Goal: Task Accomplishment & Management: Manage account settings

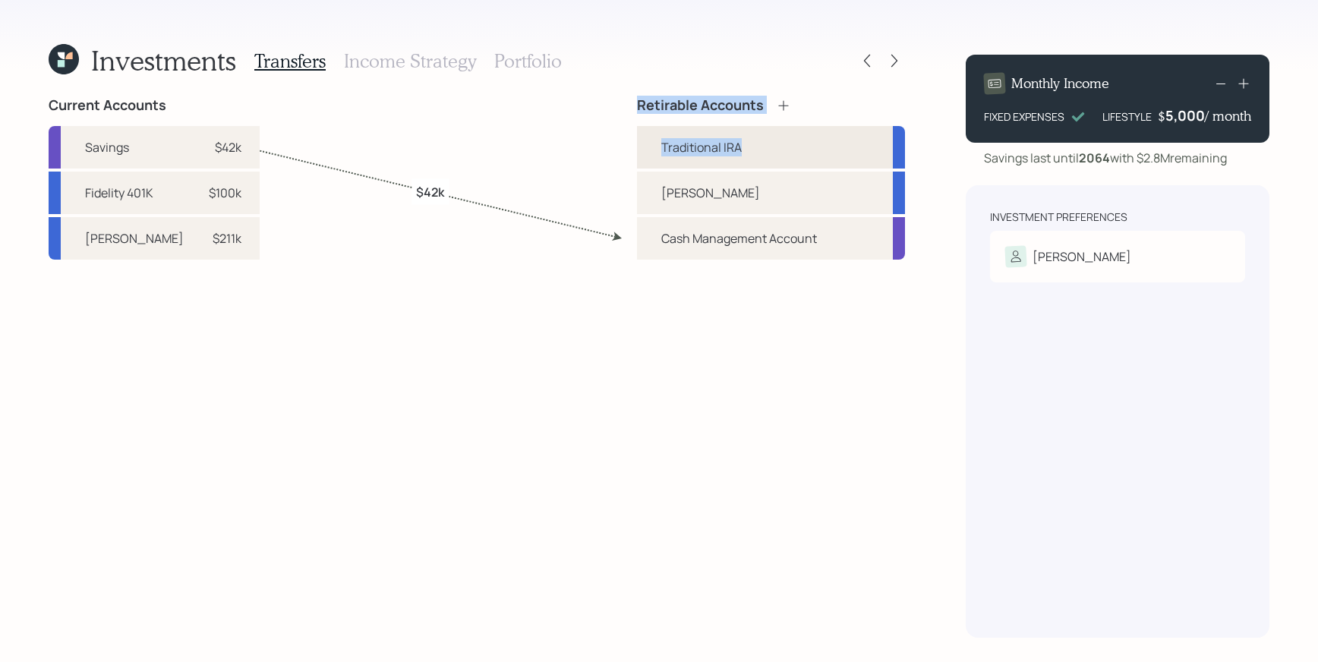
drag, startPoint x: 195, startPoint y: 248, endPoint x: 688, endPoint y: 160, distance: 500.5
click at [694, 161] on div "Current Accounts Savings $42k Fidelity 401K $100k [PERSON_NAME] $211k Retirable…" at bounding box center [477, 367] width 857 height 541
click at [124, 244] on div "Schwab IRA" at bounding box center [134, 238] width 99 height 18
click at [159, 235] on div "Schwab IRA $211k" at bounding box center [154, 238] width 211 height 43
click at [682, 151] on div "Traditional IRA" at bounding box center [701, 147] width 80 height 18
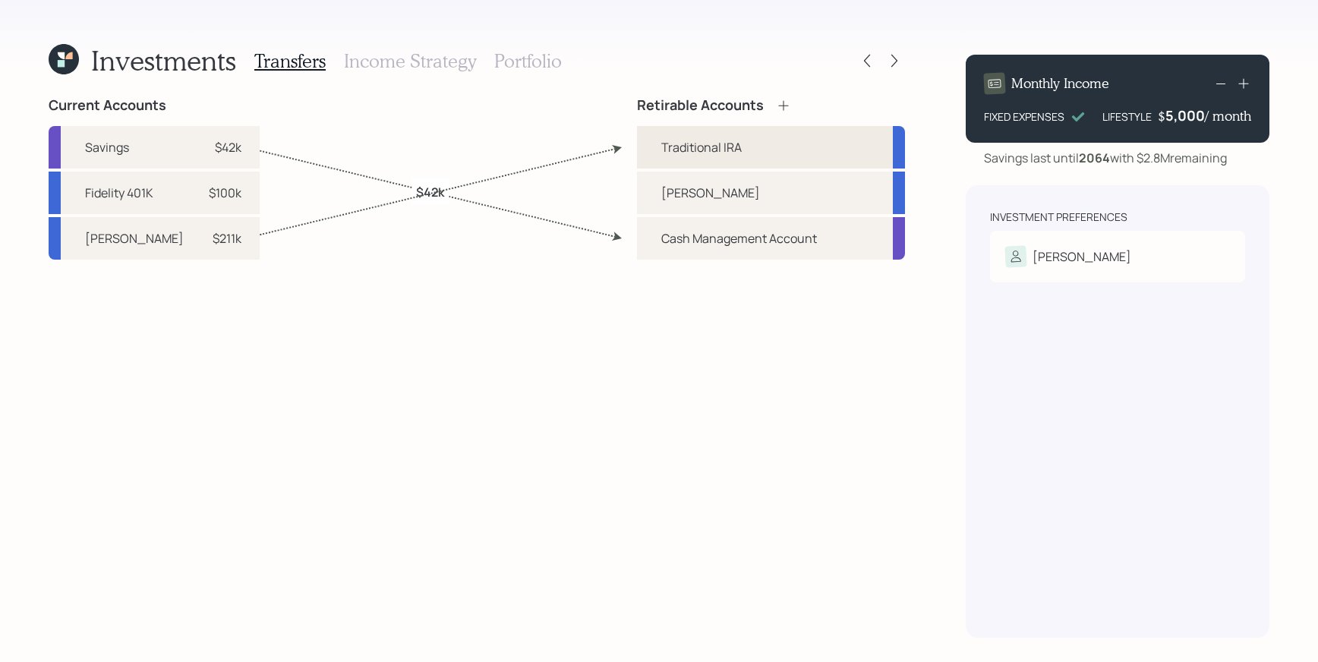
select select "a68e9013-79f8-4efc-bea1-fbae558e0ed0"
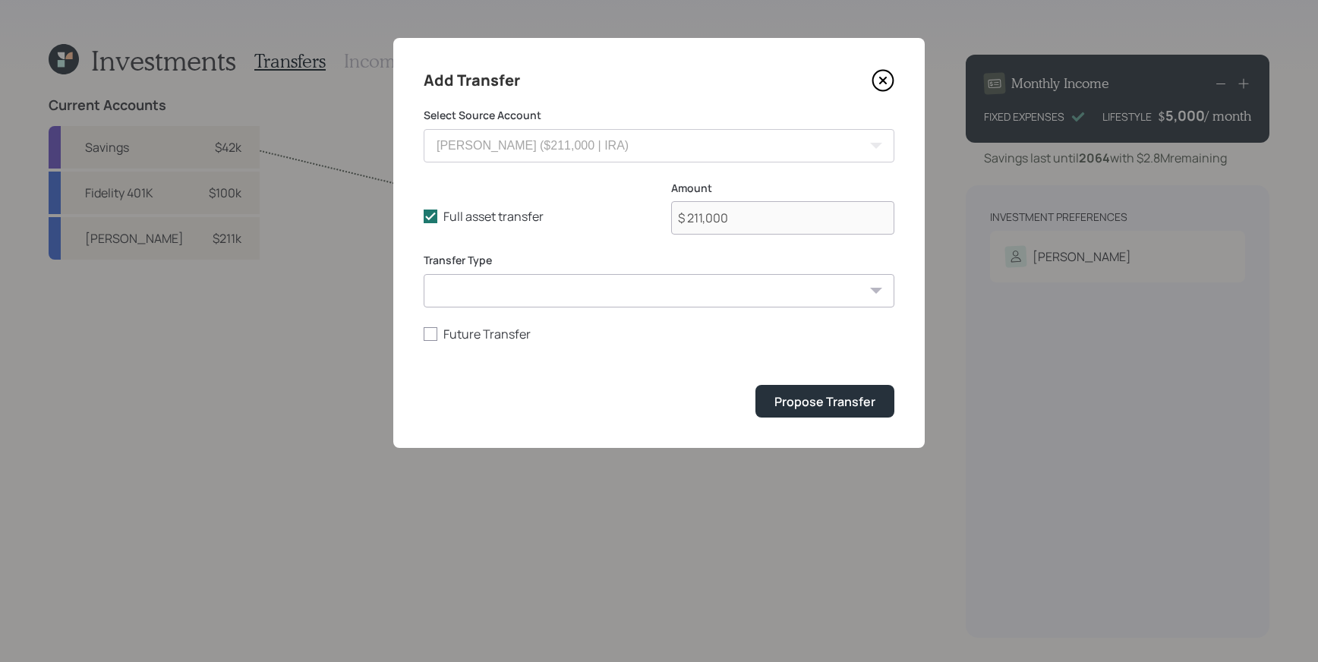
click at [679, 282] on select "ACAT Transfer Non ACAT Transfer Capitalize Rollover Rollover Deposit" at bounding box center [659, 290] width 471 height 33
select select "acat_transfer"
click at [424, 274] on select "ACAT Transfer Non ACAT Transfer Capitalize Rollover Rollover Deposit" at bounding box center [659, 290] width 471 height 33
click at [834, 409] on div "Propose Transfer" at bounding box center [824, 401] width 101 height 17
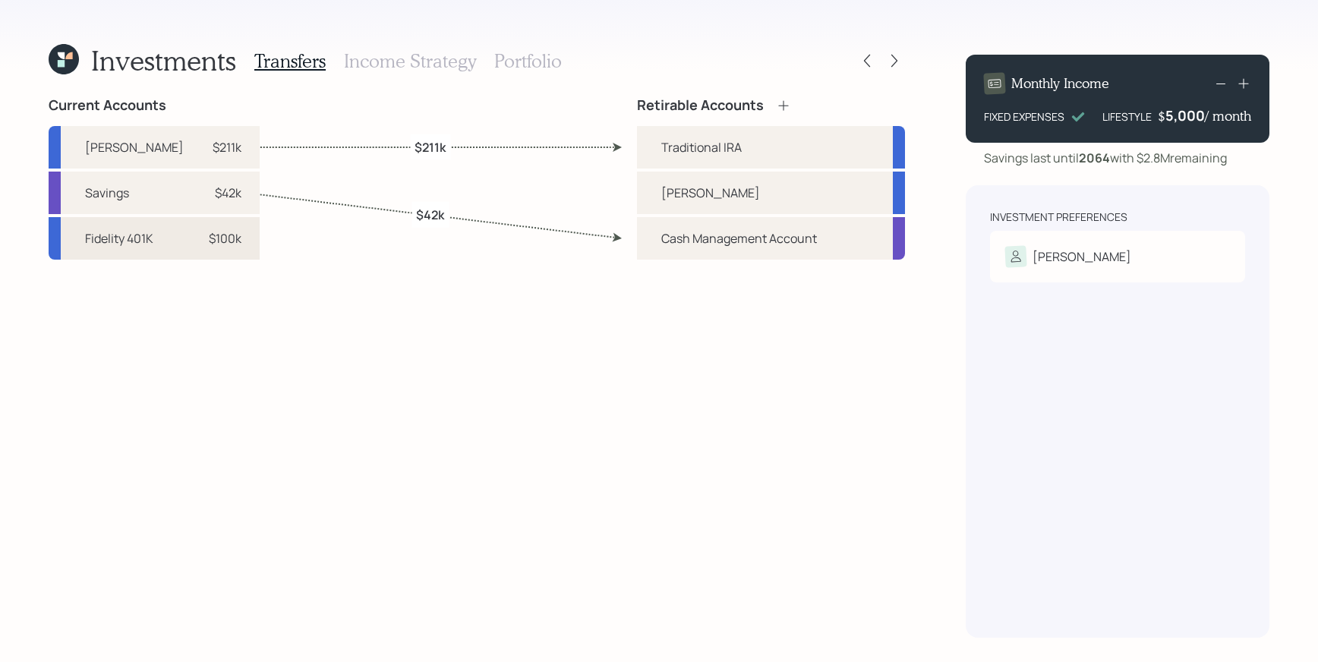
click at [209, 240] on div "$100k" at bounding box center [225, 238] width 33 height 18
click at [730, 140] on div "Traditional IRA" at bounding box center [701, 147] width 80 height 18
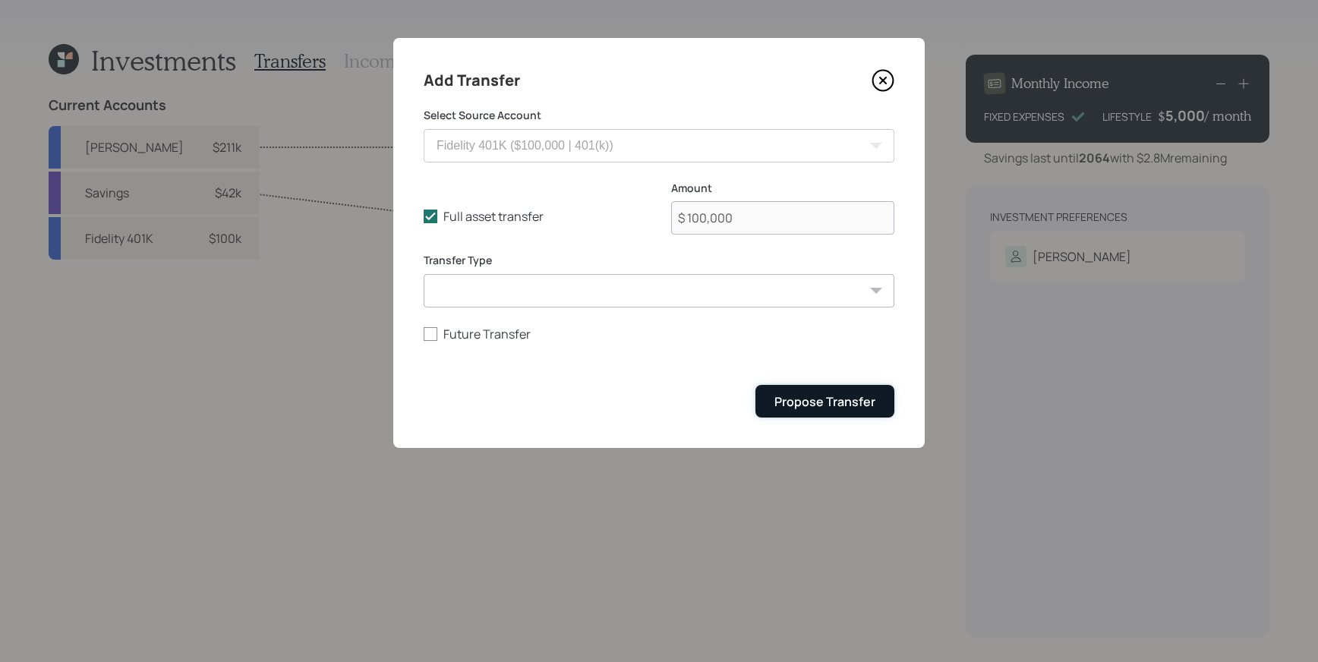
click at [829, 402] on div "Propose Transfer" at bounding box center [824, 401] width 101 height 17
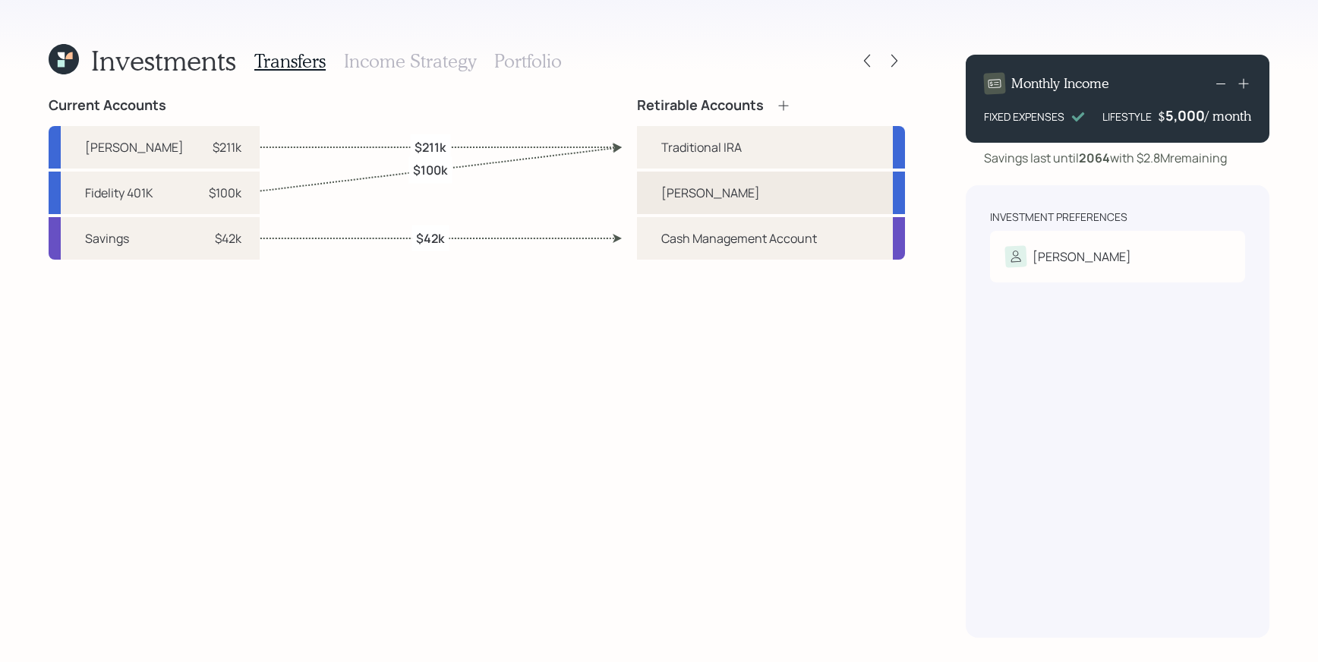
click at [786, 202] on div "[PERSON_NAME]" at bounding box center [771, 193] width 268 height 43
click at [894, 55] on icon at bounding box center [894, 60] width 15 height 15
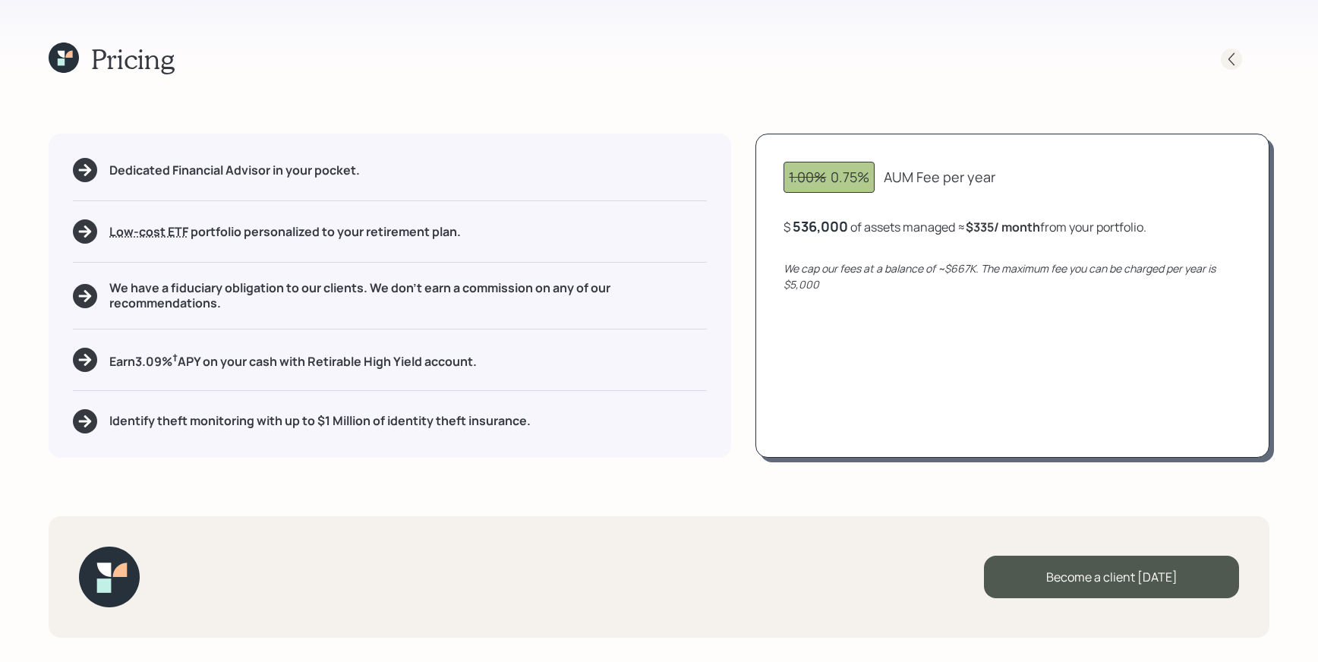
click at [1223, 59] on div at bounding box center [1231, 59] width 21 height 21
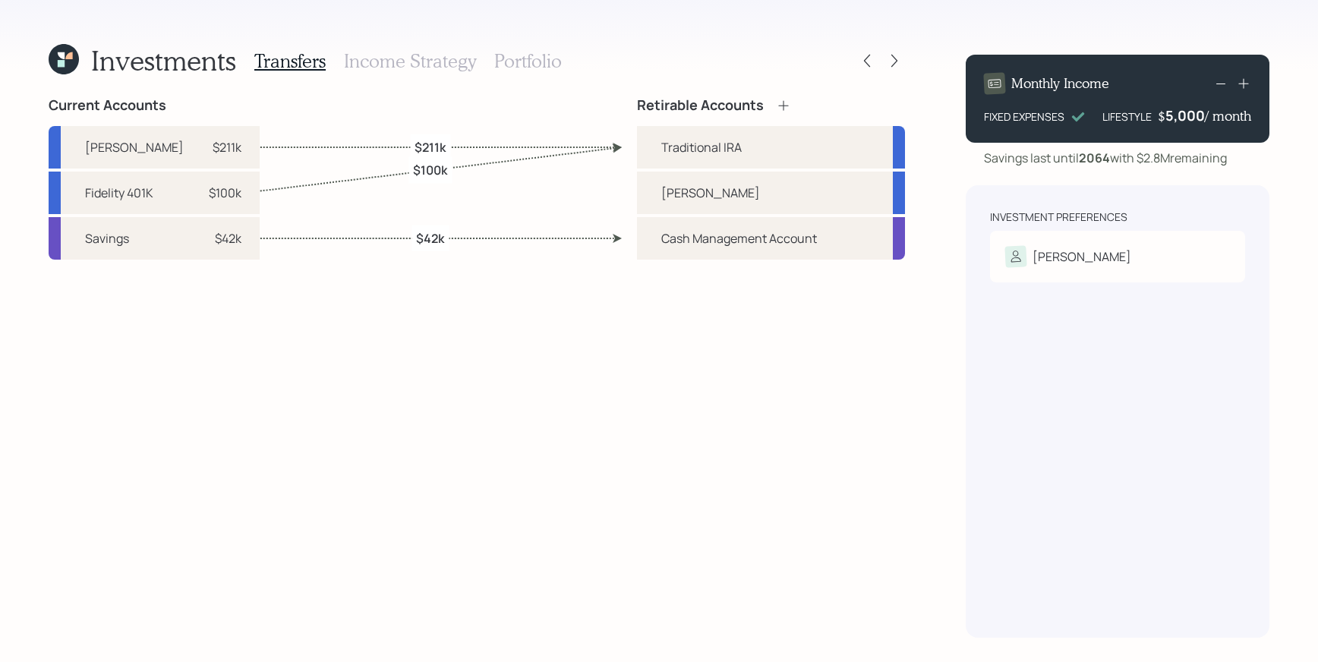
click at [395, 52] on h3 "Income Strategy" at bounding box center [410, 61] width 132 height 22
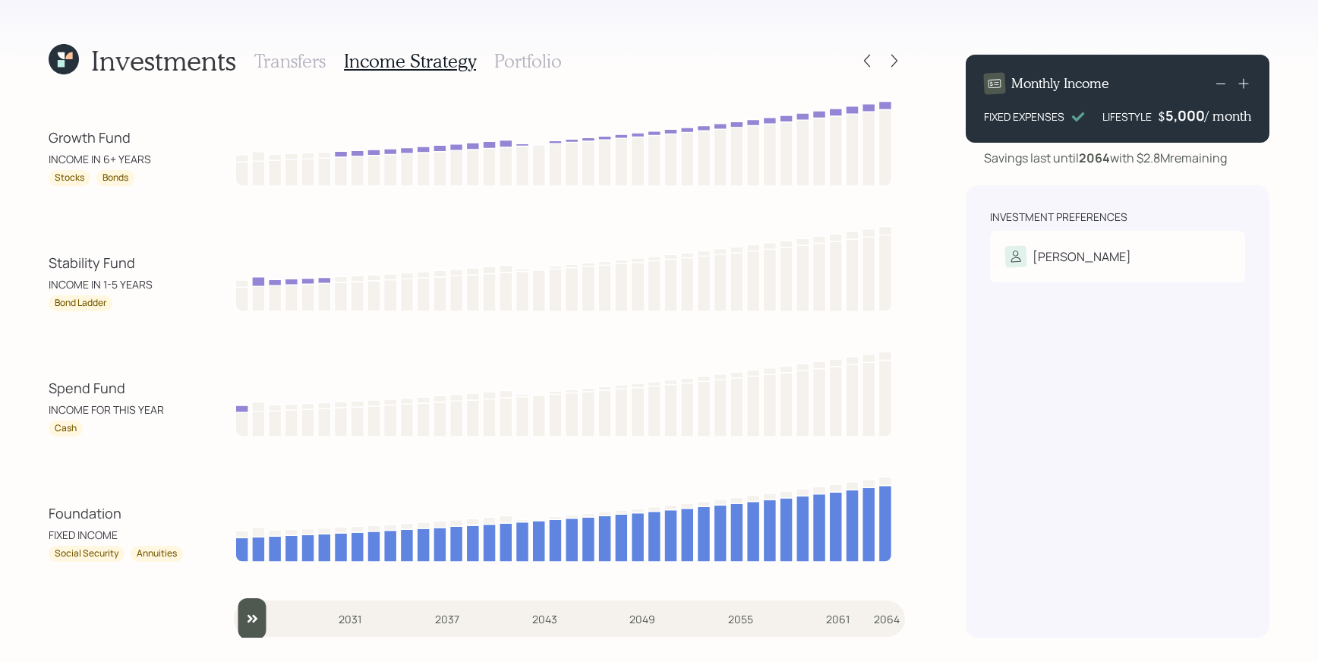
click at [546, 60] on h3 "Portfolio" at bounding box center [528, 61] width 68 height 22
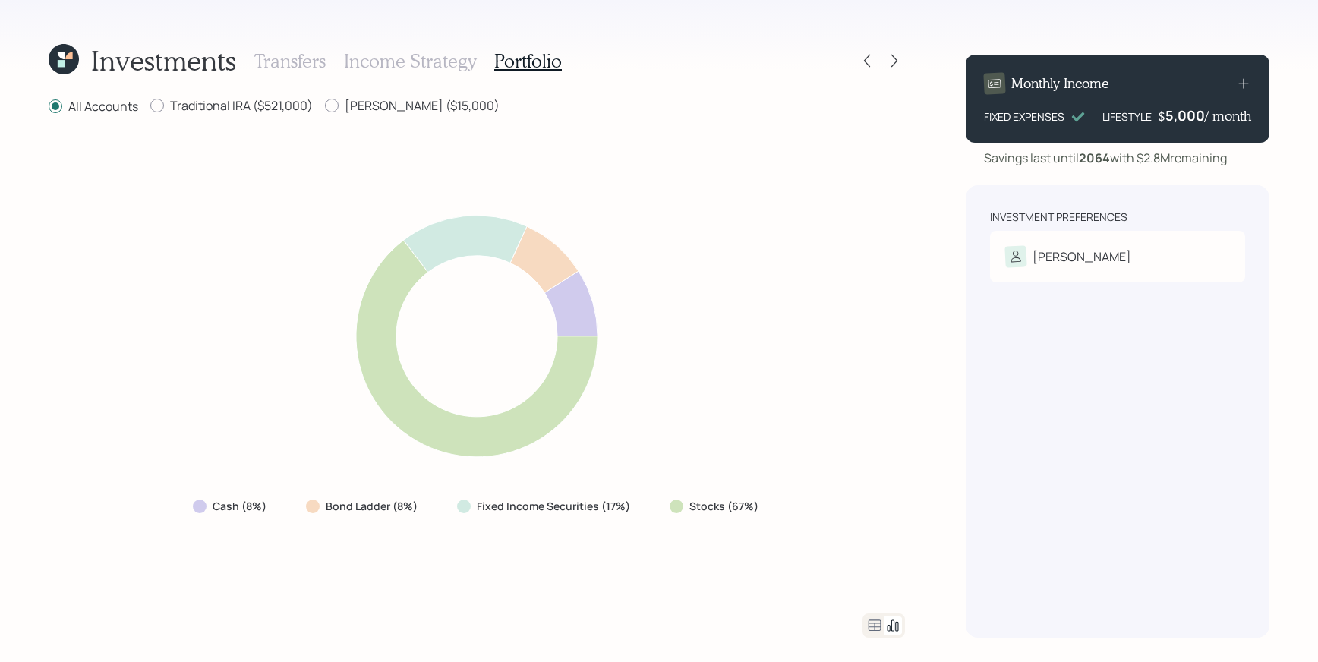
click at [433, 427] on icon at bounding box center [477, 348] width 242 height 217
click at [431, 418] on icon at bounding box center [477, 348] width 242 height 217
click at [159, 106] on div at bounding box center [157, 106] width 14 height 14
click at [150, 106] on input "Traditional IRA ($521,000)" at bounding box center [150, 106] width 1 height 1
radio input "true"
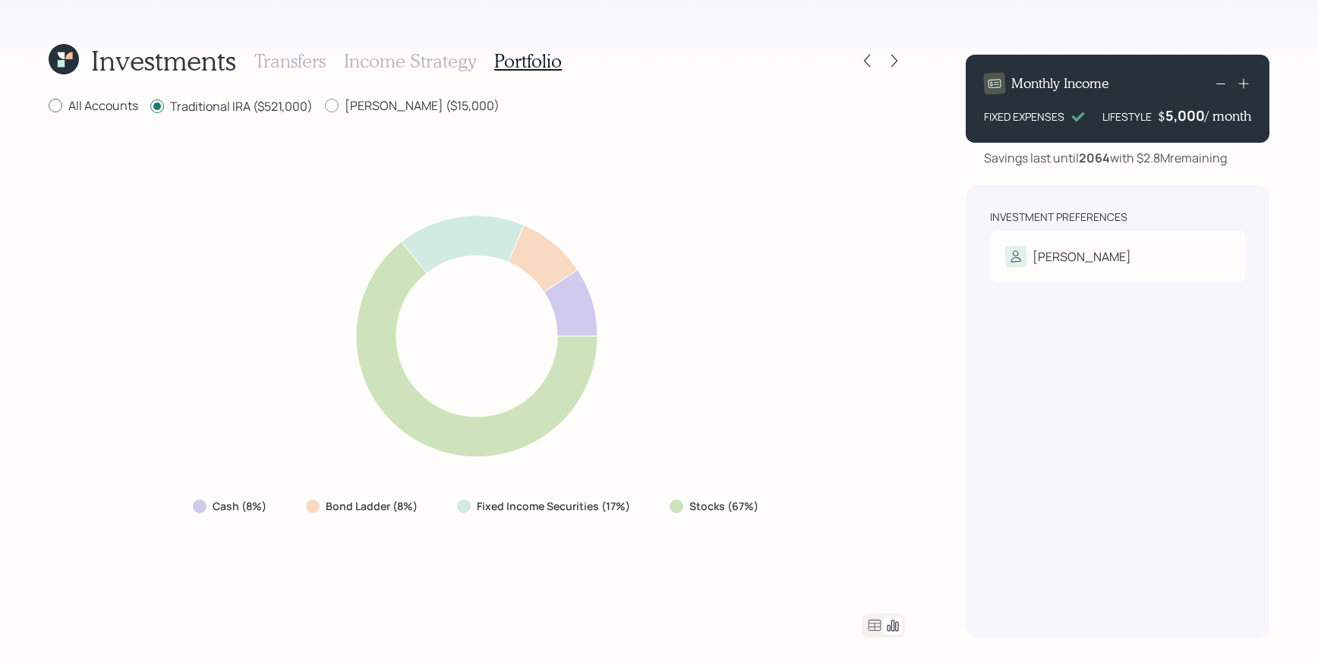
click at [67, 103] on label "All Accounts" at bounding box center [94, 105] width 90 height 17
click at [49, 106] on input "All Accounts" at bounding box center [48, 106] width 1 height 1
radio input "true"
radio input "false"
click at [901, 65] on icon at bounding box center [894, 60] width 15 height 15
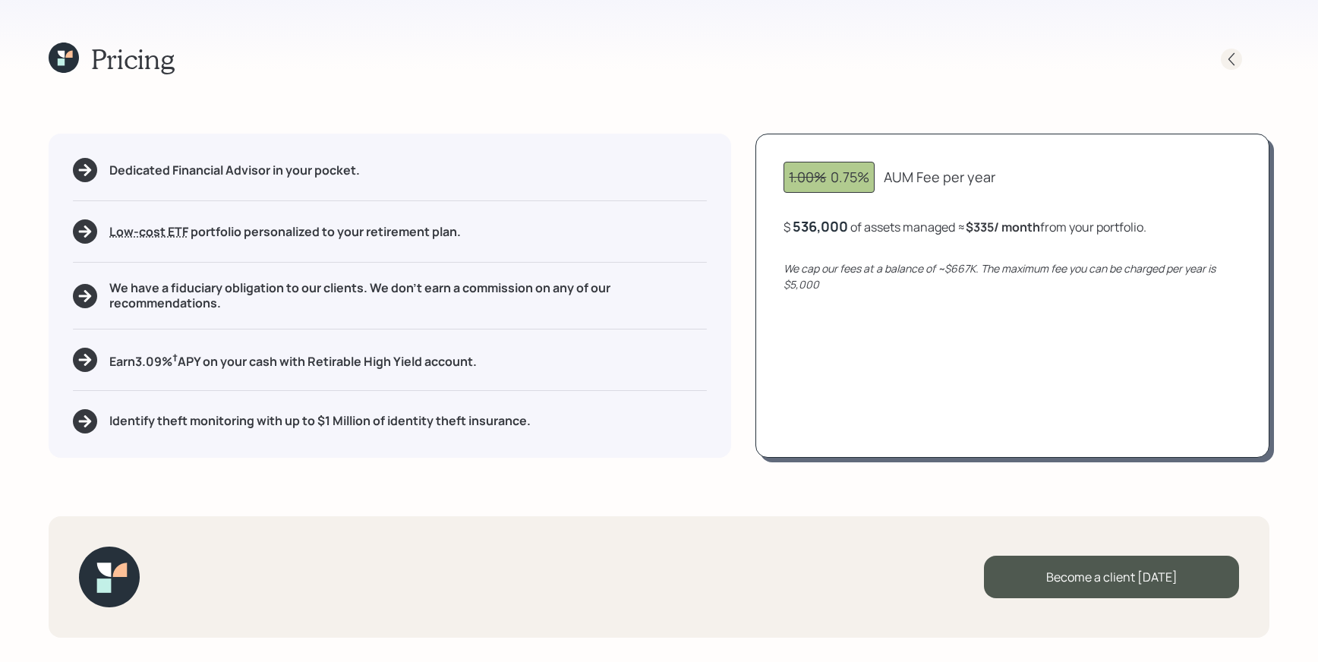
click at [1235, 58] on icon at bounding box center [1231, 59] width 15 height 15
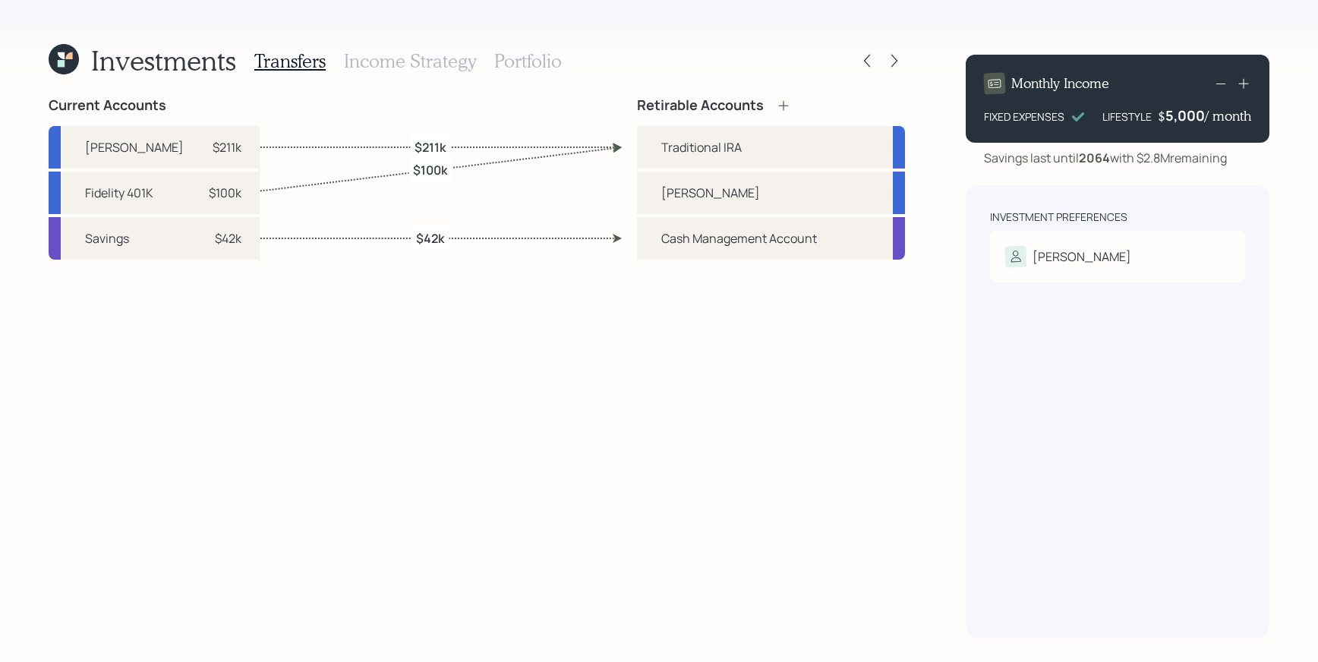
click at [714, 239] on div "Cash Management Account" at bounding box center [739, 238] width 156 height 18
click at [799, 237] on div "Cash Management Account" at bounding box center [739, 238] width 156 height 18
click at [831, 233] on div "Cash Management Account" at bounding box center [771, 238] width 268 height 43
click at [779, 238] on div "Cash Management Account" at bounding box center [739, 238] width 156 height 18
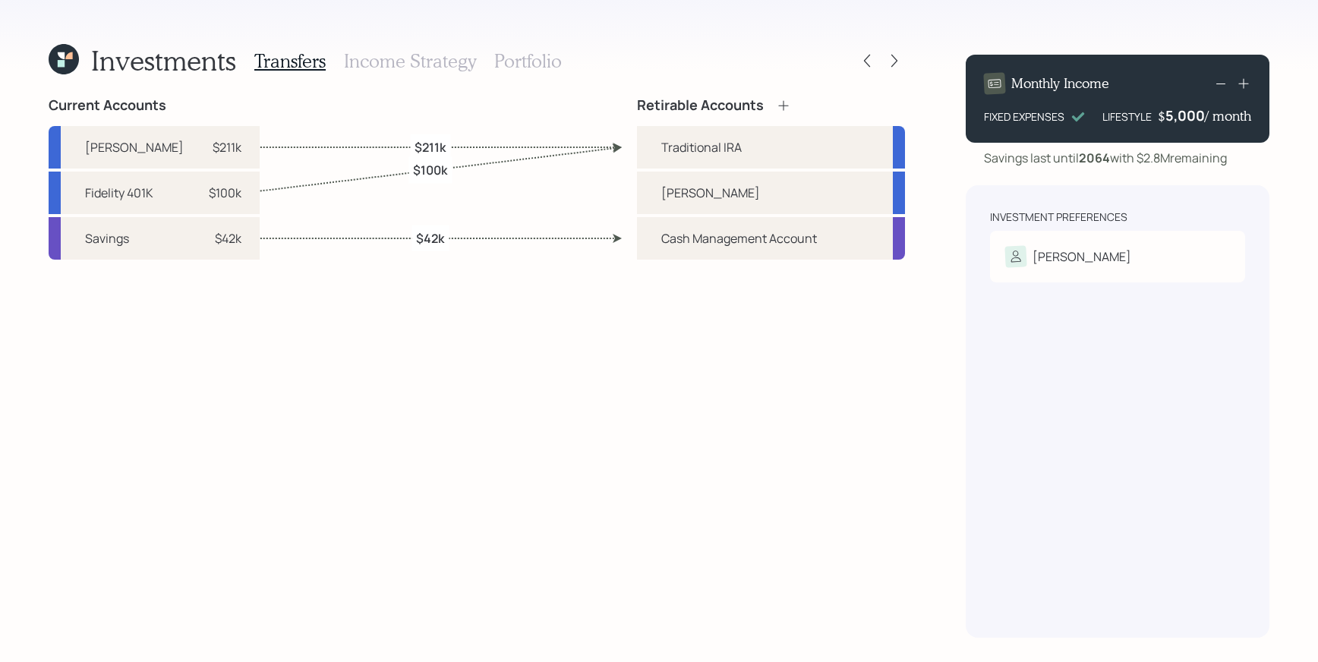
click at [779, 238] on div "Cash Management Account" at bounding box center [739, 238] width 156 height 18
click at [675, 232] on div "Cash Management Account" at bounding box center [739, 238] width 156 height 18
click at [658, 224] on div "Cash Management Account" at bounding box center [771, 238] width 268 height 43
click at [677, 235] on div "Cash Management Account" at bounding box center [739, 238] width 156 height 18
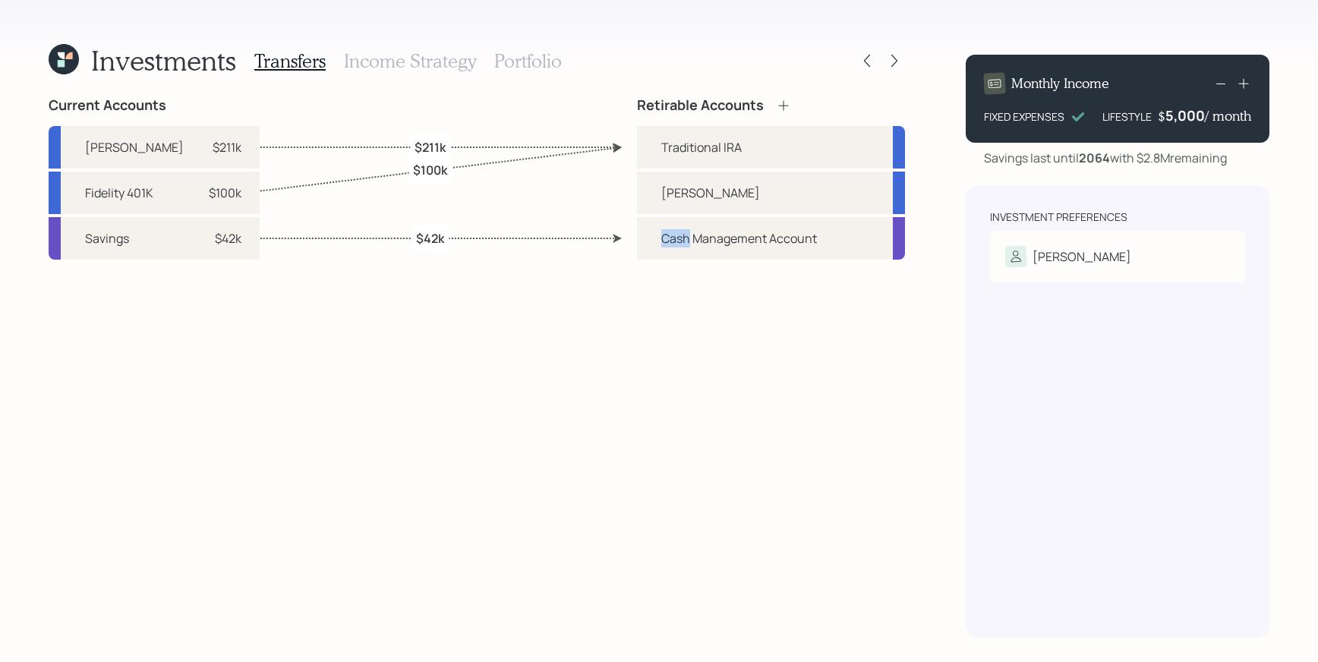
click at [677, 235] on div "Cash Management Account" at bounding box center [739, 238] width 156 height 18
click at [680, 233] on div "Cash Management Account" at bounding box center [739, 238] width 156 height 18
click at [631, 334] on div "Current Accounts Schwab IRA $211k Fidelity 401K $100k Savings $42k Retirable Ac…" at bounding box center [477, 367] width 857 height 541
click at [163, 227] on div "Savings $42k" at bounding box center [154, 238] width 211 height 43
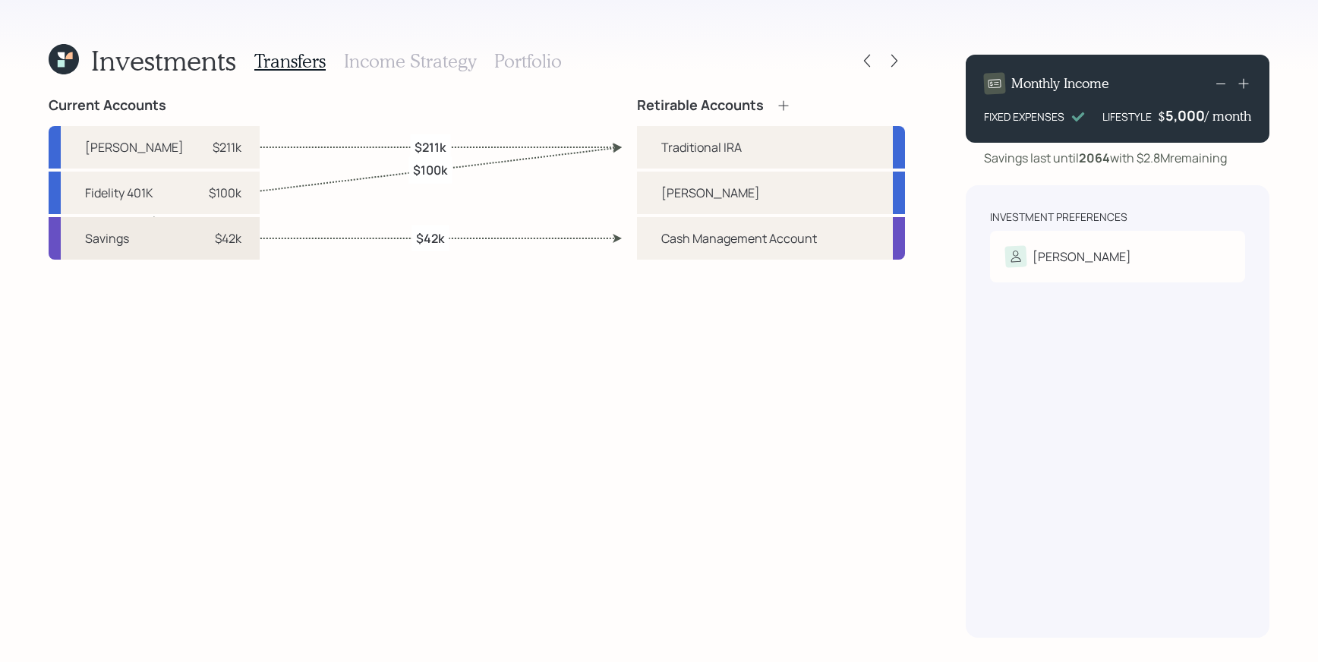
click at [165, 233] on div "Savings $42k" at bounding box center [154, 238] width 211 height 43
drag, startPoint x: 449, startPoint y: 231, endPoint x: 443, endPoint y: 236, distance: 8.1
click at [447, 232] on div "$42k" at bounding box center [430, 238] width 37 height 26
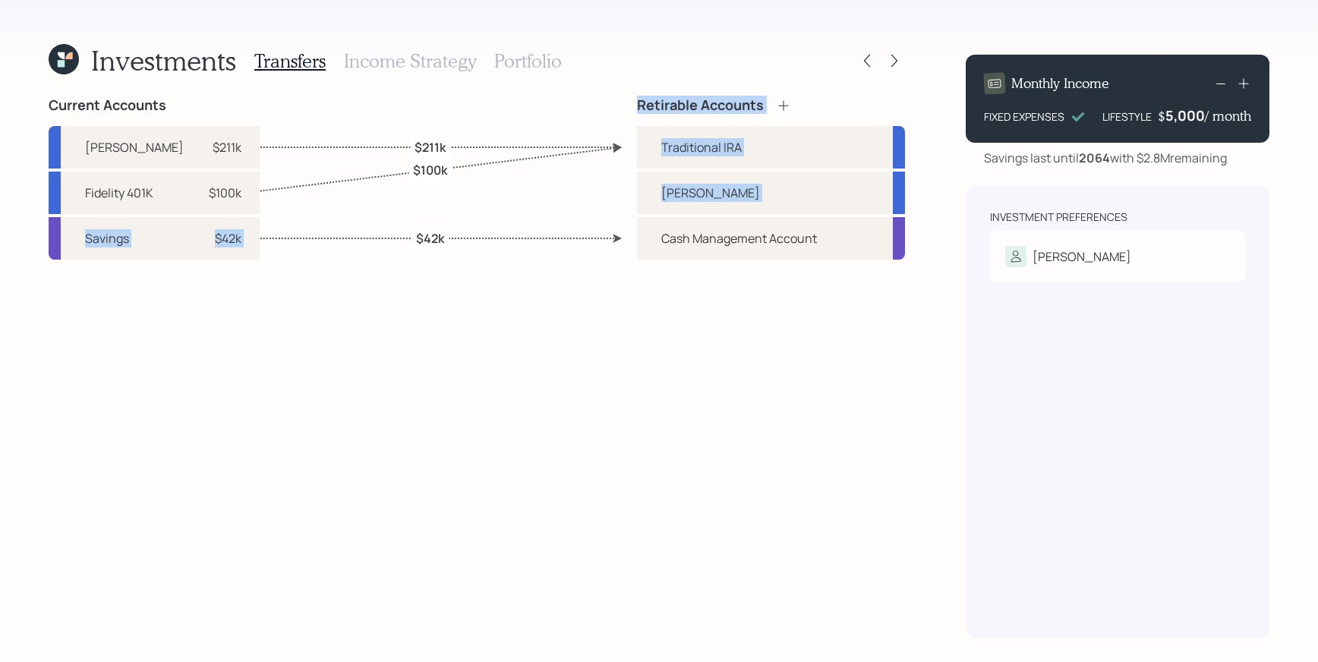
drag, startPoint x: 655, startPoint y: 230, endPoint x: 305, endPoint y: 206, distance: 350.9
click at [305, 206] on div "Current Accounts Schwab IRA $211k Fidelity 401K $100k Savings $42k Retirable Ac…" at bounding box center [477, 367] width 857 height 541
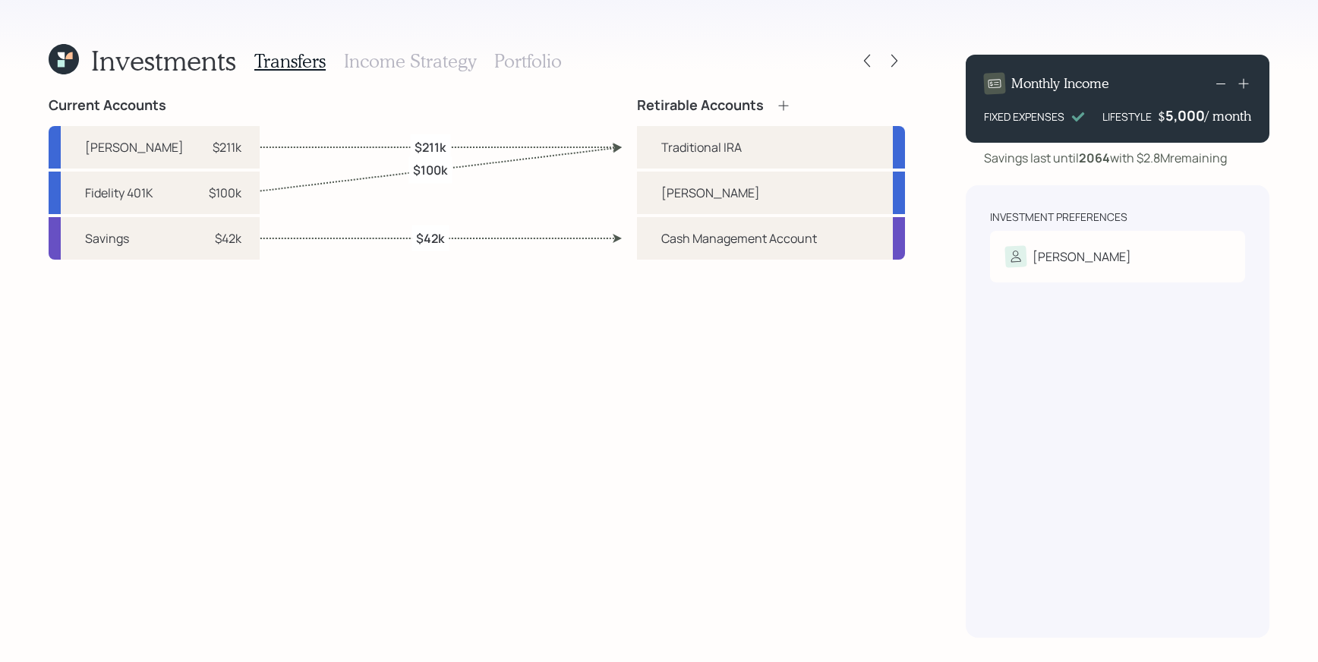
click at [761, 239] on div "Cash Management Account" at bounding box center [739, 238] width 156 height 18
click at [746, 232] on div "Cash Management Account" at bounding box center [739, 238] width 156 height 18
click at [759, 247] on div "Cash Management Account" at bounding box center [739, 238] width 156 height 18
click at [760, 245] on div "Cash Management Account" at bounding box center [739, 238] width 156 height 18
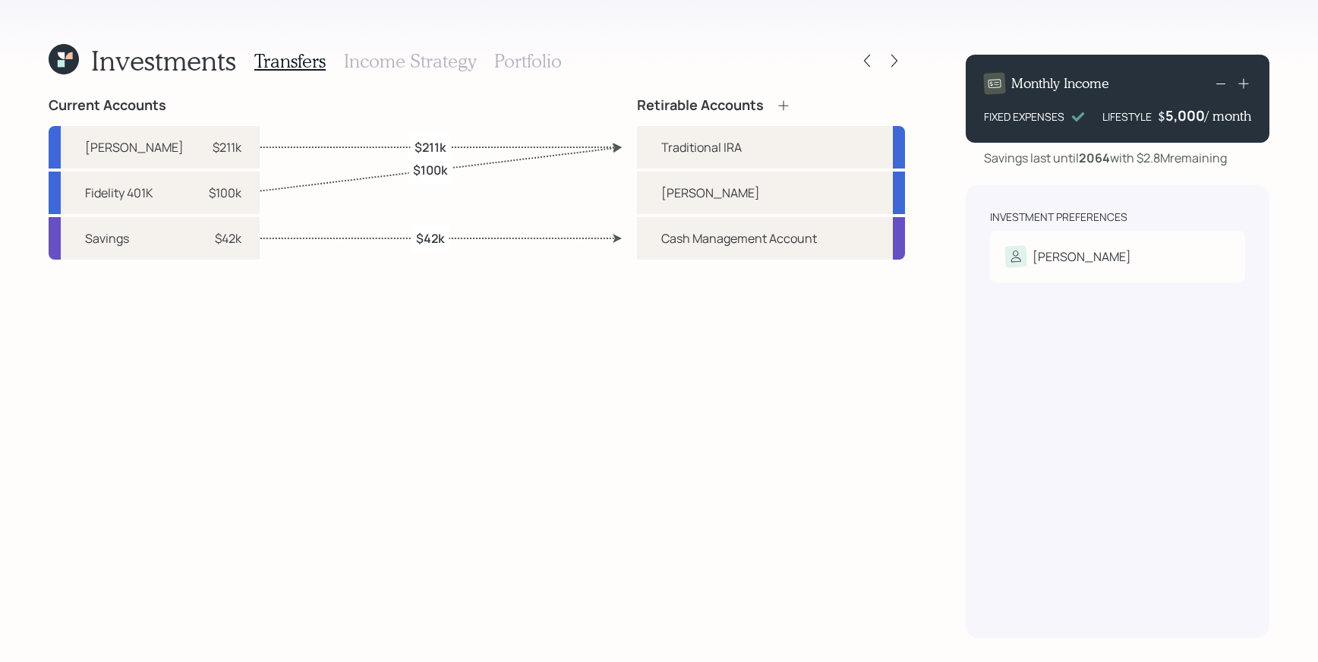
click at [704, 231] on div "Cash Management Account" at bounding box center [739, 238] width 156 height 18
click at [705, 231] on div "Cash Management Account" at bounding box center [739, 238] width 156 height 18
click at [96, 241] on div "Savings" at bounding box center [107, 238] width 44 height 18
click at [175, 248] on div "Savings $42k" at bounding box center [154, 238] width 211 height 43
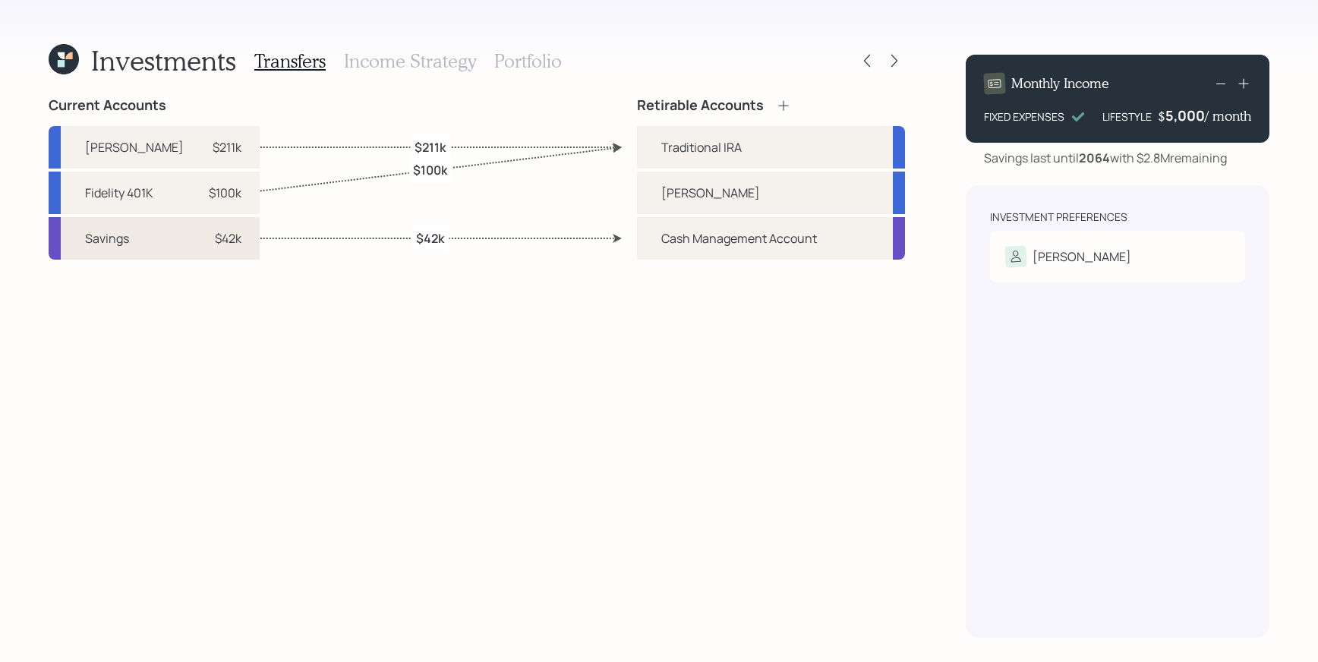
click at [94, 229] on div "Savings" at bounding box center [107, 238] width 44 height 18
click at [150, 236] on div "Savings $42k" at bounding box center [154, 238] width 211 height 43
click at [150, 237] on div "Savings $42k" at bounding box center [154, 238] width 211 height 43
click at [129, 222] on div "Savings $42k" at bounding box center [154, 238] width 211 height 43
click at [77, 228] on div "Savings $42k" at bounding box center [154, 238] width 211 height 43
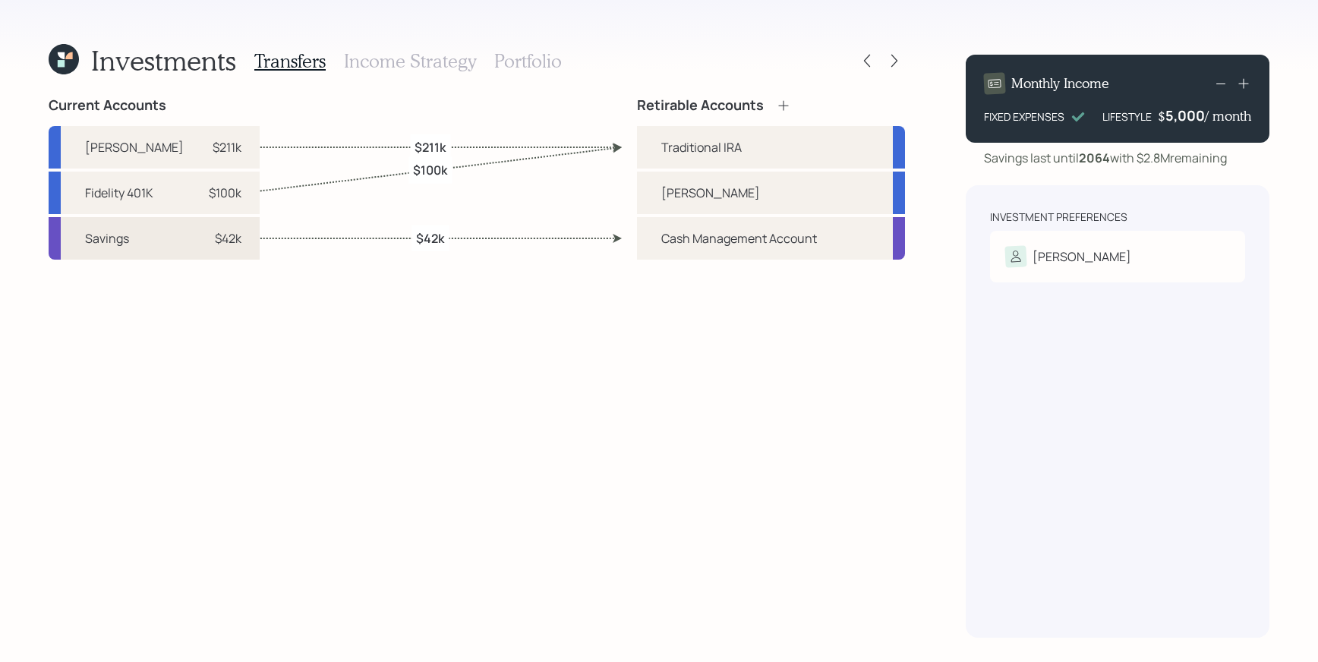
click at [80, 227] on div "Savings $42k" at bounding box center [154, 238] width 211 height 43
click at [200, 253] on div "Savings $42k" at bounding box center [154, 238] width 211 height 43
click at [731, 245] on div "Cash Management Account" at bounding box center [739, 238] width 156 height 18
click at [153, 226] on div "Savings $42k" at bounding box center [154, 238] width 211 height 43
click at [61, 52] on icon at bounding box center [61, 55] width 7 height 7
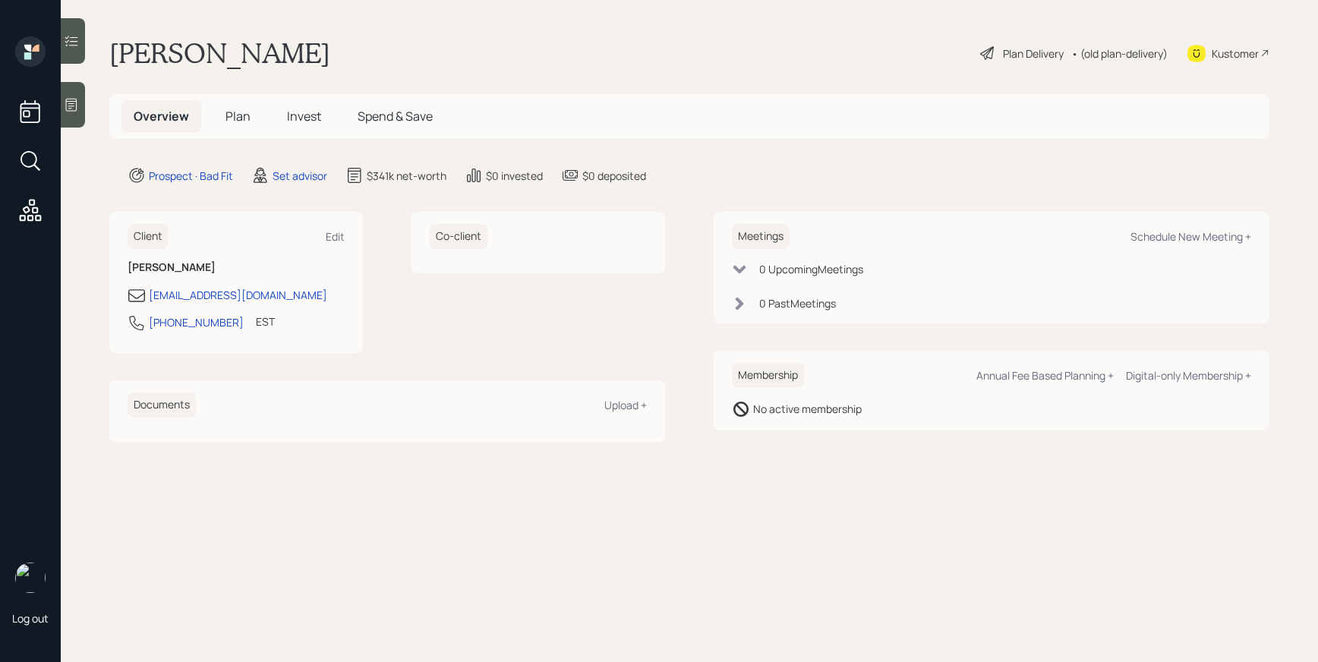
click at [1022, 57] on div "Plan Delivery" at bounding box center [1033, 54] width 61 height 16
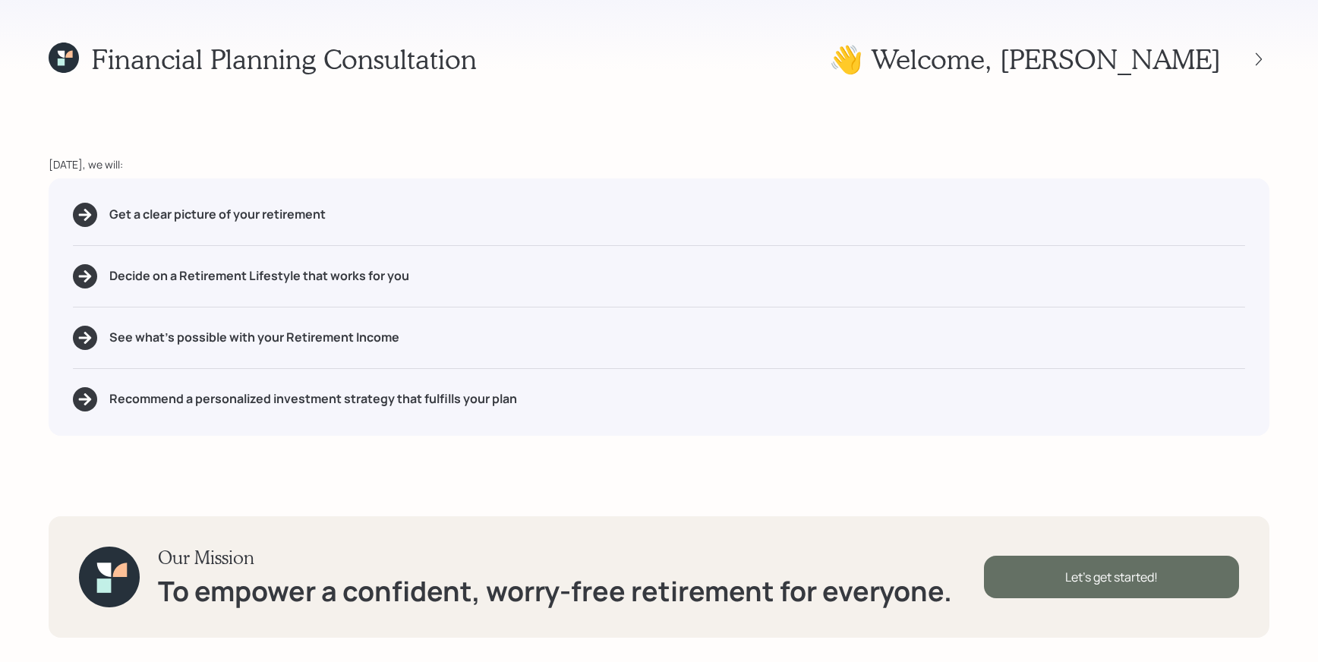
click at [1147, 560] on div "Let's get started!" at bounding box center [1111, 577] width 255 height 43
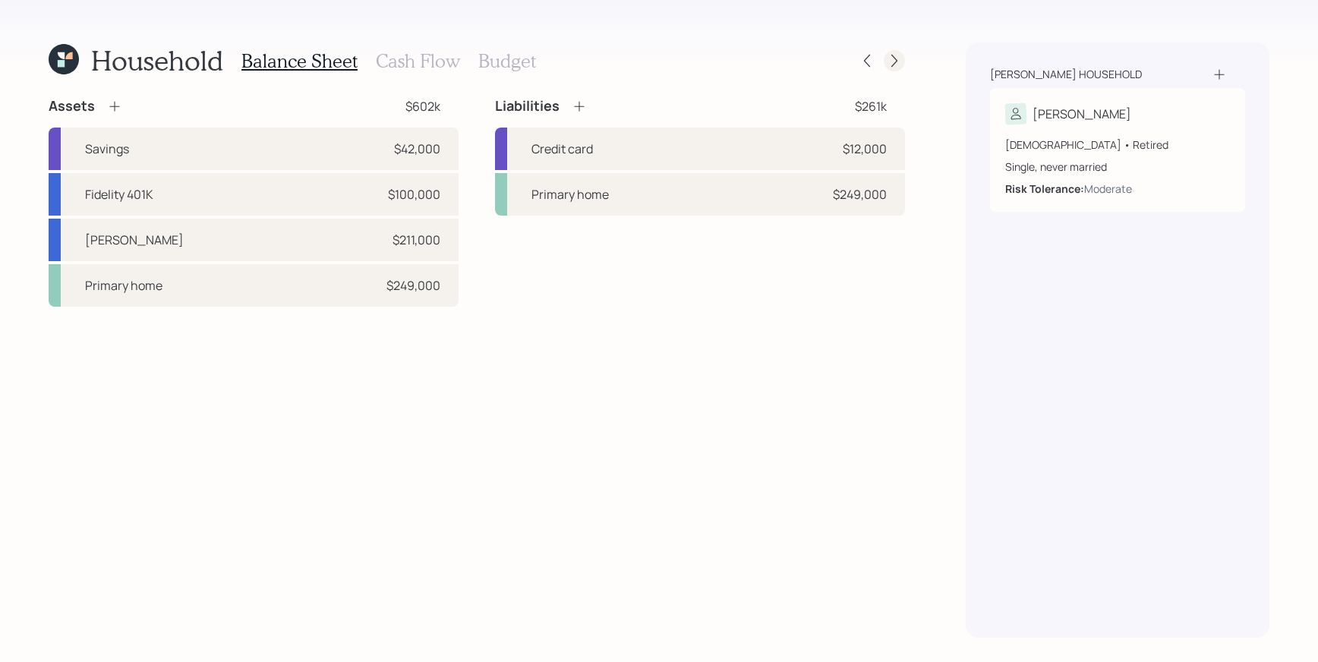
click at [898, 62] on icon at bounding box center [894, 60] width 15 height 15
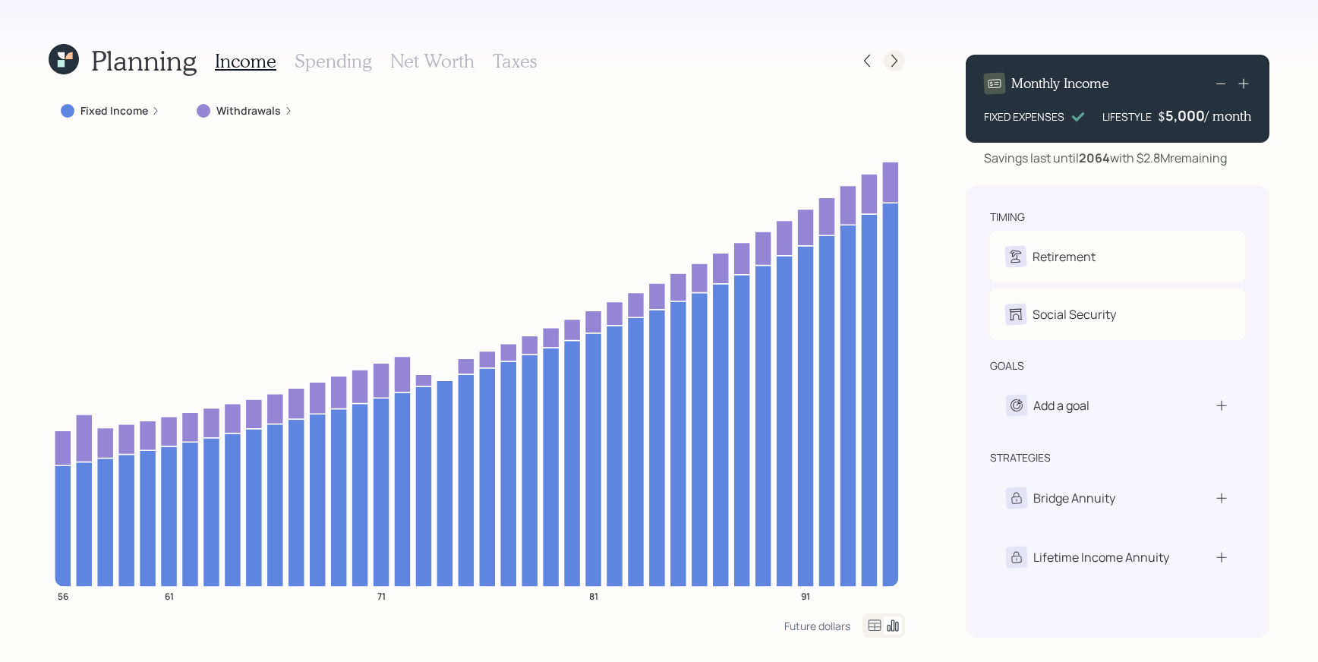
click at [891, 65] on icon at bounding box center [894, 61] width 6 height 13
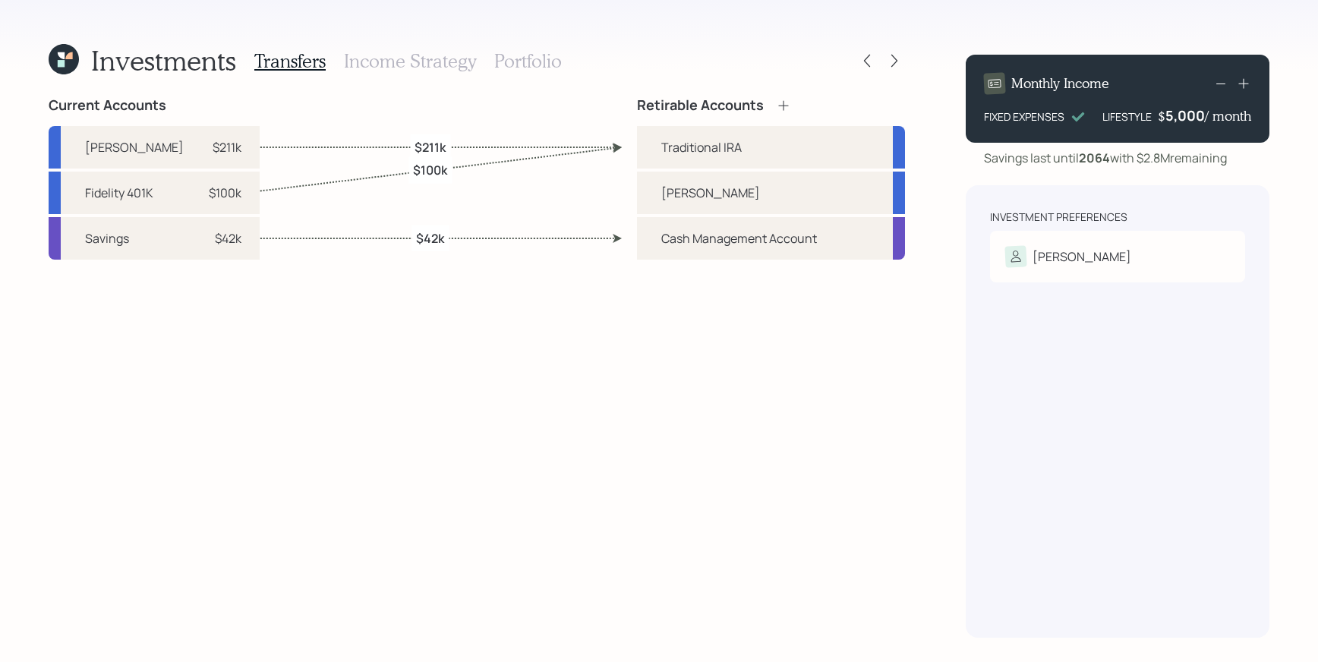
click at [857, 249] on div "Cash Management Account" at bounding box center [771, 238] width 268 height 43
click at [890, 247] on div "Cash Management Account" at bounding box center [771, 238] width 268 height 43
drag, startPoint x: 787, startPoint y: 193, endPoint x: 801, endPoint y: 158, distance: 37.5
click at [801, 158] on div "Traditional IRA Roth Cash Management Account" at bounding box center [771, 193] width 268 height 134
drag, startPoint x: 796, startPoint y: 147, endPoint x: 801, endPoint y: 180, distance: 33.1
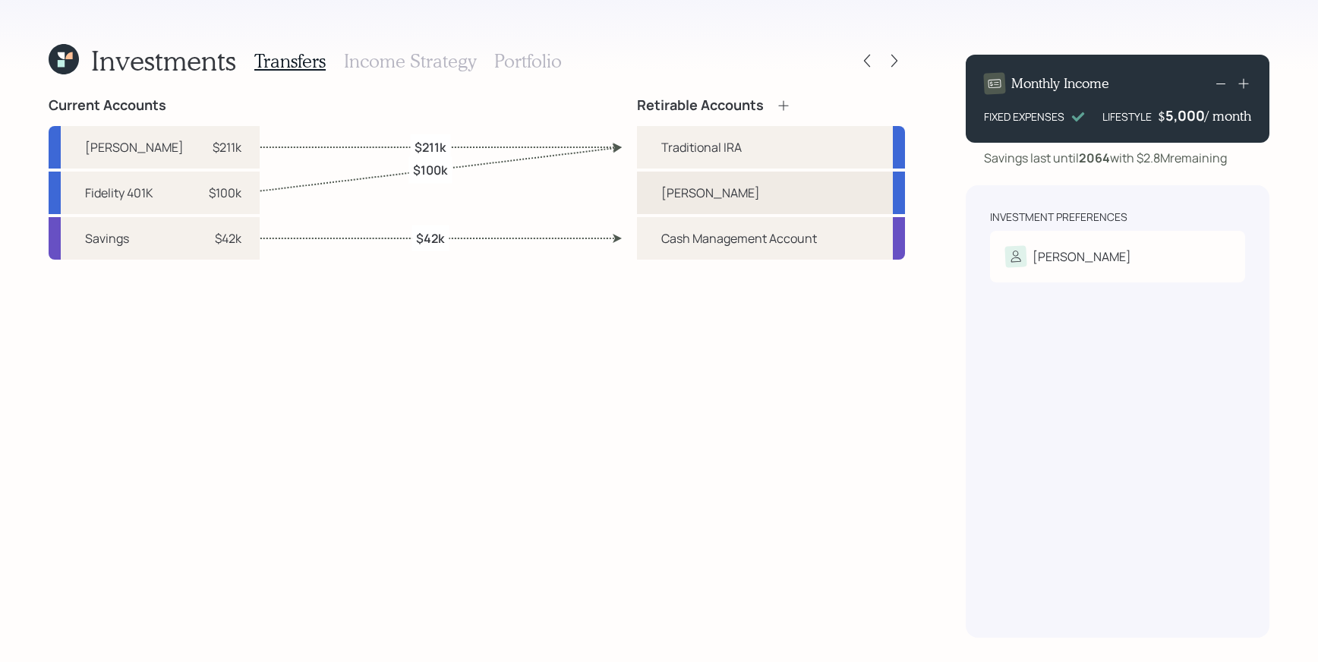
click at [801, 180] on div "Traditional IRA Roth Cash Management Account" at bounding box center [771, 193] width 268 height 134
click at [427, 63] on h3 "Income Strategy" at bounding box center [410, 61] width 132 height 22
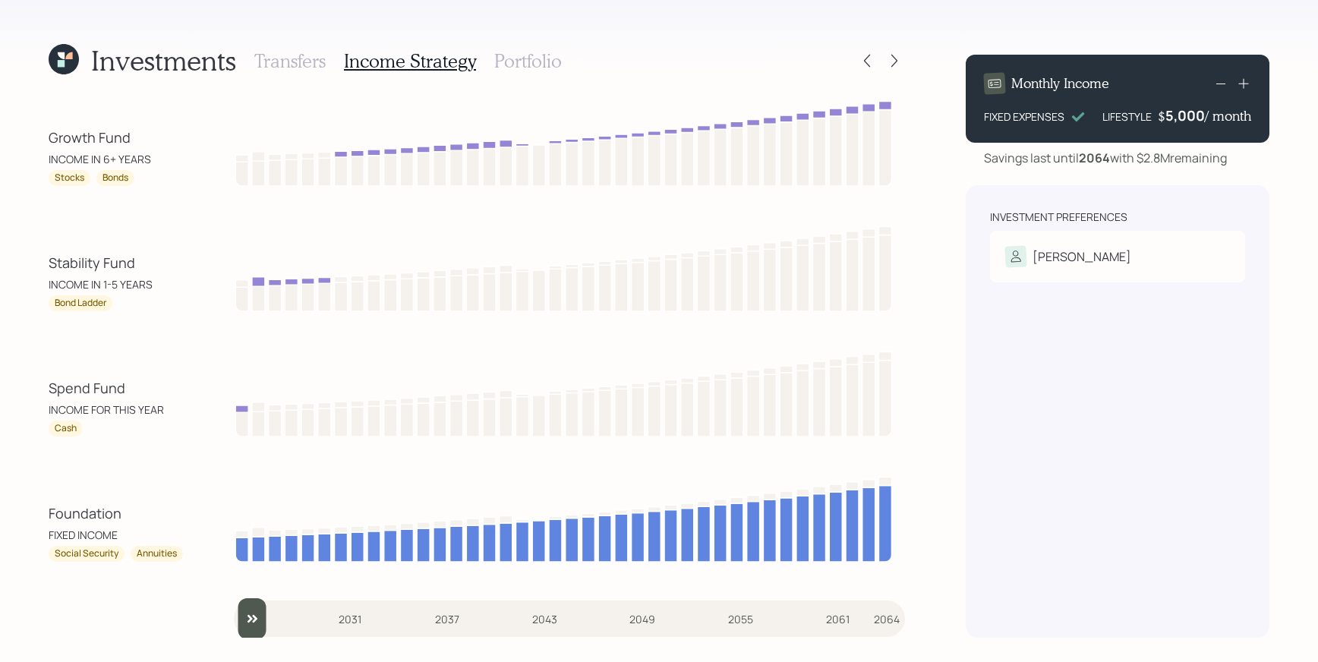
click at [545, 57] on h3 "Portfolio" at bounding box center [528, 61] width 68 height 22
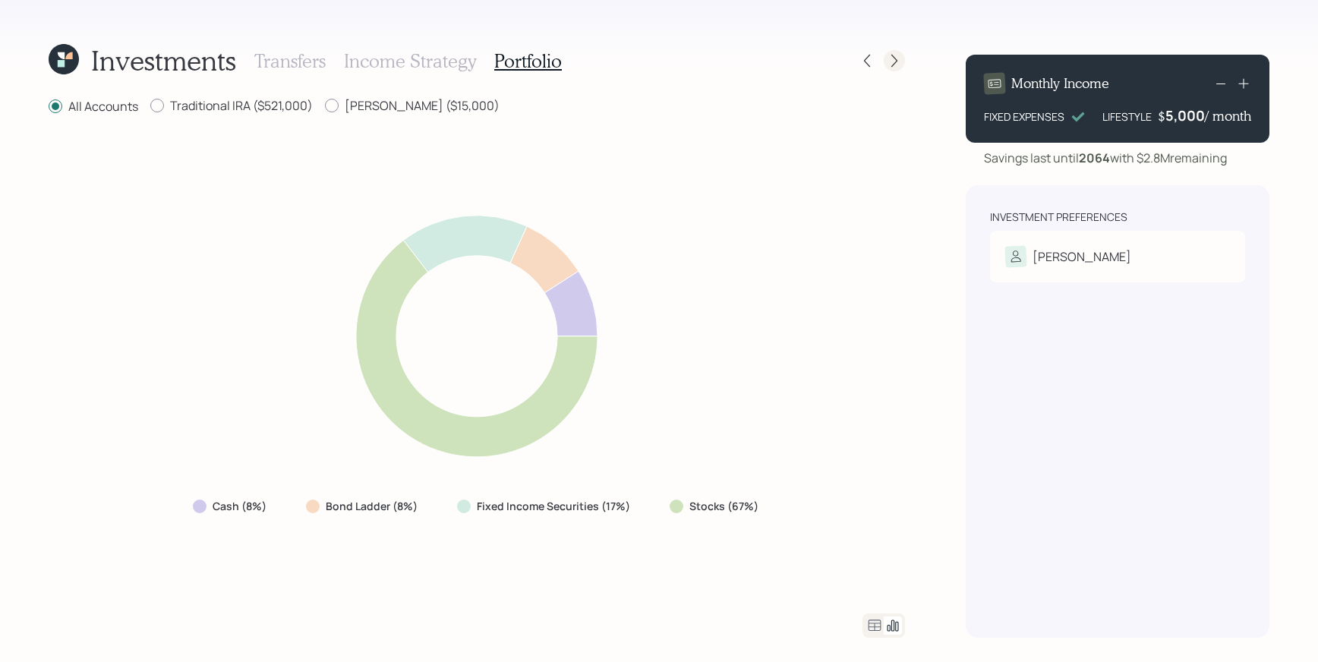
click at [896, 58] on icon at bounding box center [894, 60] width 15 height 15
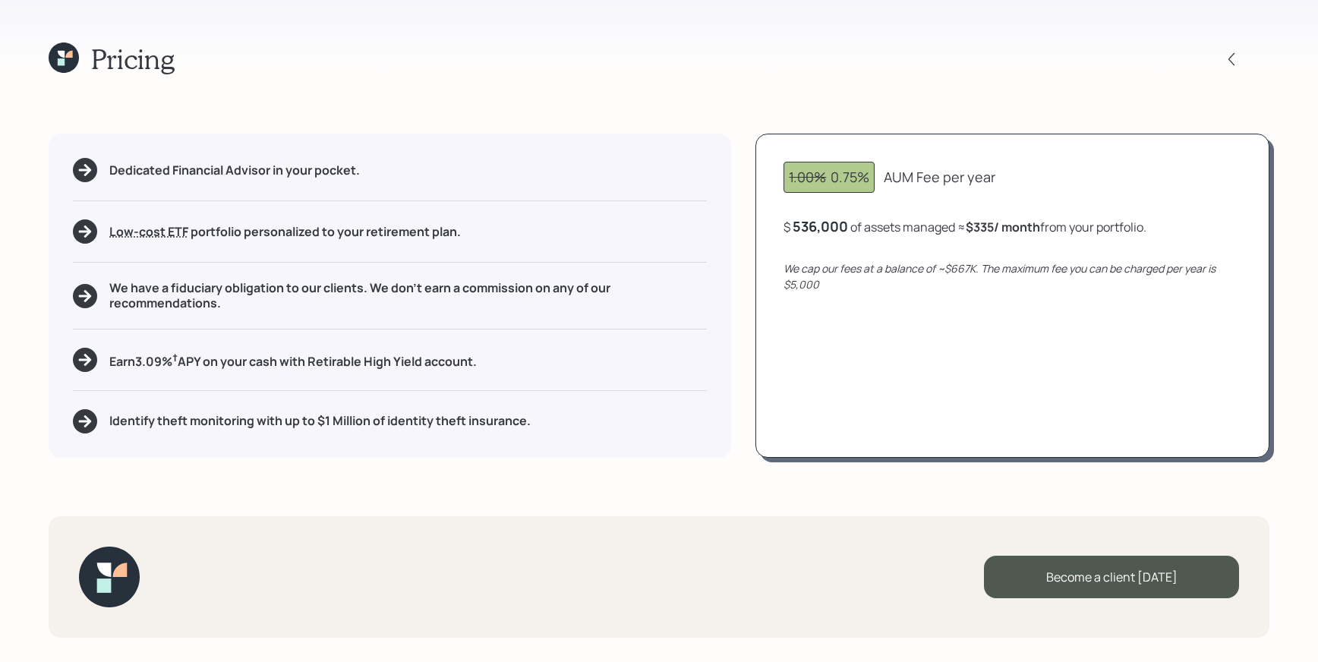
click at [77, 53] on icon at bounding box center [64, 58] width 30 height 30
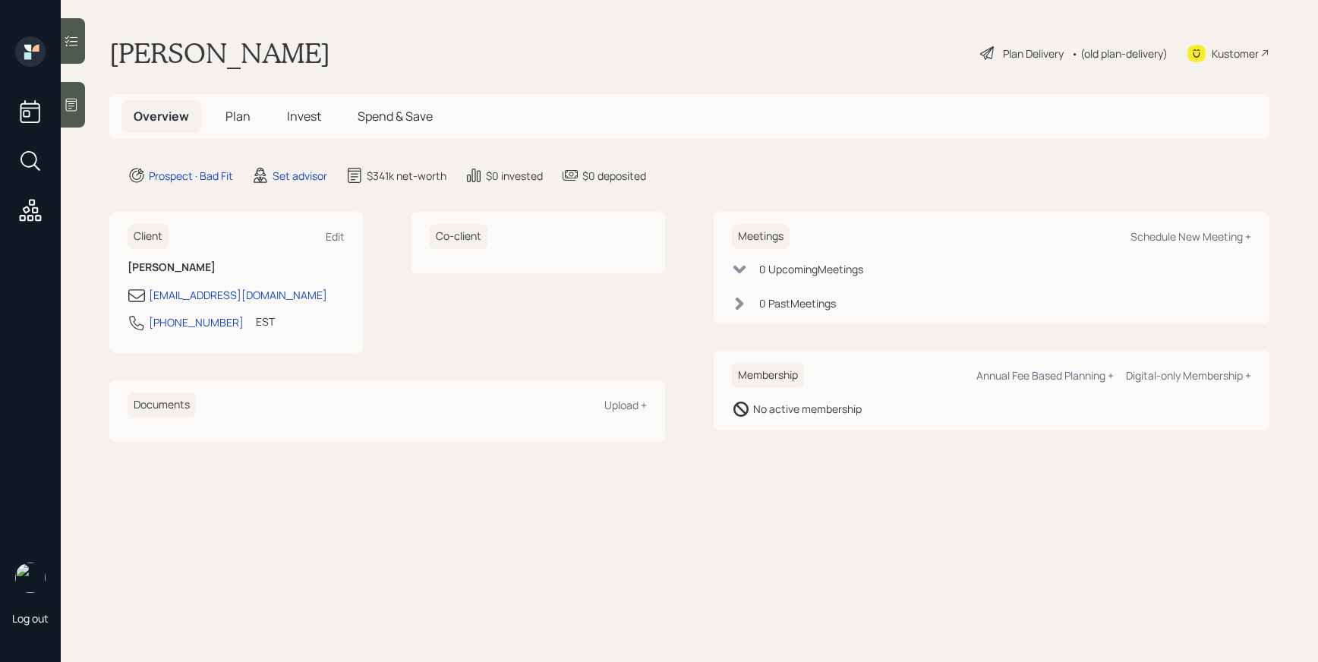
click at [1023, 50] on div "Plan Delivery" at bounding box center [1033, 54] width 61 height 16
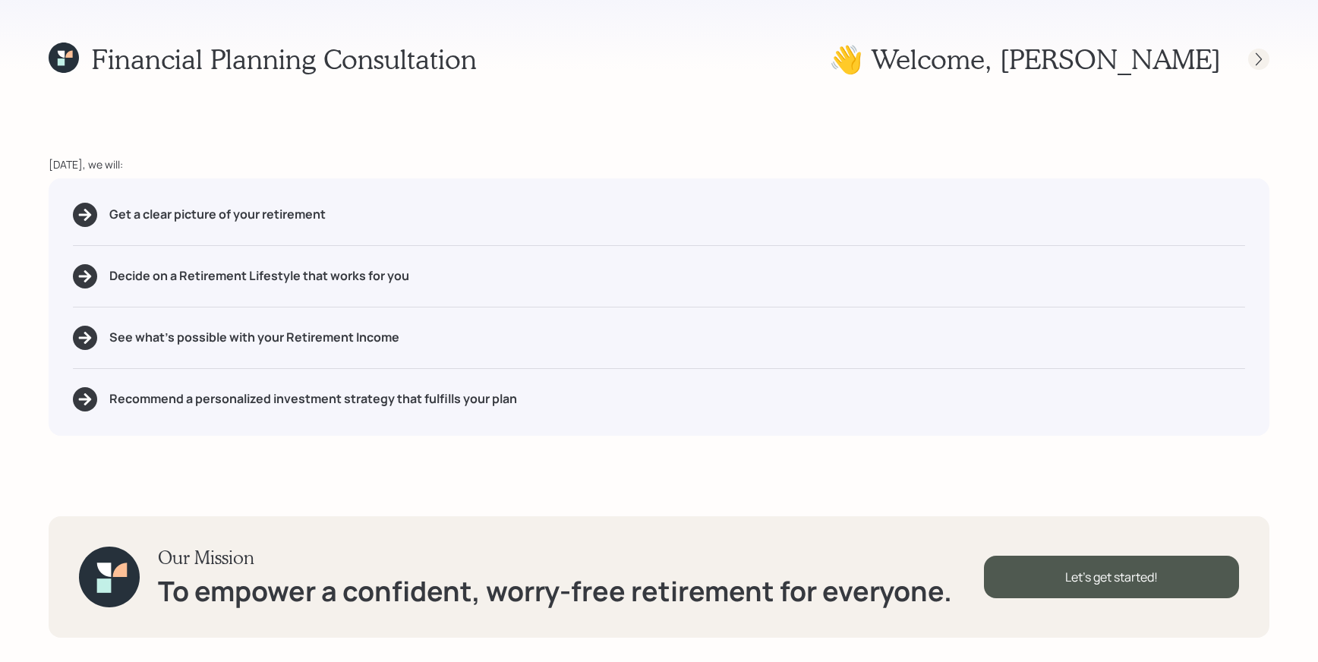
click at [1263, 58] on icon at bounding box center [1258, 59] width 15 height 15
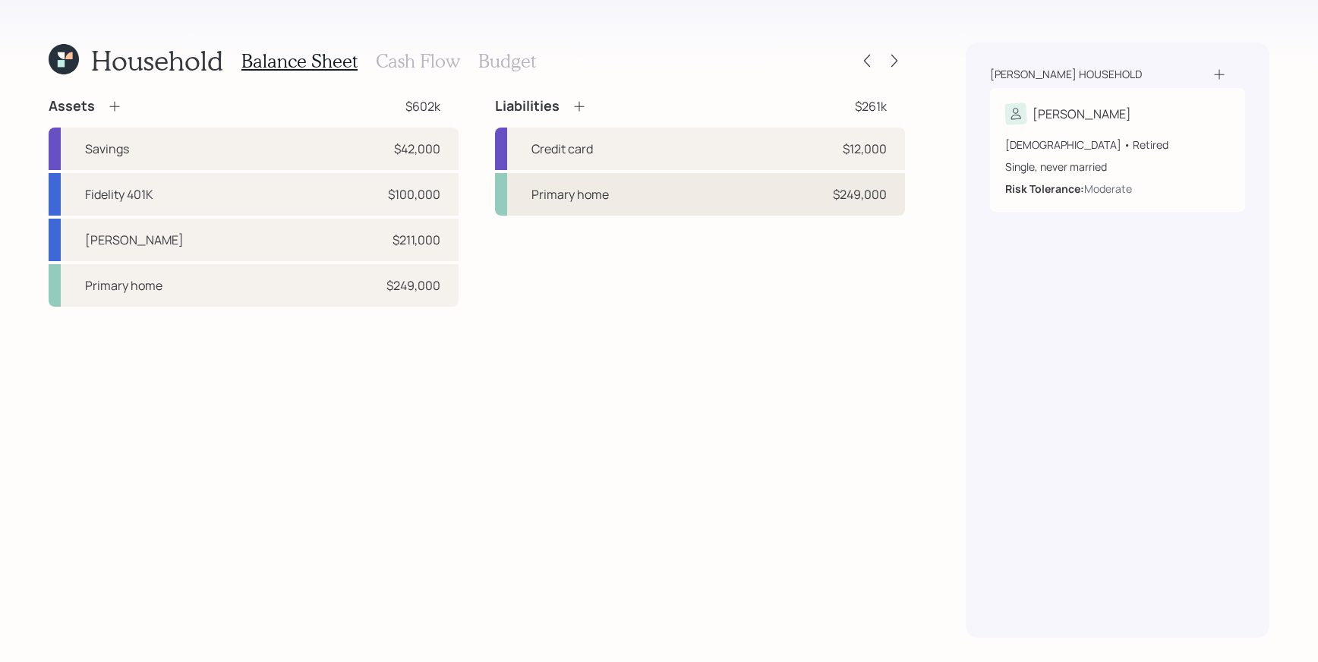
click at [570, 191] on div "Primary home" at bounding box center [570, 194] width 77 height 18
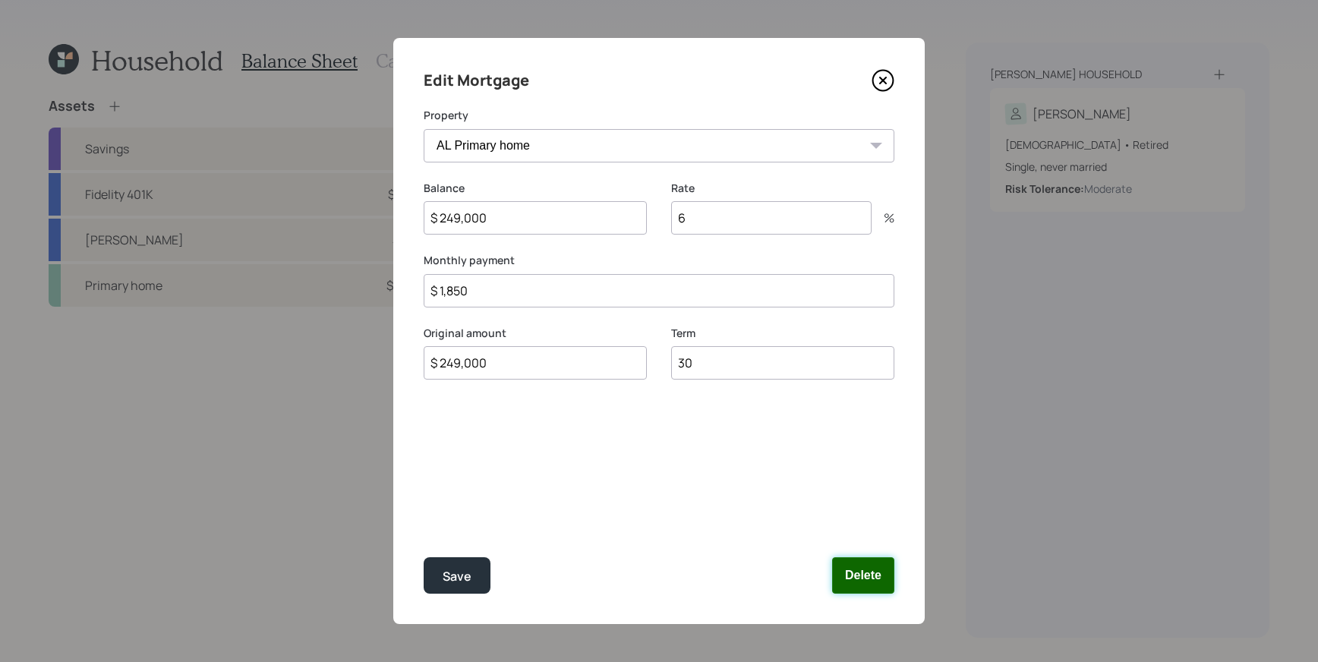
click at [888, 564] on button "Delete" at bounding box center [863, 575] width 62 height 36
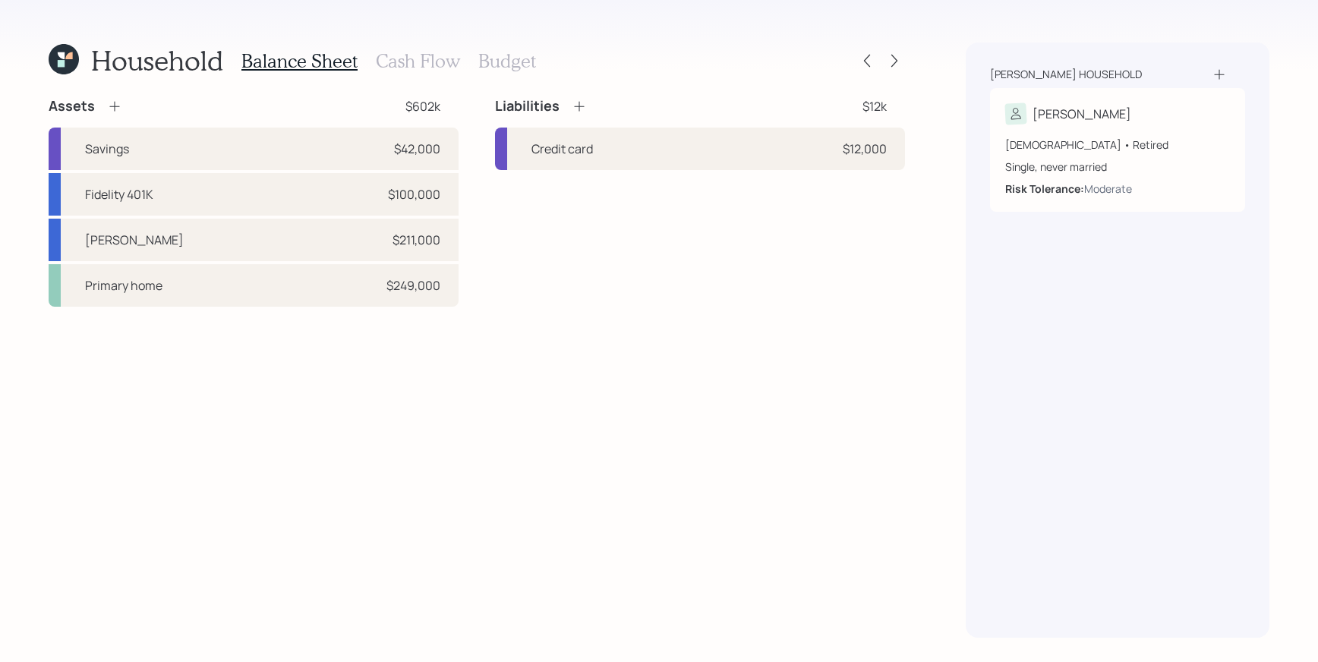
click at [587, 172] on div "Liabilities $12k Credit card $12,000" at bounding box center [700, 202] width 410 height 210
click at [589, 160] on div "Credit card $12,000" at bounding box center [700, 149] width 410 height 43
select select "credit_card"
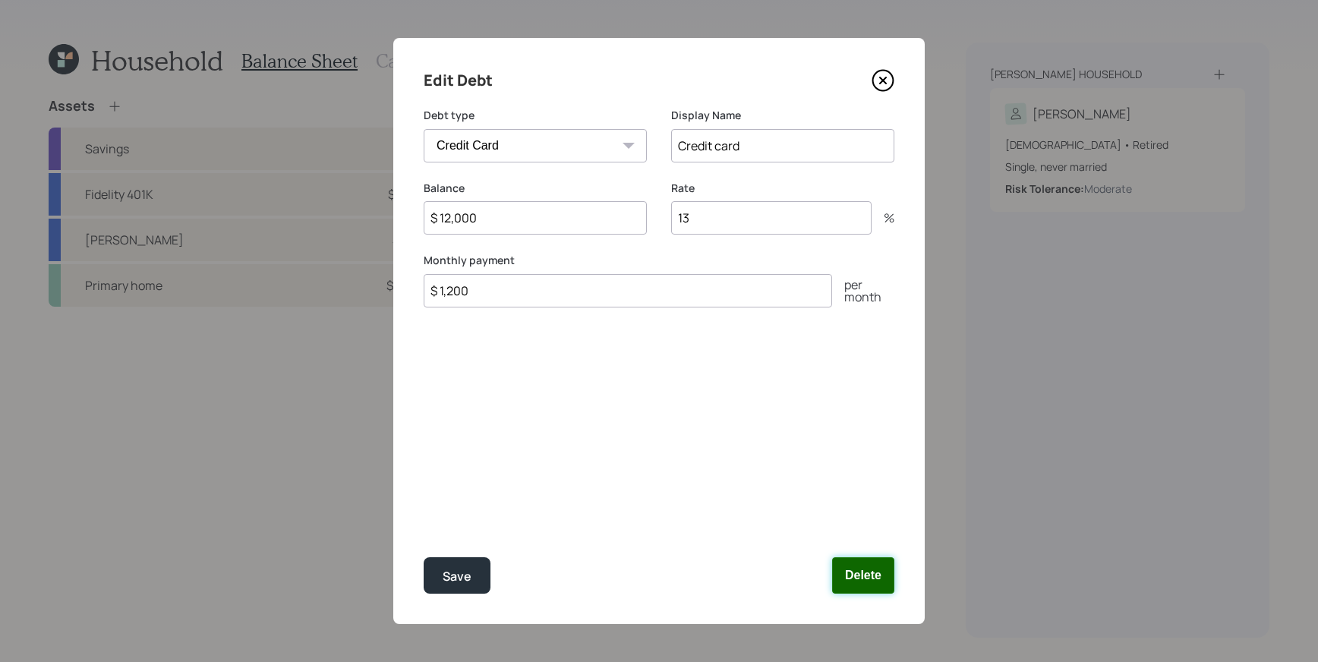
drag, startPoint x: 879, startPoint y: 580, endPoint x: 882, endPoint y: 571, distance: 9.6
click at [879, 581] on button "Delete" at bounding box center [863, 575] width 62 height 36
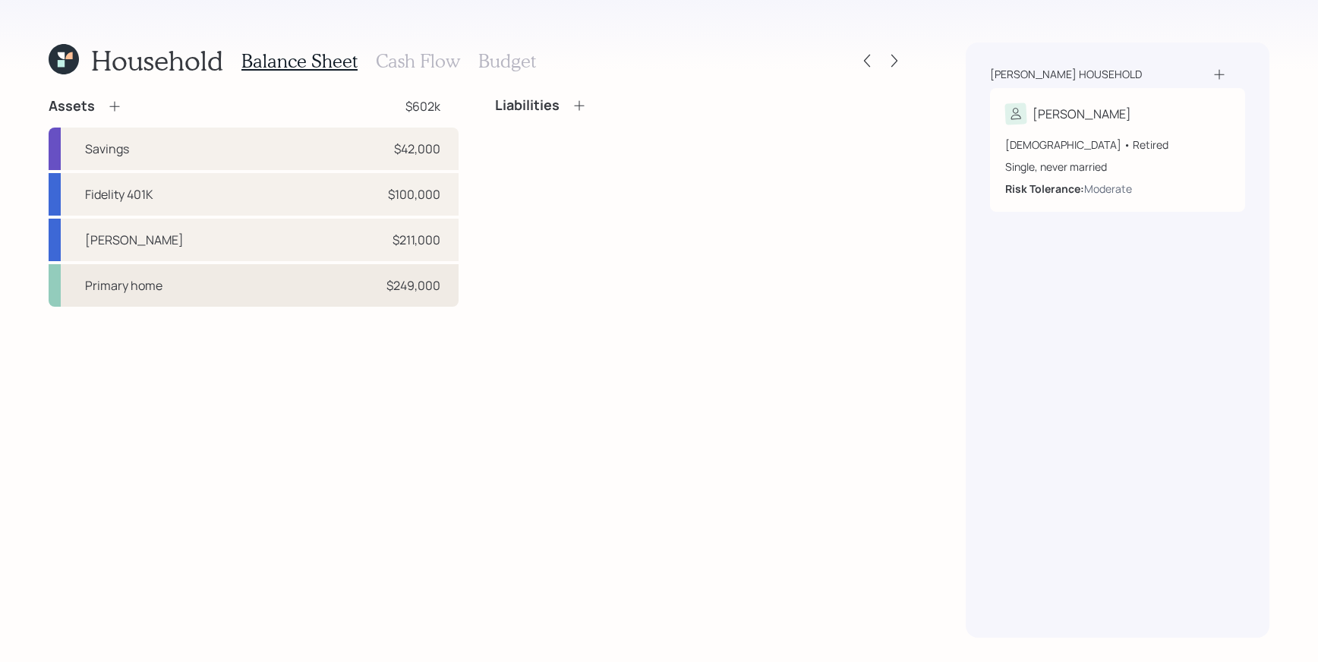
click at [168, 279] on div "Primary home $249,000" at bounding box center [254, 285] width 410 height 43
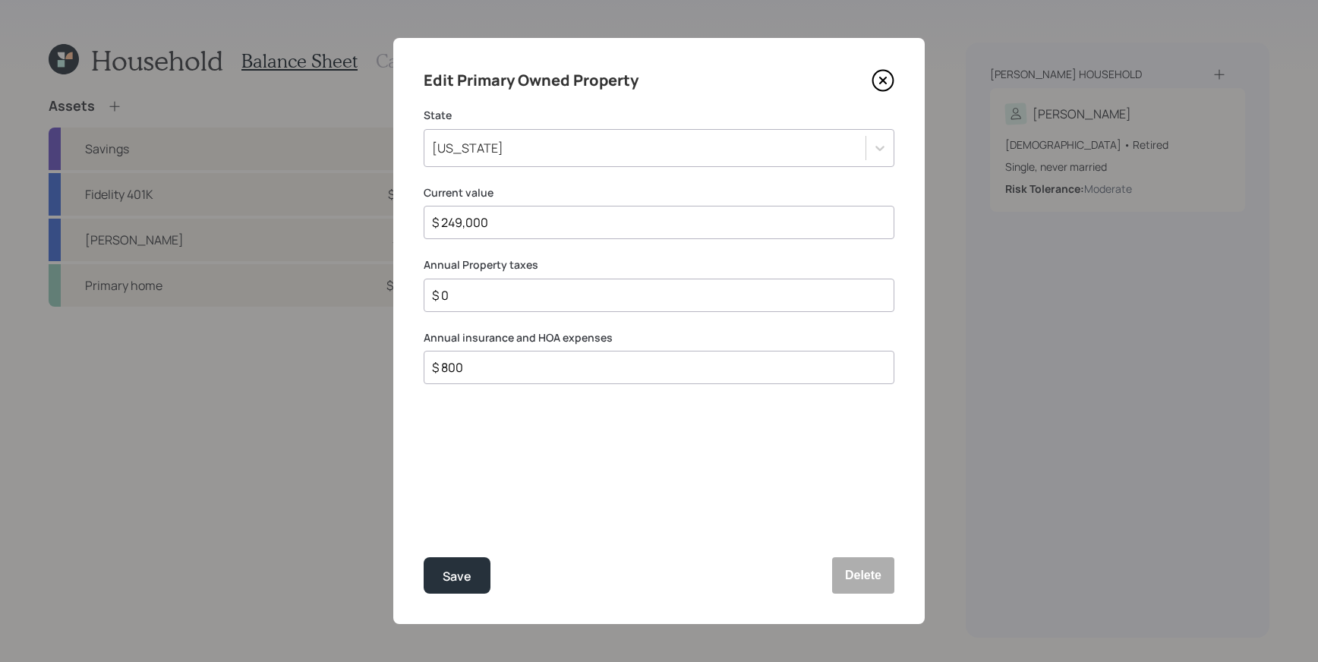
click at [836, 551] on div "Edit Primary Owned Property State Alabama Current value $ 249,000 Annual Proper…" at bounding box center [659, 331] width 532 height 586
click at [862, 572] on button "Delete" at bounding box center [863, 575] width 62 height 36
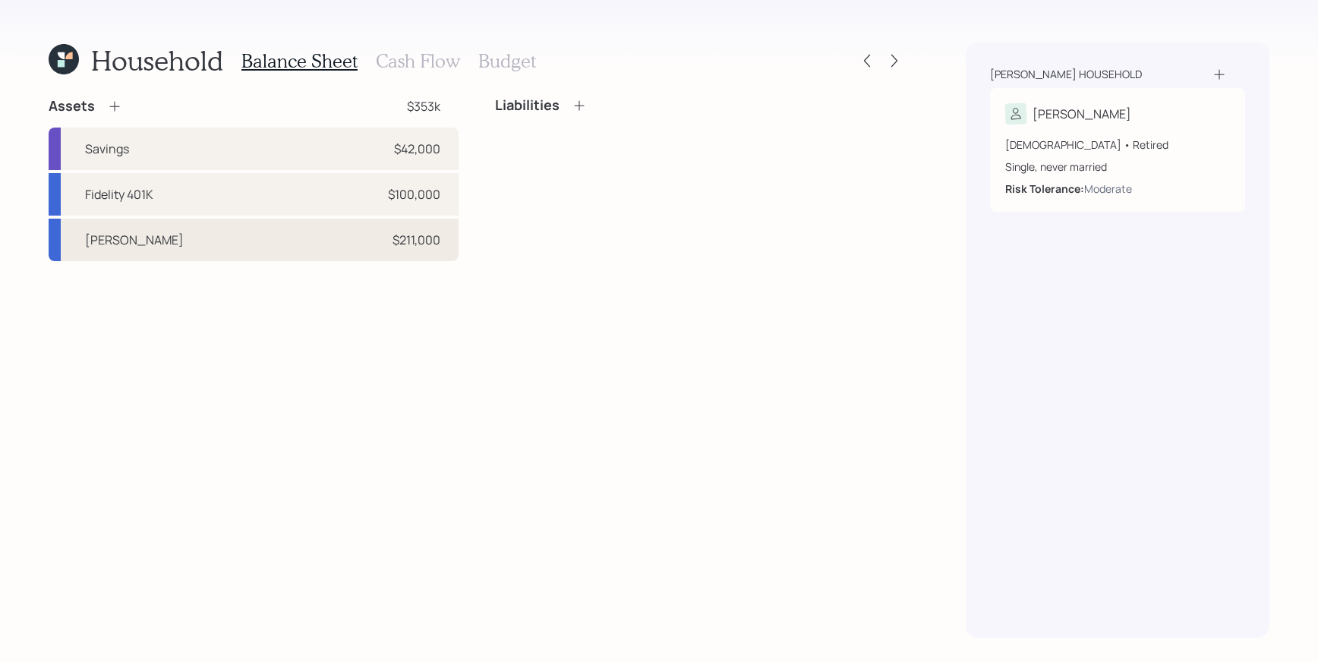
click at [138, 225] on div "Schwab IRA $211,000" at bounding box center [254, 240] width 410 height 43
select select "ira"
select select "balanced"
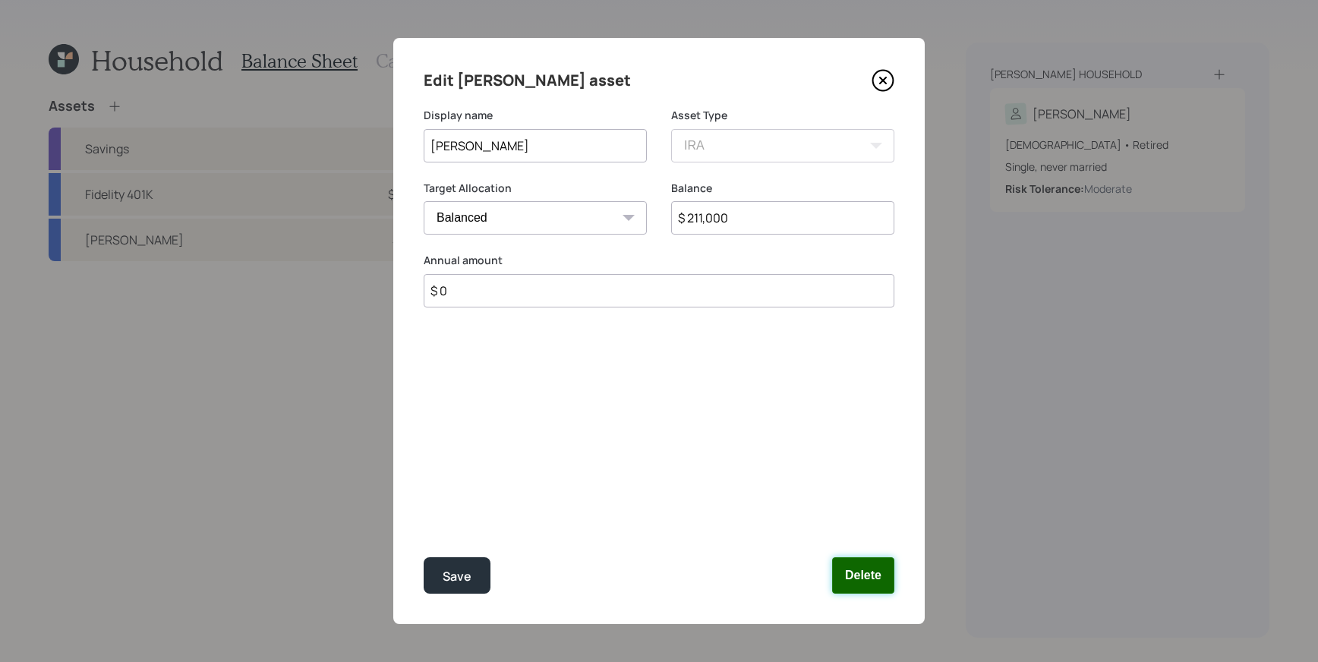
click at [857, 565] on button "Delete" at bounding box center [863, 575] width 62 height 36
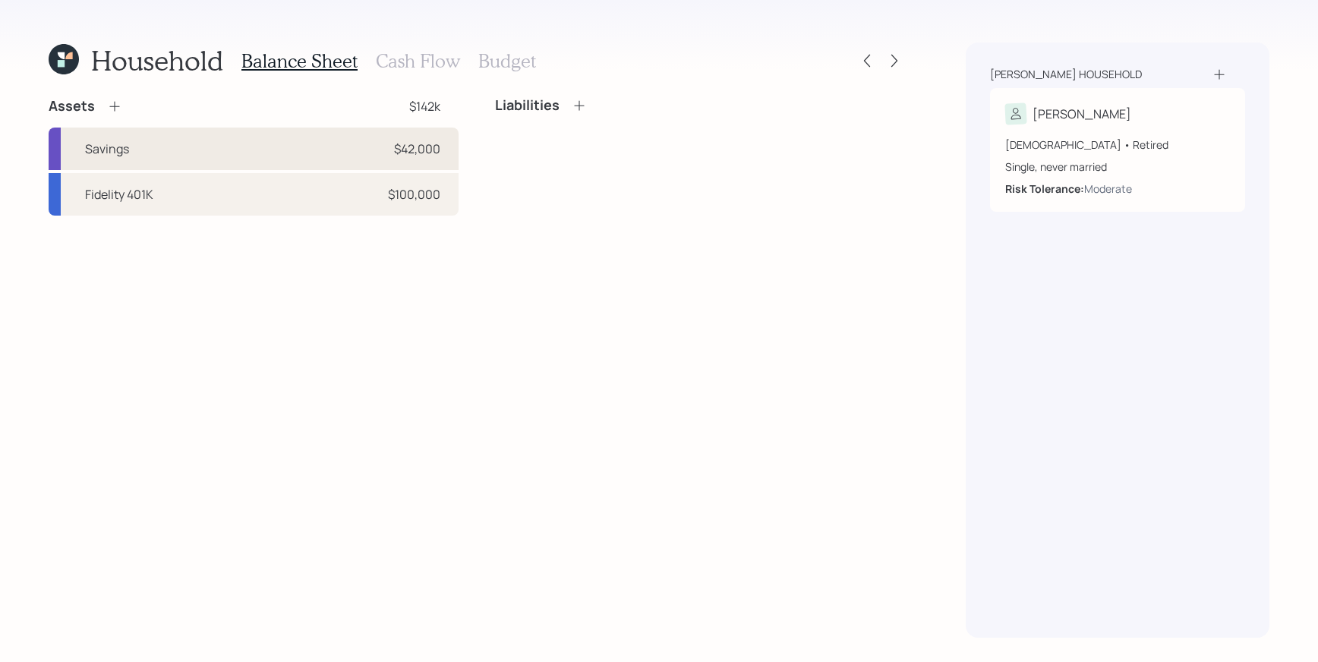
click at [251, 167] on div "Savings $42,000" at bounding box center [254, 149] width 410 height 43
select select "emergency_fund"
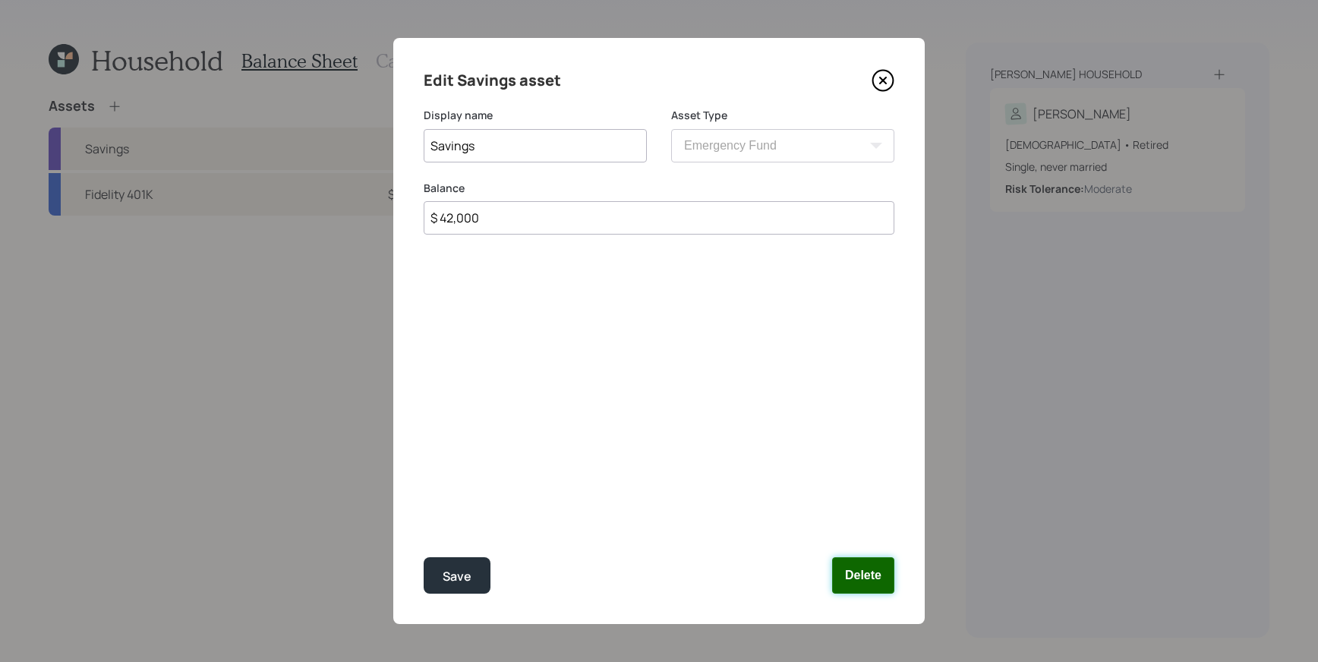
click at [837, 558] on button "Delete" at bounding box center [863, 575] width 62 height 36
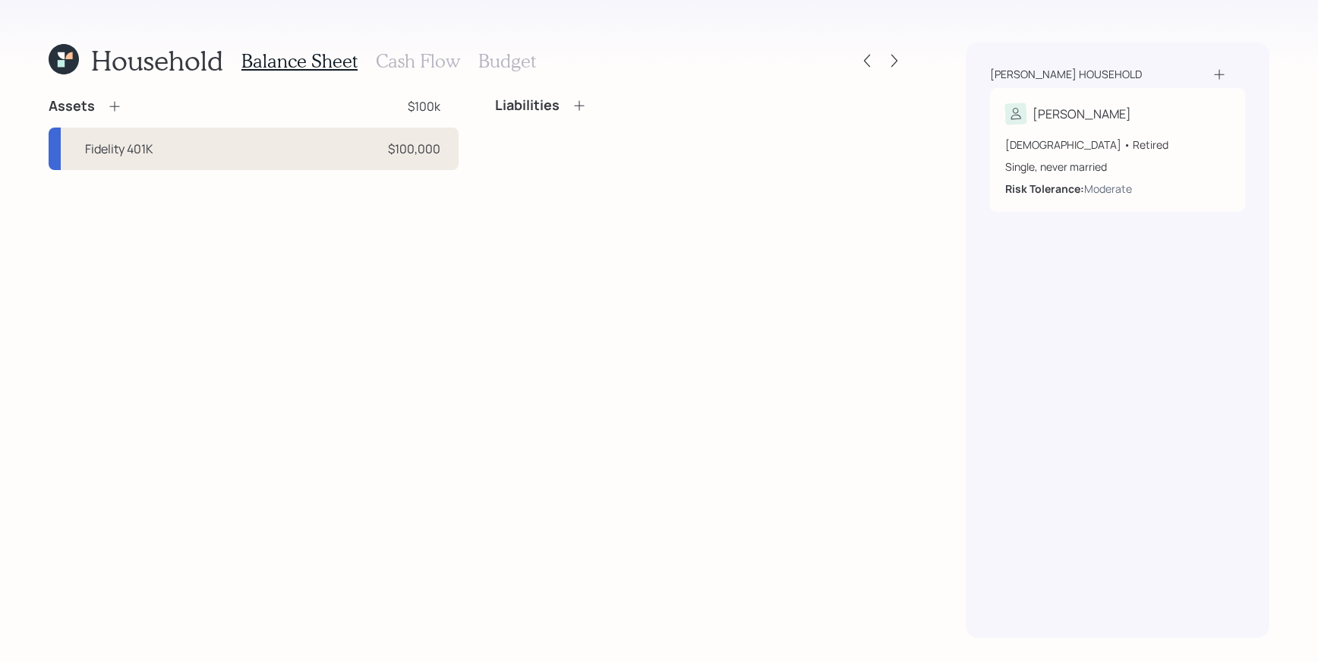
click at [276, 140] on div "Fidelity 401K $100,000" at bounding box center [254, 149] width 410 height 43
select select "company_sponsored"
select select "balanced"
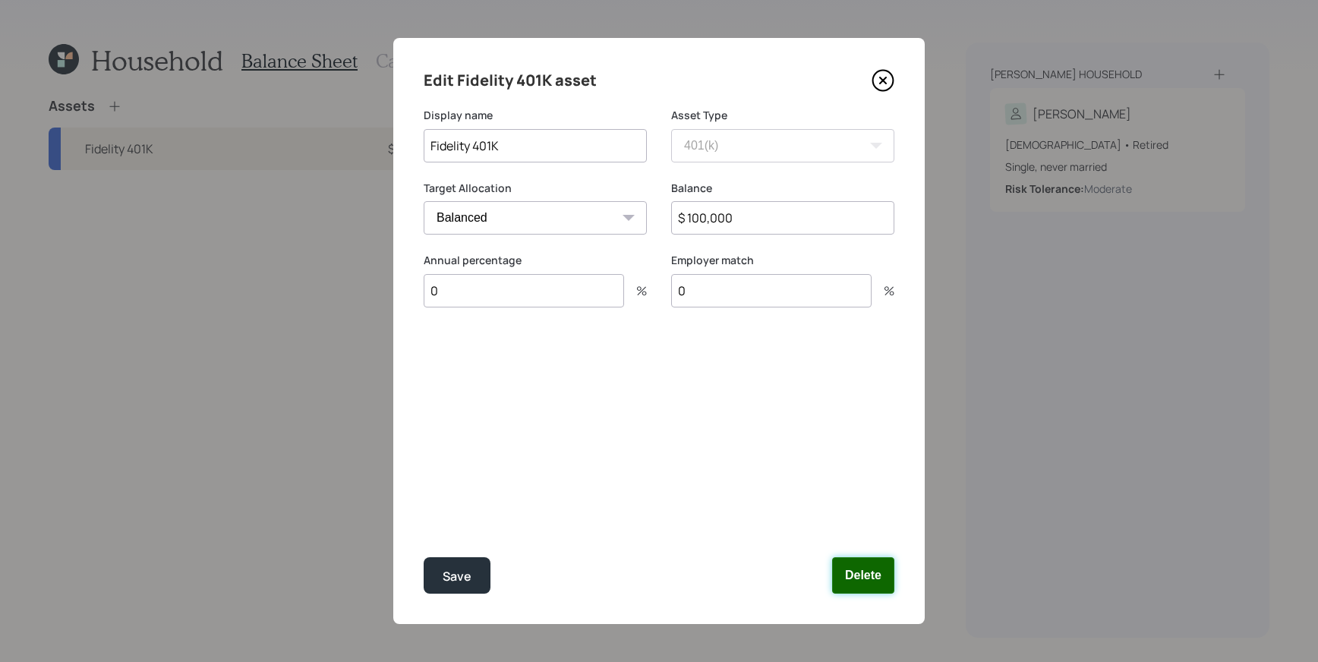
click at [843, 566] on button "Delete" at bounding box center [863, 575] width 62 height 36
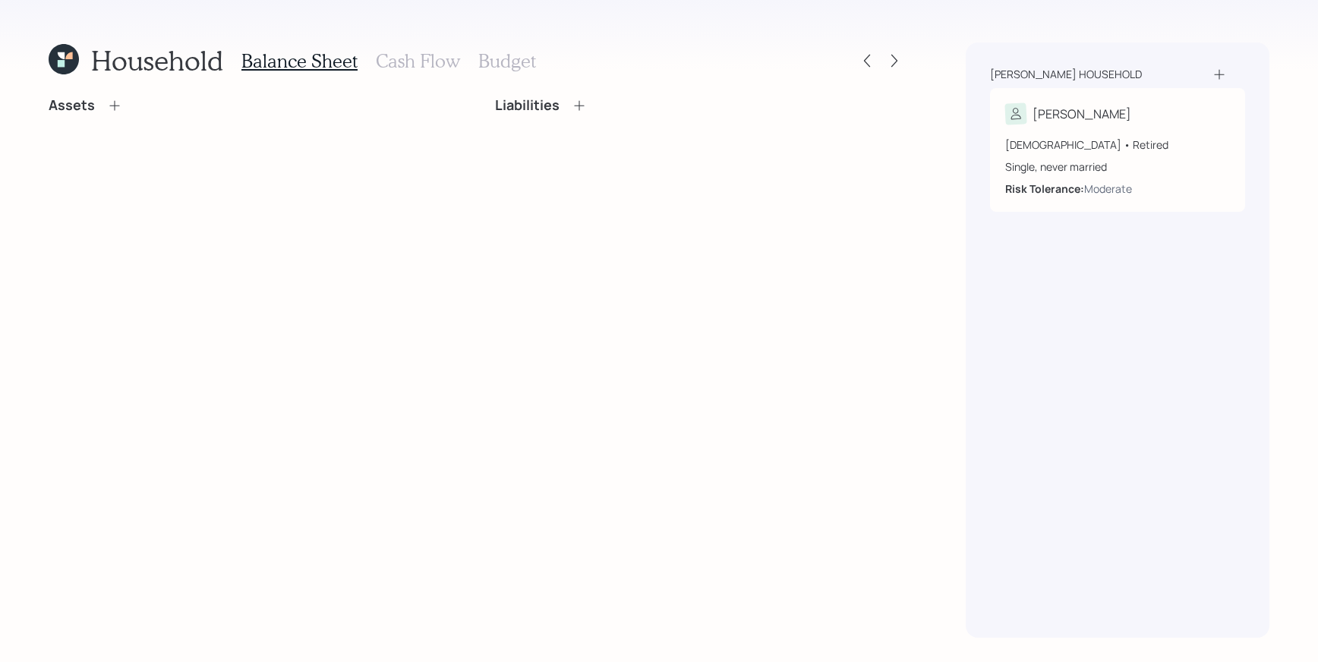
click at [402, 63] on h3 "Cash Flow" at bounding box center [418, 61] width 84 height 22
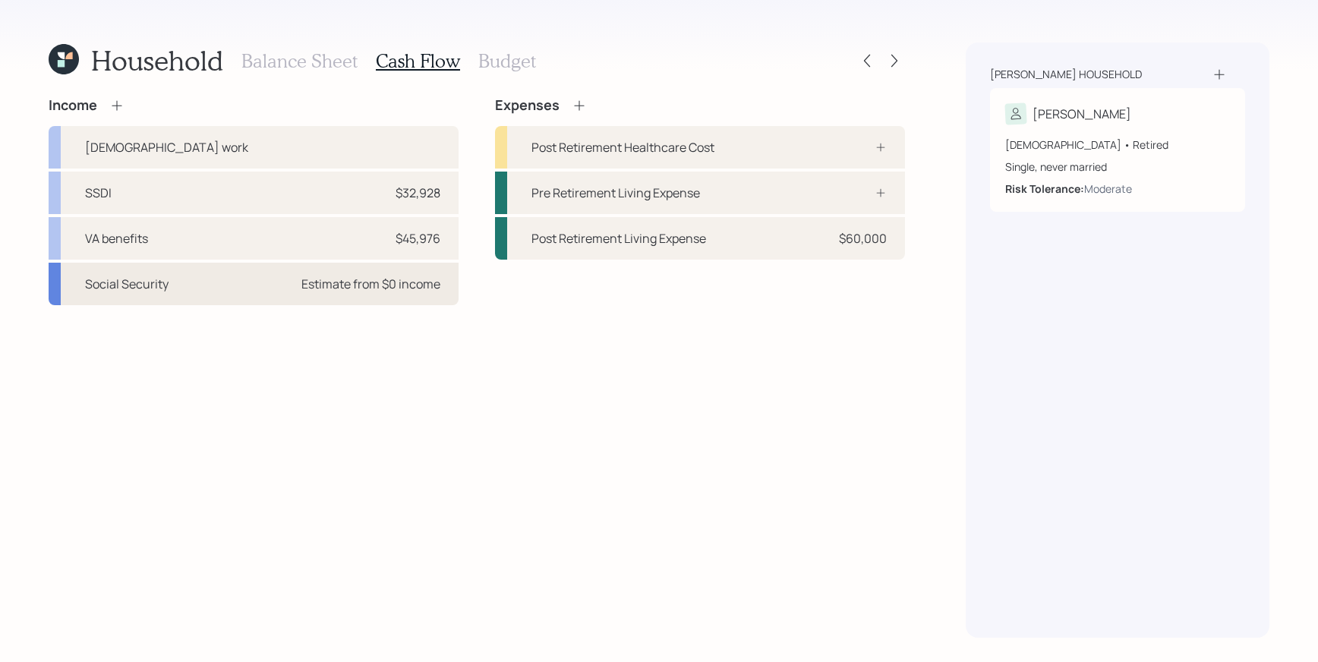
click at [232, 286] on div "Social Security Estimate from $0 income" at bounding box center [254, 284] width 410 height 43
select select "9"
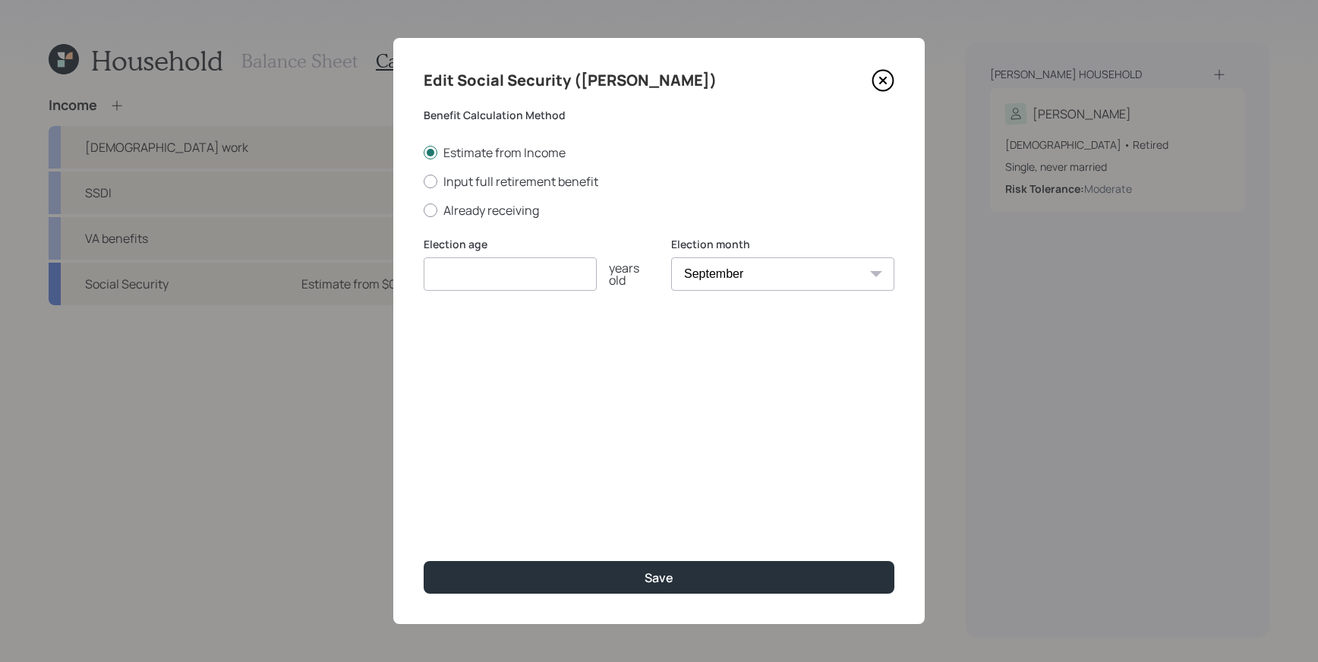
drag, startPoint x: 224, startPoint y: 377, endPoint x: 219, endPoint y: 342, distance: 36.0
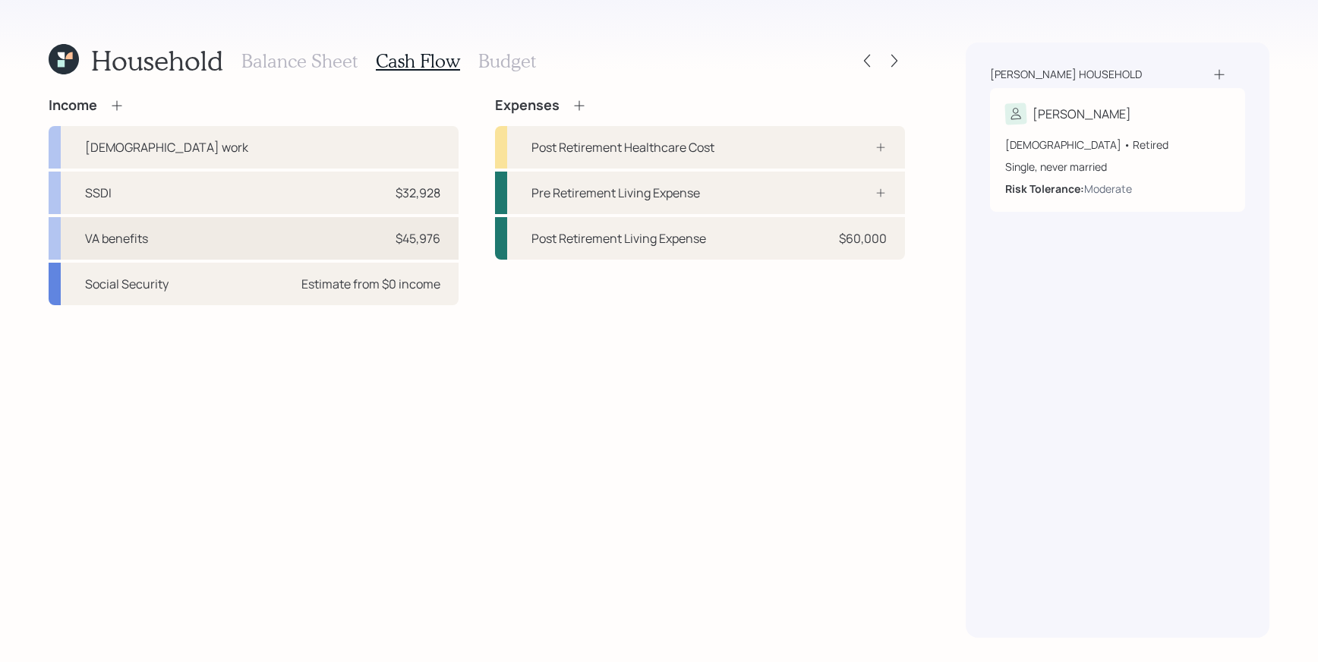
click at [251, 241] on div "VA benefits $45,976" at bounding box center [254, 238] width 410 height 43
select select "other"
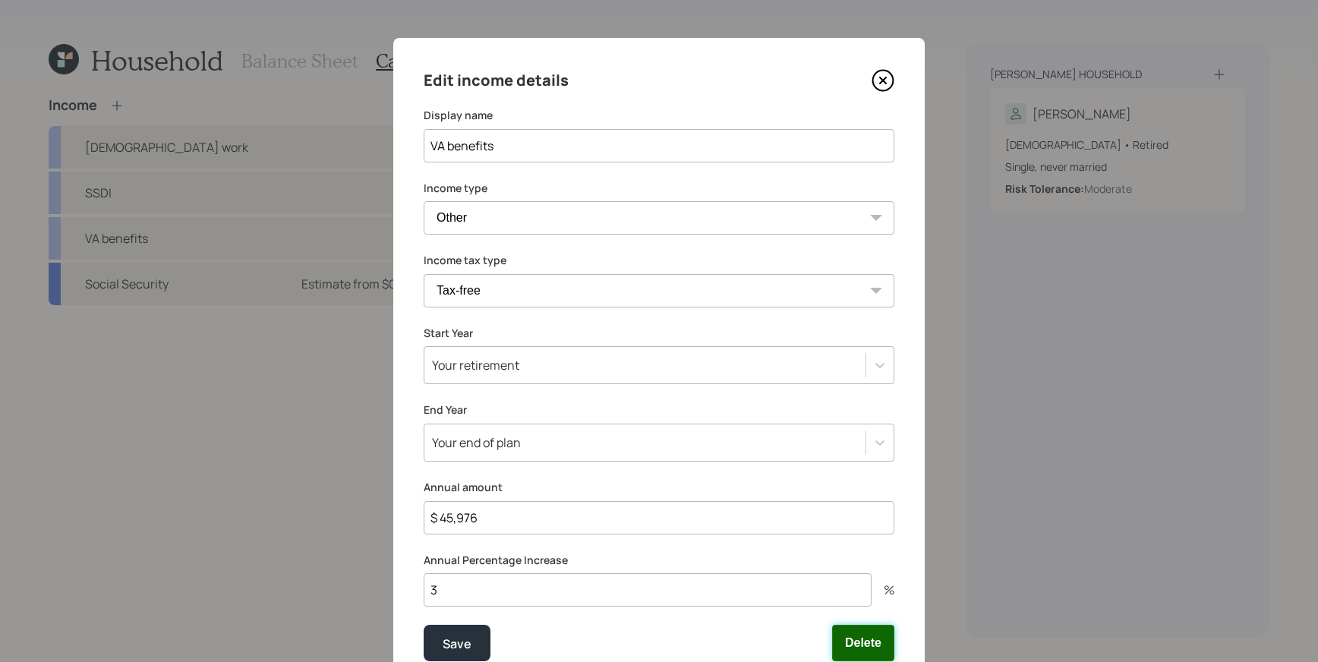
click at [863, 641] on button "Delete" at bounding box center [863, 643] width 62 height 36
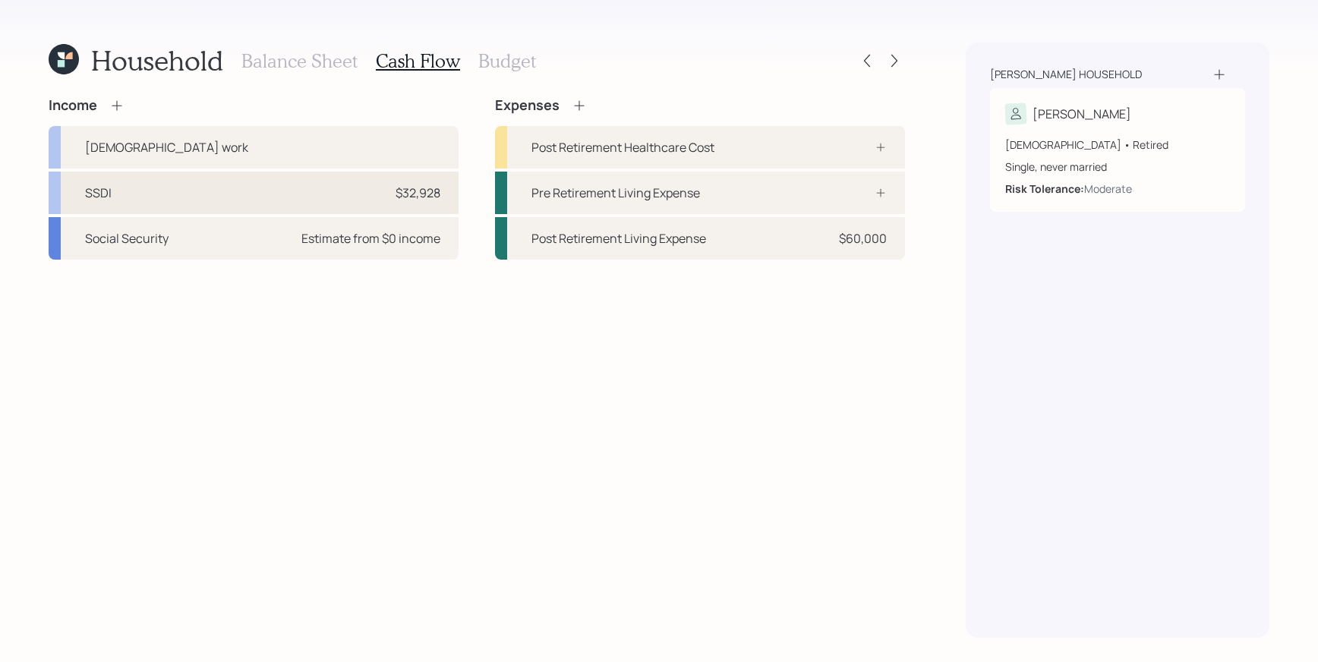
click at [271, 192] on div "SSDI $32,928" at bounding box center [254, 193] width 410 height 43
select select "other"
select select "social_security"
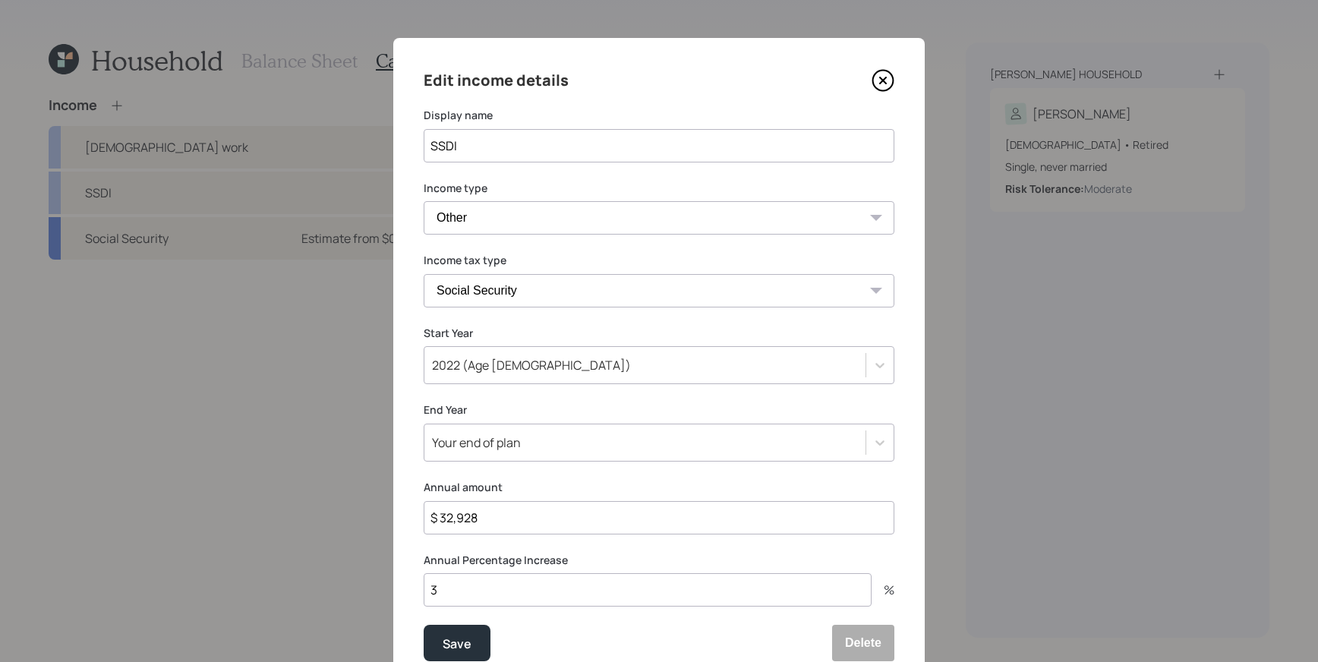
click at [860, 621] on div "Edit income details Display name SSDI Income type Full-time work Part-time work…" at bounding box center [659, 365] width 532 height 654
click at [853, 629] on button "Delete" at bounding box center [863, 643] width 62 height 36
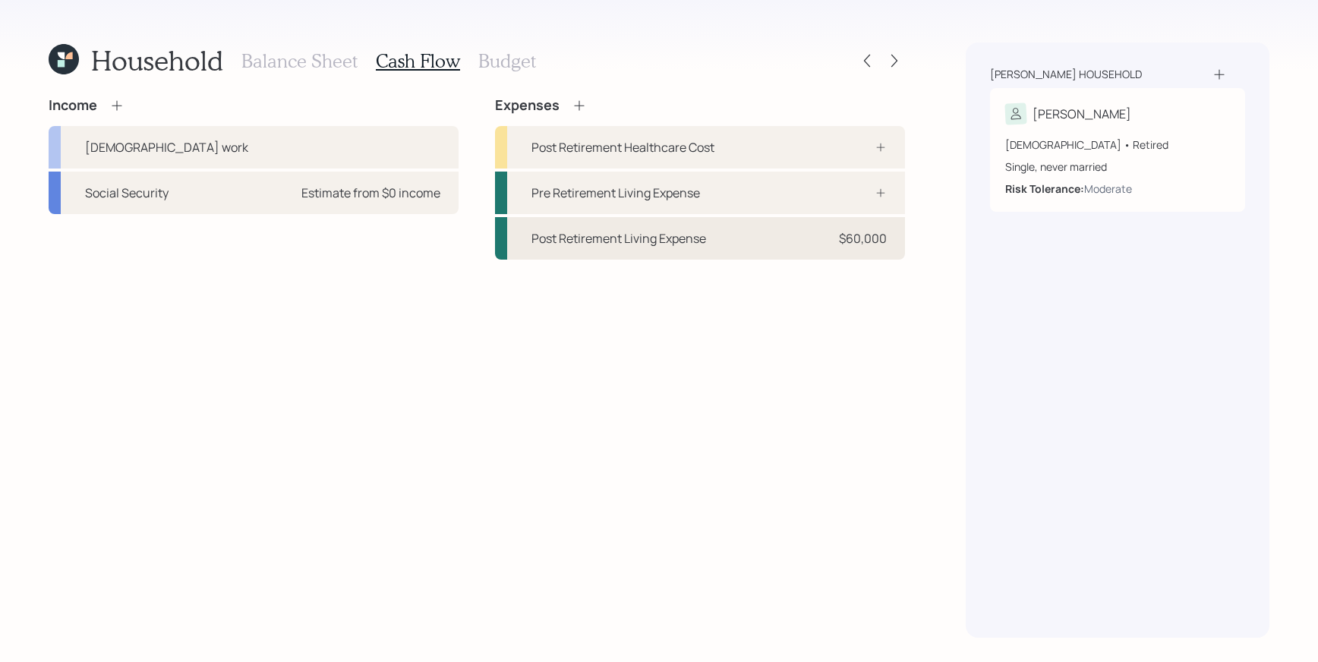
click at [588, 235] on div "Post Retirement Living Expense" at bounding box center [619, 238] width 175 height 18
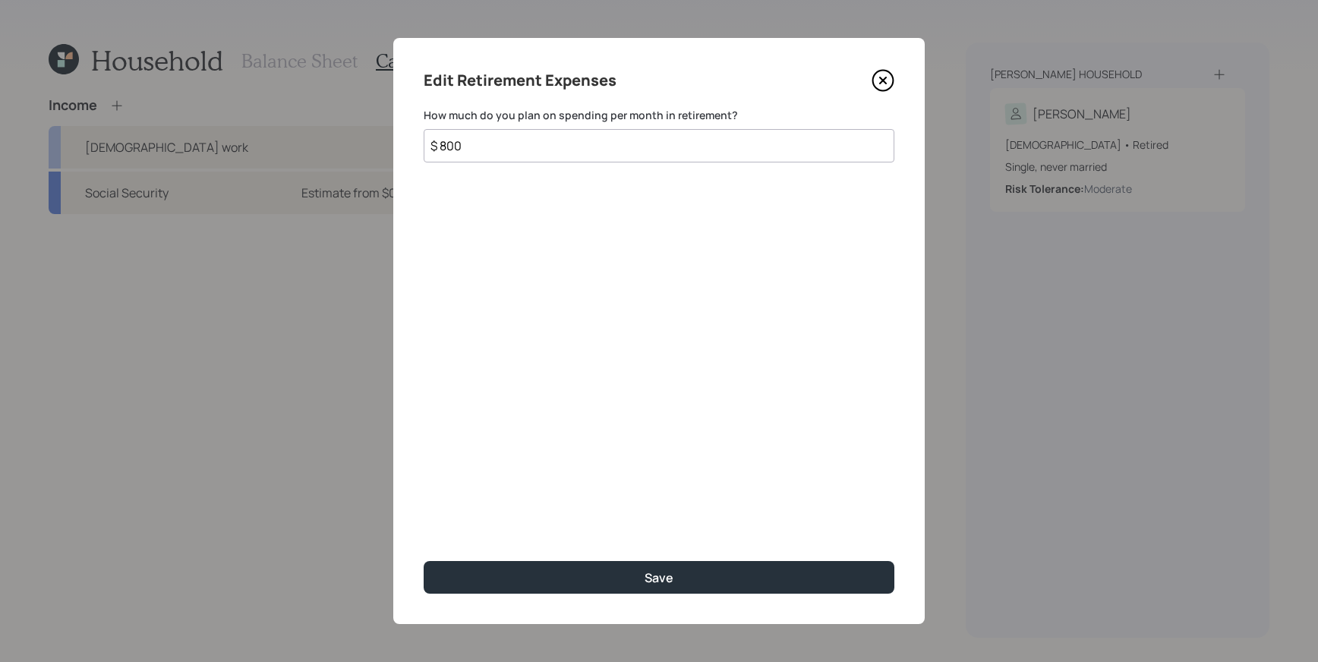
drag, startPoint x: 600, startPoint y: 150, endPoint x: 238, endPoint y: 95, distance: 366.3
click at [264, 106] on div "Edit Retirement Expenses How much do you plan on spending per month in retireme…" at bounding box center [659, 331] width 1318 height 662
type input "$ 0"
click at [746, 596] on div "Edit Retirement Expenses How much do you plan on spending per month in retireme…" at bounding box center [659, 331] width 532 height 586
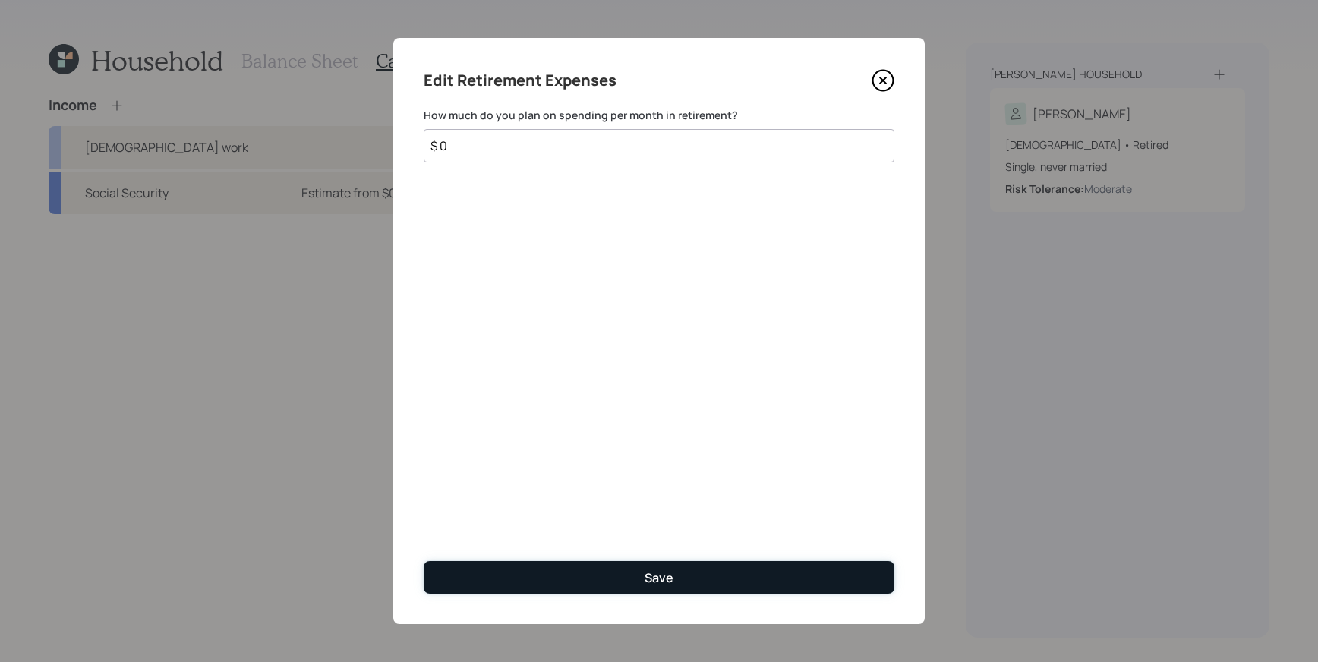
click at [749, 590] on button "Save" at bounding box center [659, 577] width 471 height 33
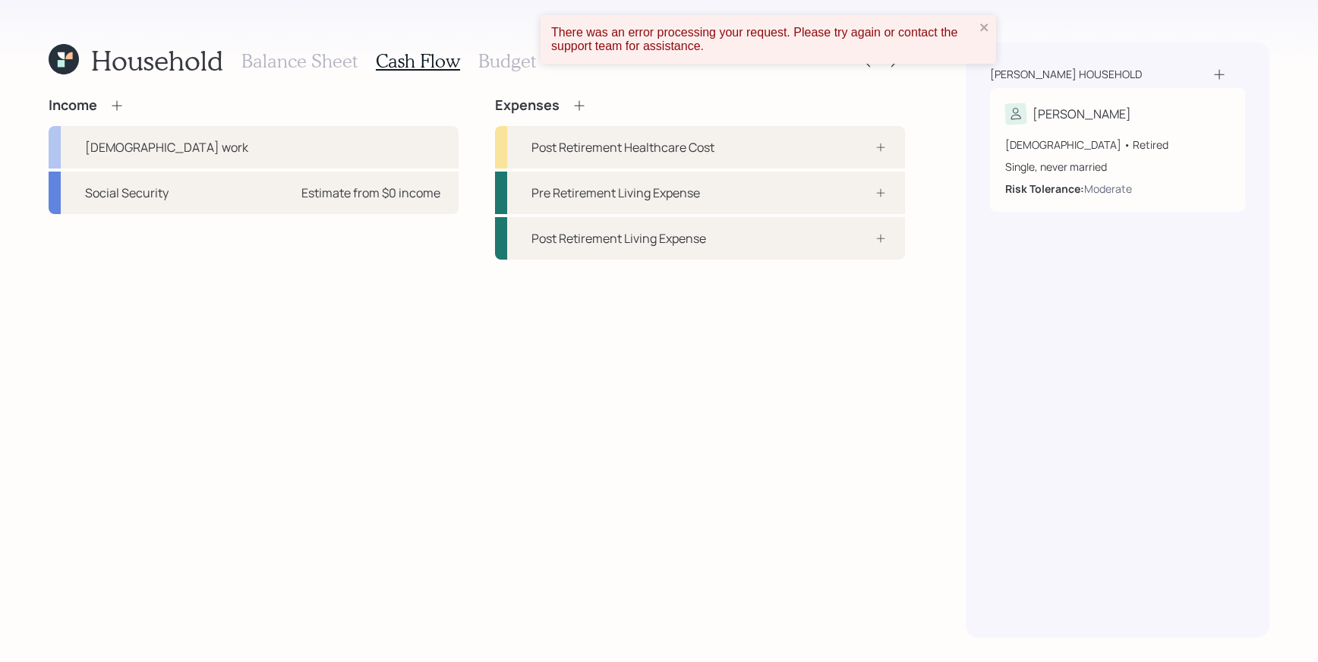
click at [506, 65] on h3 "Budget" at bounding box center [507, 61] width 58 height 22
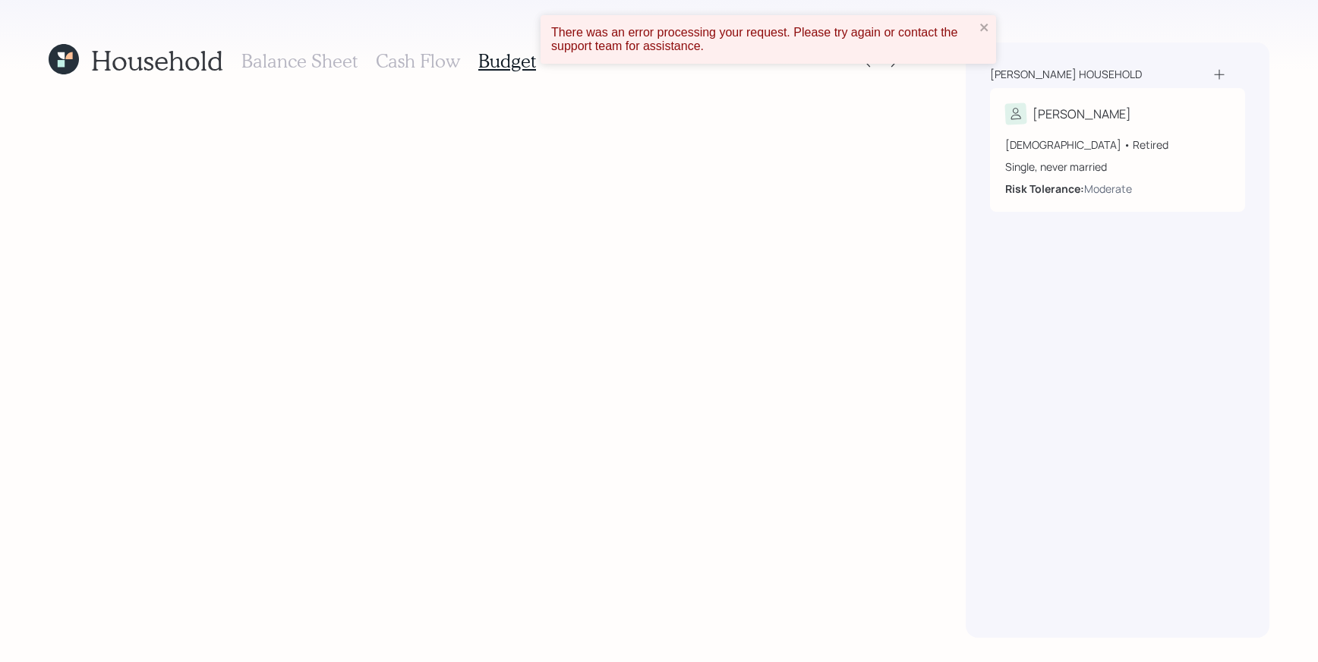
click at [415, 63] on h3 "Cash Flow" at bounding box center [418, 61] width 84 height 22
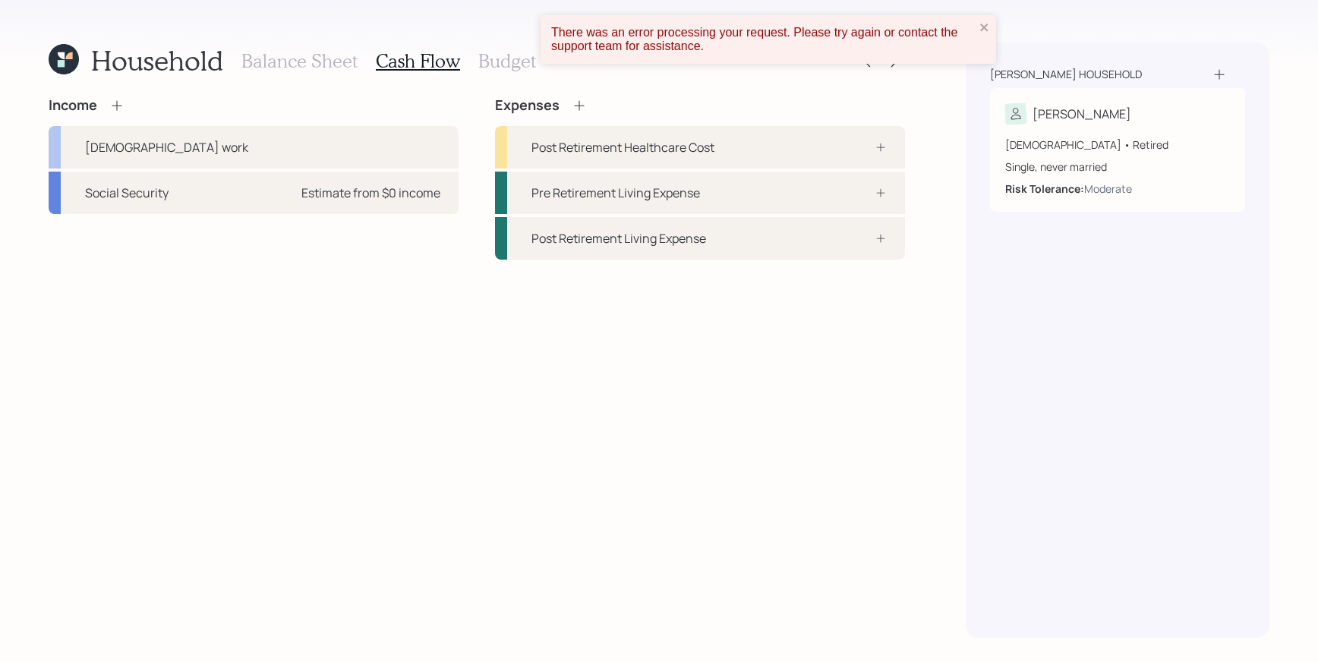
click at [304, 64] on h3 "Balance Sheet" at bounding box center [299, 61] width 116 height 22
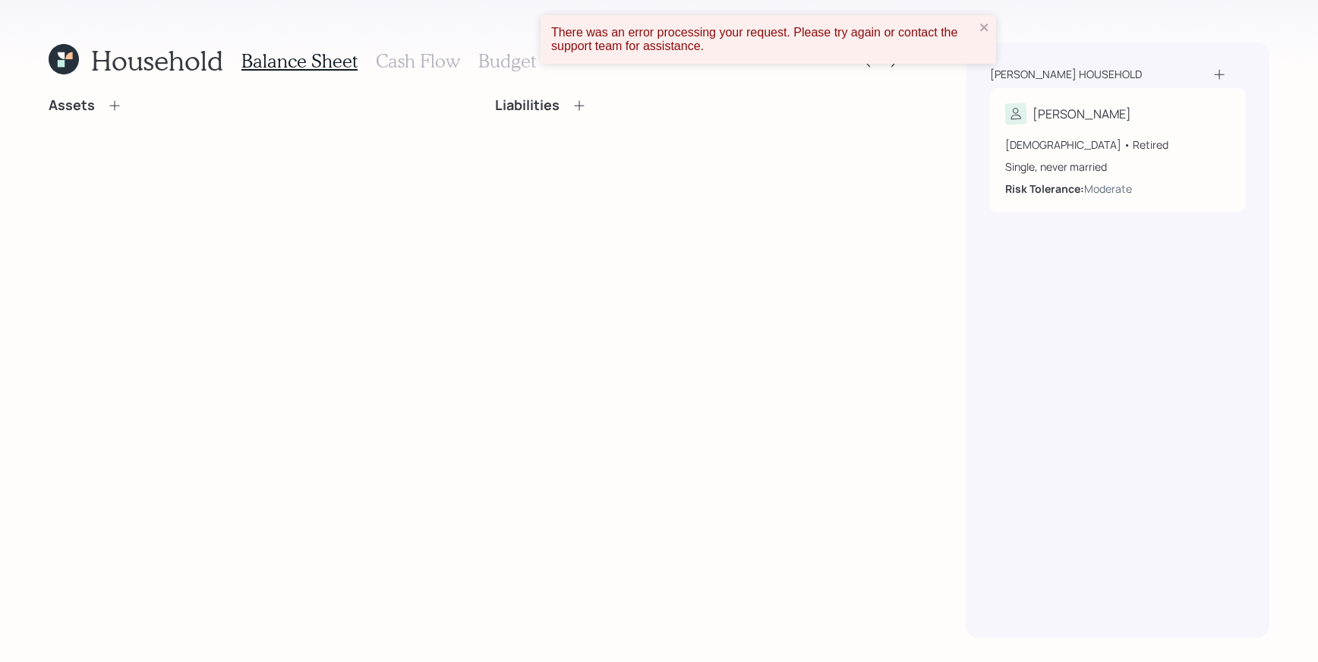
click at [77, 64] on icon at bounding box center [64, 59] width 30 height 30
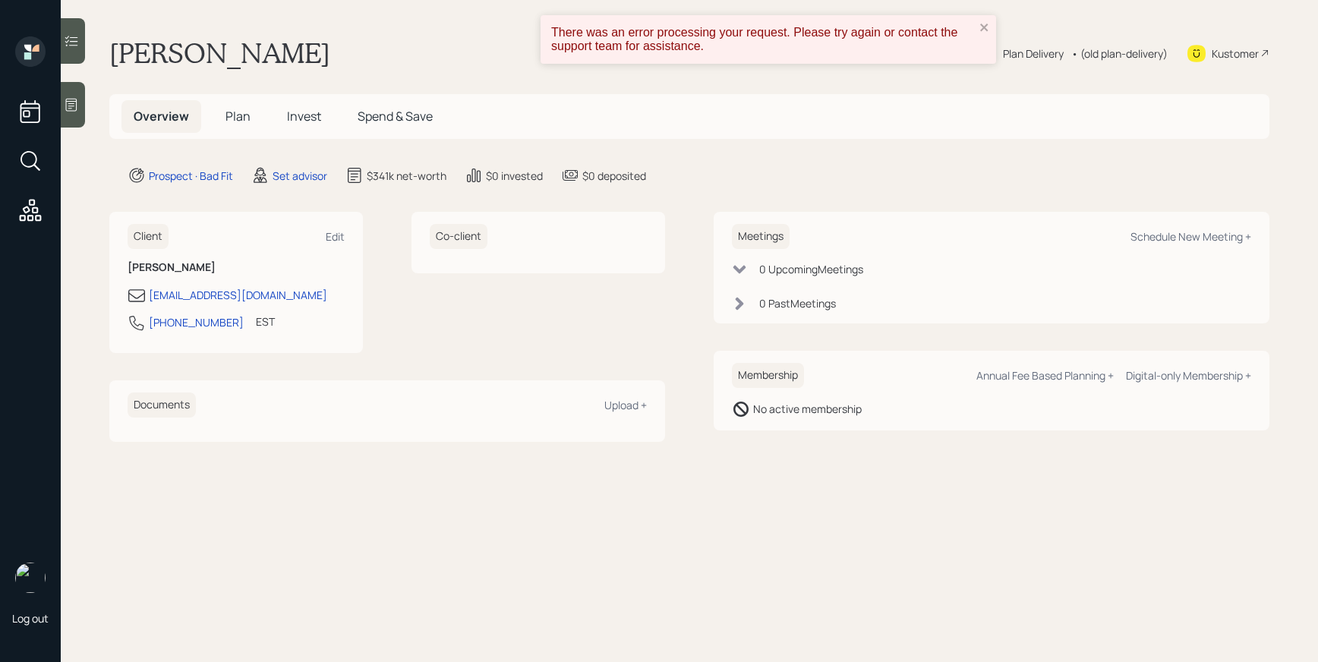
click at [1041, 57] on div "Plan Delivery" at bounding box center [1033, 54] width 61 height 16
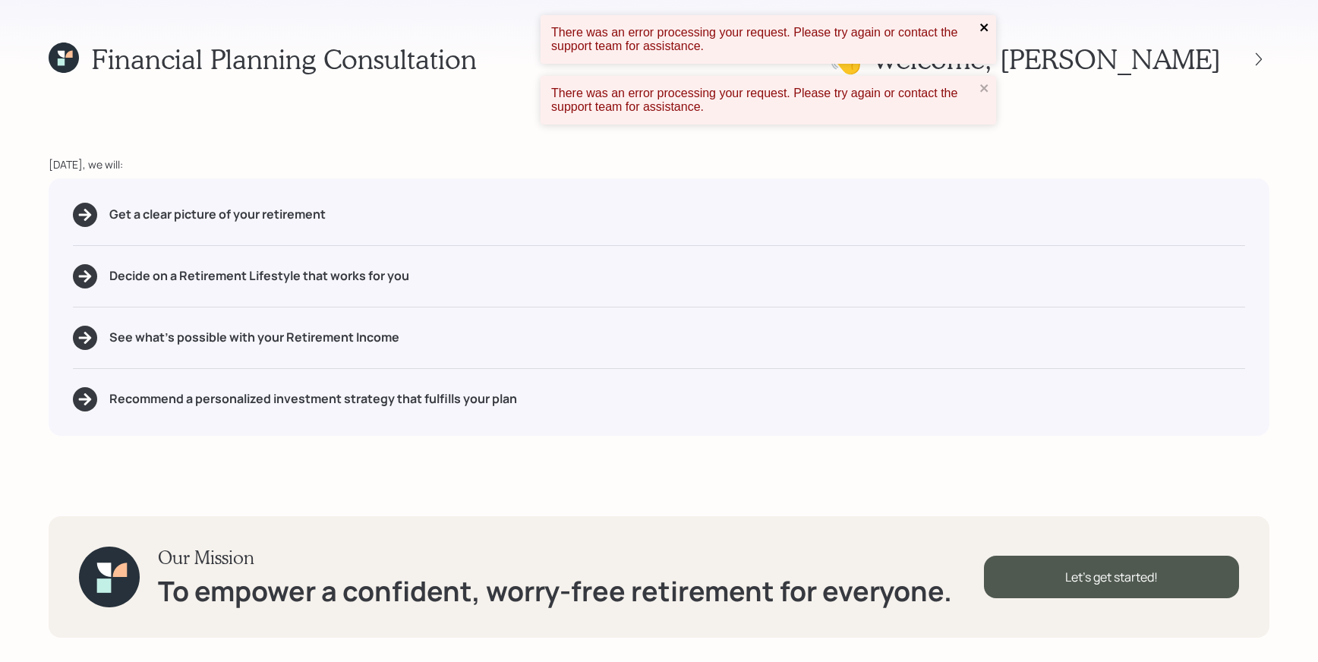
click at [982, 29] on icon "close" at bounding box center [984, 28] width 8 height 8
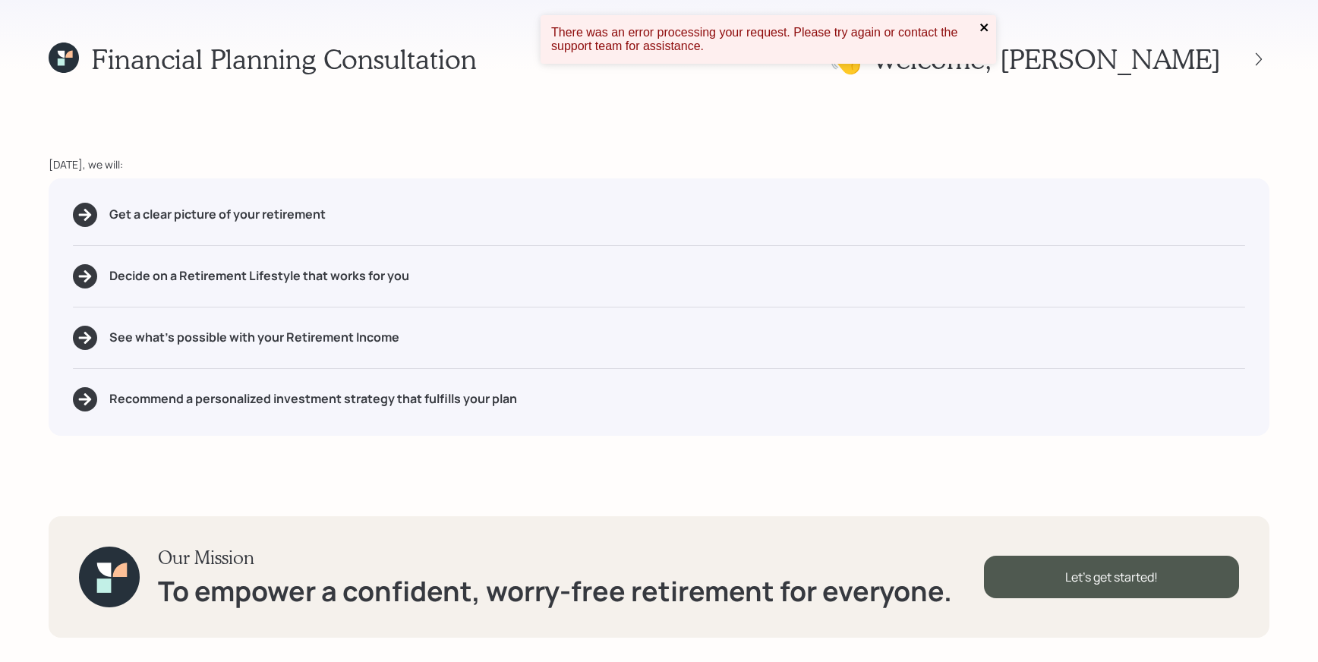
click at [989, 64] on div "There was an error processing your request. Please try again or contact the sup…" at bounding box center [769, 39] width 456 height 49
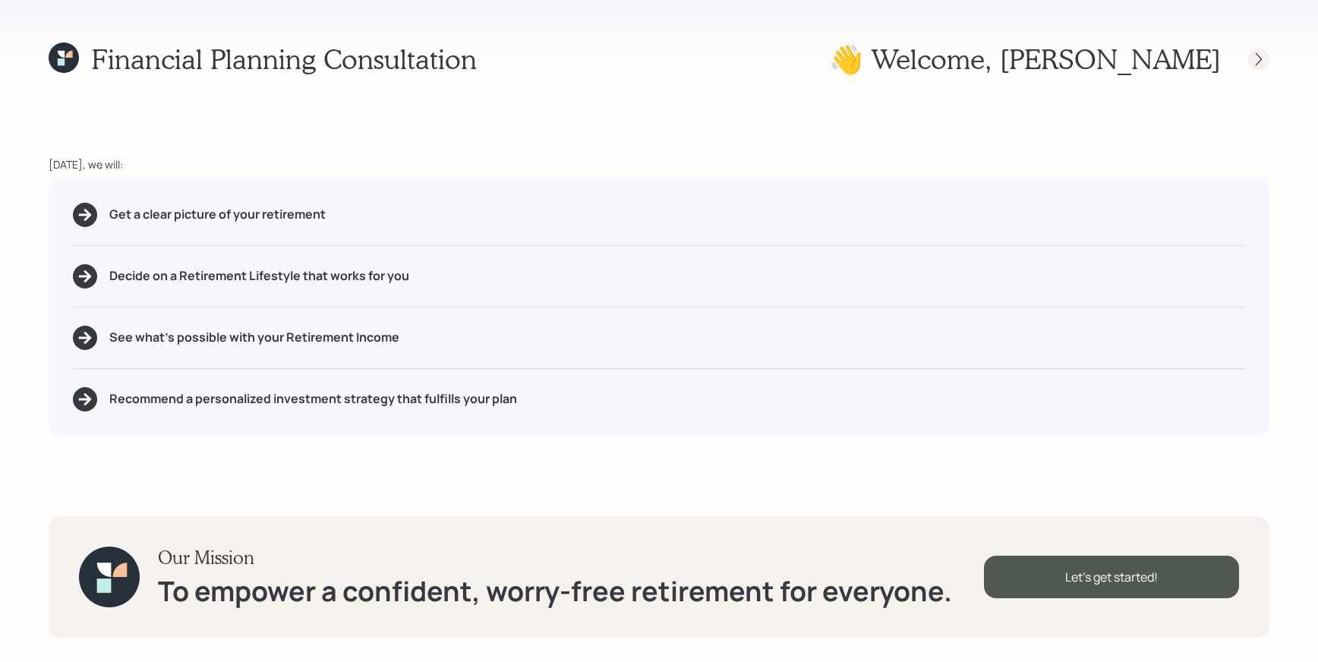
click at [1254, 49] on div at bounding box center [1258, 59] width 21 height 21
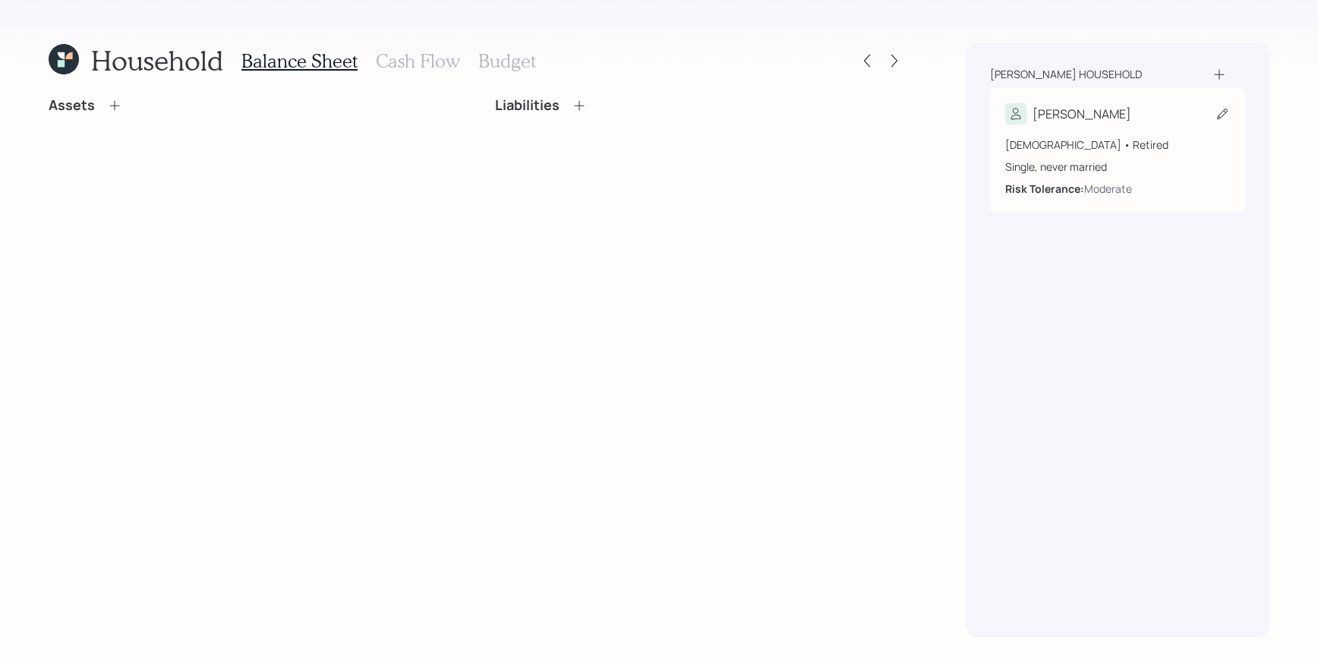
click at [1115, 121] on div "[PERSON_NAME]" at bounding box center [1117, 113] width 225 height 21
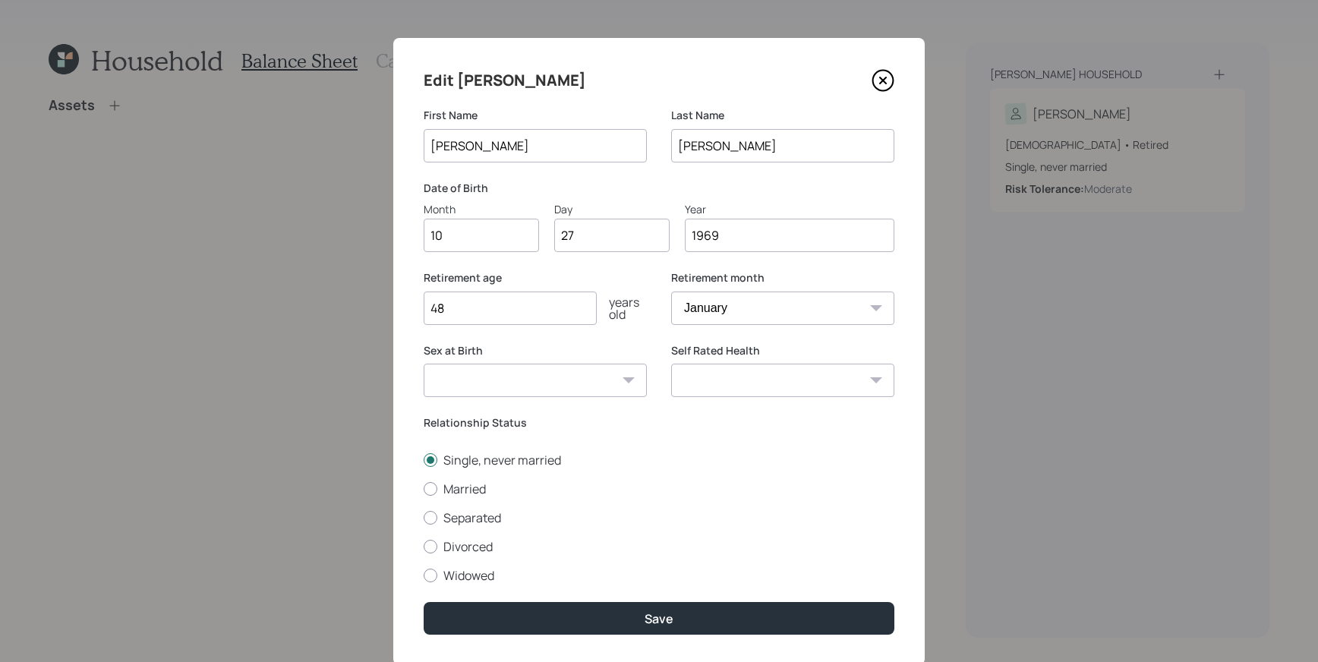
click at [484, 236] on input "10" at bounding box center [481, 235] width 115 height 33
drag, startPoint x: 484, startPoint y: 236, endPoint x: 357, endPoint y: 210, distance: 130.3
click at [357, 210] on div "Edit Aleksandra First Name Aleksandra Last Name Szegda Date of Birth Month 10 D…" at bounding box center [659, 331] width 1318 height 662
click at [484, 240] on input "Month" at bounding box center [481, 235] width 115 height 33
type input "01"
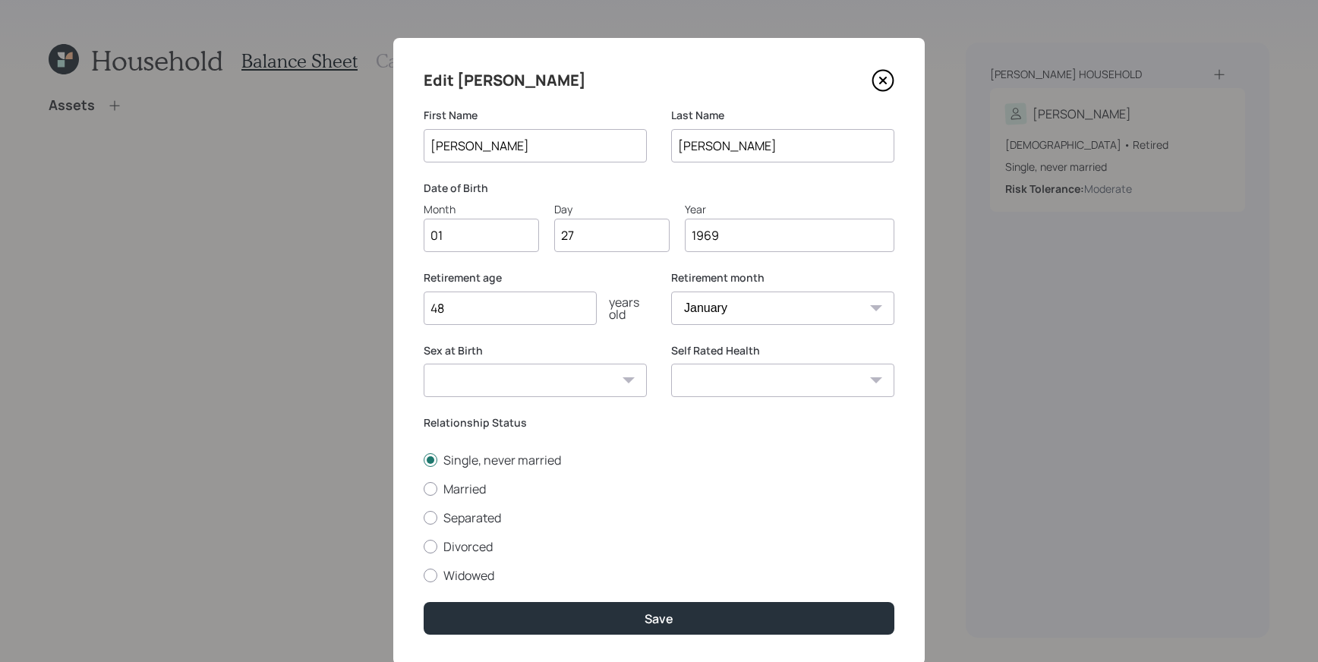
type input "2"
type input "01"
drag, startPoint x: 842, startPoint y: 238, endPoint x: 713, endPoint y: 222, distance: 130.2
click at [714, 221] on input "1969" at bounding box center [790, 235] width 210 height 33
type input "1945"
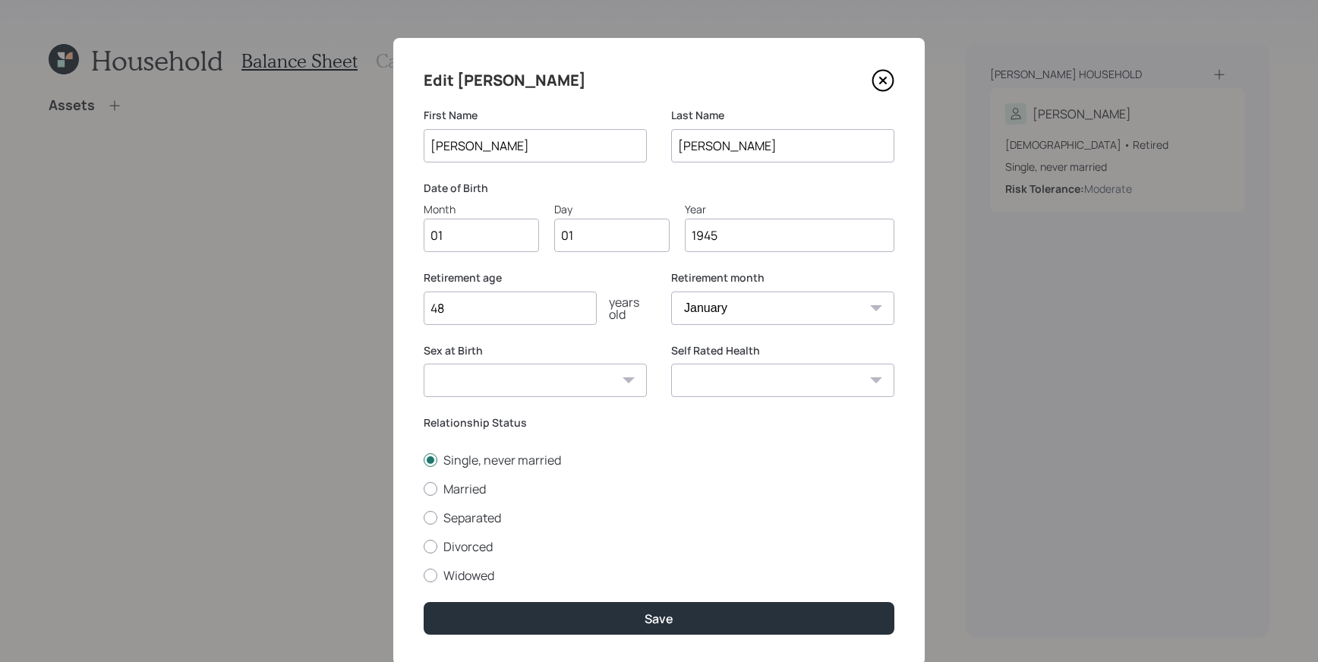
drag, startPoint x: 458, startPoint y: 308, endPoint x: 356, endPoint y: 291, distance: 103.2
click at [356, 291] on div "Edit Aleksandra First Name Aleksandra Last Name Szegda Date of Birth Month 01 D…" at bounding box center [659, 331] width 1318 height 662
type input "67"
click at [425, 488] on div at bounding box center [431, 489] width 14 height 14
click at [424, 488] on input "Married" at bounding box center [423, 488] width 1 height 1
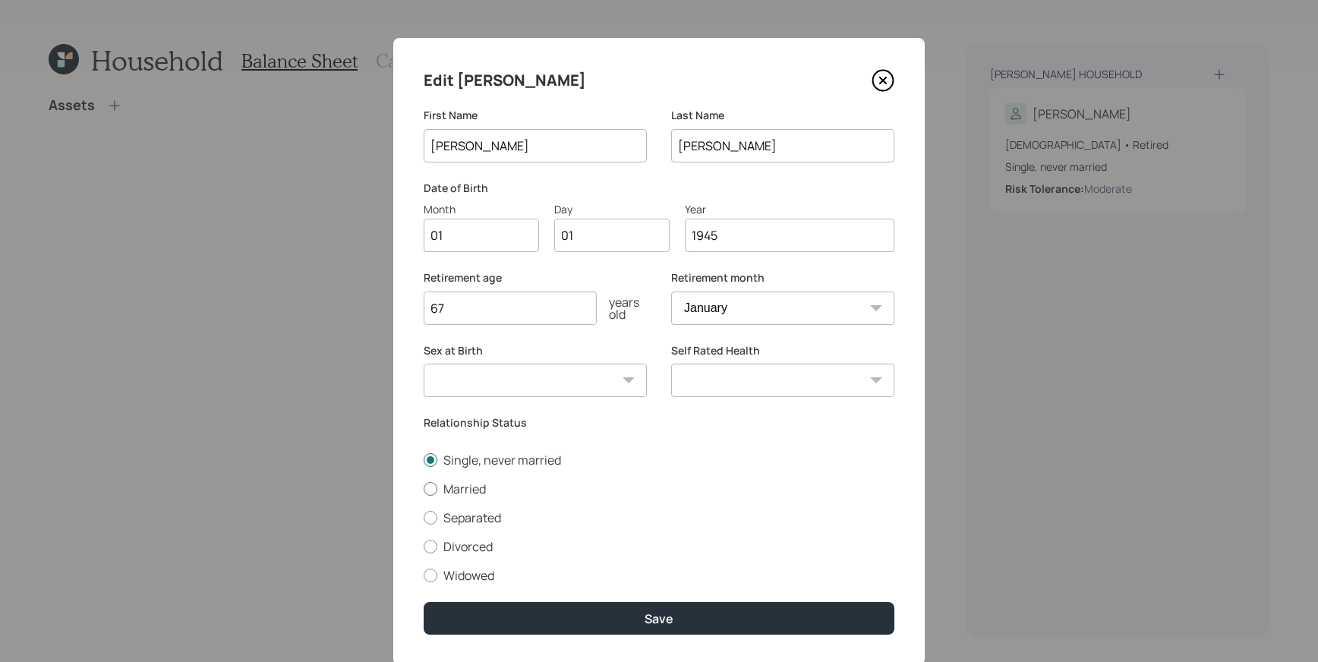
radio input "true"
click at [797, 375] on select "Excellent Very Good Good Fair Poor" at bounding box center [782, 380] width 223 height 33
select select "good"
click at [671, 364] on select "Excellent Very Good Good Fair Poor" at bounding box center [782, 380] width 223 height 33
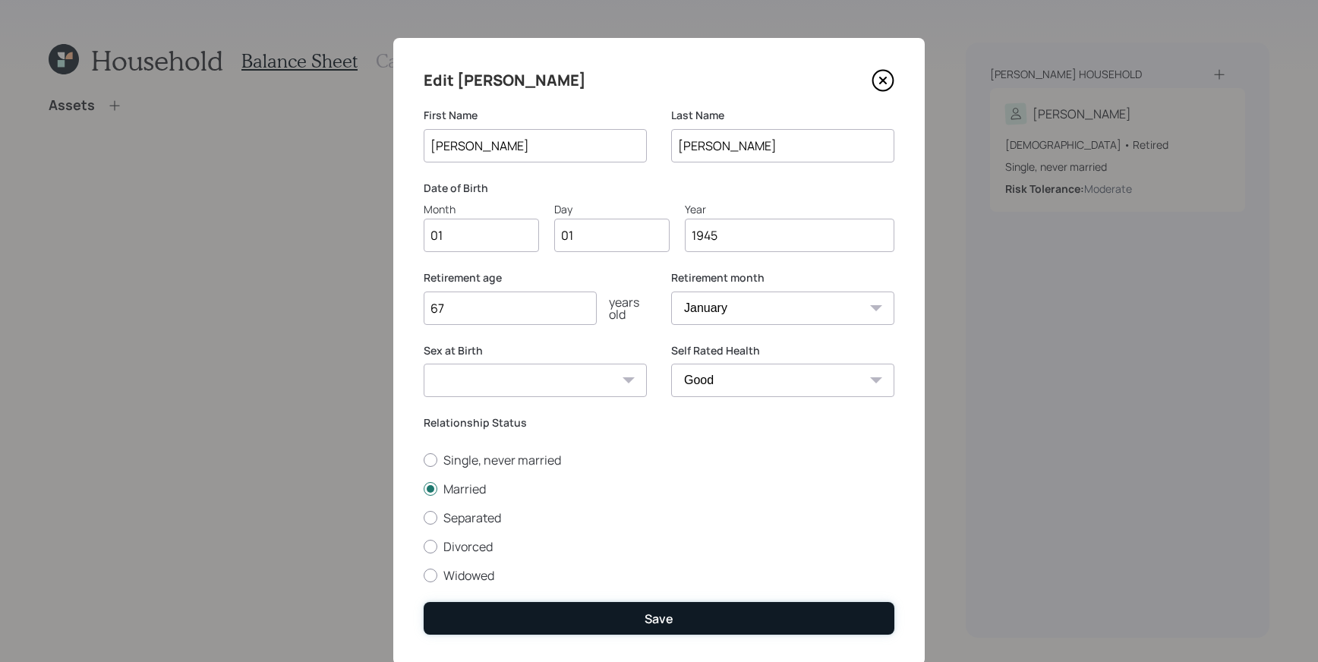
click at [696, 633] on button "Save" at bounding box center [659, 618] width 471 height 33
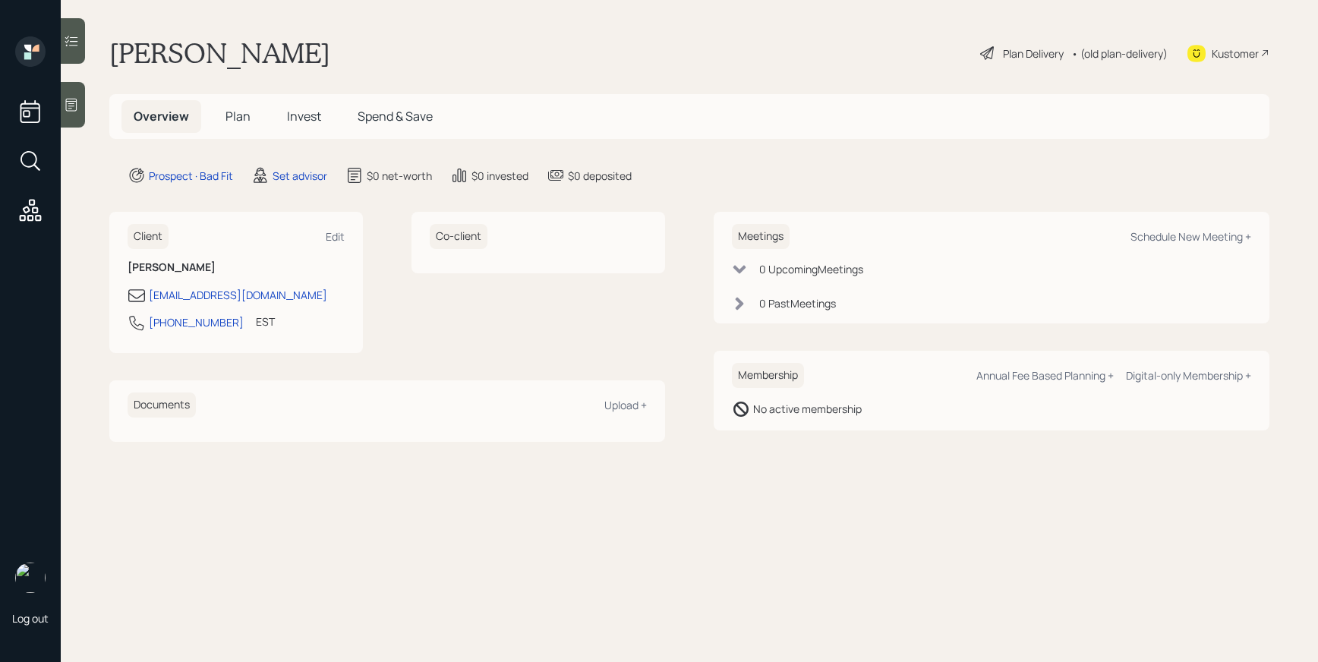
click at [1014, 48] on div "Plan Delivery" at bounding box center [1033, 54] width 61 height 16
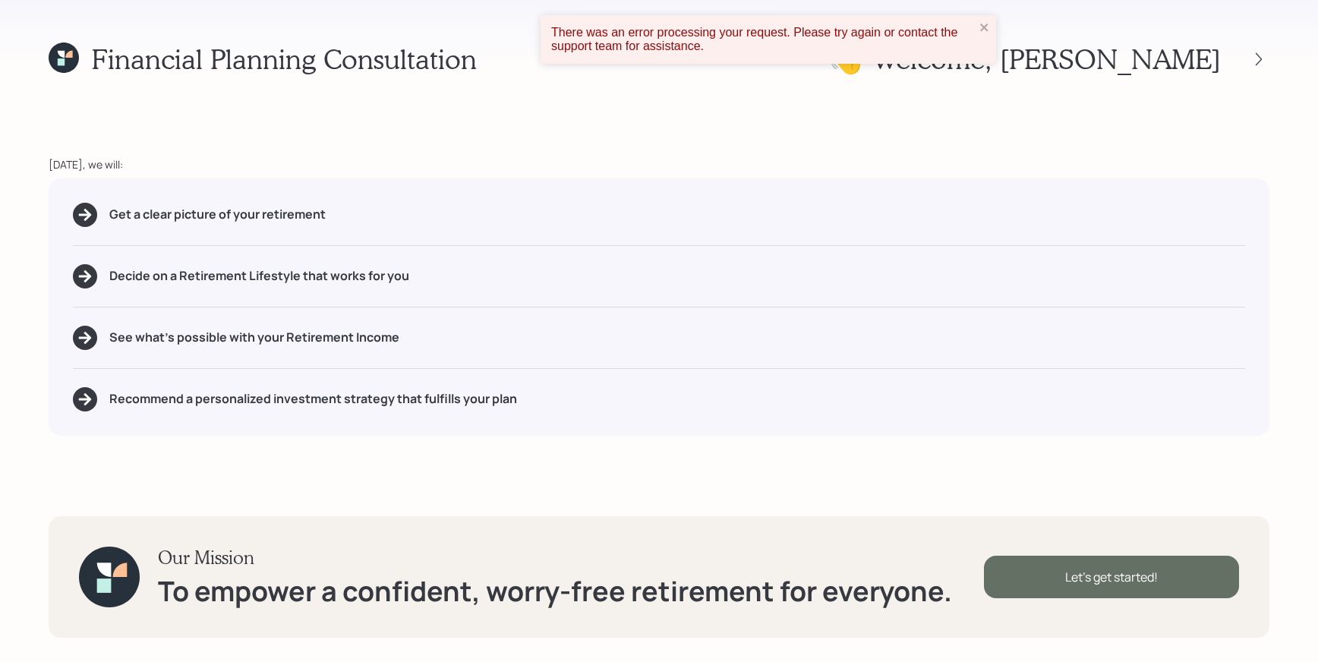
click at [1147, 567] on div "Let's get started!" at bounding box center [1111, 577] width 255 height 43
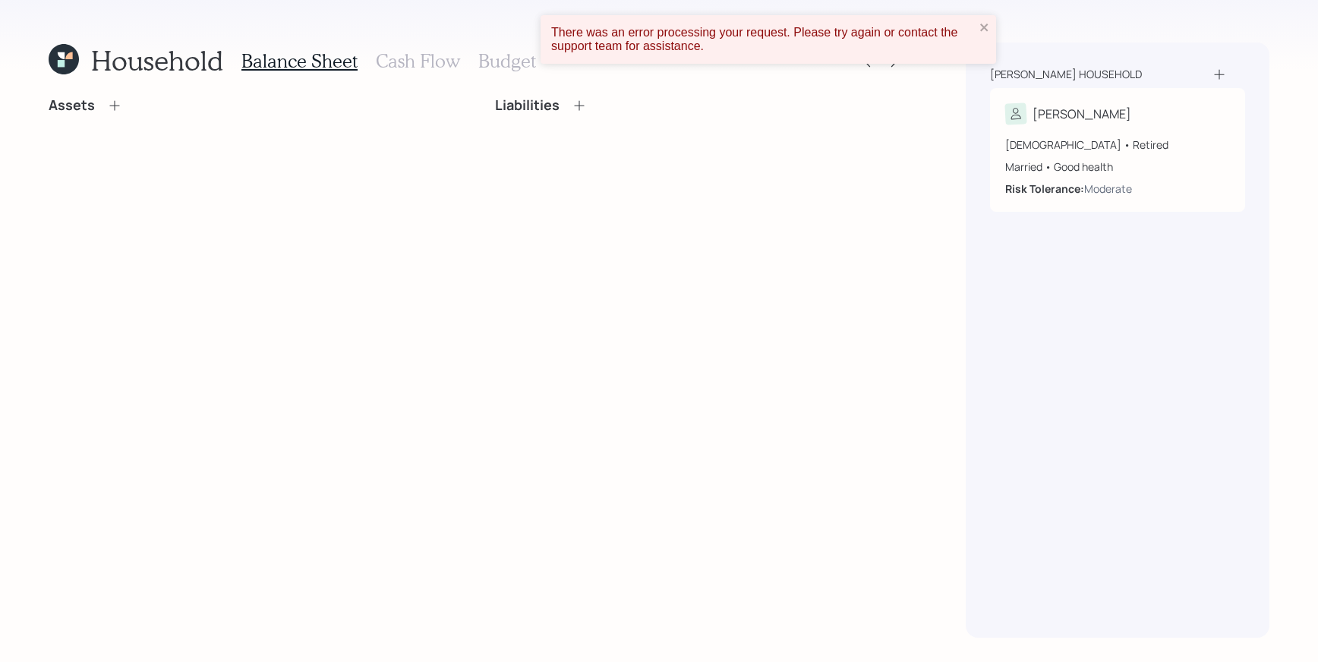
click at [980, 36] on div "There was an error processing your request. Please try again or contact the sup…" at bounding box center [769, 39] width 456 height 49
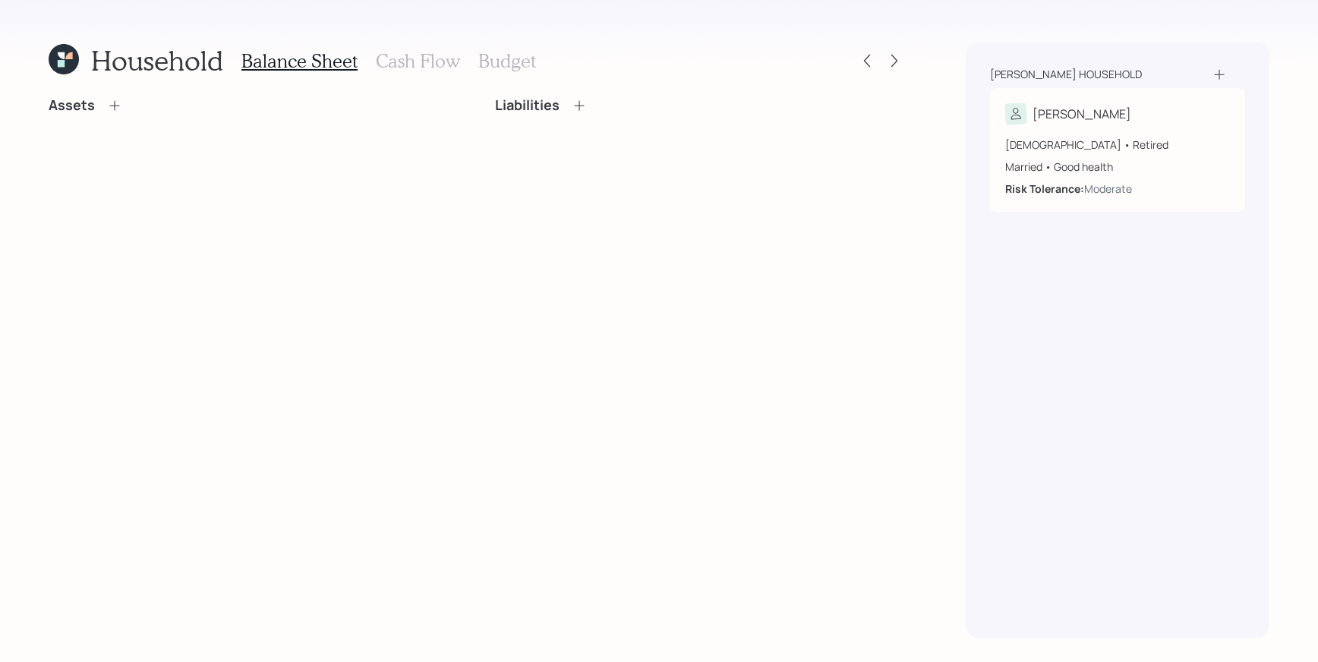
click at [1226, 68] on icon at bounding box center [1219, 74] width 15 height 15
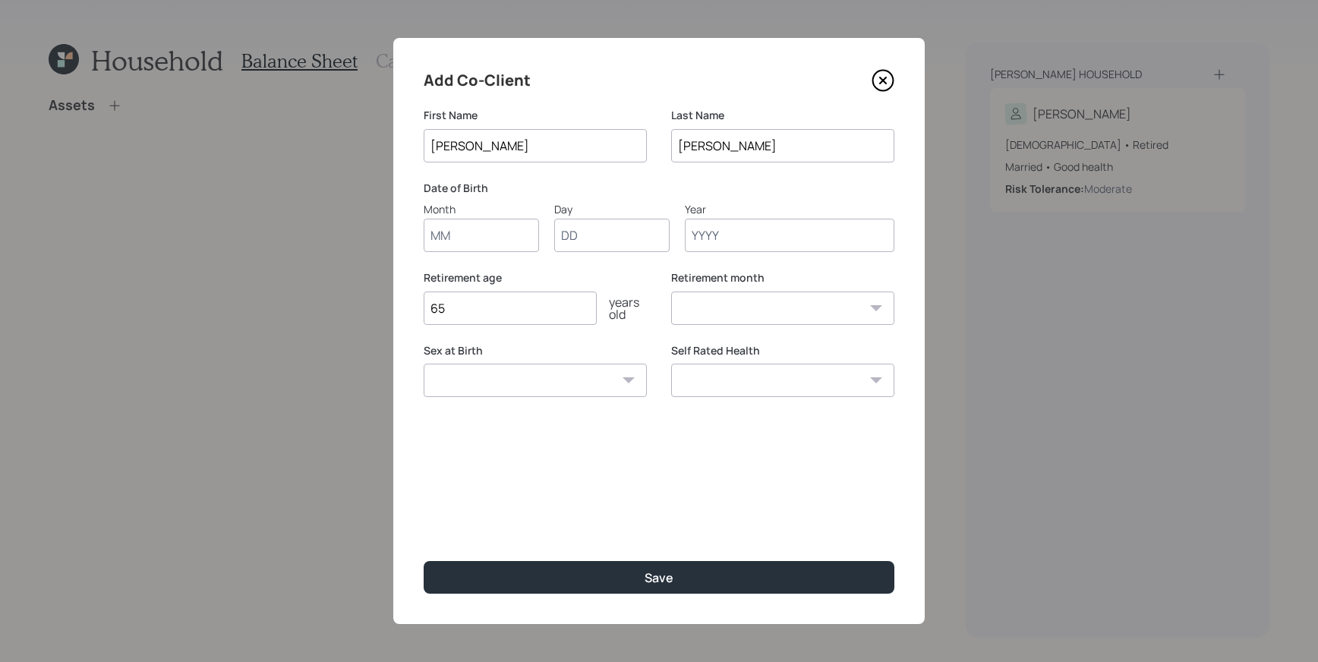
type input "[PERSON_NAME]"
click at [500, 231] on input "Month" at bounding box center [481, 235] width 115 height 33
click at [494, 245] on input "o1" at bounding box center [481, 235] width 115 height 33
type input "o"
type input "01"
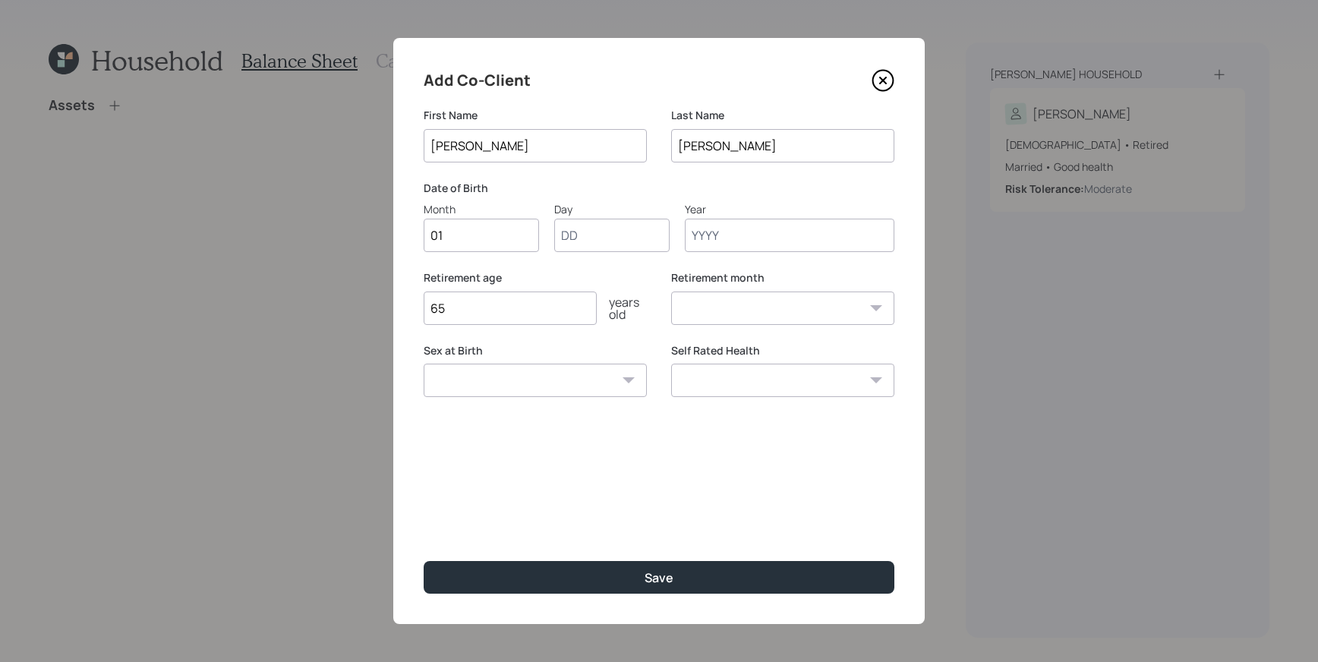
click at [616, 226] on input "Day" at bounding box center [611, 235] width 115 height 33
type input "01"
click at [743, 237] on input "Year" at bounding box center [790, 235] width 210 height 33
type input "1947"
select select "1"
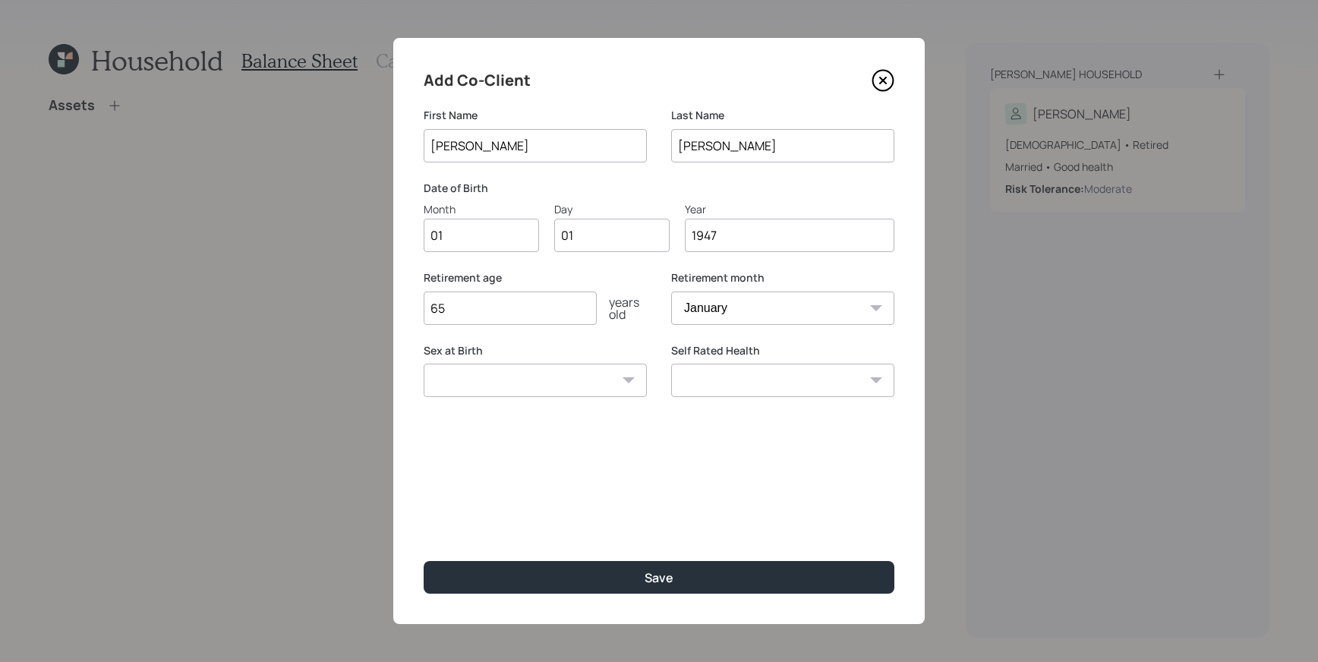
type input "1947"
click at [783, 391] on select "Excellent Very Good Good Fair Poor" at bounding box center [782, 380] width 223 height 33
click at [671, 364] on select "Excellent Very Good Good Fair Poor" at bounding box center [782, 380] width 223 height 33
click at [731, 364] on select "Excellent Very Good Good Fair Poor" at bounding box center [782, 380] width 223 height 33
select select "very_good"
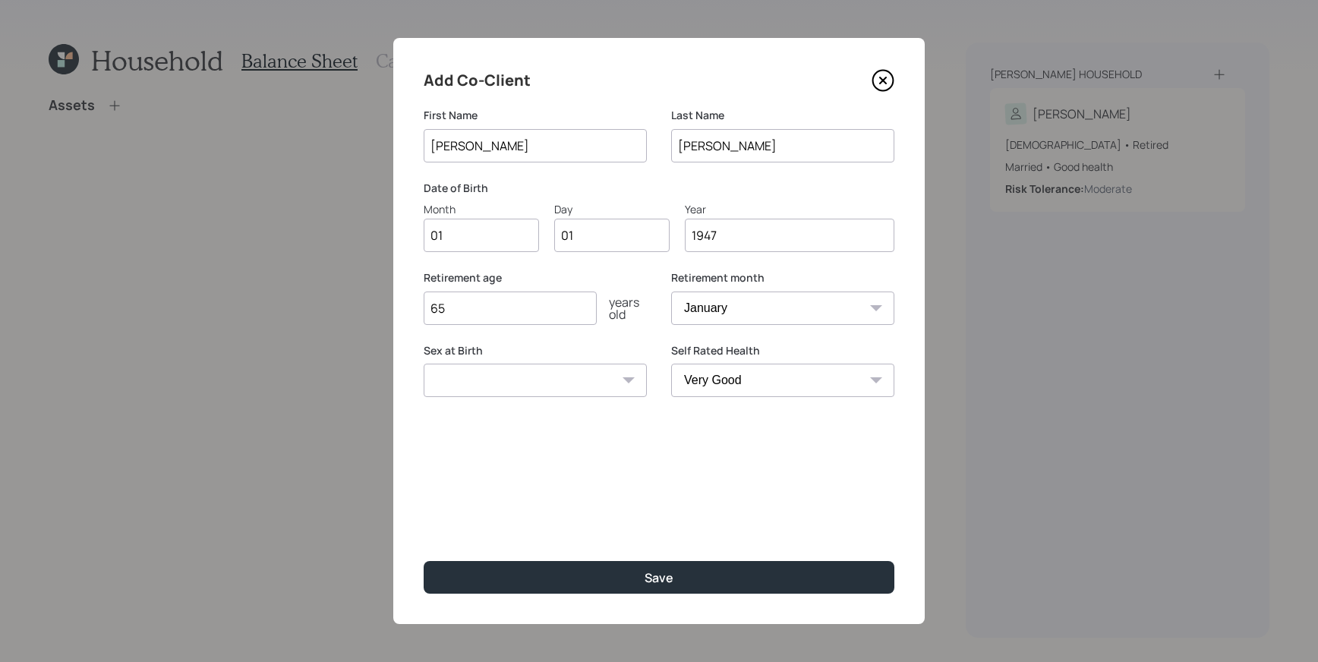
click at [671, 364] on select "Excellent Very Good Good Fair Poor" at bounding box center [782, 380] width 223 height 33
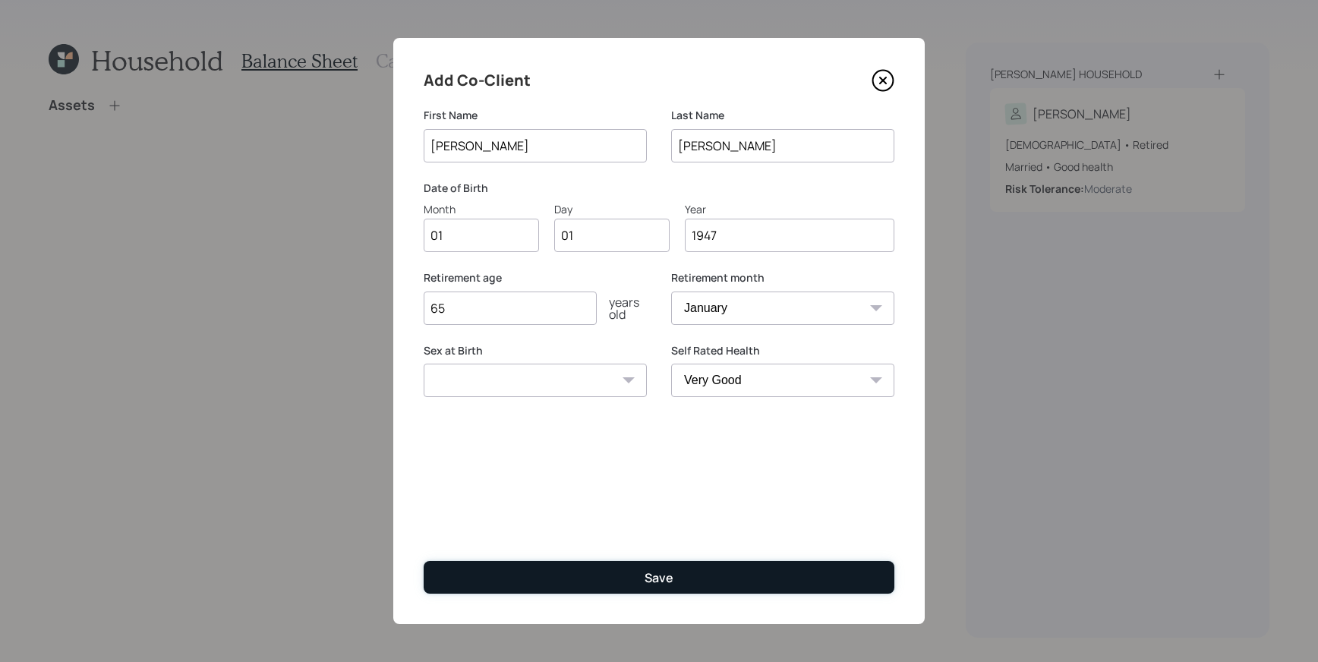
click at [686, 576] on button "Save" at bounding box center [659, 577] width 471 height 33
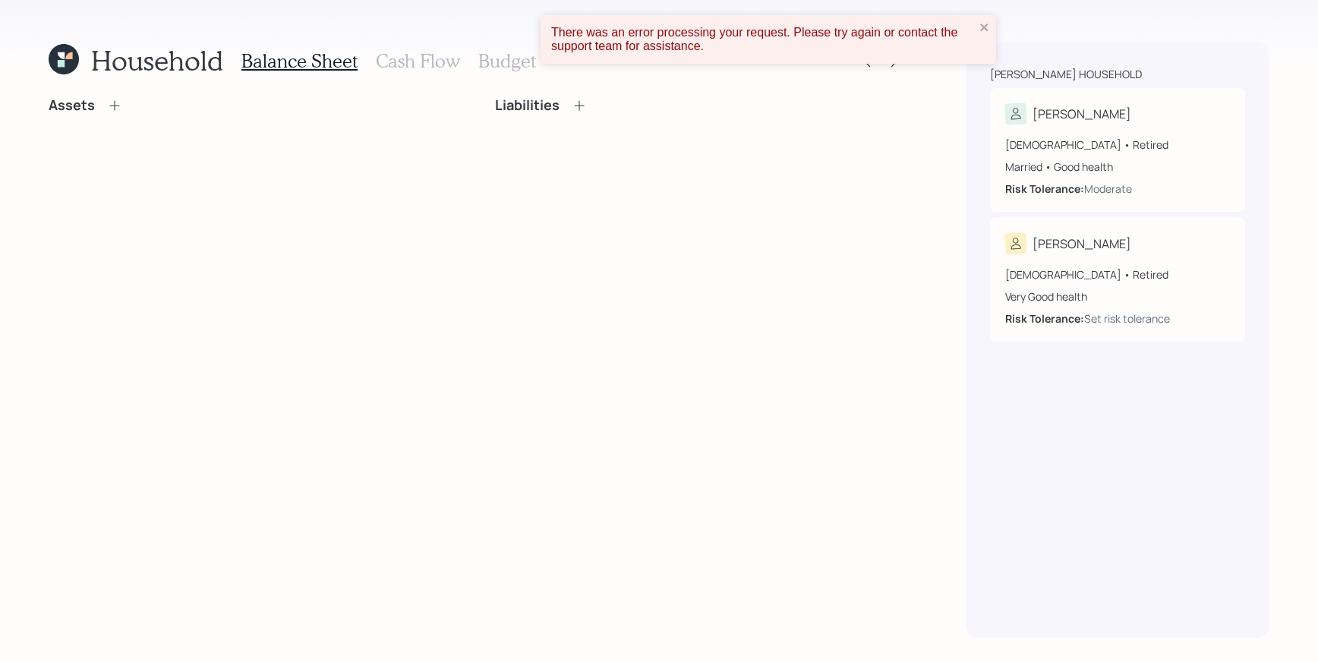
click at [113, 103] on icon at bounding box center [114, 105] width 10 height 10
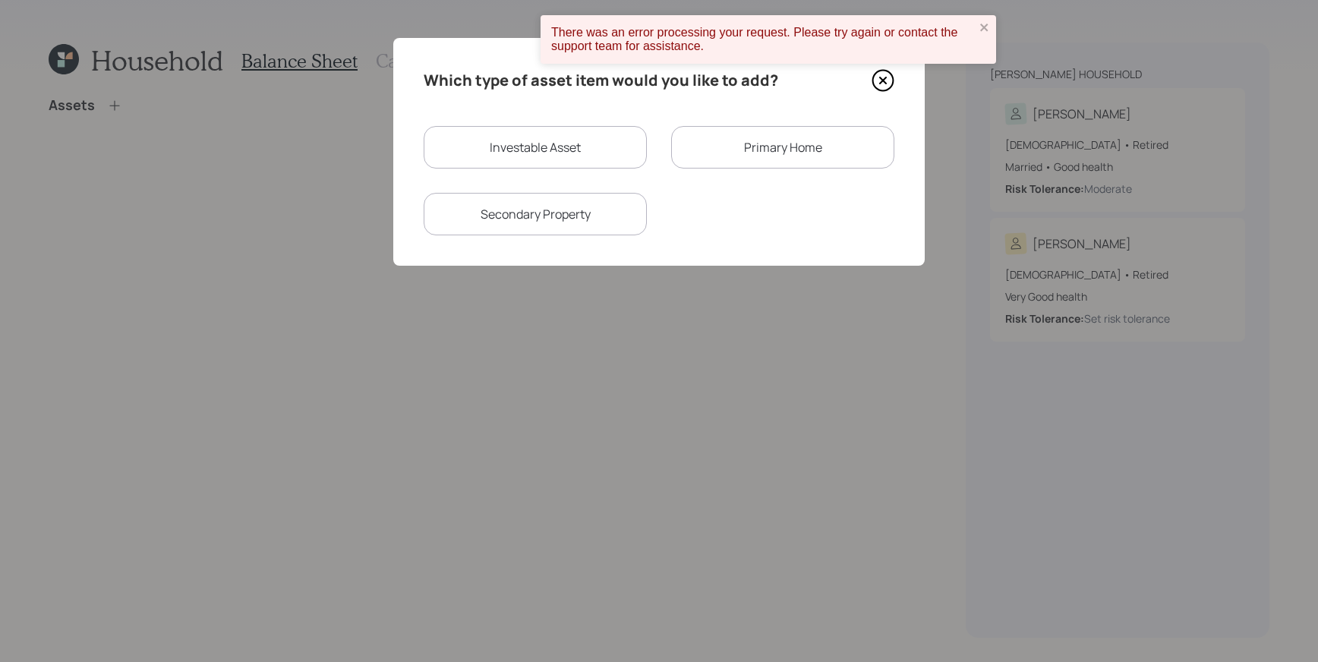
click at [524, 147] on div "Investable Asset" at bounding box center [535, 147] width 223 height 43
select select "taxable"
select select "balanced"
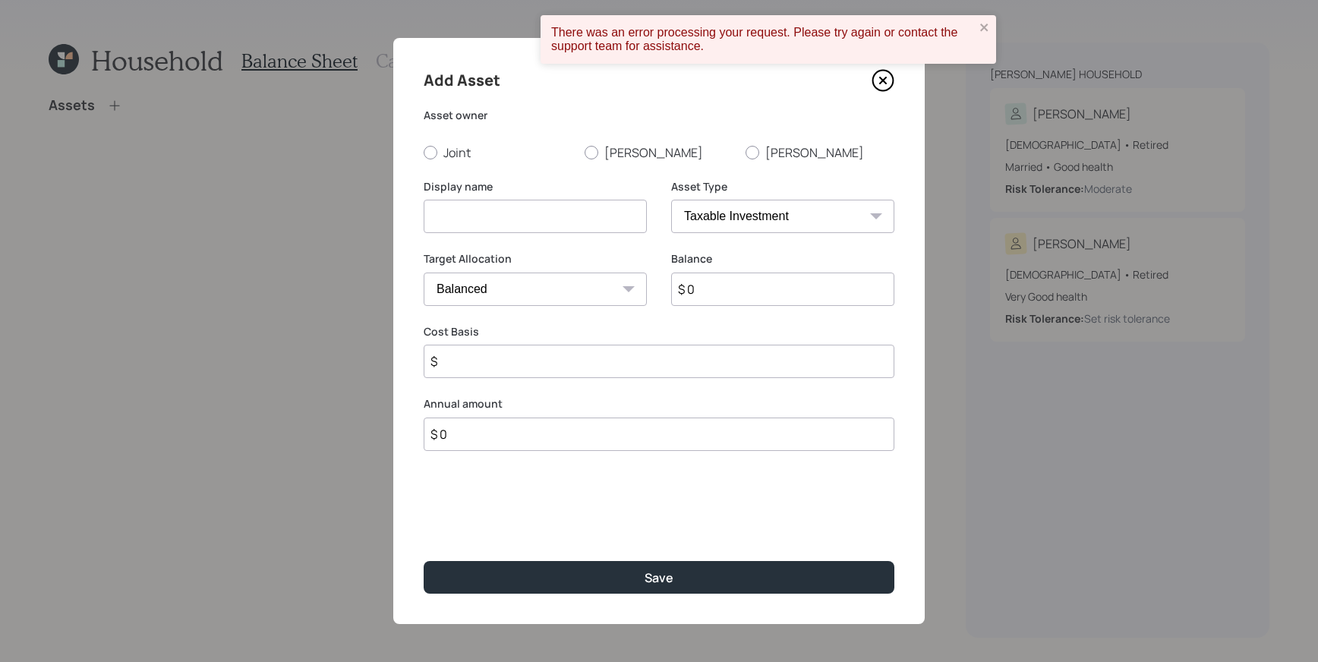
click at [597, 131] on div "Asset owner Joint [PERSON_NAME]" at bounding box center [659, 134] width 471 height 53
click at [599, 147] on label "[PERSON_NAME]" at bounding box center [659, 152] width 149 height 17
click at [585, 152] on input "[PERSON_NAME]" at bounding box center [584, 152] width 1 height 1
radio input "true"
click at [723, 205] on select "SEP [PERSON_NAME] IRA 401(k) [PERSON_NAME] 401(k) 403(b) [PERSON_NAME] 403(b) 4…" at bounding box center [782, 216] width 223 height 33
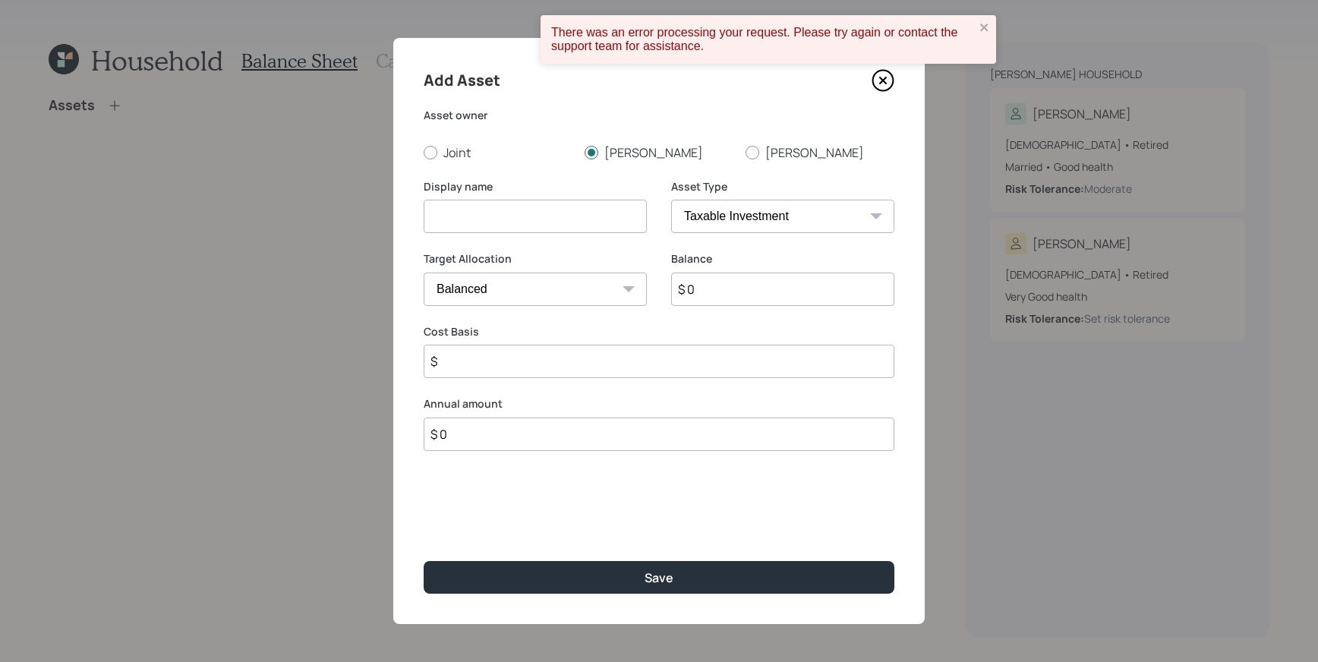
select select "ira"
click at [671, 200] on select "SEP [PERSON_NAME] IRA 401(k) [PERSON_NAME] 401(k) 403(b) [PERSON_NAME] 403(b) 4…" at bounding box center [782, 216] width 223 height 33
type input "$"
click at [466, 221] on input at bounding box center [535, 216] width 223 height 33
type input "Alek's T IRA"
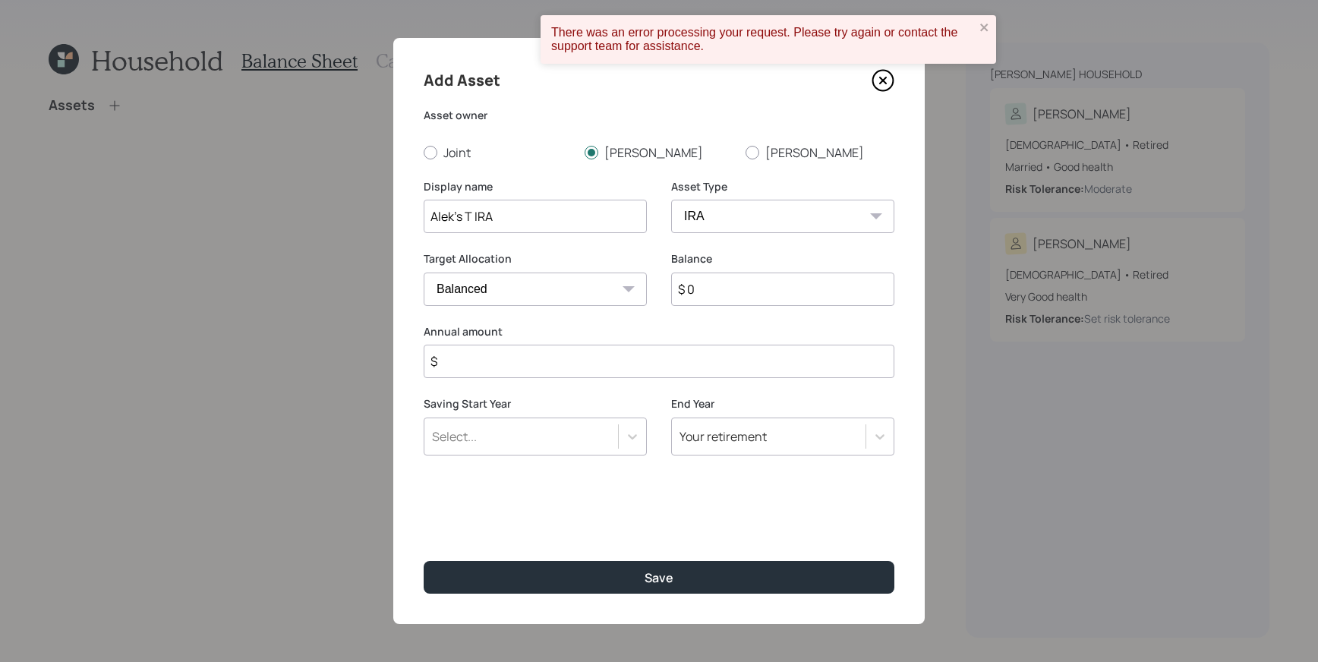
click at [768, 282] on input "$ 0" at bounding box center [782, 289] width 223 height 33
click at [648, 432] on div "Saving Start Year Select... End Year Your retirement" at bounding box center [659, 434] width 471 height 77
click at [637, 434] on icon at bounding box center [632, 436] width 15 height 15
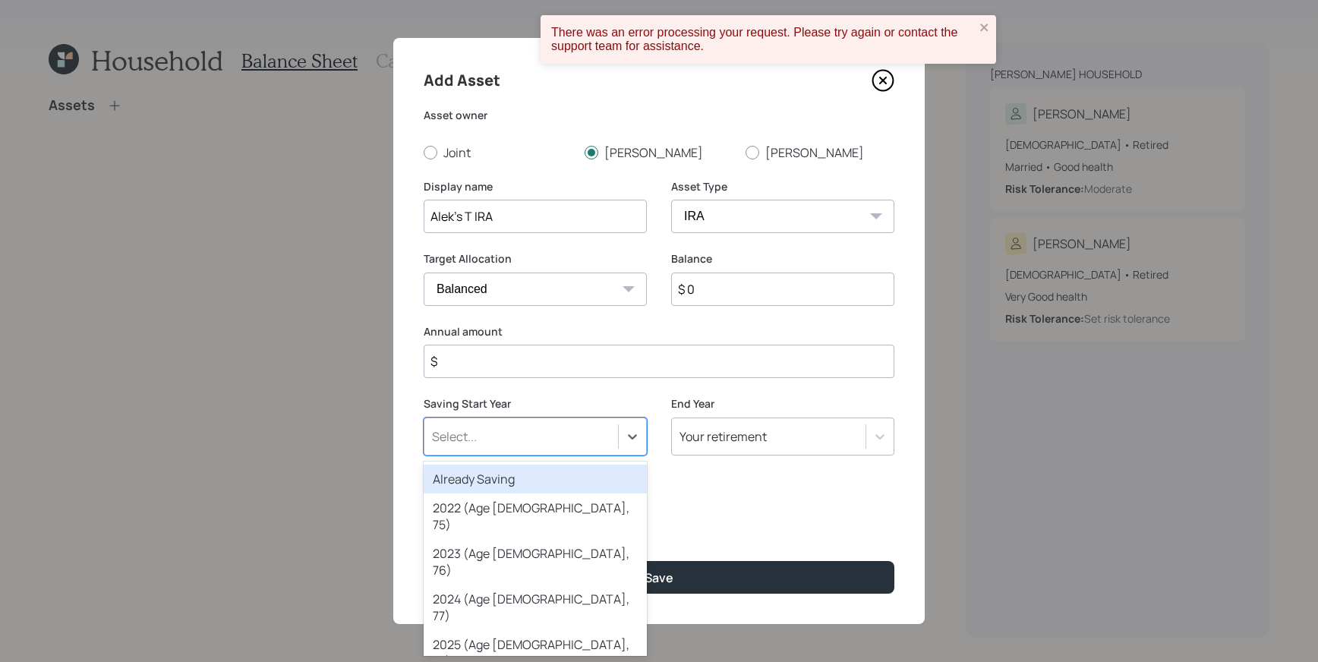
click at [588, 475] on div "Already Saving" at bounding box center [535, 479] width 223 height 29
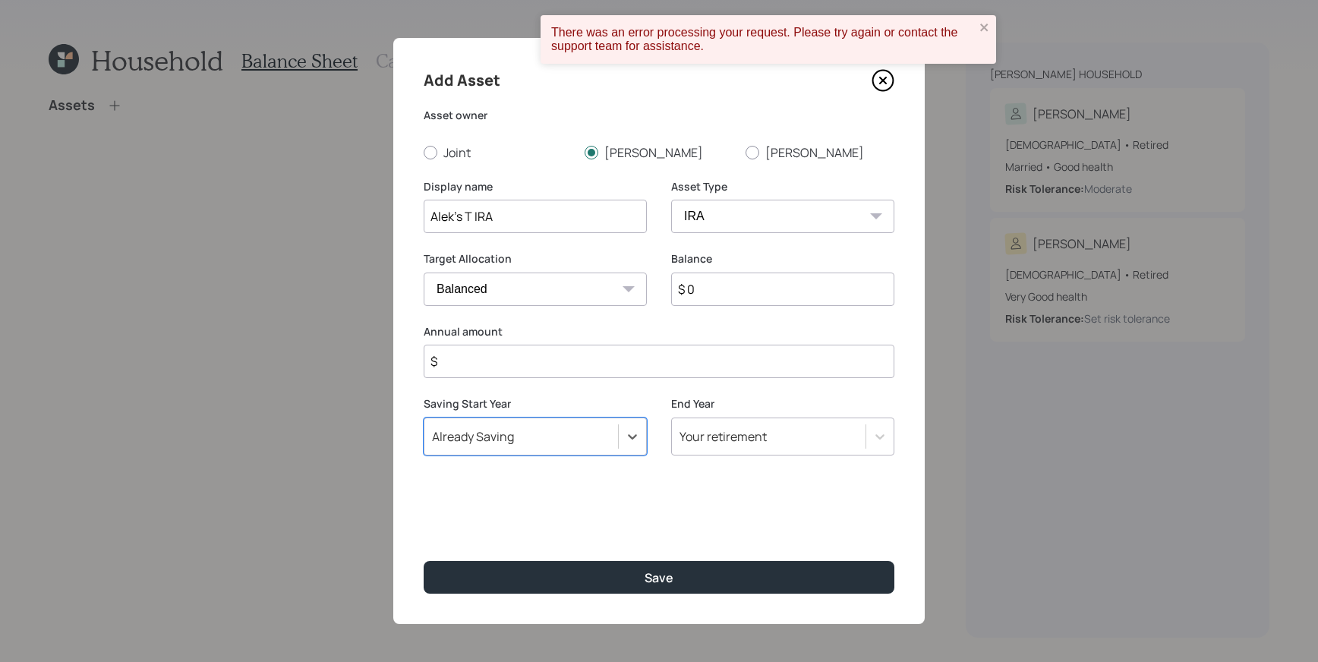
click at [749, 298] on input "$ 0" at bounding box center [782, 289] width 223 height 33
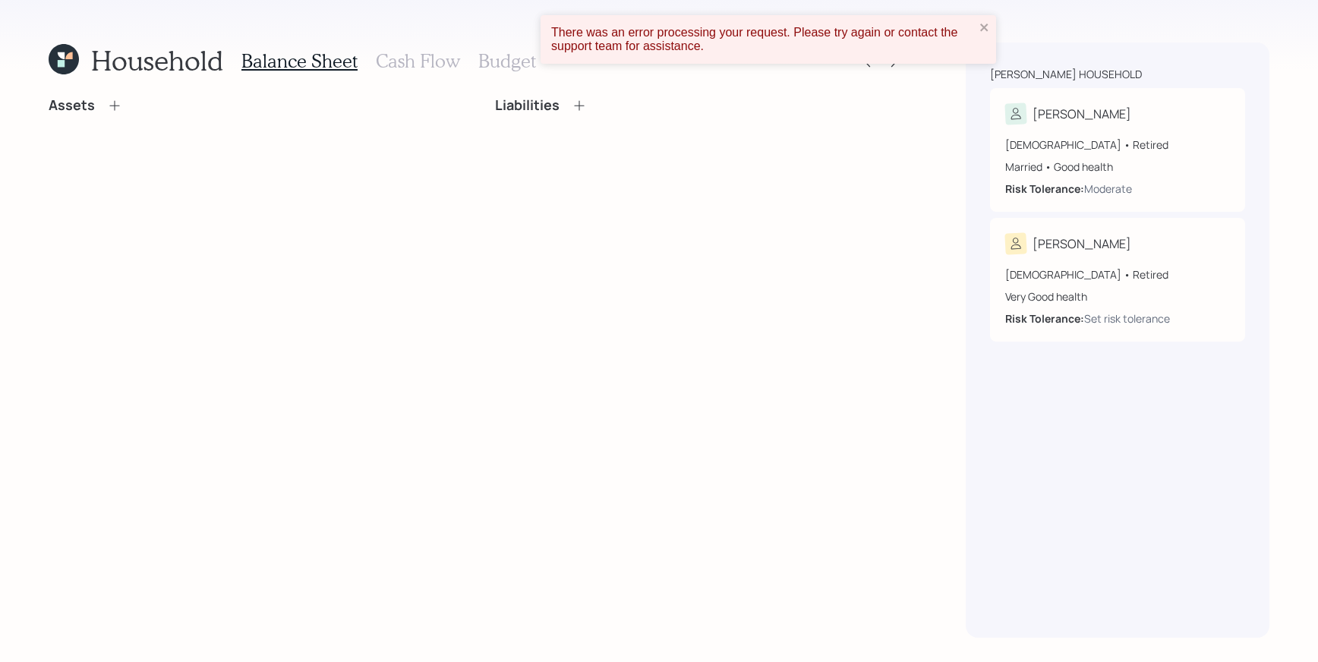
click at [109, 109] on icon at bounding box center [114, 105] width 15 height 15
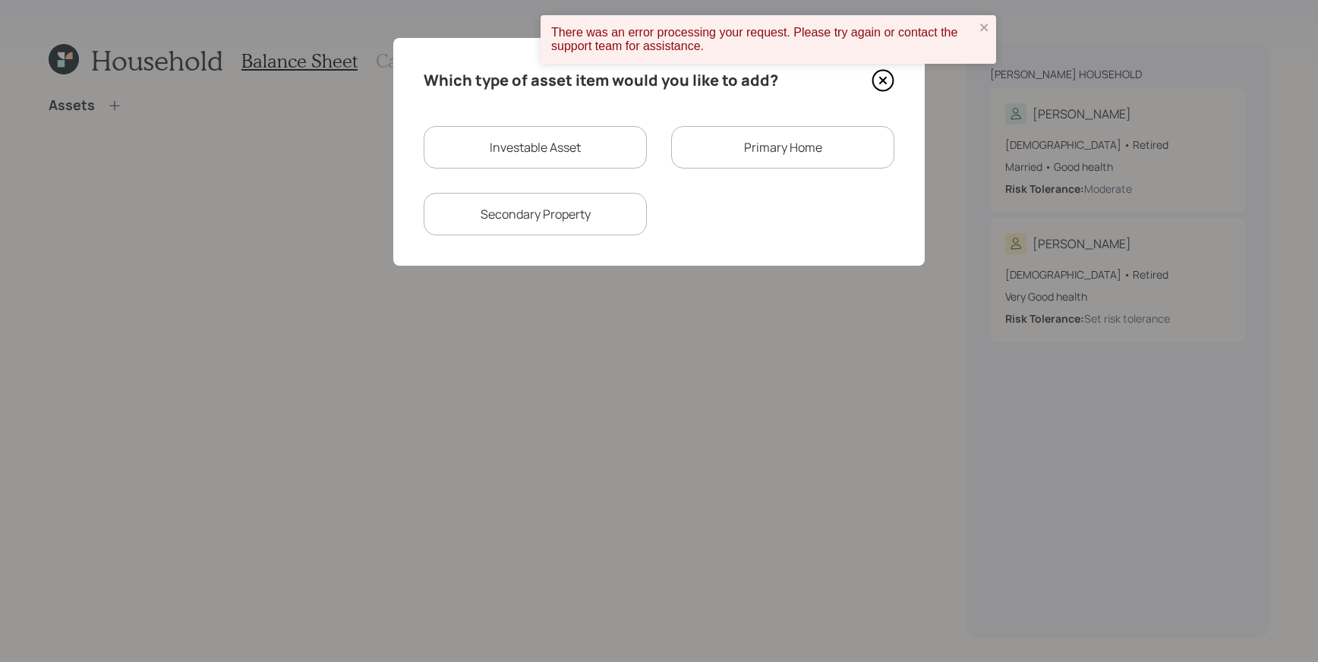
click at [589, 160] on div "Investable Asset" at bounding box center [535, 147] width 223 height 43
select select "taxable"
select select "balanced"
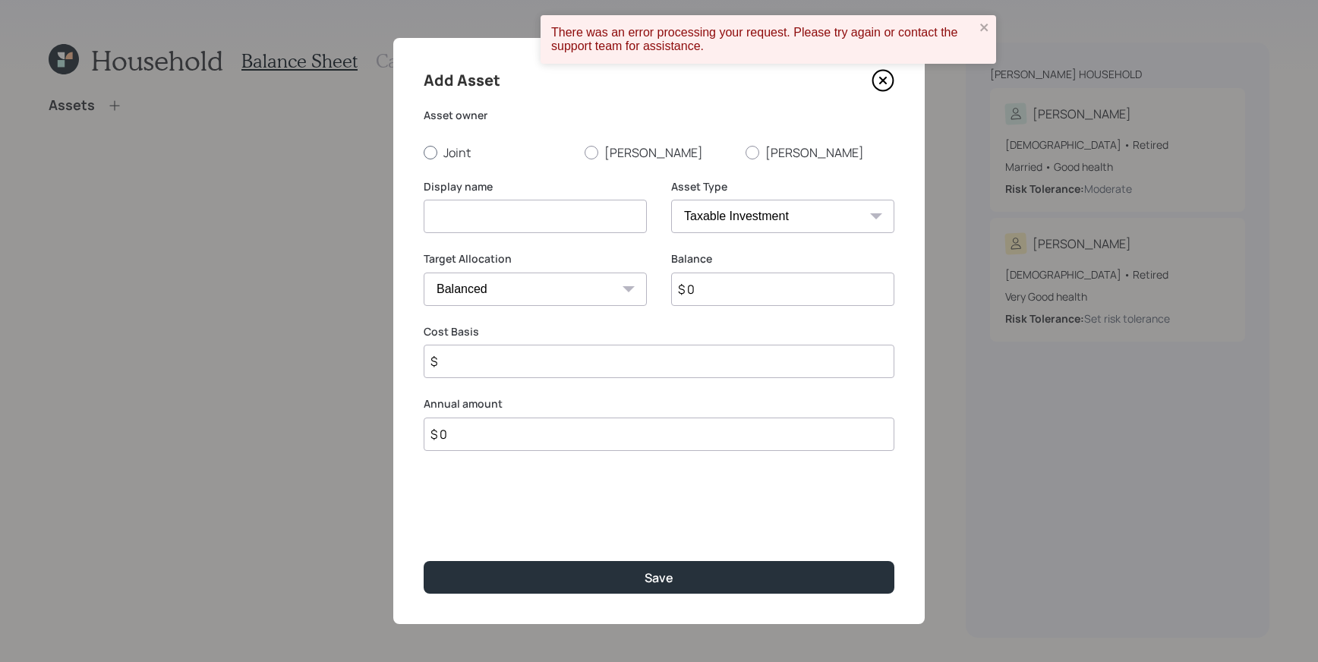
click at [426, 153] on div at bounding box center [431, 153] width 14 height 14
click at [424, 153] on input "Joint" at bounding box center [423, 152] width 1 height 1
radio input "true"
click at [469, 215] on input at bounding box center [535, 216] width 223 height 33
type input "[PERSON_NAME]"
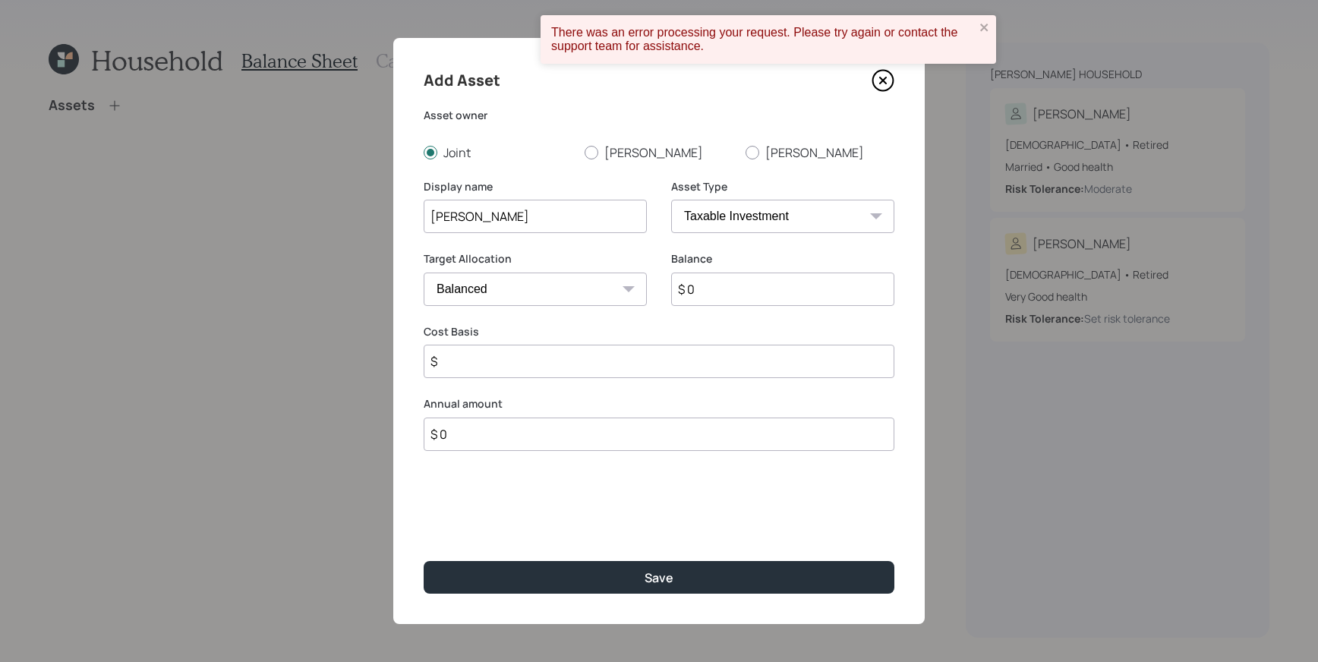
click at [858, 229] on select "SEP [PERSON_NAME] IRA 401(k) [PERSON_NAME] 401(k) 403(b) [PERSON_NAME] 403(b) 4…" at bounding box center [782, 216] width 223 height 33
select select "roth_ira"
click at [671, 200] on select "SEP [PERSON_NAME] IRA 401(k) [PERSON_NAME] 401(k) 403(b) [PERSON_NAME] 403(b) 4…" at bounding box center [782, 216] width 223 height 33
type input "$"
click at [712, 290] on input "$ 0" at bounding box center [782, 289] width 223 height 33
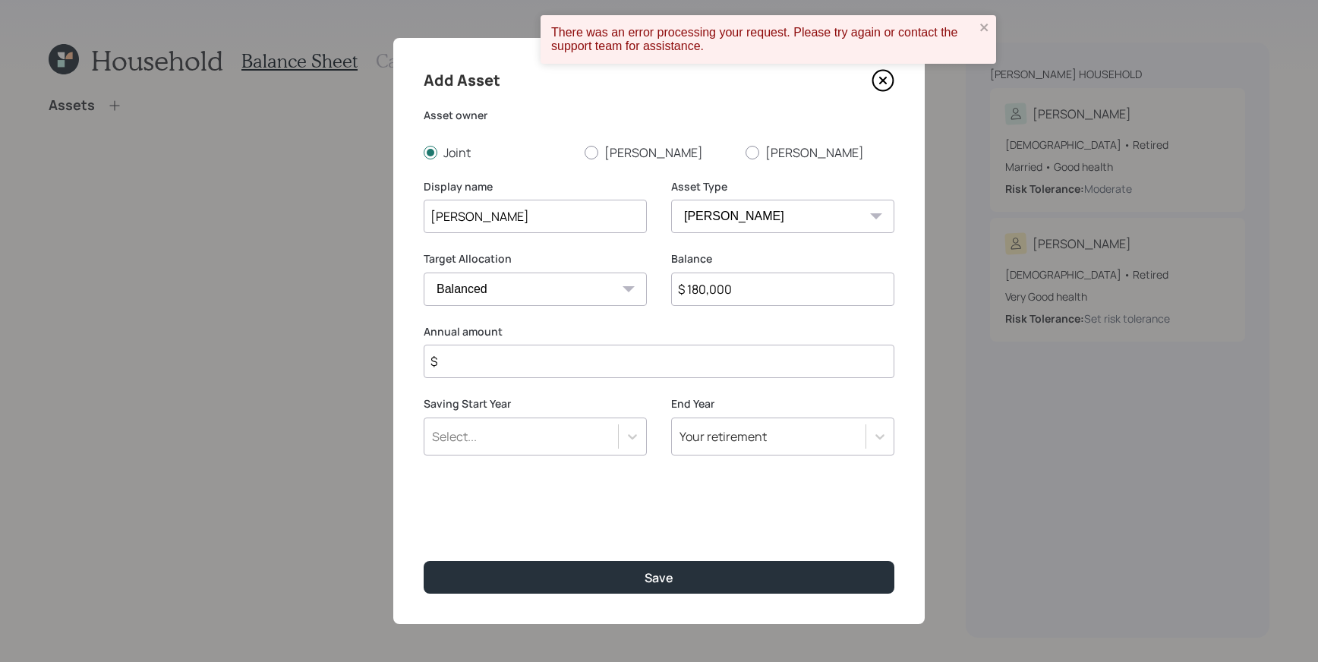
type input "$ 180,000"
click at [546, 372] on input "$" at bounding box center [659, 361] width 471 height 33
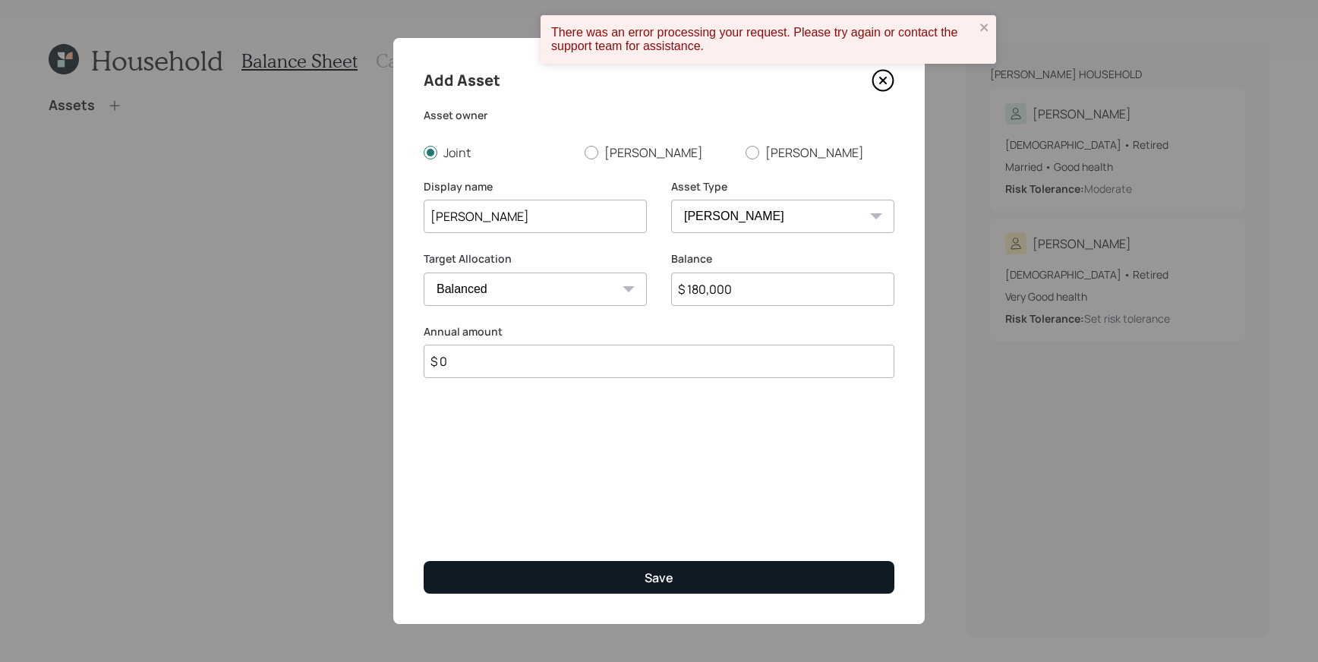
type input "$ 0"
click at [698, 568] on button "Save" at bounding box center [659, 577] width 471 height 33
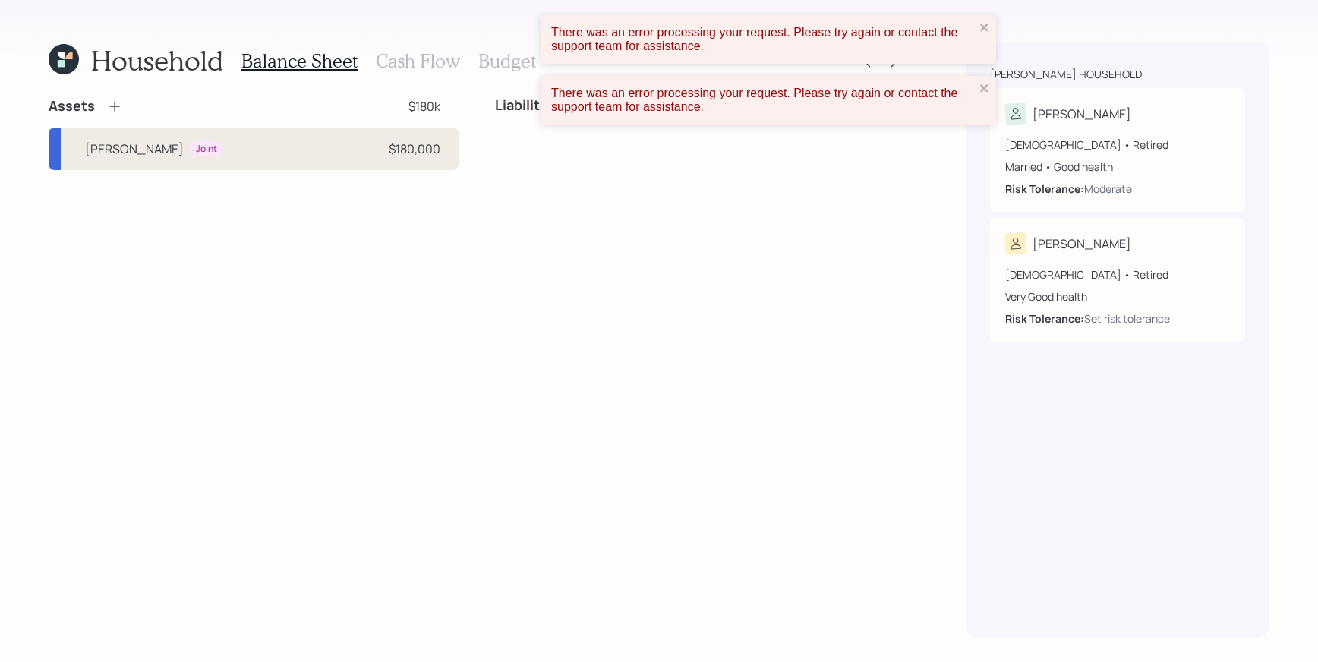
click at [194, 155] on div "[PERSON_NAME] Joint $180,000" at bounding box center [254, 149] width 410 height 43
select select "roth_ira"
select select "balanced"
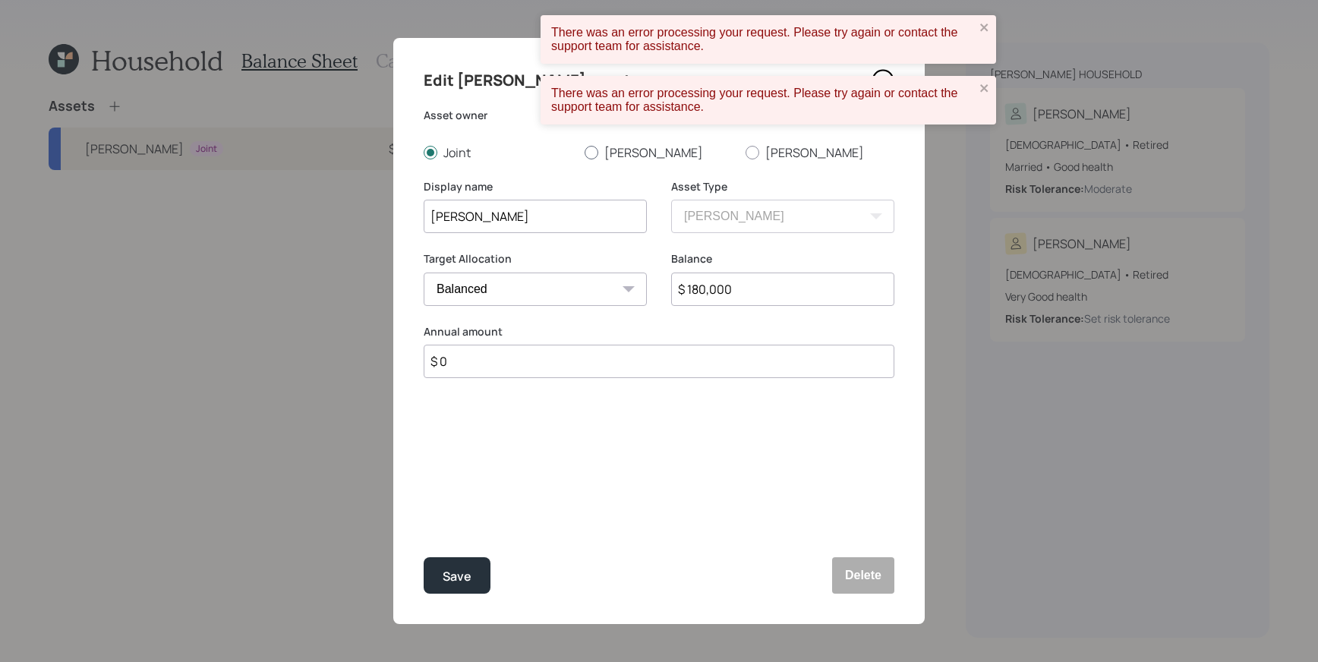
click at [594, 150] on div at bounding box center [592, 153] width 14 height 14
click at [585, 152] on input "[PERSON_NAME]" at bounding box center [584, 152] width 1 height 1
radio input "true"
click at [577, 209] on input "[PERSON_NAME]" at bounding box center [535, 216] width 223 height 33
type input "[PERSON_NAME]- combined"
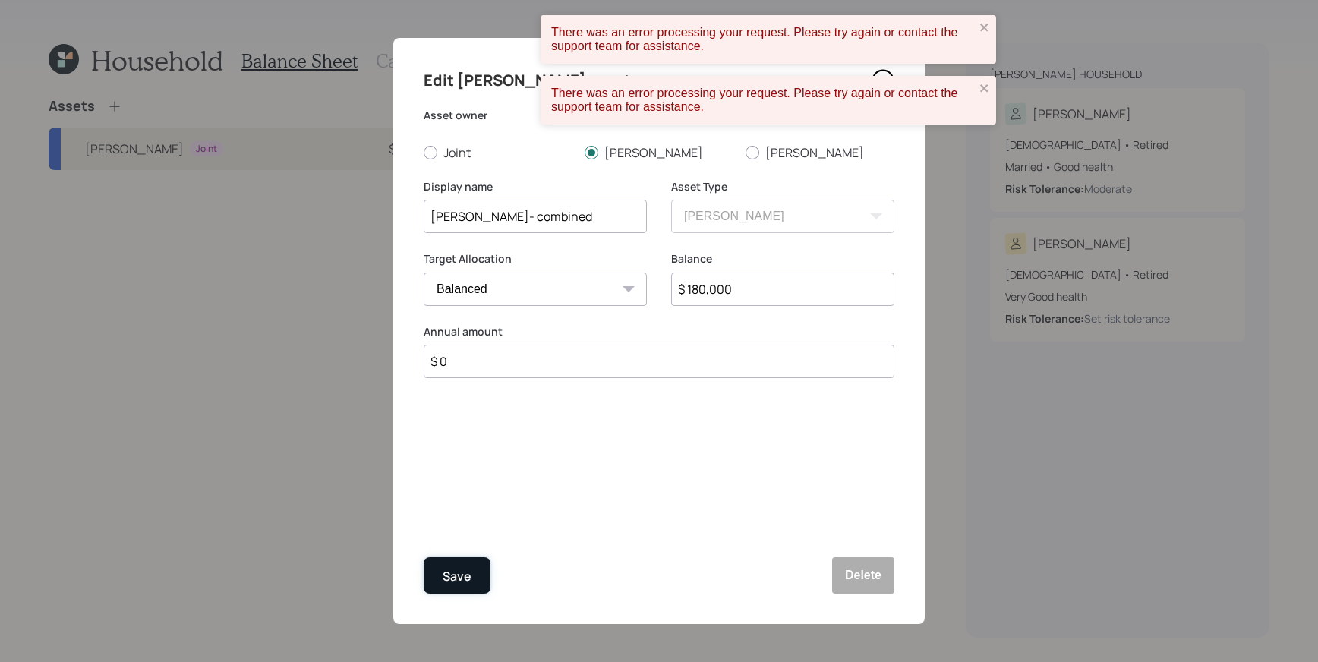
click at [466, 576] on div "Save" at bounding box center [457, 576] width 29 height 21
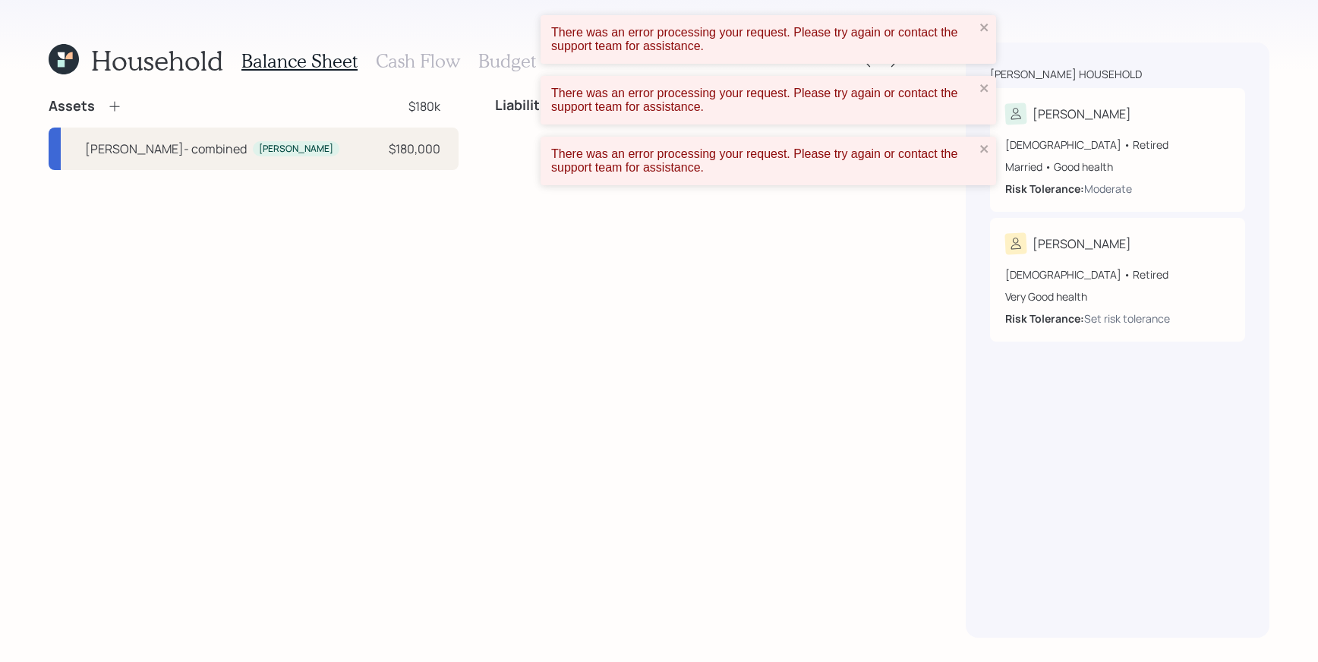
click at [109, 109] on icon at bounding box center [114, 106] width 15 height 15
click at [981, 22] on icon "close" at bounding box center [985, 27] width 11 height 12
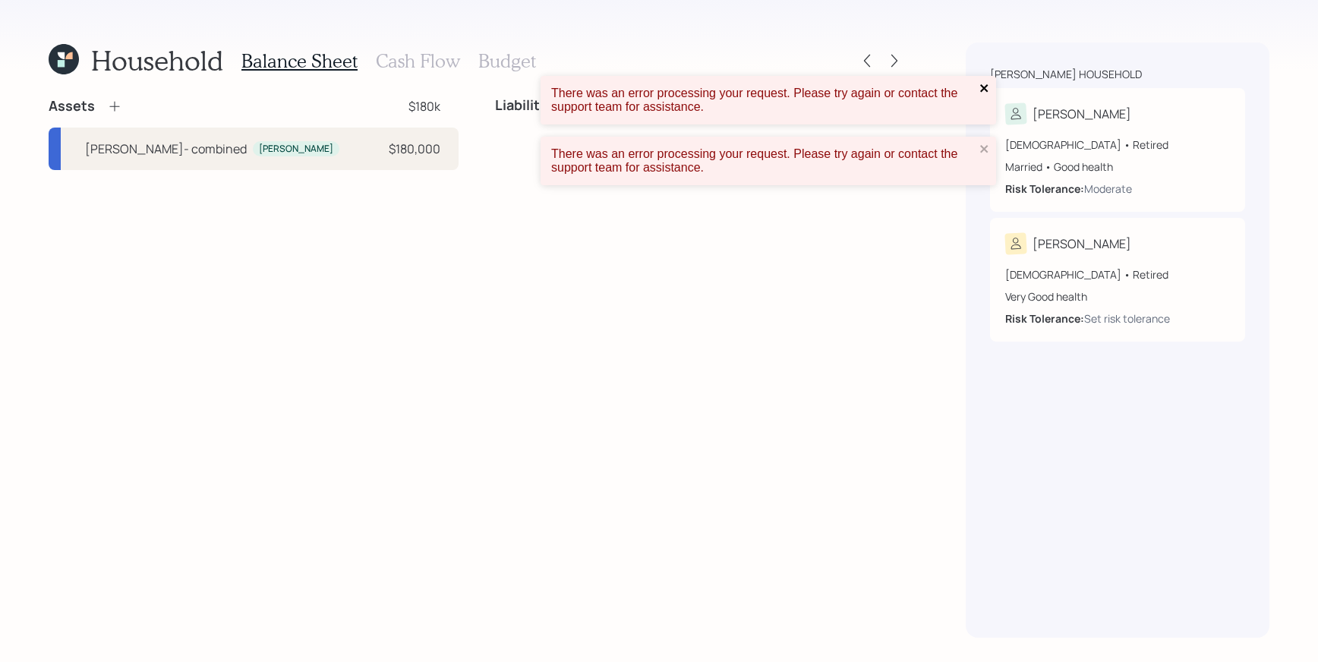
click at [983, 84] on icon "close" at bounding box center [985, 88] width 11 height 12
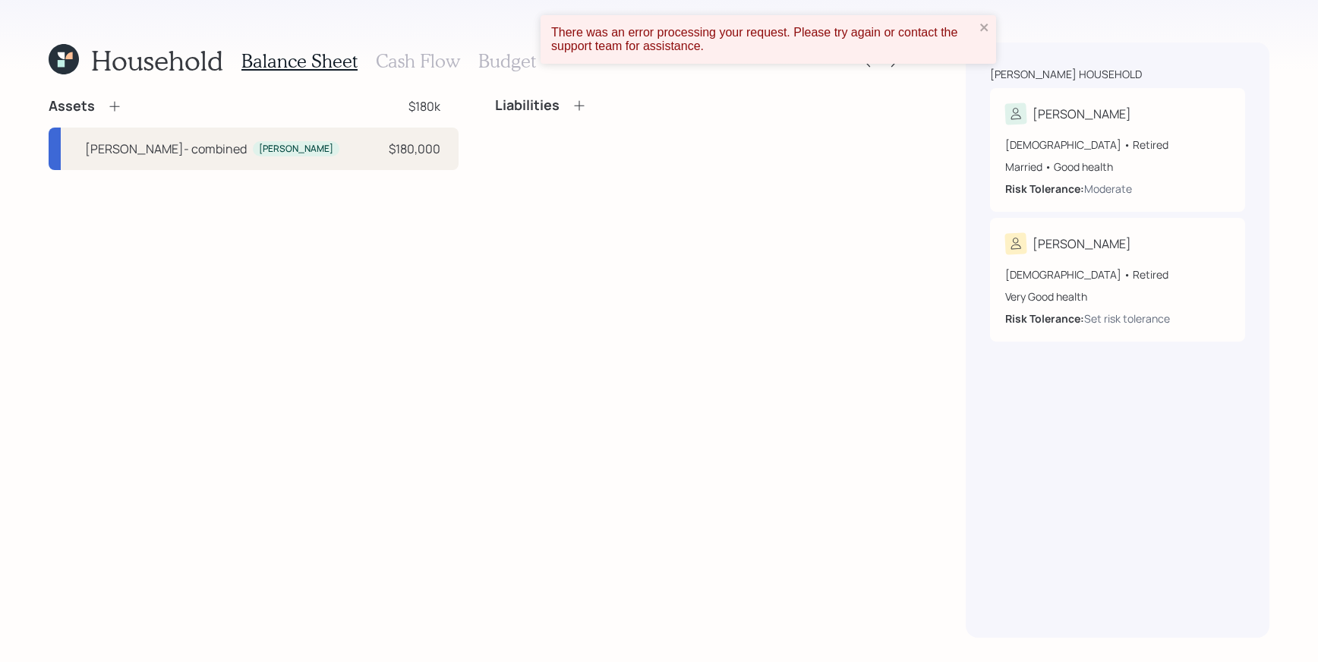
click at [978, 21] on div "There was an error processing your request. Please try again or contact the sup…" at bounding box center [763, 39] width 433 height 36
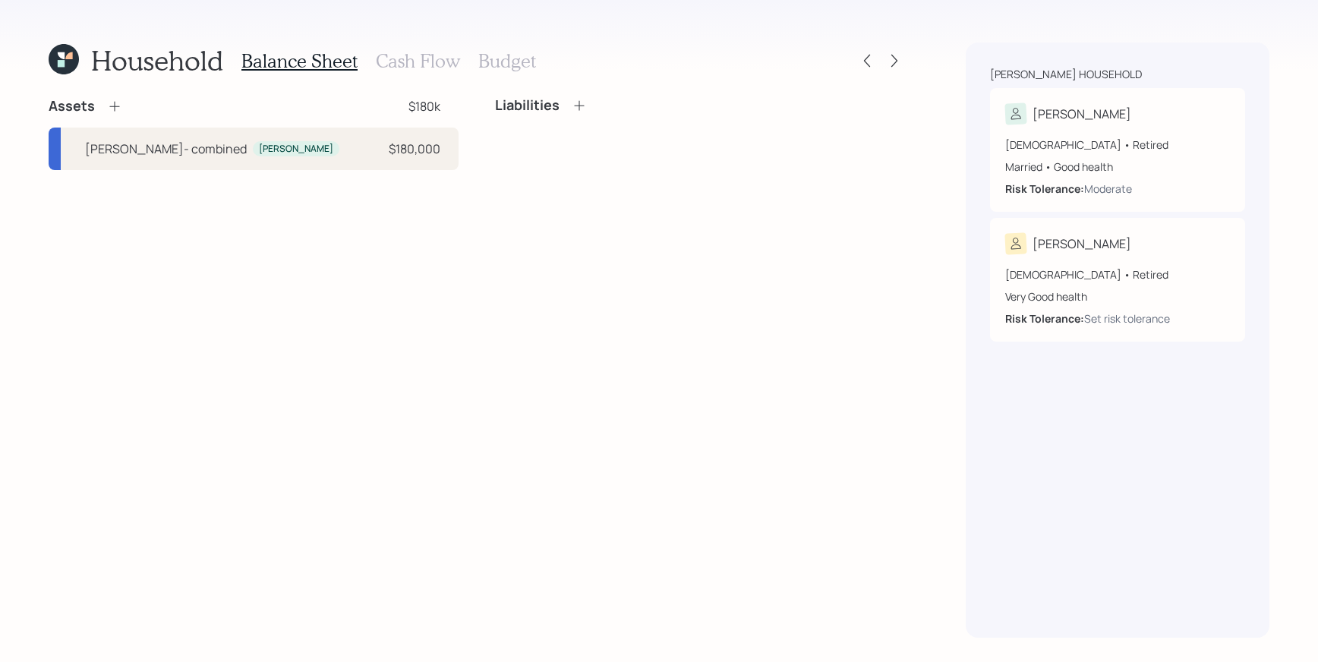
click at [112, 99] on icon at bounding box center [114, 106] width 15 height 15
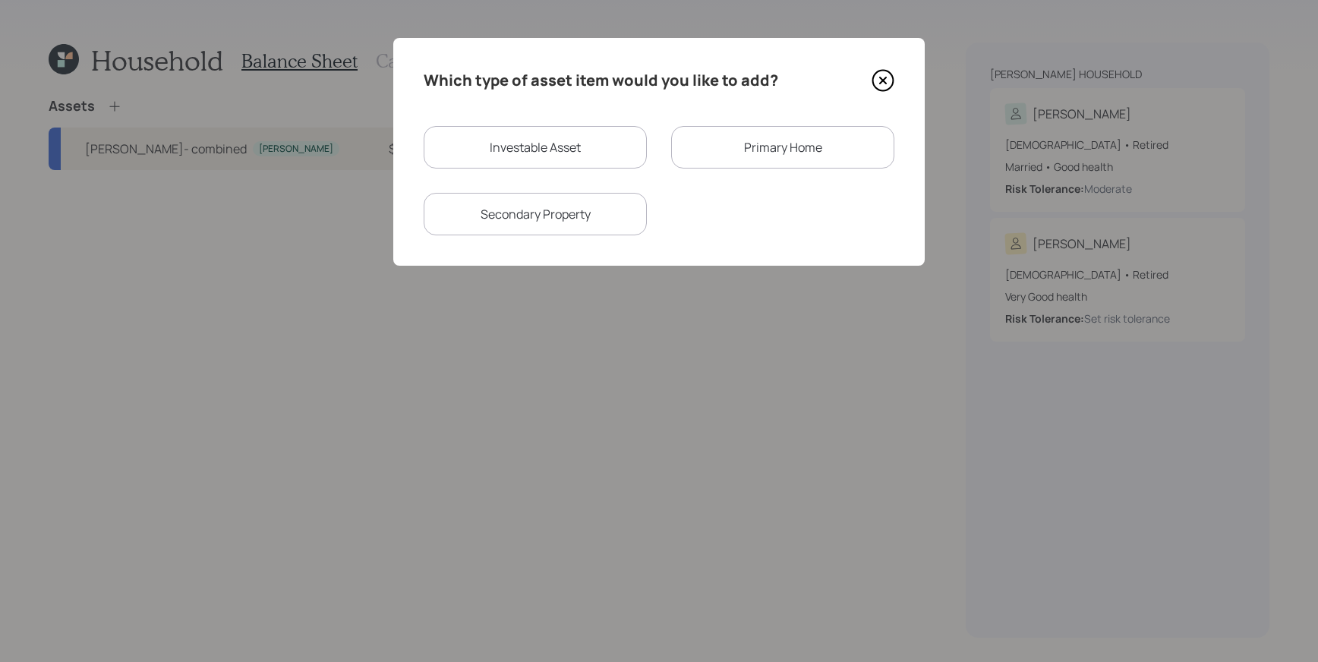
click at [623, 163] on div "Investable Asset" at bounding box center [535, 147] width 223 height 43
select select "taxable"
select select "balanced"
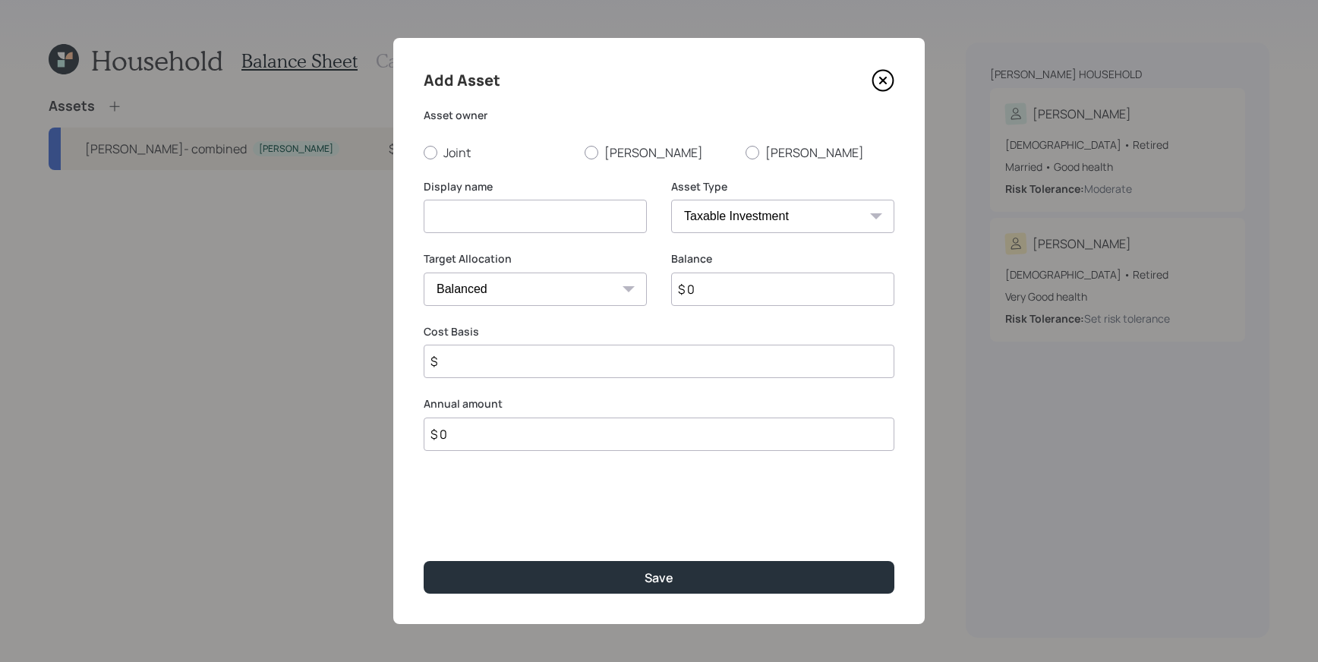
click at [524, 226] on input at bounding box center [535, 216] width 223 height 33
type input "T IRA"
click at [709, 218] on select "SEP [PERSON_NAME] IRA 401(k) [PERSON_NAME] 401(k) 403(b) [PERSON_NAME] 403(b) 4…" at bounding box center [782, 216] width 223 height 33
select select "ira"
click at [671, 200] on select "SEP [PERSON_NAME] IRA 401(k) [PERSON_NAME] 401(k) 403(b) [PERSON_NAME] 403(b) 4…" at bounding box center [782, 216] width 223 height 33
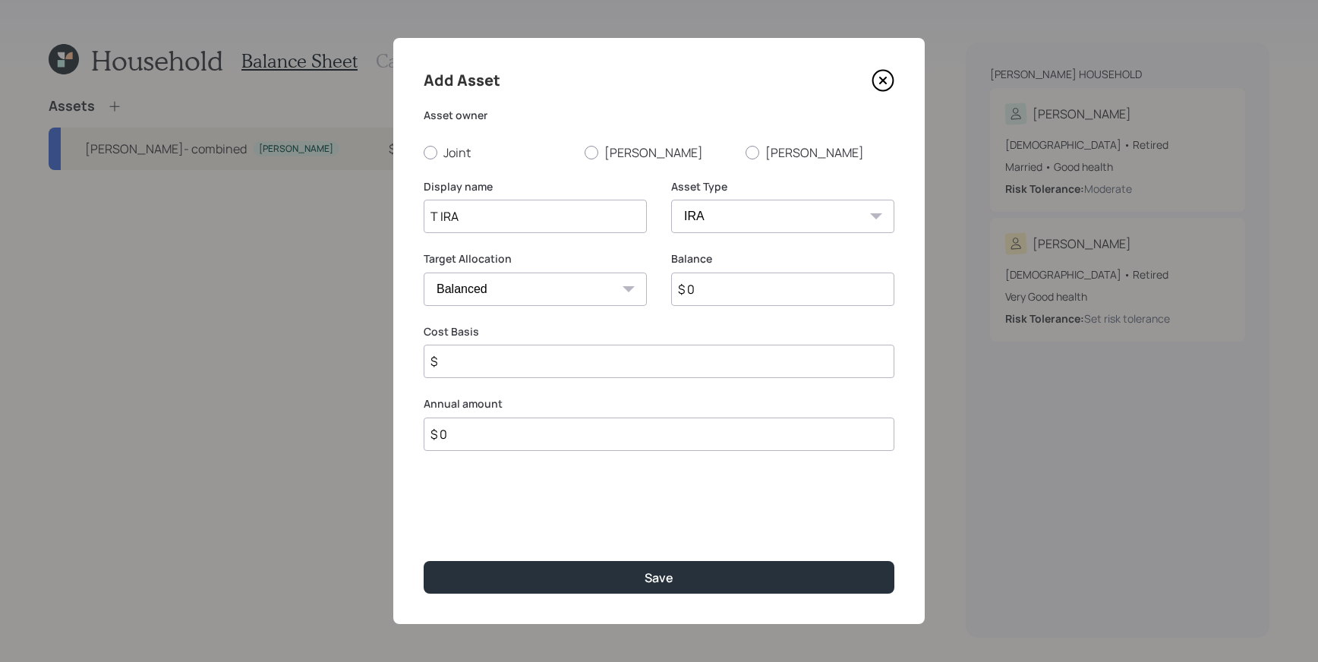
type input "$"
click at [582, 143] on div "Asset owner Joint [PERSON_NAME]" at bounding box center [659, 134] width 471 height 53
click at [602, 153] on label "[PERSON_NAME]" at bounding box center [659, 152] width 149 height 17
click at [585, 153] on input "[PERSON_NAME]" at bounding box center [584, 152] width 1 height 1
radio input "true"
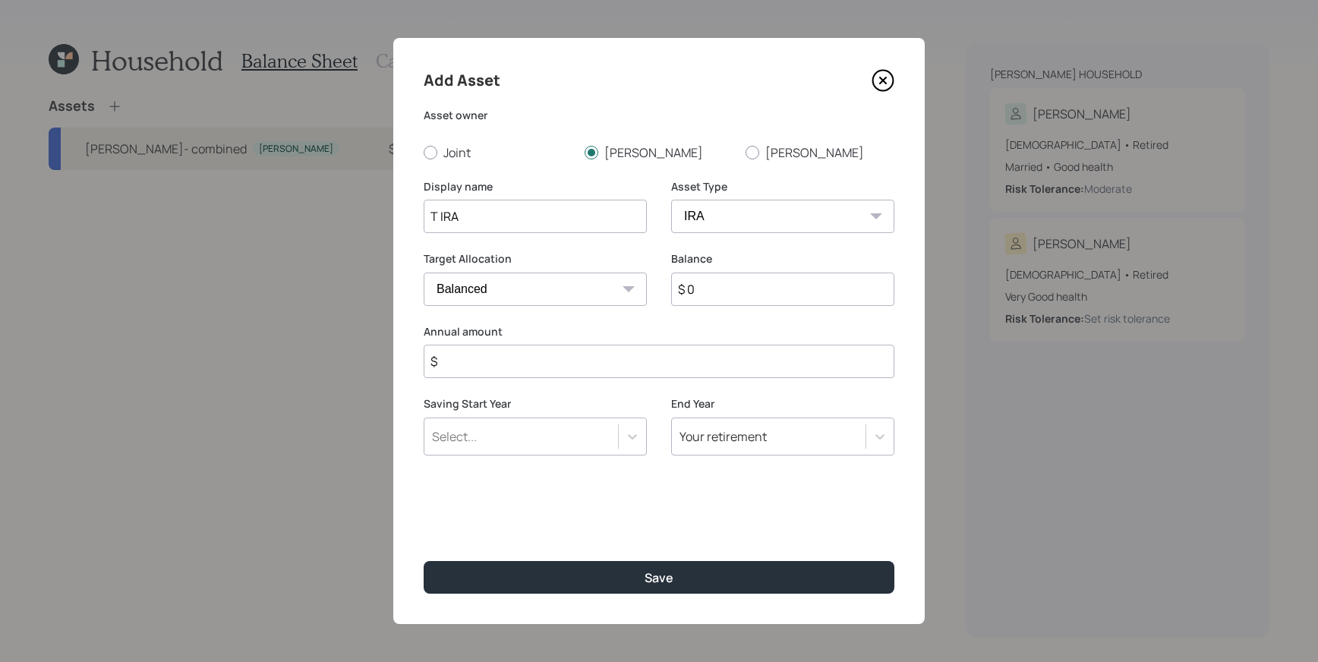
click at [752, 271] on div "Balance $ 0" at bounding box center [782, 278] width 223 height 55
click at [746, 286] on input "$ 0" at bounding box center [782, 289] width 223 height 33
type input "$ 400,000"
click at [544, 330] on label "Annual amount" at bounding box center [659, 331] width 471 height 15
click at [543, 348] on input "$" at bounding box center [659, 361] width 471 height 33
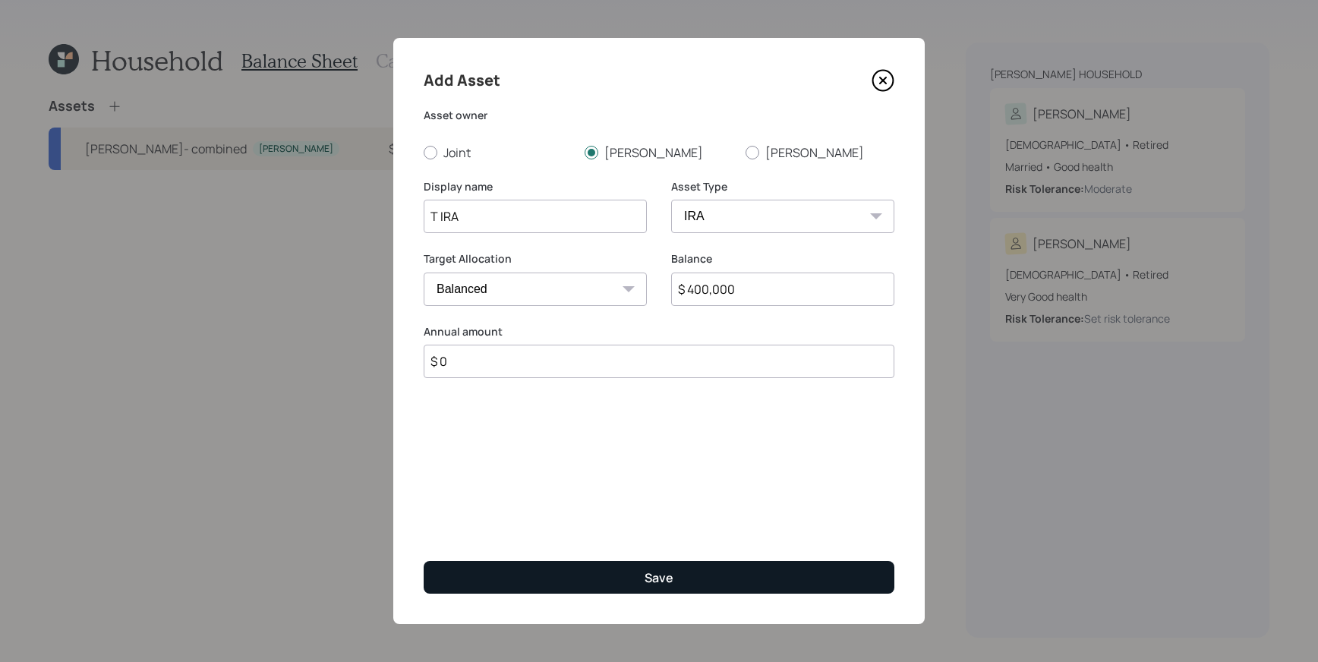
type input "$ 0"
click at [664, 567] on button "Save" at bounding box center [659, 577] width 471 height 33
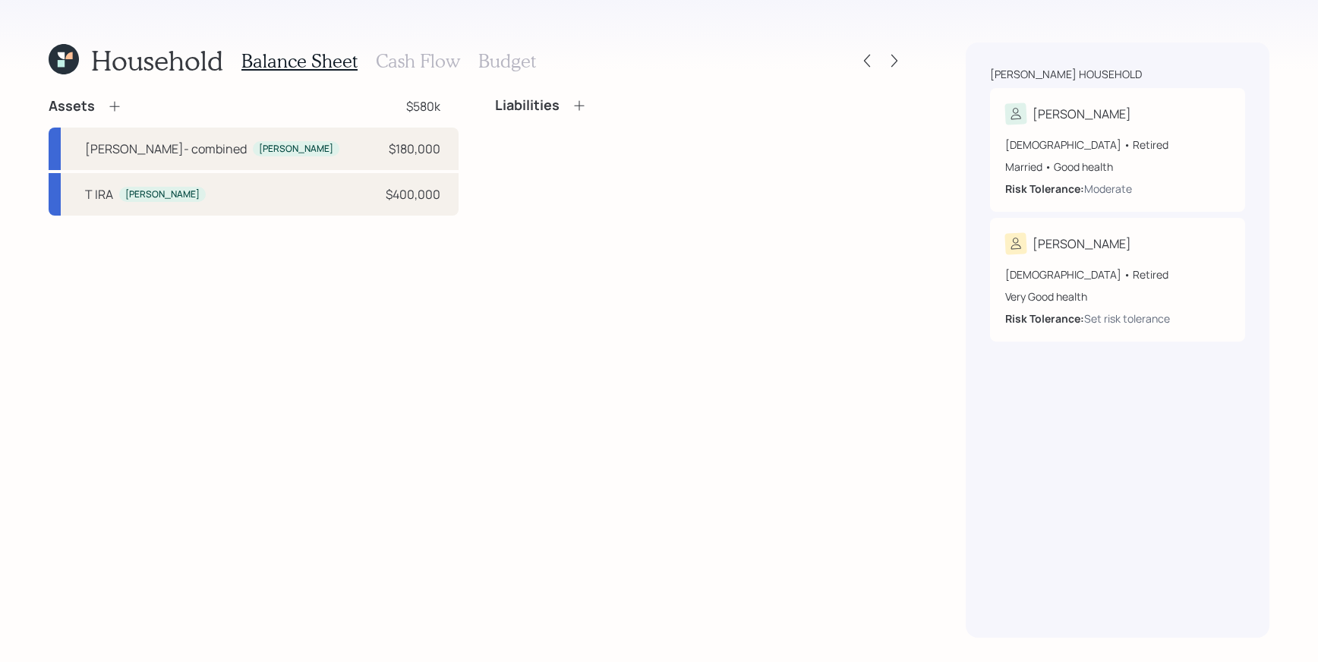
click at [129, 107] on div "Assets $580k" at bounding box center [254, 106] width 410 height 18
click at [121, 108] on div "Assets $580k" at bounding box center [254, 106] width 410 height 18
click at [118, 108] on icon at bounding box center [114, 106] width 15 height 15
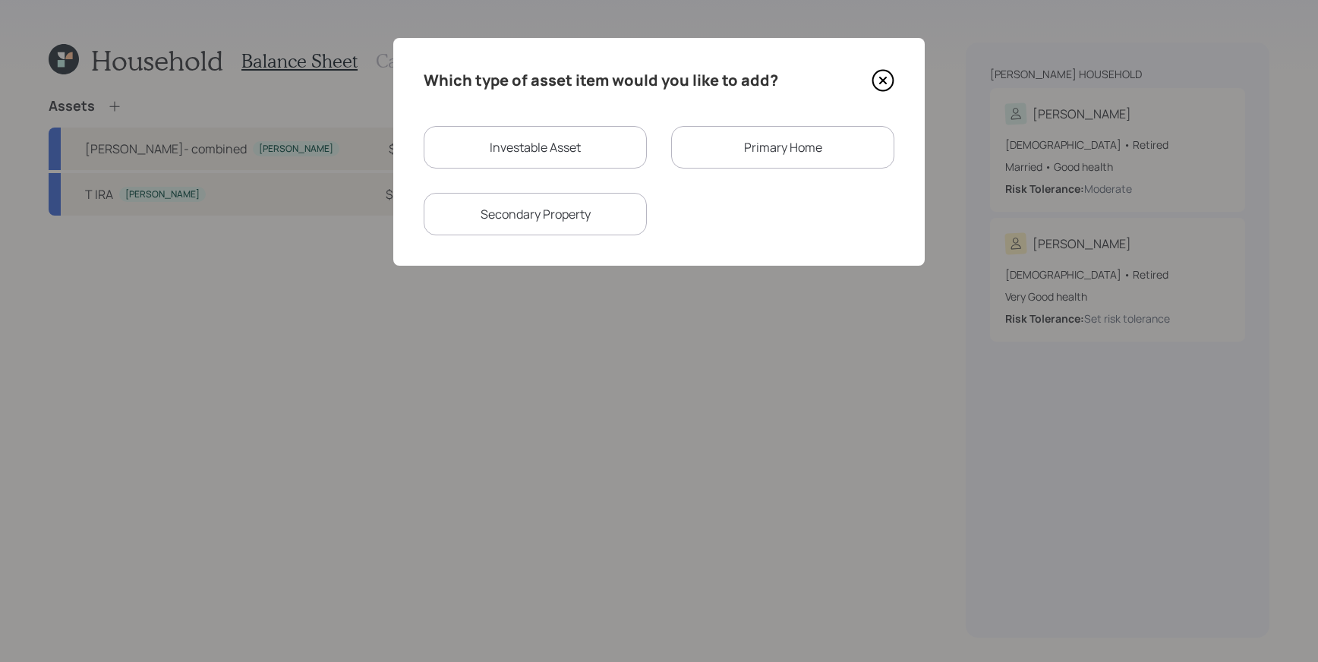
click at [597, 156] on div "Investable Asset" at bounding box center [535, 147] width 223 height 43
select select "taxable"
select select "balanced"
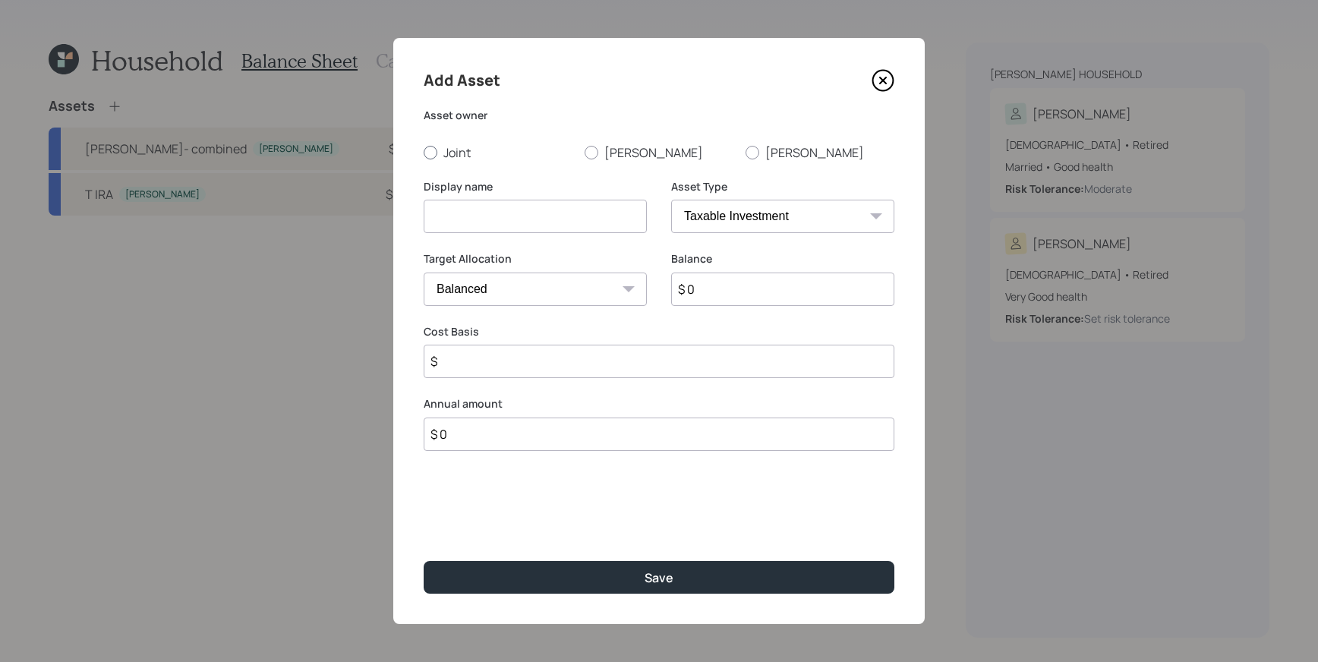
click at [428, 153] on div at bounding box center [431, 153] width 14 height 14
click at [424, 153] on input "Joint" at bounding box center [423, 152] width 1 height 1
radio input "true"
click at [471, 220] on input at bounding box center [535, 216] width 223 height 33
type input "Joint Brokerage"
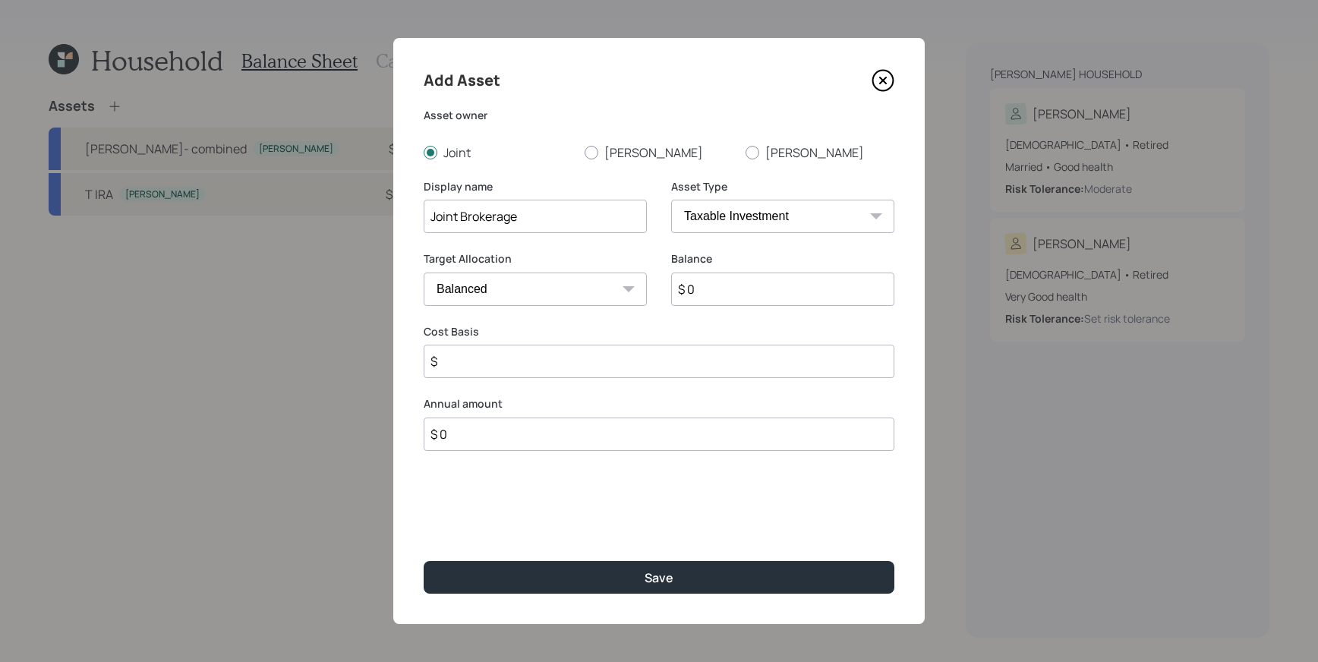
click at [750, 290] on input "$ 0" at bounding box center [782, 289] width 223 height 33
type input "$ 45,000"
click at [604, 356] on input "$" at bounding box center [659, 361] width 471 height 33
type input "$ 25,000"
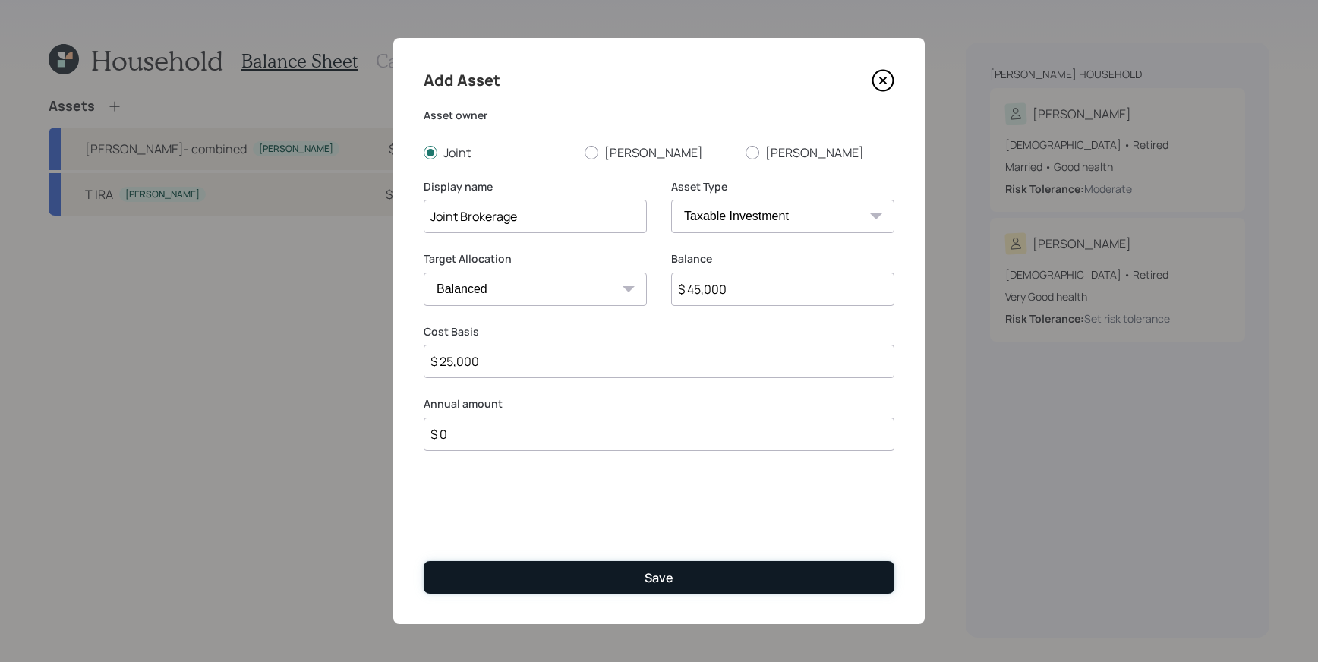
click at [688, 575] on button "Save" at bounding box center [659, 577] width 471 height 33
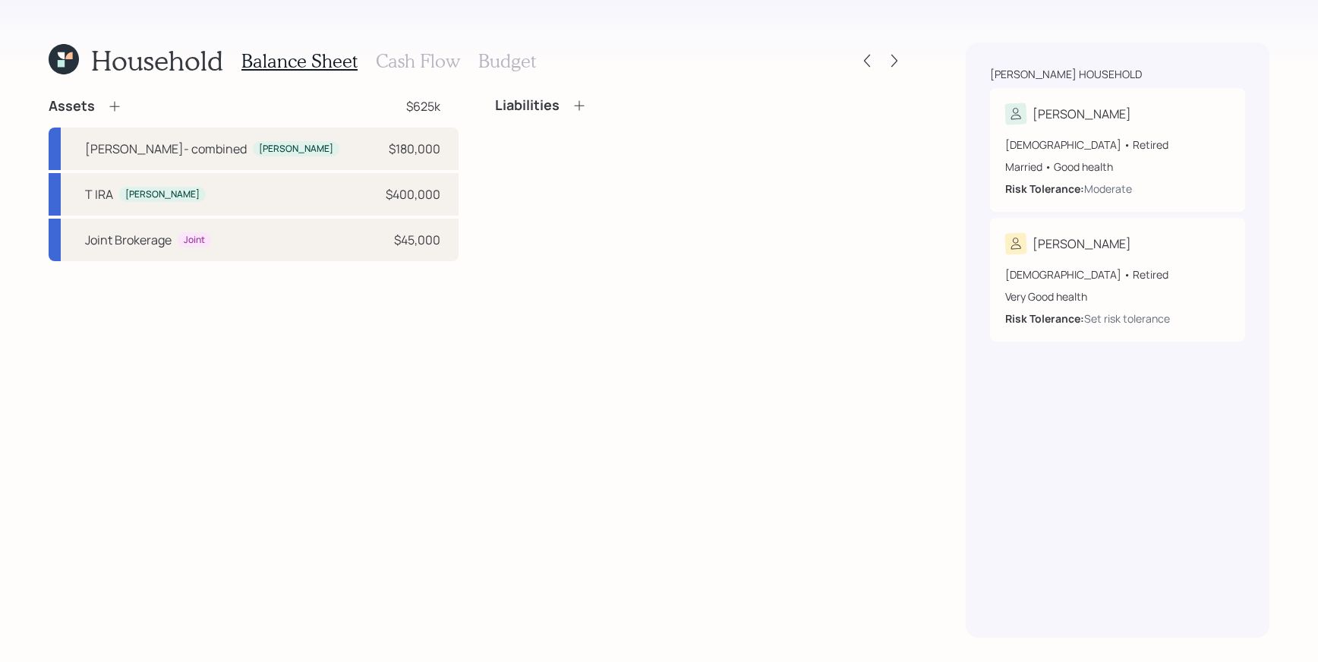
click at [115, 109] on icon at bounding box center [114, 106] width 15 height 15
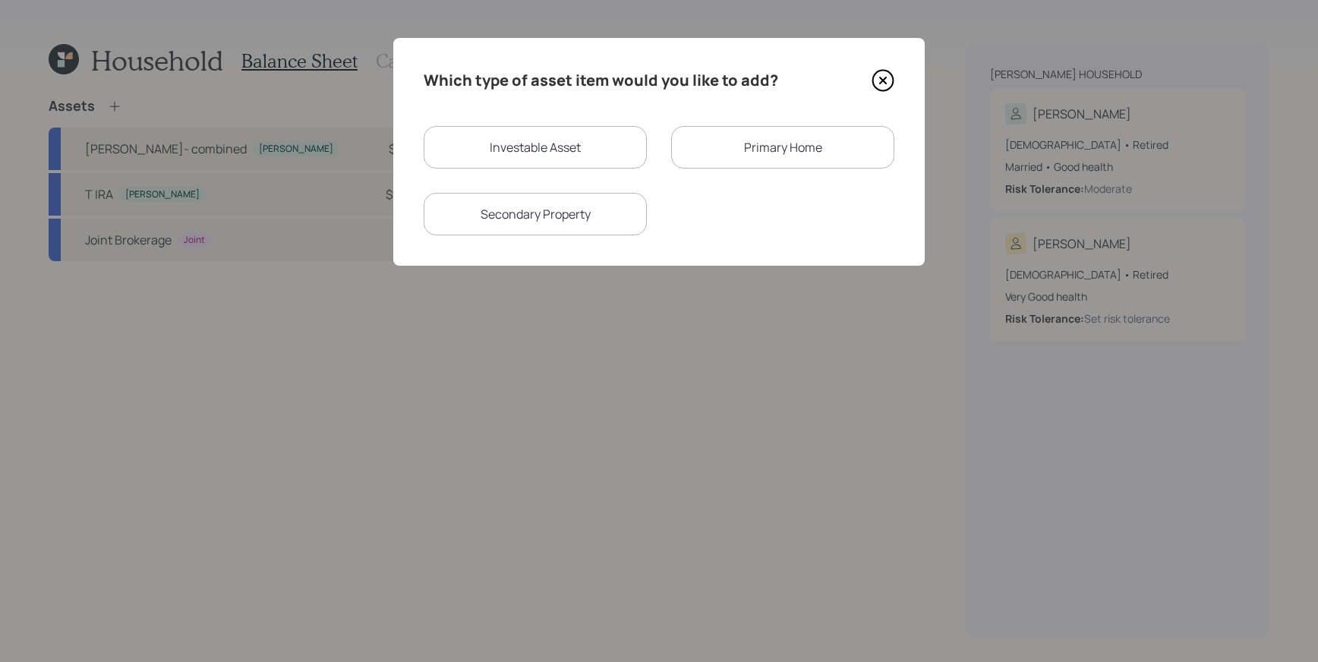
click at [609, 147] on div "Investable Asset" at bounding box center [535, 147] width 223 height 43
select select "taxable"
select select "balanced"
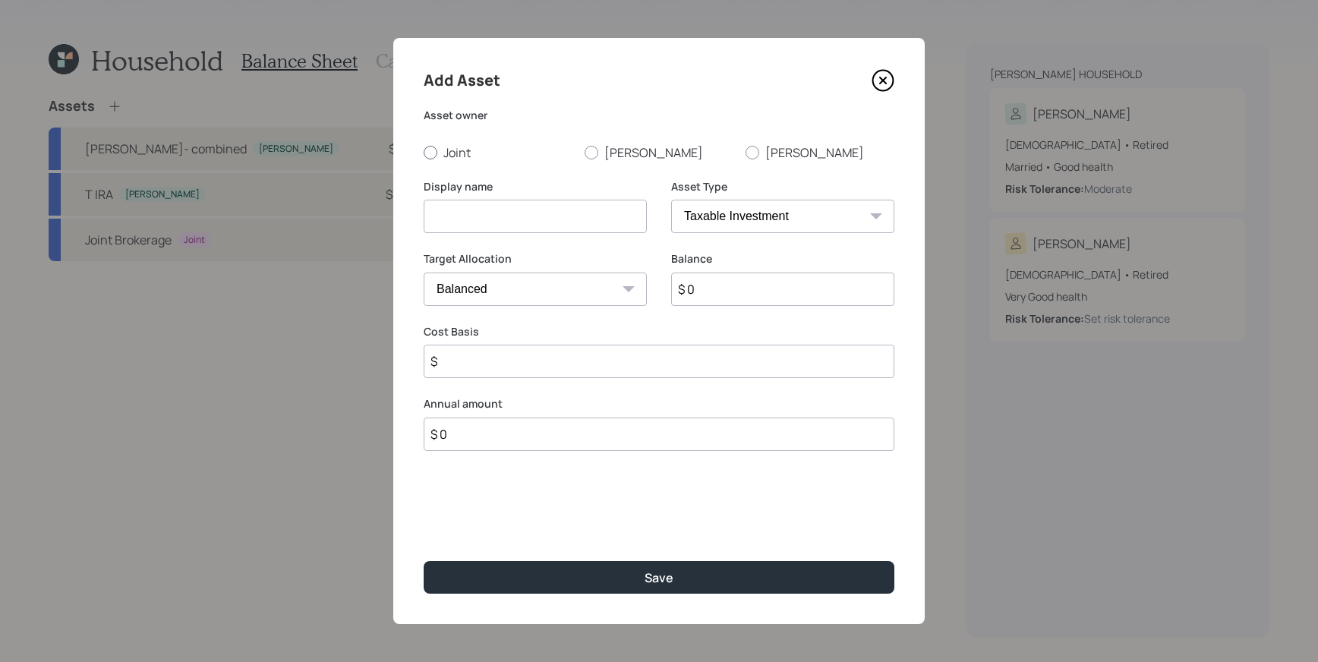
click at [431, 153] on div at bounding box center [431, 153] width 14 height 14
click at [424, 153] on input "Joint" at bounding box center [423, 152] width 1 height 1
radio input "true"
click at [535, 213] on input at bounding box center [535, 216] width 223 height 33
type input "D"
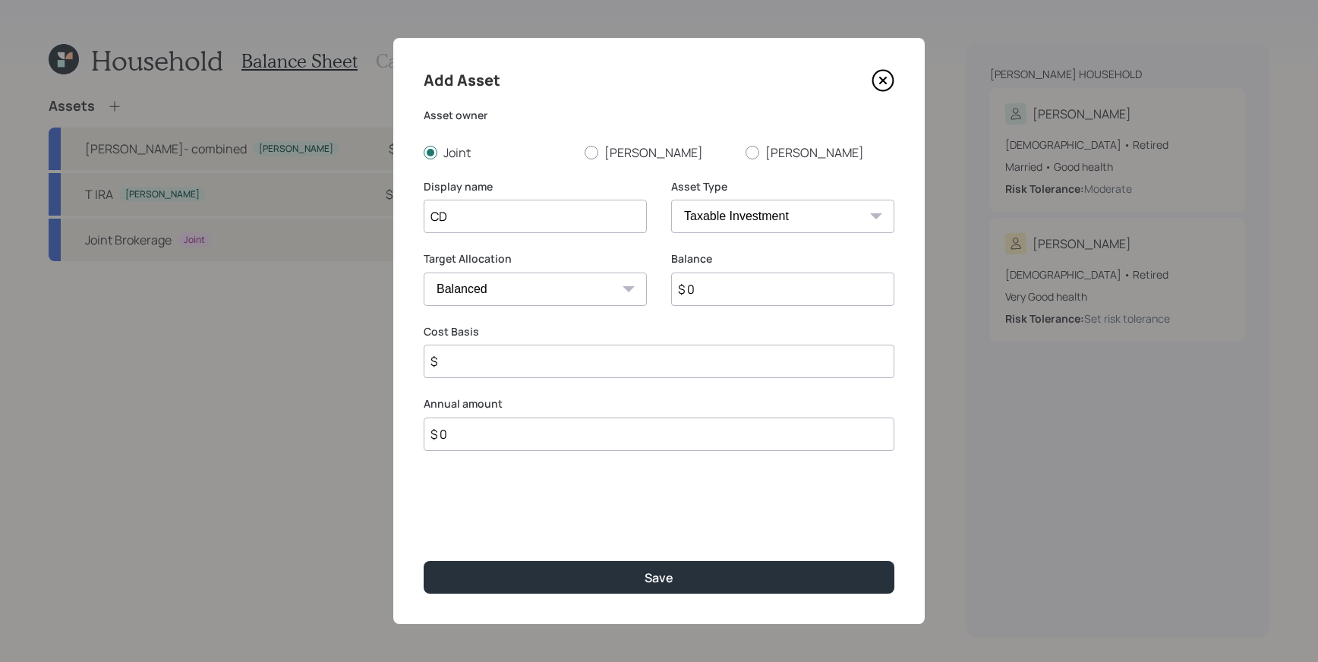
type input "CD"
click at [784, 289] on input "$ 0" at bounding box center [782, 289] width 223 height 33
click at [742, 222] on select "SEP [PERSON_NAME] IRA 401(k) [PERSON_NAME] 401(k) 403(b) [PERSON_NAME] 403(b) 4…" at bounding box center [782, 216] width 223 height 33
select select "emergency_fund"
click at [671, 200] on select "SEP [PERSON_NAME] IRA 401(k) [PERSON_NAME] 401(k) 403(b) [PERSON_NAME] 403(b) 4…" at bounding box center [782, 216] width 223 height 33
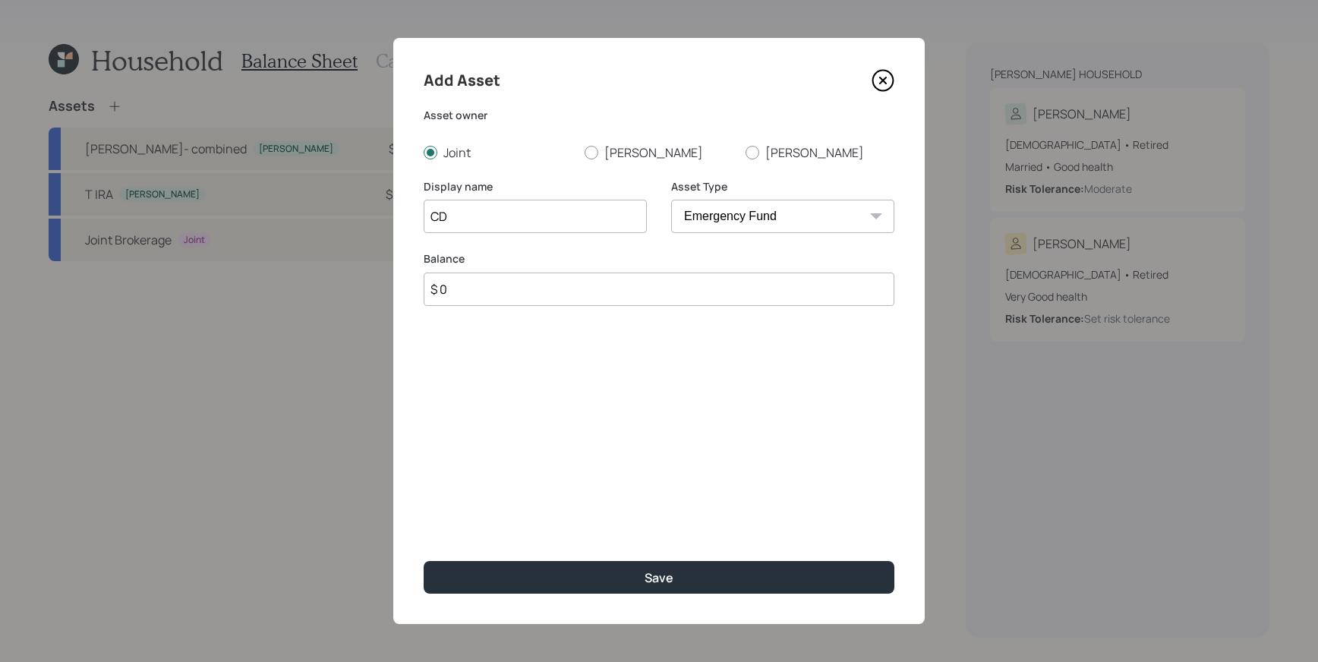
click at [494, 296] on input "$ 0" at bounding box center [659, 289] width 471 height 33
type input "$ 67,000"
drag, startPoint x: 482, startPoint y: 224, endPoint x: 343, endPoint y: 194, distance: 142.1
click at [343, 194] on div "Add Asset Asset owner Joint [PERSON_NAME] Display name CD Asset Type SEP [PERSO…" at bounding box center [659, 331] width 1318 height 662
click at [432, 216] on input "Savings" at bounding box center [535, 216] width 223 height 33
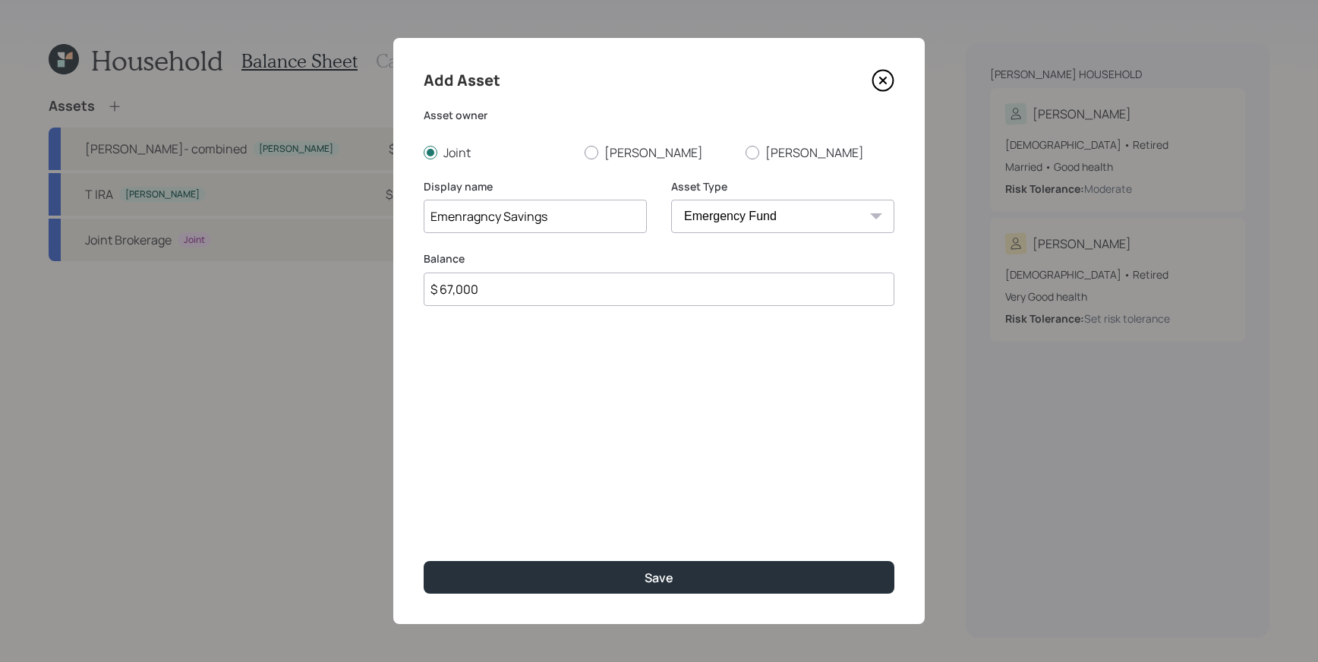
click at [486, 219] on input "Emenragncy Savings" at bounding box center [535, 216] width 223 height 33
click at [459, 217] on input "Emenragncy Savings" at bounding box center [535, 216] width 223 height 33
type input "Emergency Savings"
drag, startPoint x: 608, startPoint y: 396, endPoint x: 592, endPoint y: 389, distance: 17.3
click at [609, 395] on div "Add Asset Asset owner Joint [PERSON_NAME] Display name Emergency Savings Asset …" at bounding box center [659, 331] width 532 height 586
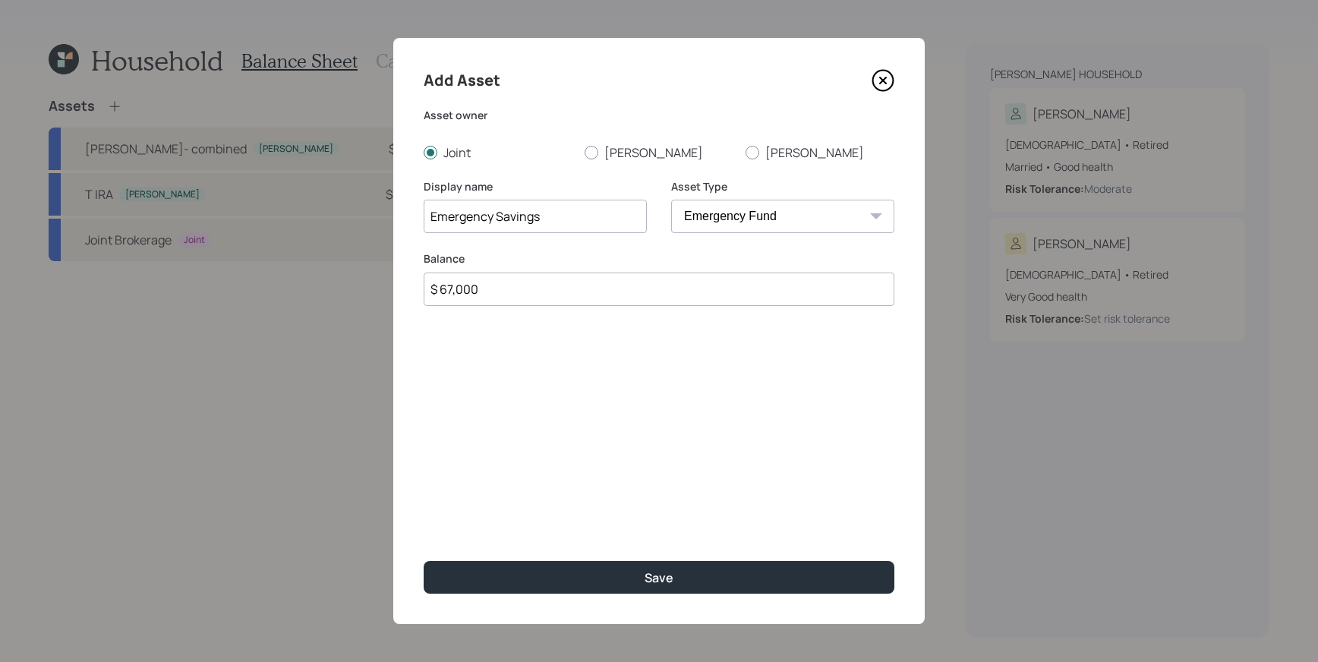
drag, startPoint x: 543, startPoint y: 295, endPoint x: 152, endPoint y: 249, distance: 393.8
click at [161, 257] on div "Add Asset Asset owner Joint [PERSON_NAME] Display name Emergency Savings Asset …" at bounding box center [659, 331] width 1318 height 662
type input "$ 45,000"
click at [754, 559] on div "Add Asset Asset owner Joint [PERSON_NAME] Display name Emergency Savings Asset …" at bounding box center [659, 331] width 532 height 586
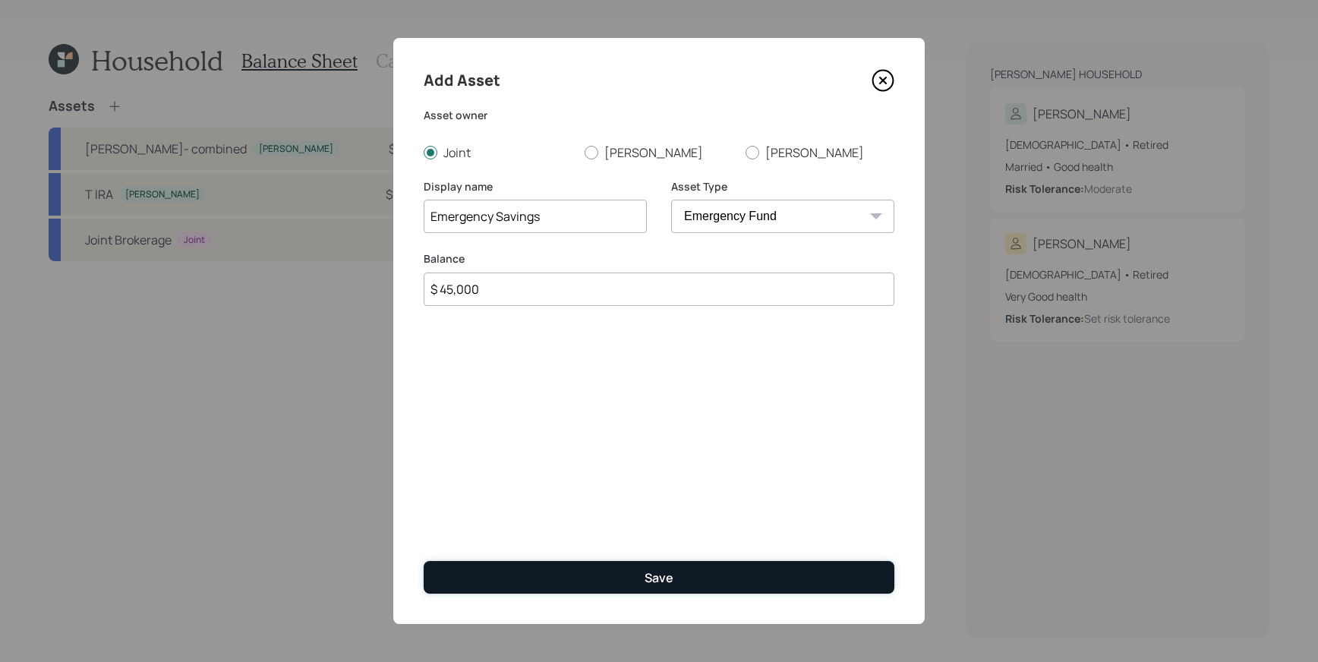
drag, startPoint x: 751, startPoint y: 573, endPoint x: 711, endPoint y: 571, distance: 39.5
click at [751, 573] on button "Save" at bounding box center [659, 577] width 471 height 33
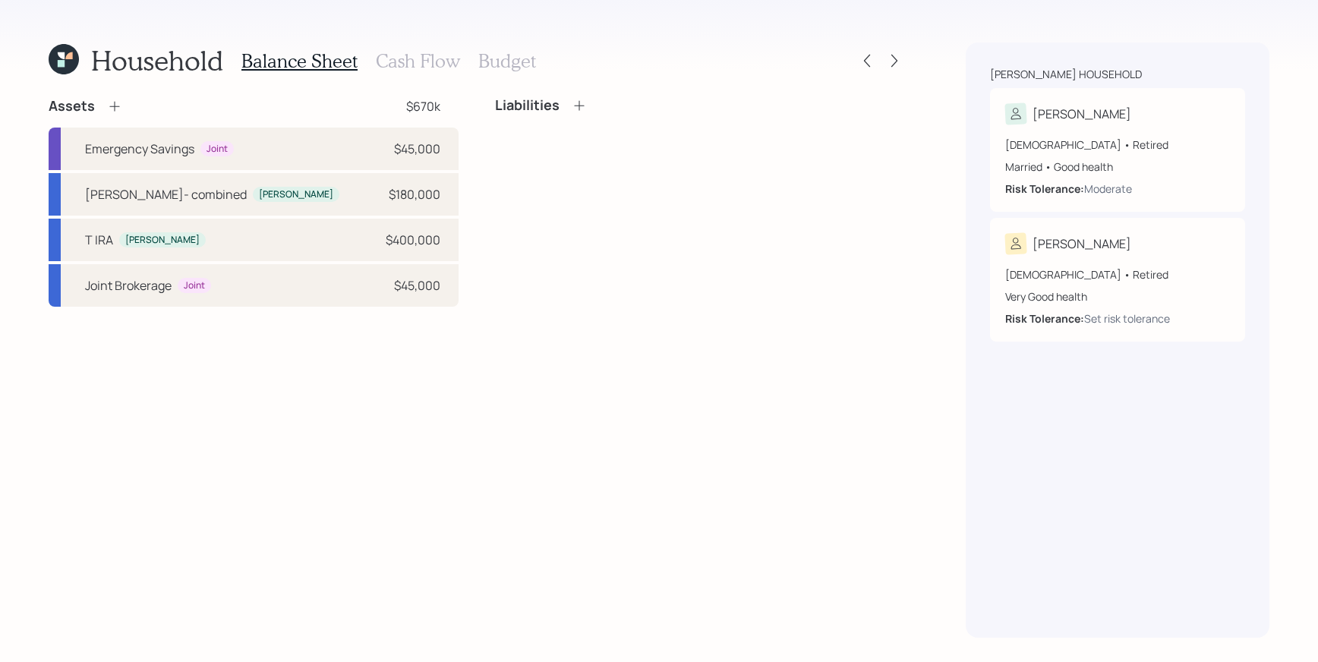
click at [118, 106] on icon at bounding box center [114, 106] width 15 height 15
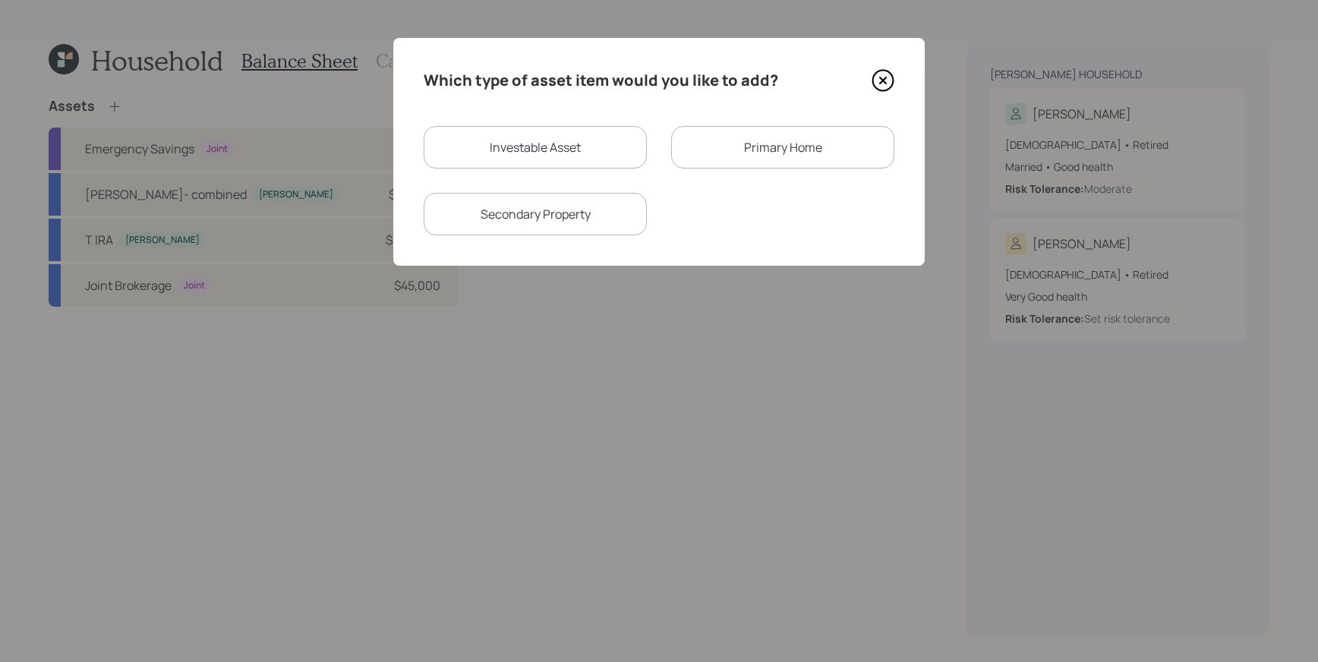
click at [551, 148] on div "Investable Asset" at bounding box center [535, 147] width 223 height 43
select select "taxable"
select select "balanced"
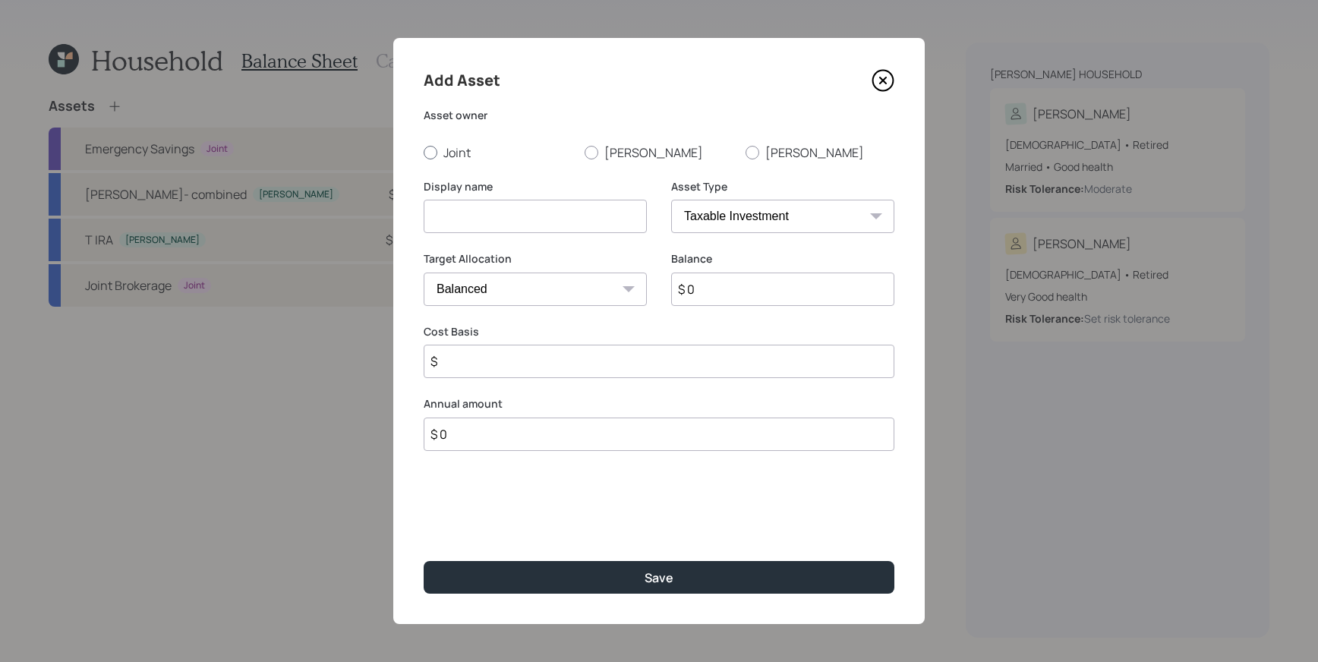
click at [434, 153] on div at bounding box center [431, 153] width 14 height 14
click at [424, 153] on input "Joint" at bounding box center [423, 152] width 1 height 1
radio input "true"
click at [543, 203] on input at bounding box center [535, 216] width 223 height 33
type input "Cheking/savings/ CD"
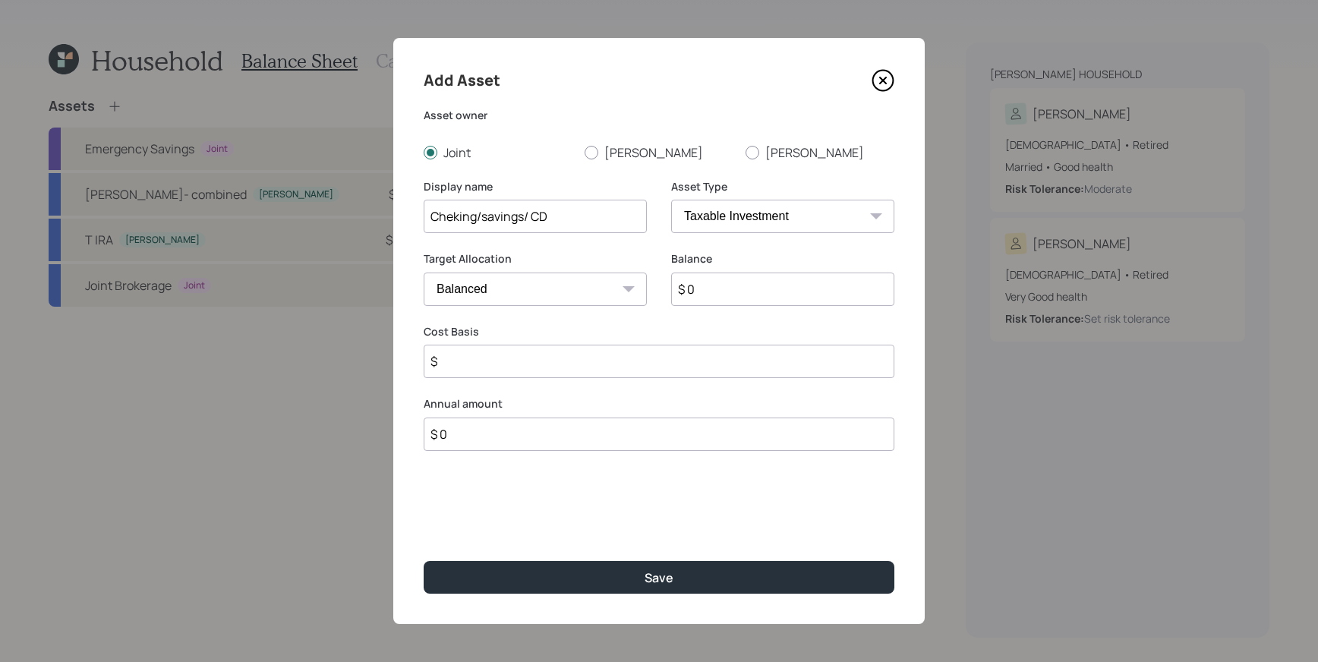
click at [764, 225] on select "SEP [PERSON_NAME] IRA 401(k) [PERSON_NAME] 401(k) 403(b) [PERSON_NAME] 403(b) 4…" at bounding box center [782, 216] width 223 height 33
select select "cash"
click at [671, 200] on select "SEP [PERSON_NAME] IRA 401(k) [PERSON_NAME] 401(k) 403(b) [PERSON_NAME] 403(b) 4…" at bounding box center [782, 216] width 223 height 33
type input "$"
click at [516, 288] on input "$ 0" at bounding box center [659, 289] width 471 height 33
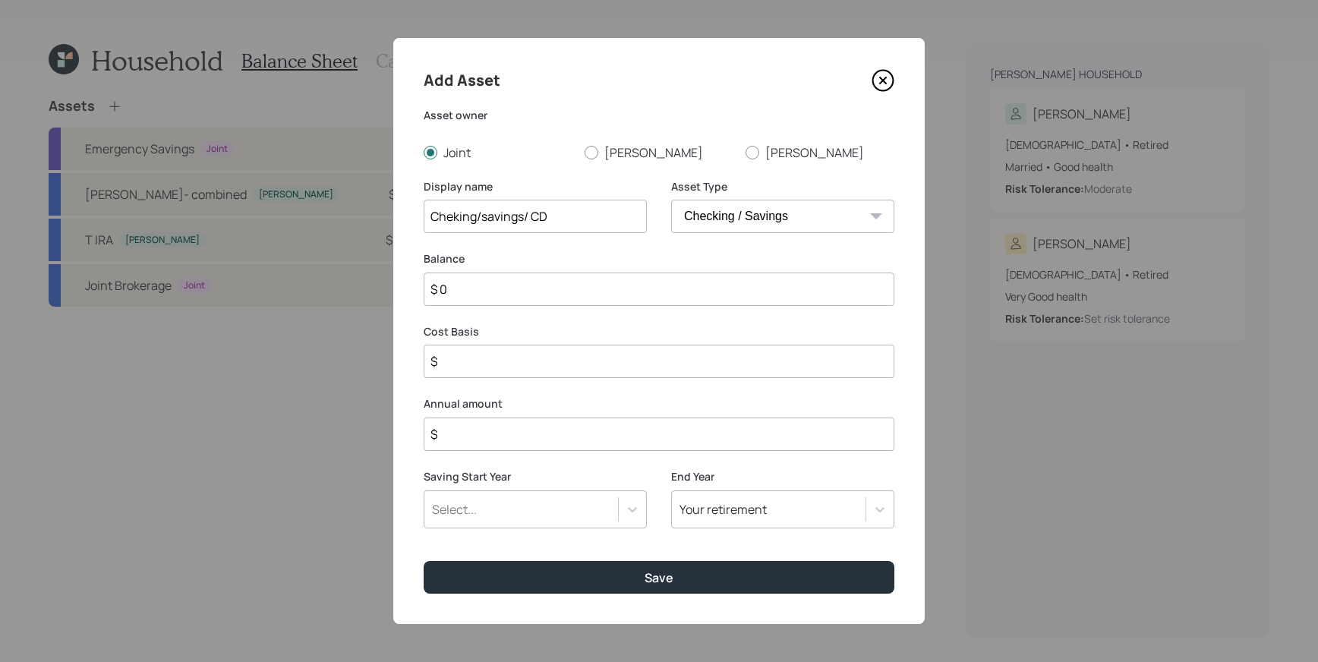
click at [516, 288] on input "$ 0" at bounding box center [659, 289] width 471 height 33
type input "$"
type input "$ 2"
type input "$ 22"
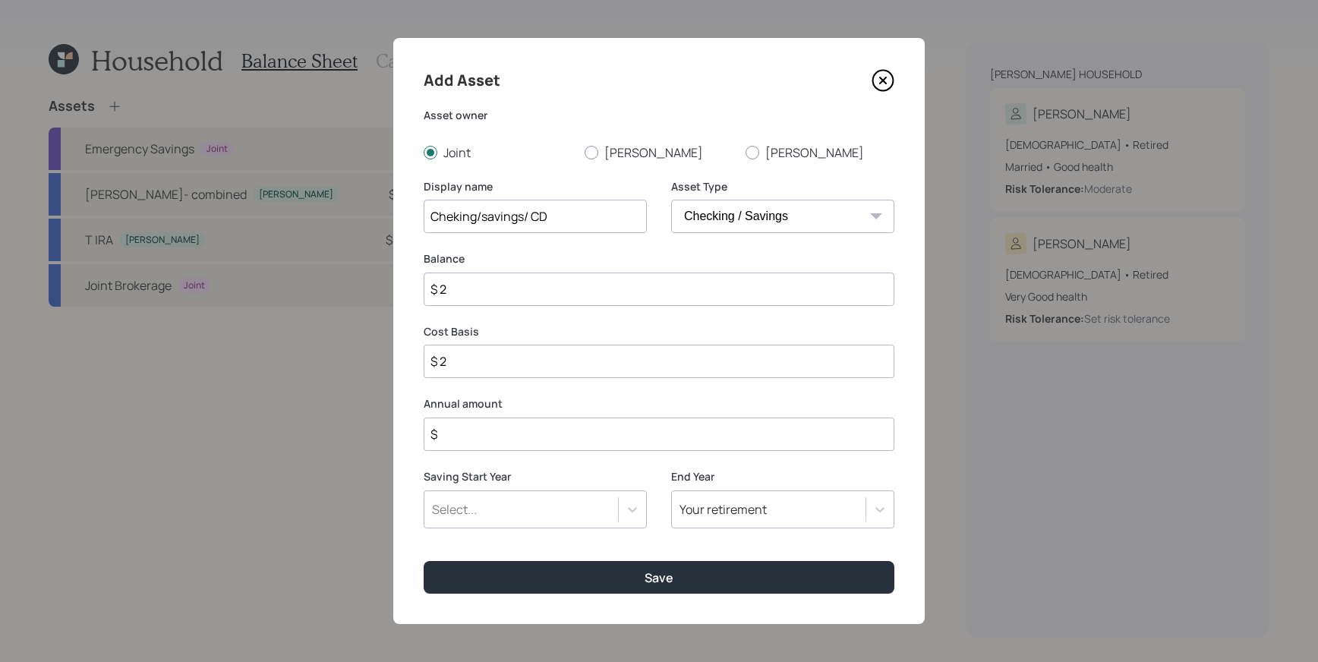
type input "$ 22"
type input "$ 220"
type input "$ 2,200"
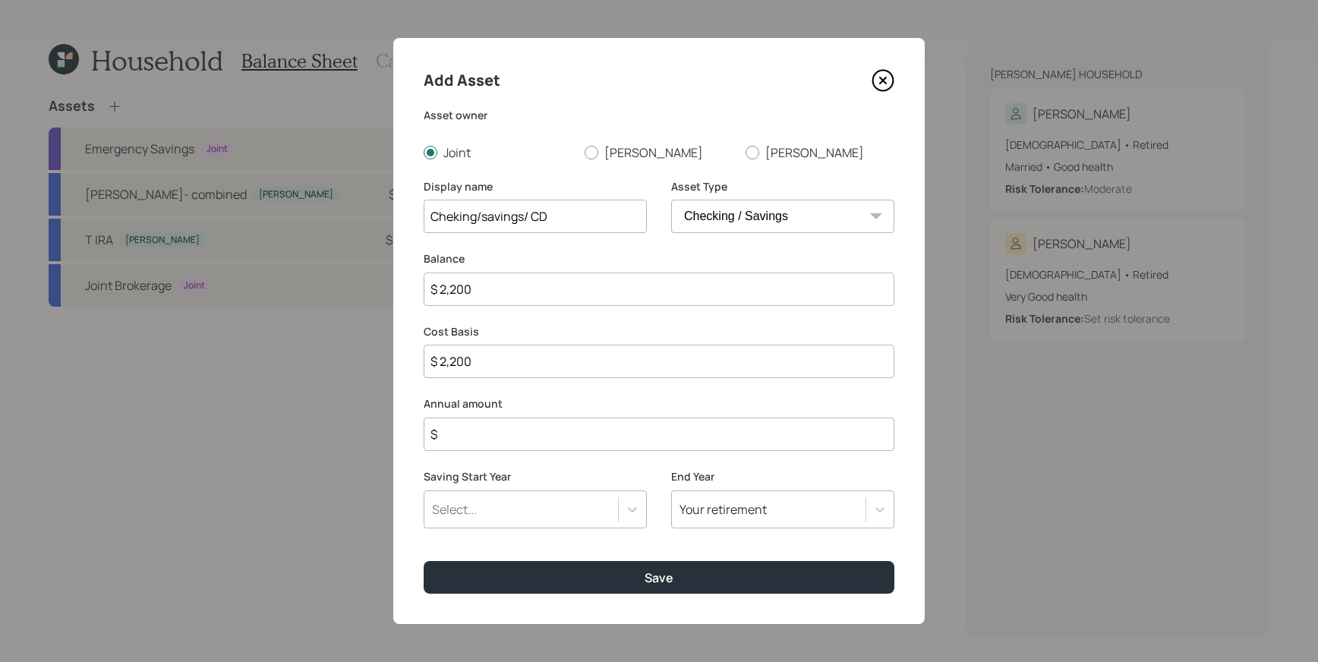
type input "$ 22,000"
type input "$ 220,000"
type input "$ 22,000"
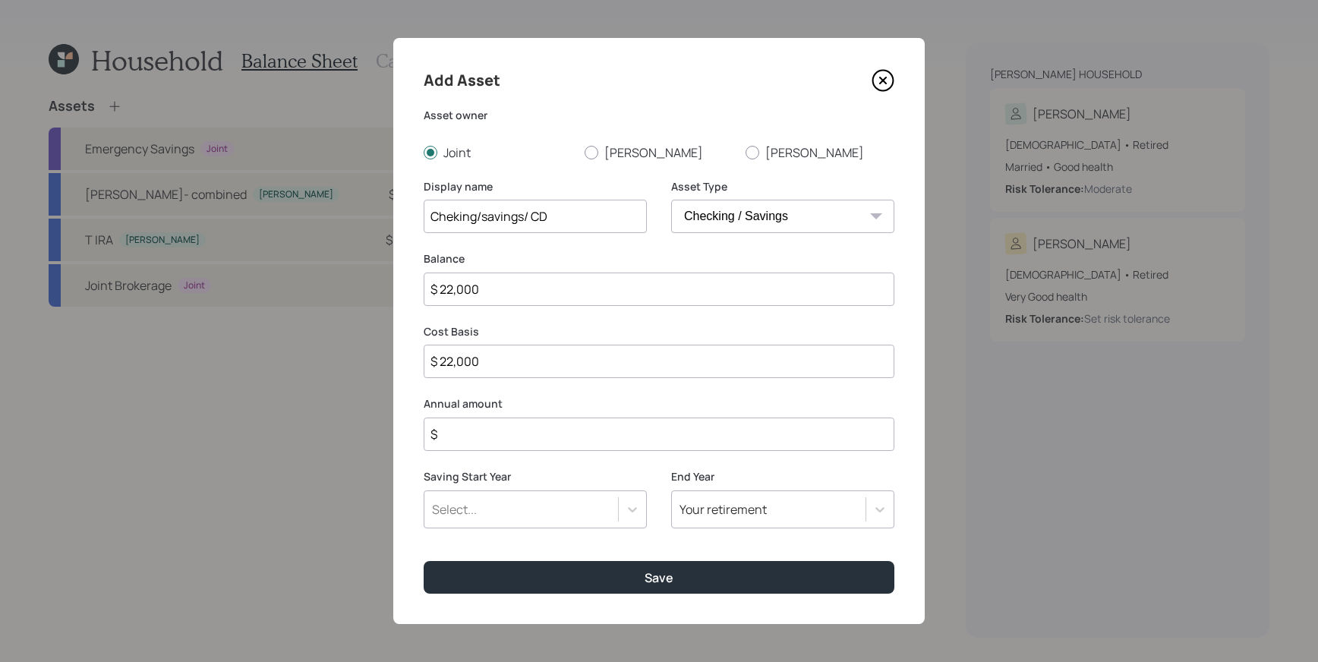
type input "$ 22,000"
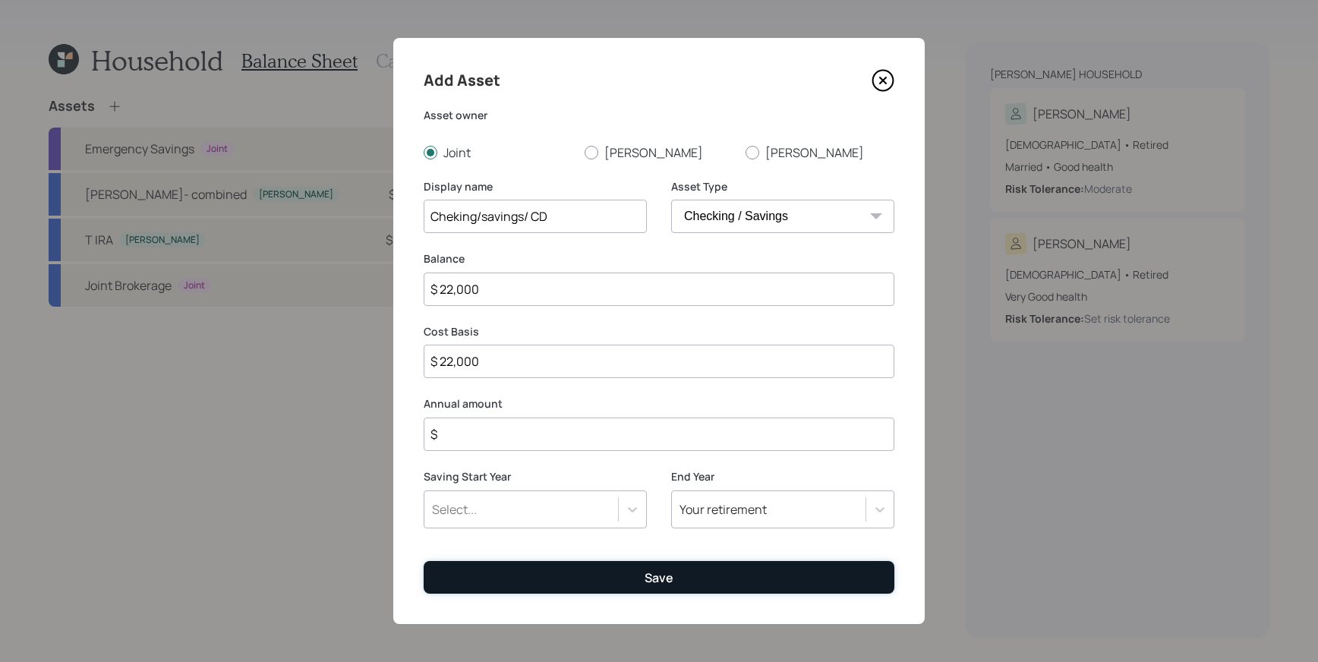
drag, startPoint x: 662, startPoint y: 576, endPoint x: 651, endPoint y: 575, distance: 11.5
click at [661, 576] on div "Save" at bounding box center [659, 577] width 29 height 17
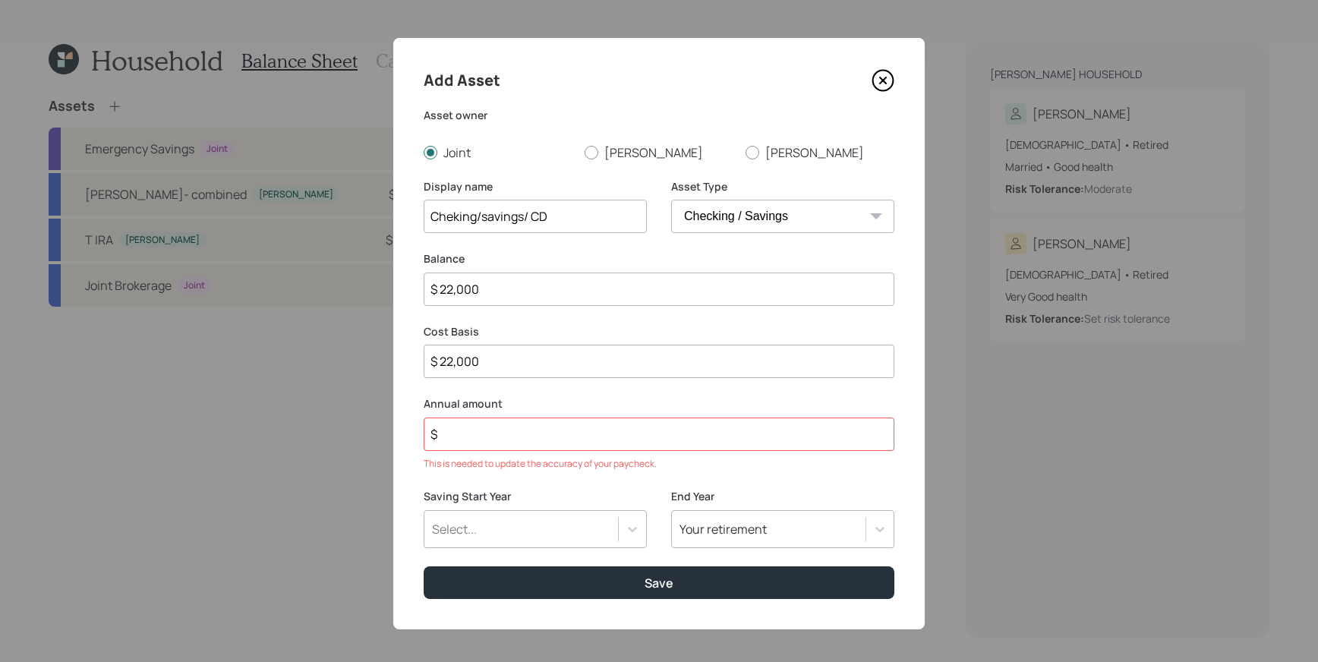
click at [586, 440] on input "$" at bounding box center [659, 434] width 471 height 33
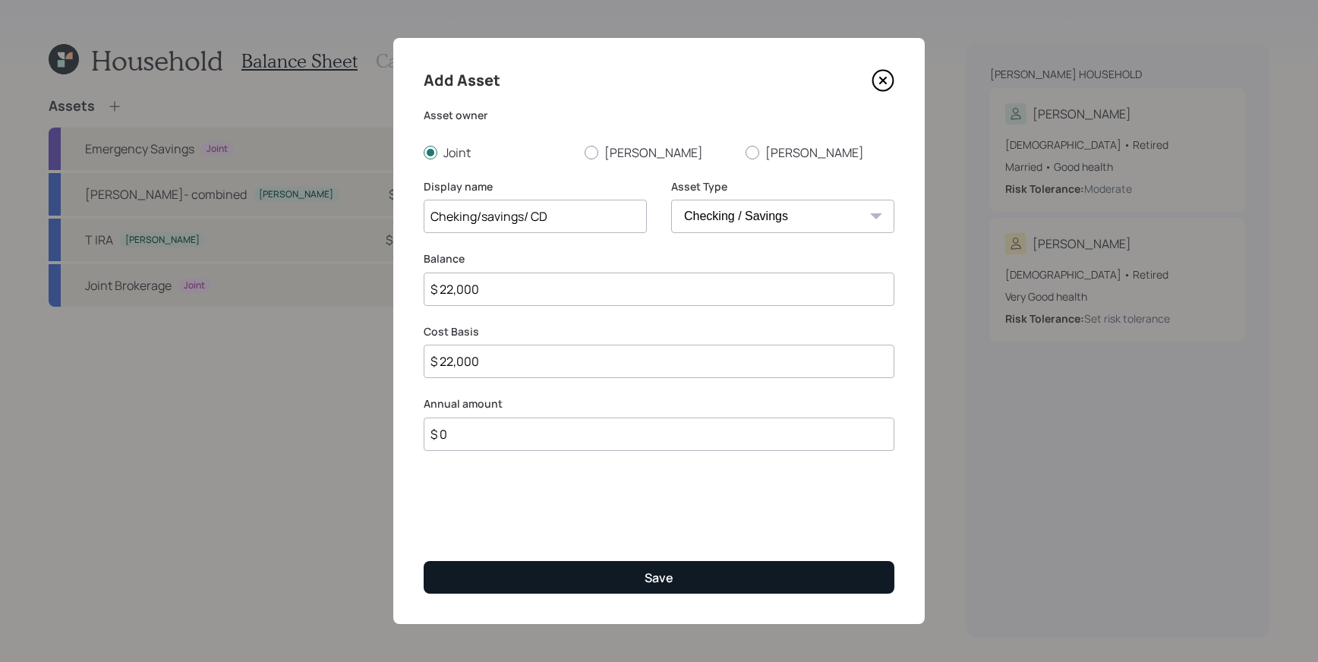
type input "$ 0"
click at [711, 576] on button "Save" at bounding box center [659, 577] width 471 height 33
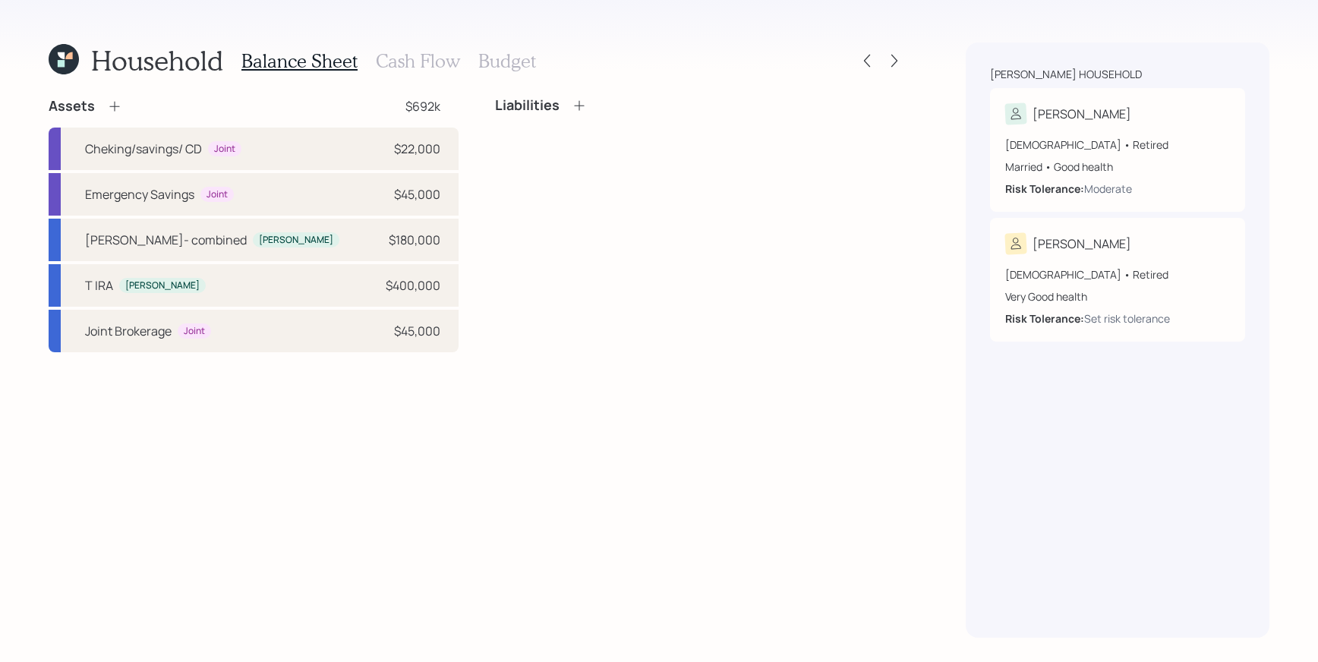
click at [115, 108] on icon at bounding box center [114, 106] width 15 height 15
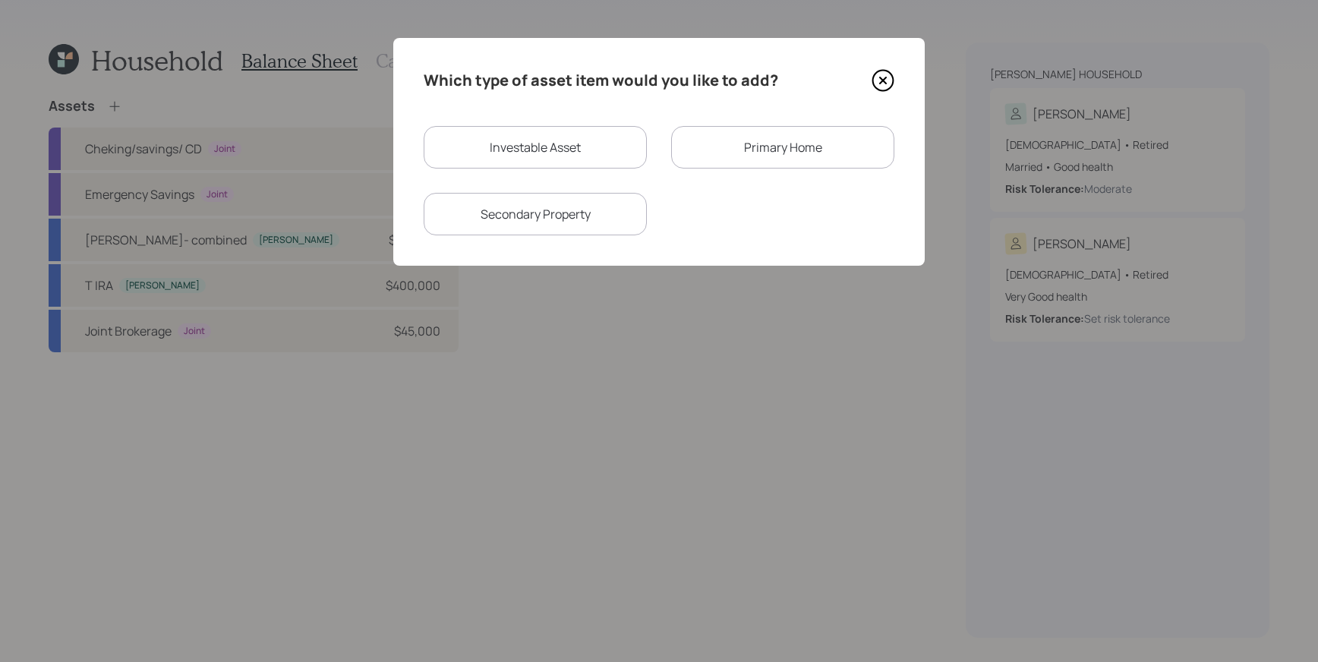
click at [798, 154] on div "Primary Home" at bounding box center [782, 147] width 223 height 43
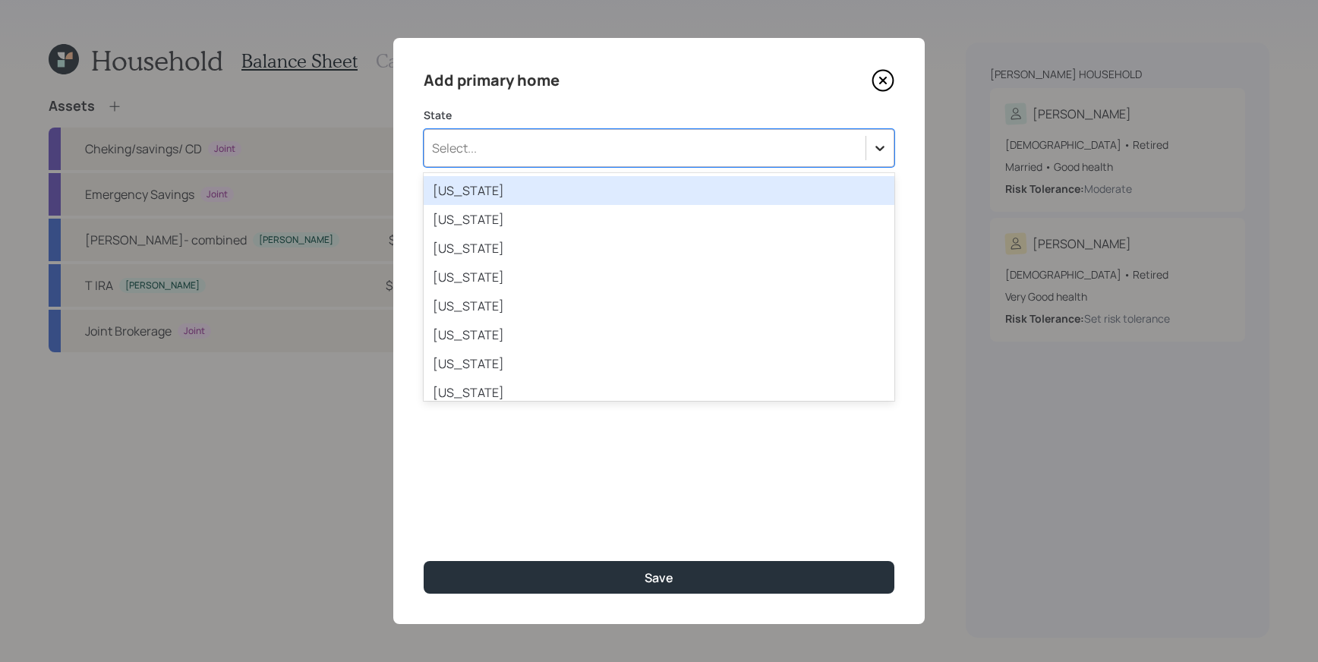
click at [891, 150] on div at bounding box center [879, 147] width 27 height 27
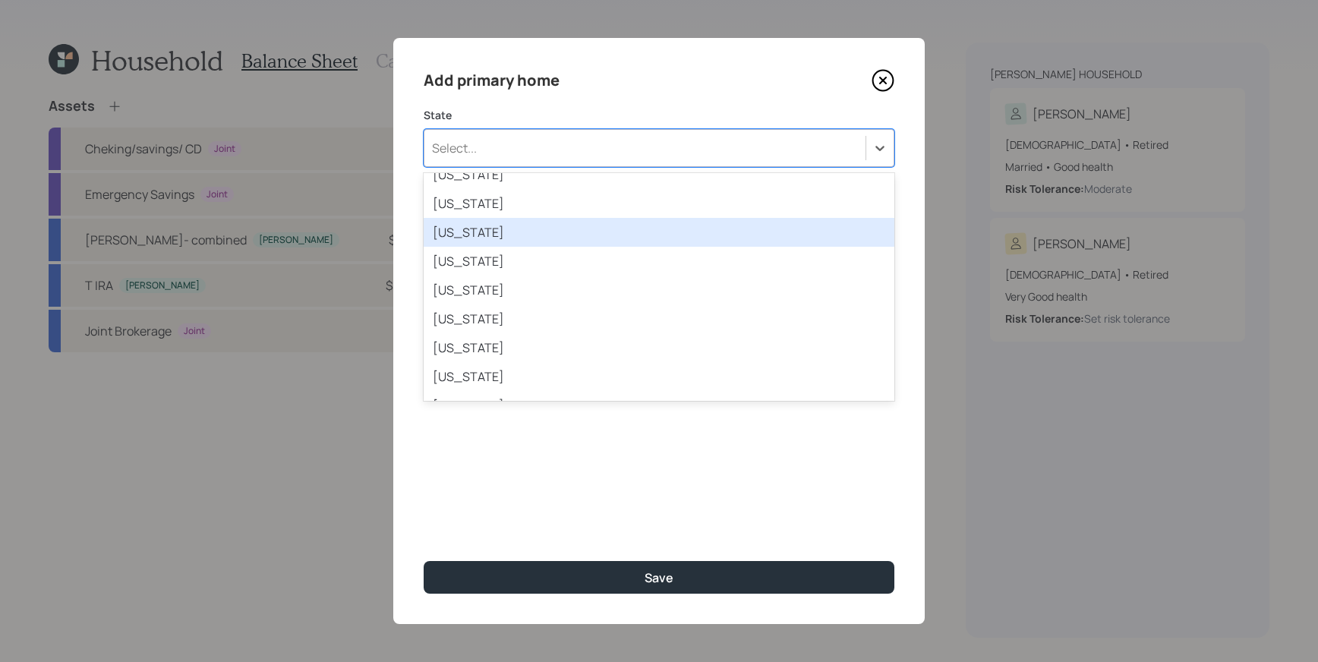
scroll to position [349, 0]
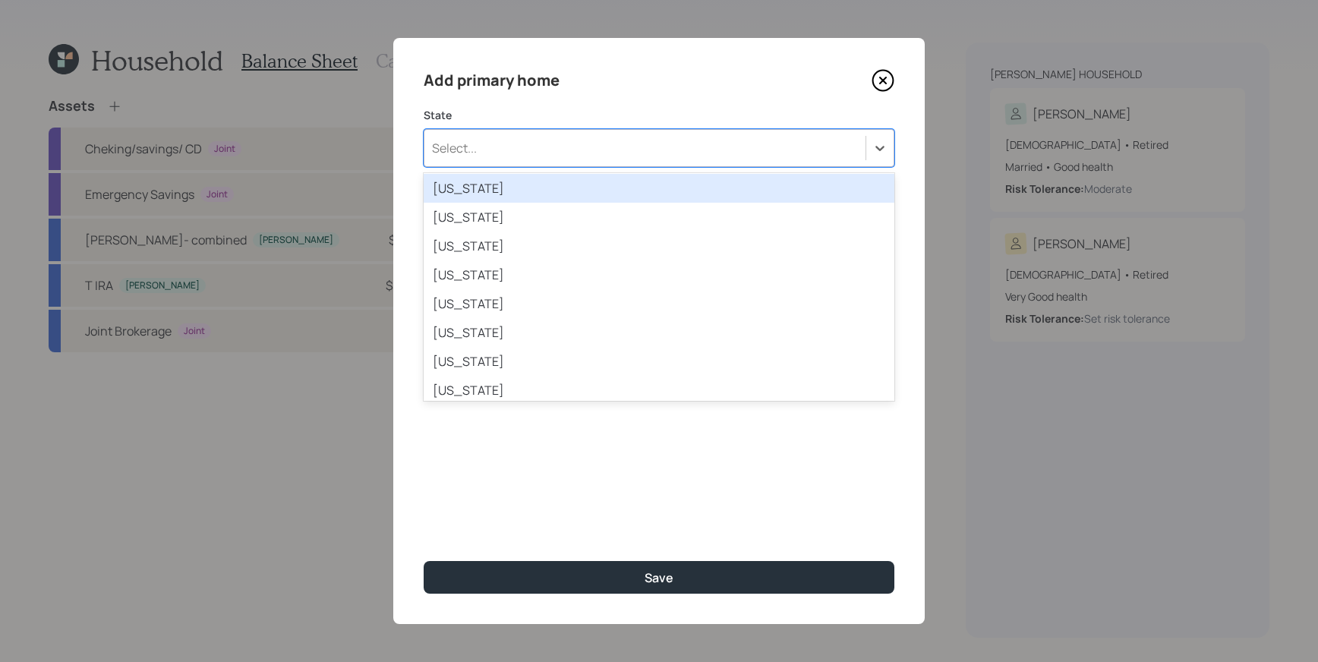
click at [476, 195] on div "[US_STATE]" at bounding box center [659, 188] width 471 height 29
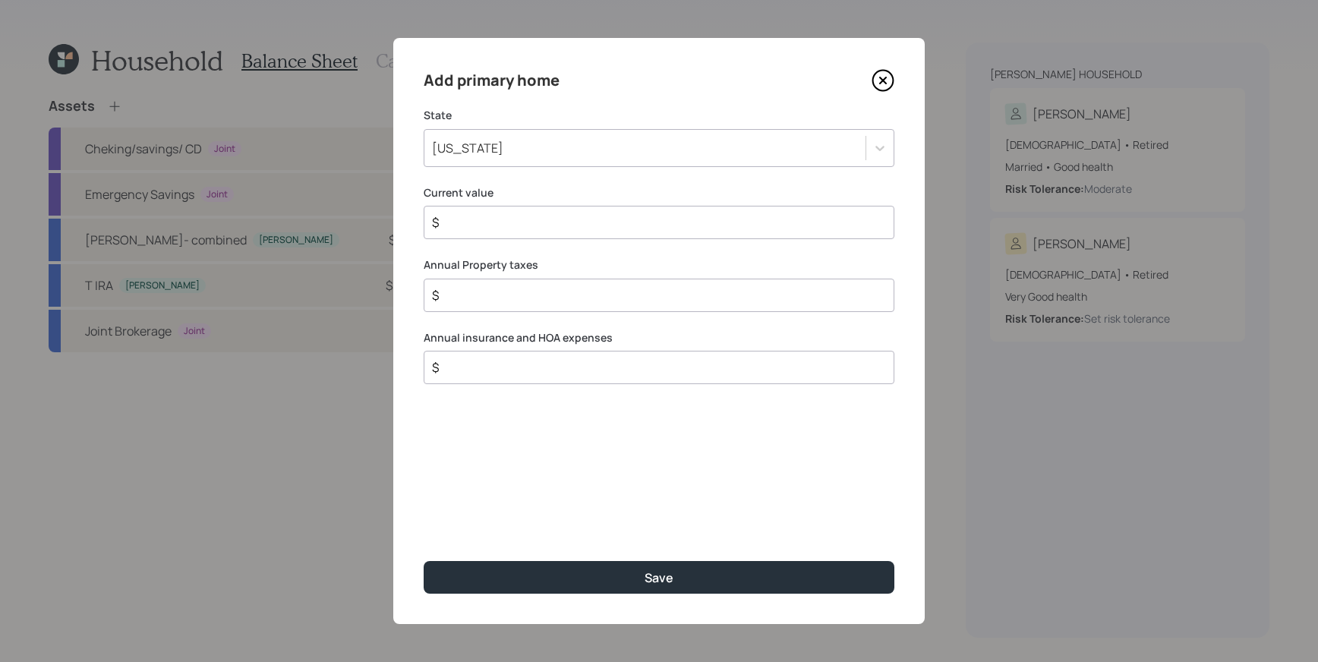
click at [495, 227] on input "$" at bounding box center [653, 222] width 445 height 18
type input "$ 455,000"
click at [635, 292] on input "$" at bounding box center [653, 295] width 445 height 18
type input "$ 10,000"
click at [551, 369] on input "$" at bounding box center [653, 367] width 445 height 18
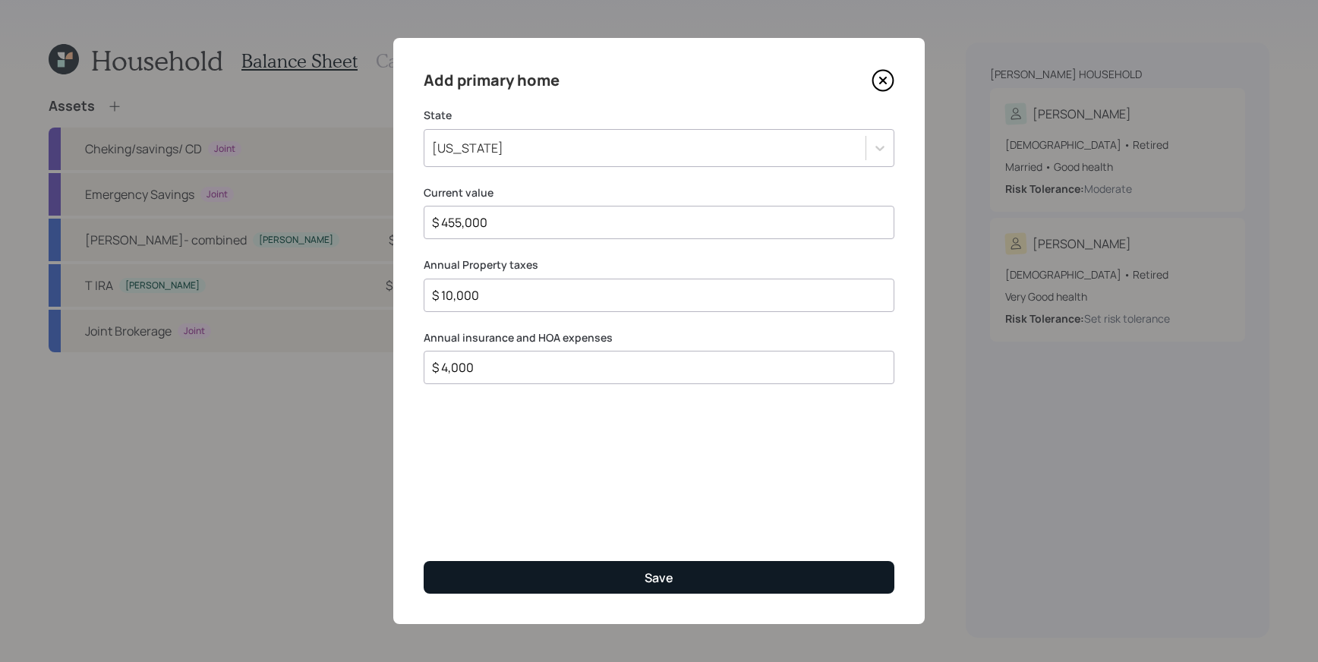
type input "$ 4,000"
click at [677, 569] on button "Save" at bounding box center [659, 577] width 471 height 33
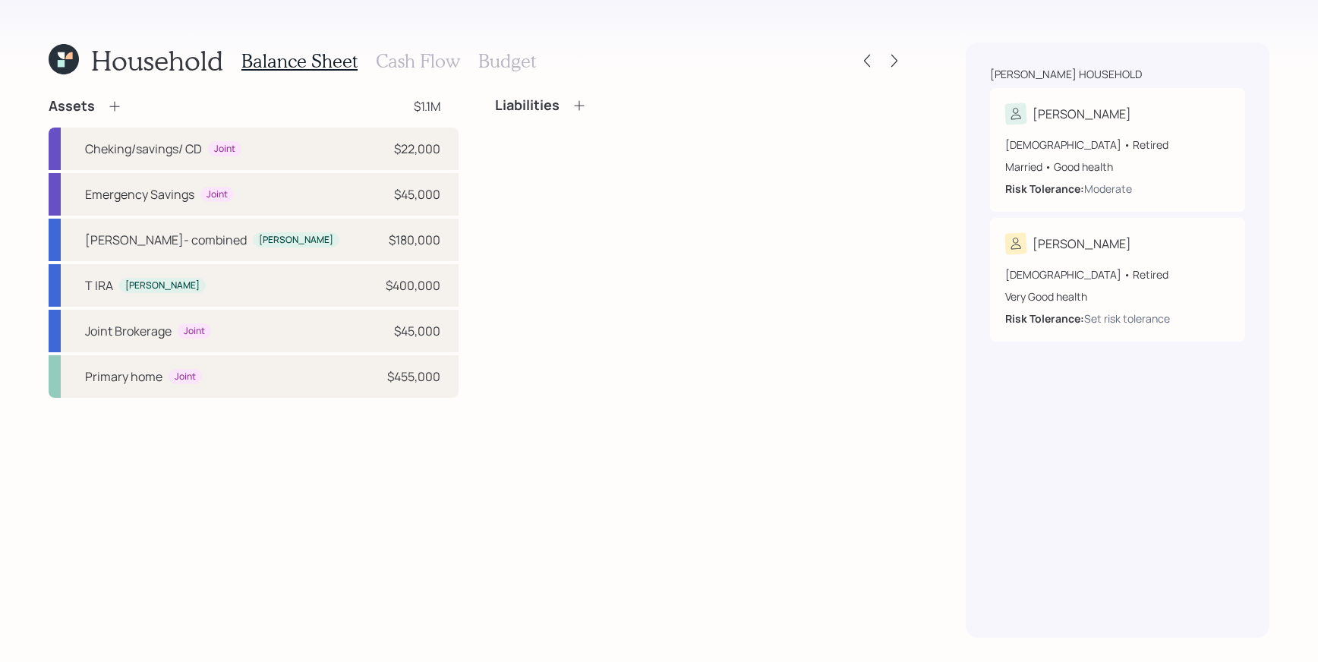
drag, startPoint x: 571, startPoint y: 89, endPoint x: 578, endPoint y: 97, distance: 10.8
click at [575, 92] on div "Household Balance Sheet Cash Flow Budget Assets $1.1M Cheking/savings/ CD Joint…" at bounding box center [477, 340] width 857 height 595
click at [585, 106] on icon at bounding box center [579, 105] width 15 height 15
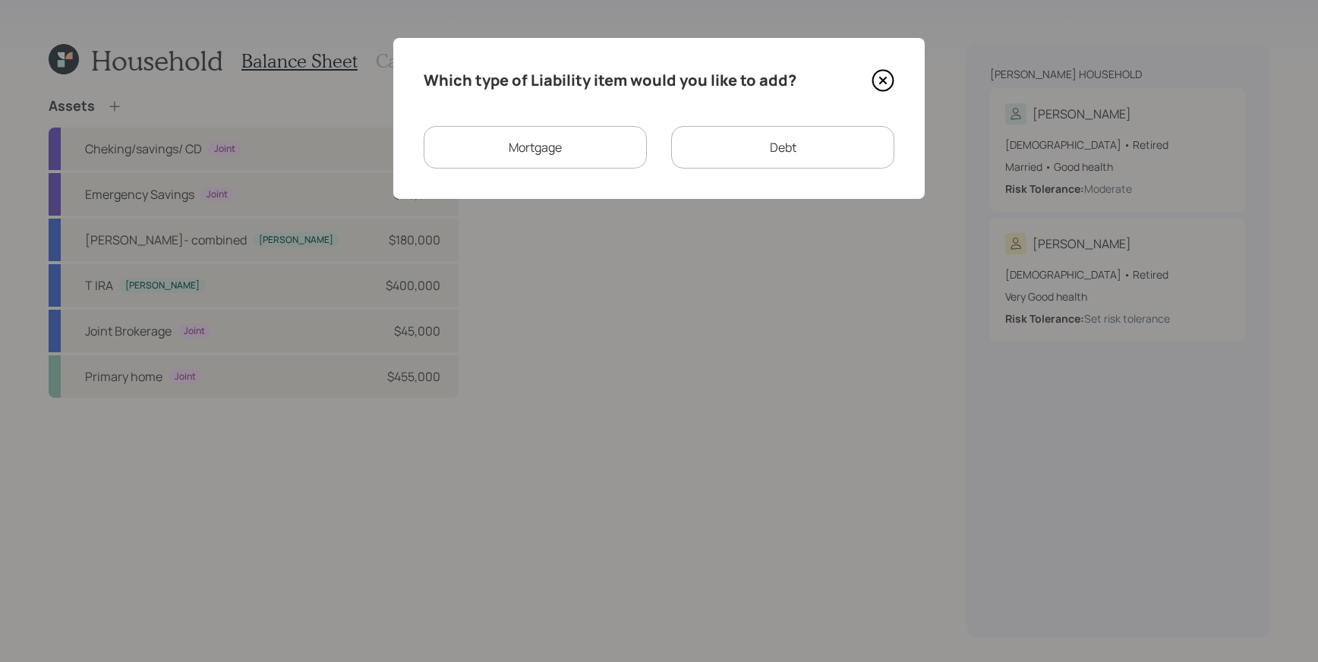
click at [891, 87] on icon at bounding box center [883, 81] width 21 height 21
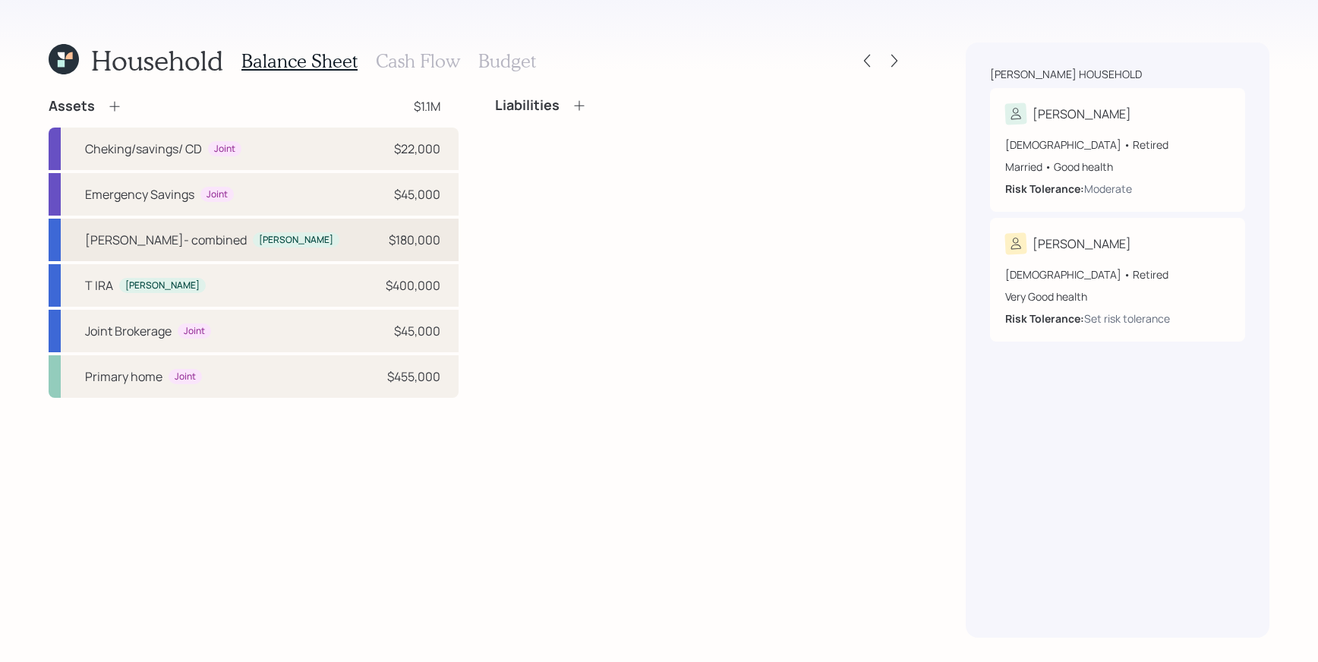
click at [411, 242] on div "$180,000" at bounding box center [415, 240] width 52 height 18
select select "roth_ira"
select select "balanced"
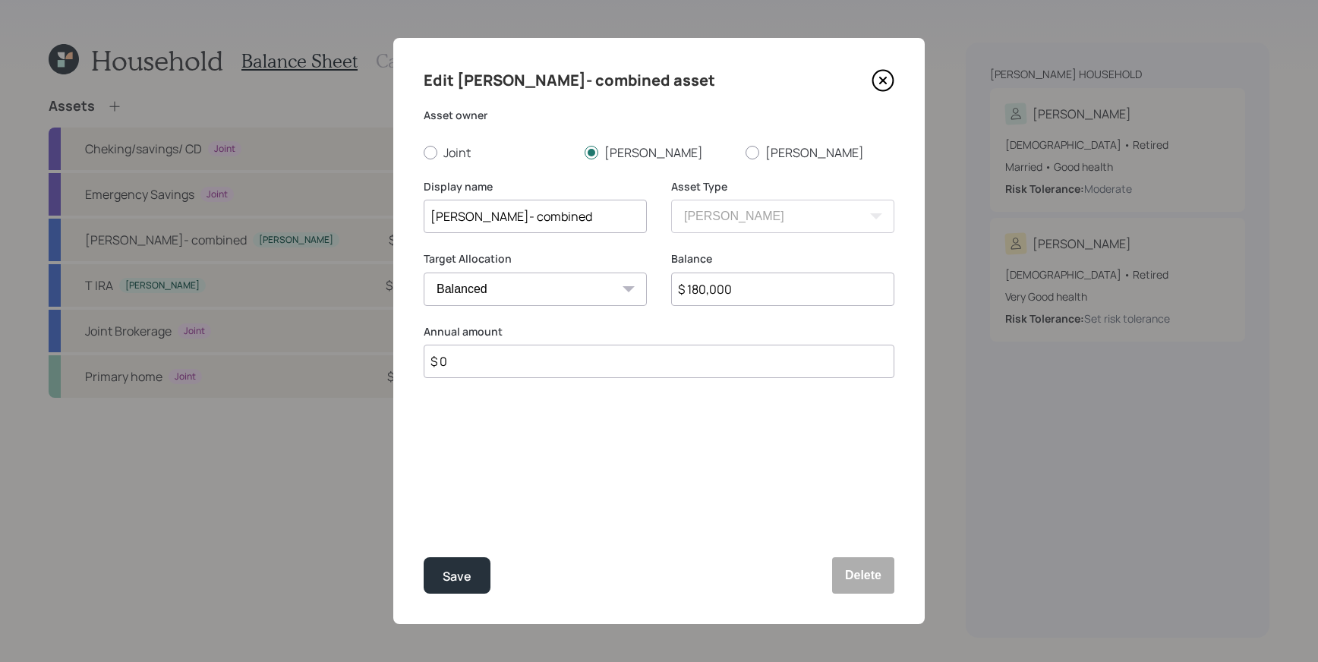
click at [702, 292] on input "$ 180,000" at bounding box center [782, 289] width 223 height 33
click at [708, 292] on input "$ 180,000" at bounding box center [782, 289] width 223 height 33
type input "$ 188,000"
click at [450, 602] on div "Edit [PERSON_NAME]- combined asset Asset owner Joint [PERSON_NAME] Display name…" at bounding box center [659, 331] width 532 height 586
click at [473, 577] on button "Save" at bounding box center [457, 575] width 67 height 36
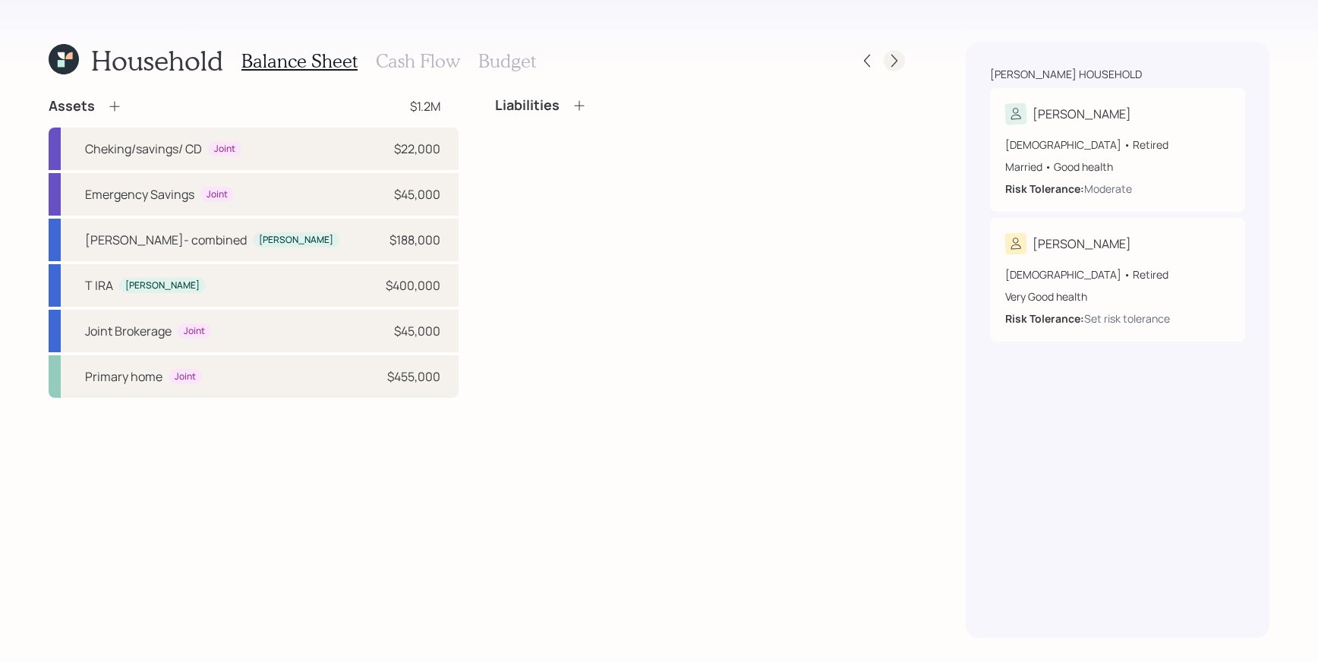
click at [893, 58] on icon at bounding box center [894, 60] width 15 height 15
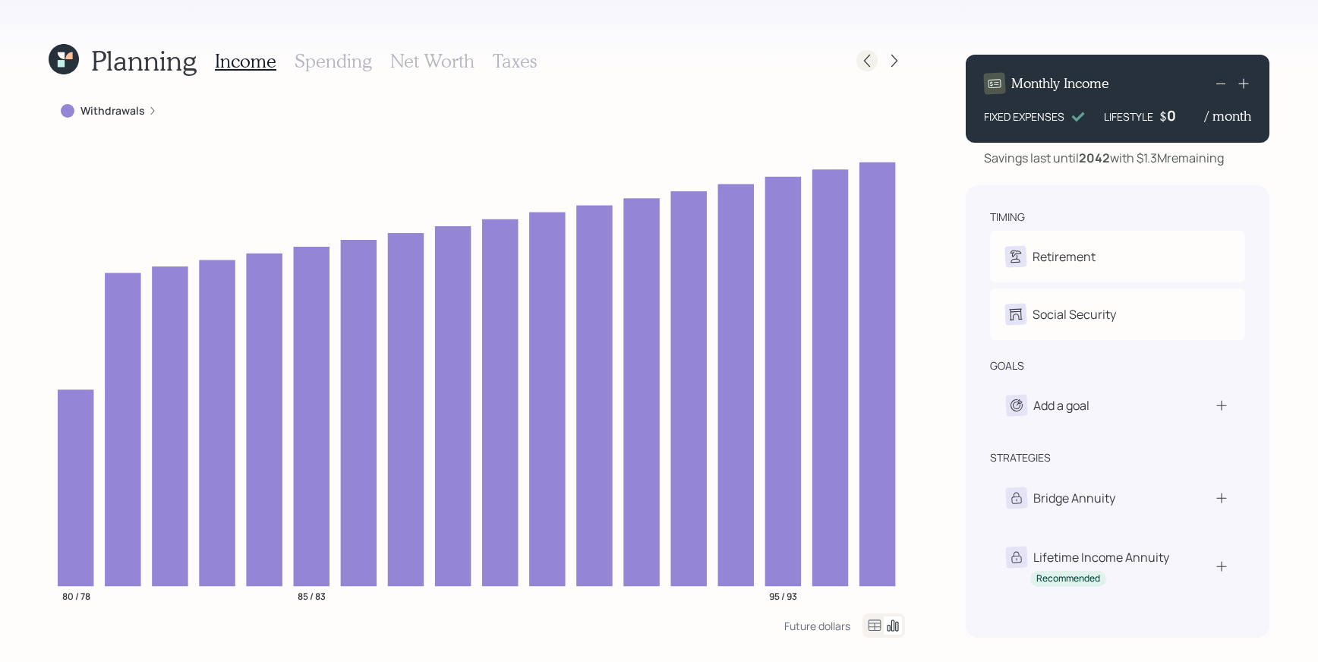
click at [869, 58] on icon at bounding box center [867, 60] width 15 height 15
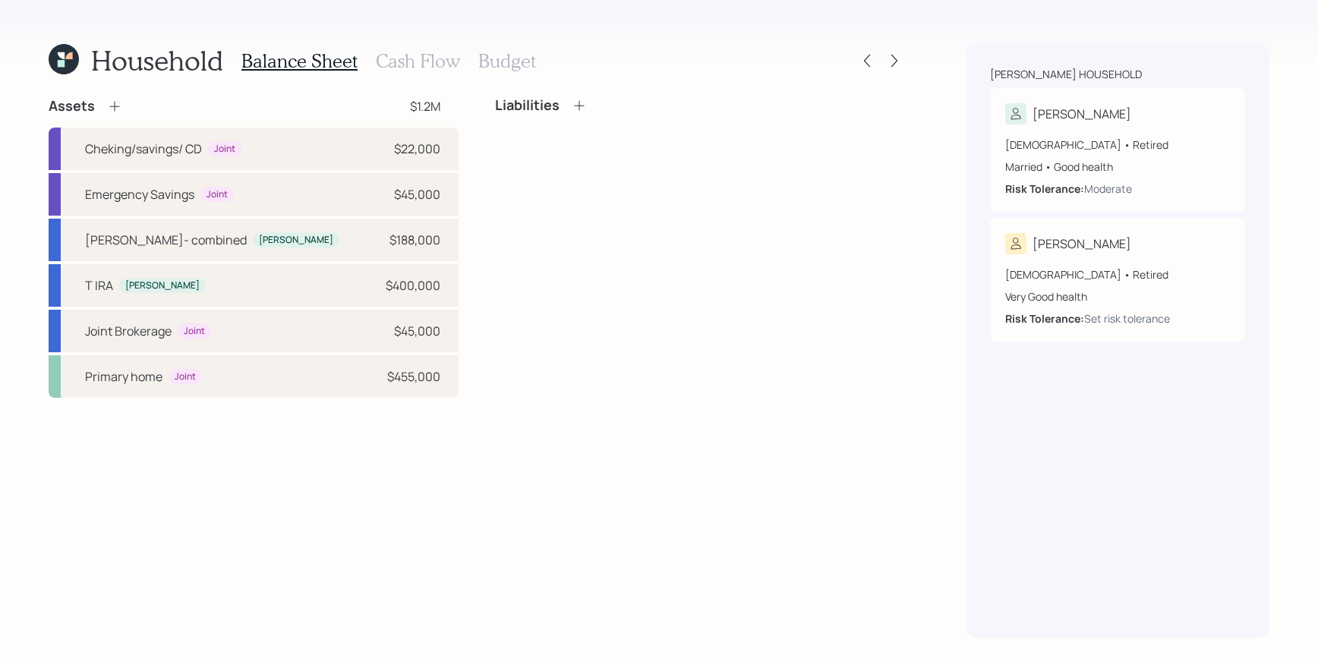
click at [440, 58] on h3 "Cash Flow" at bounding box center [418, 61] width 84 height 22
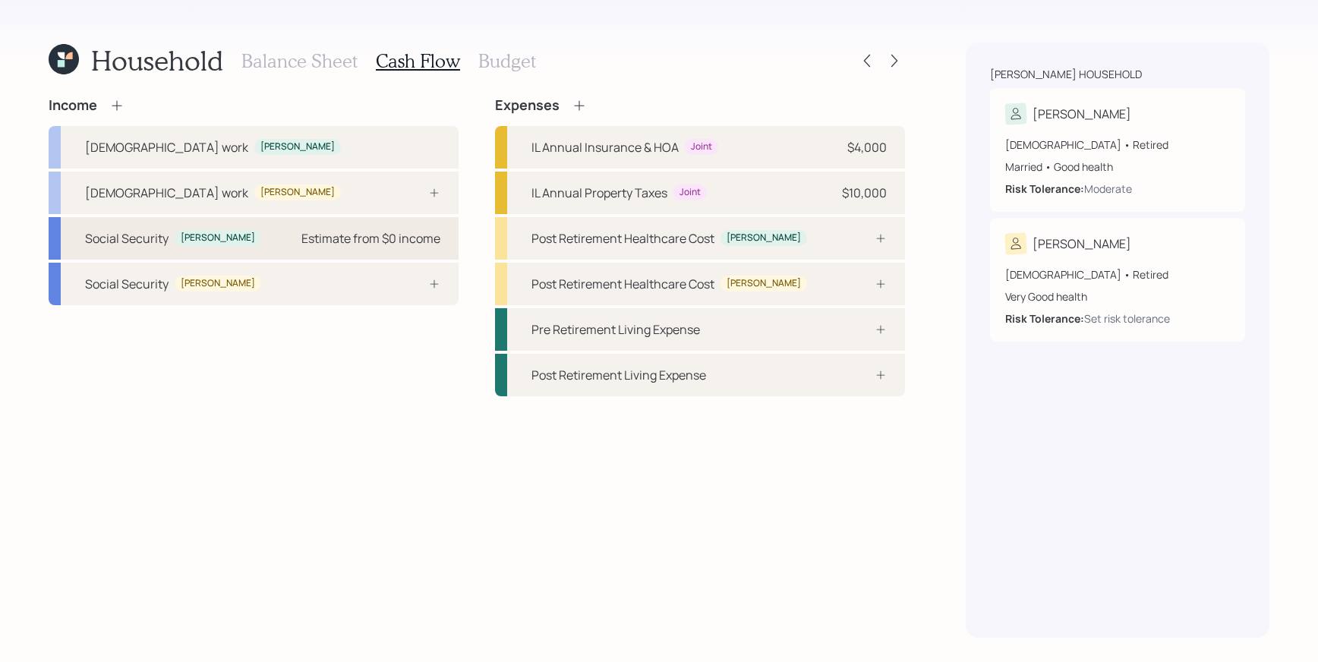
click at [283, 249] on div "Social Security [PERSON_NAME] from $0 income" at bounding box center [254, 238] width 410 height 43
select select "9"
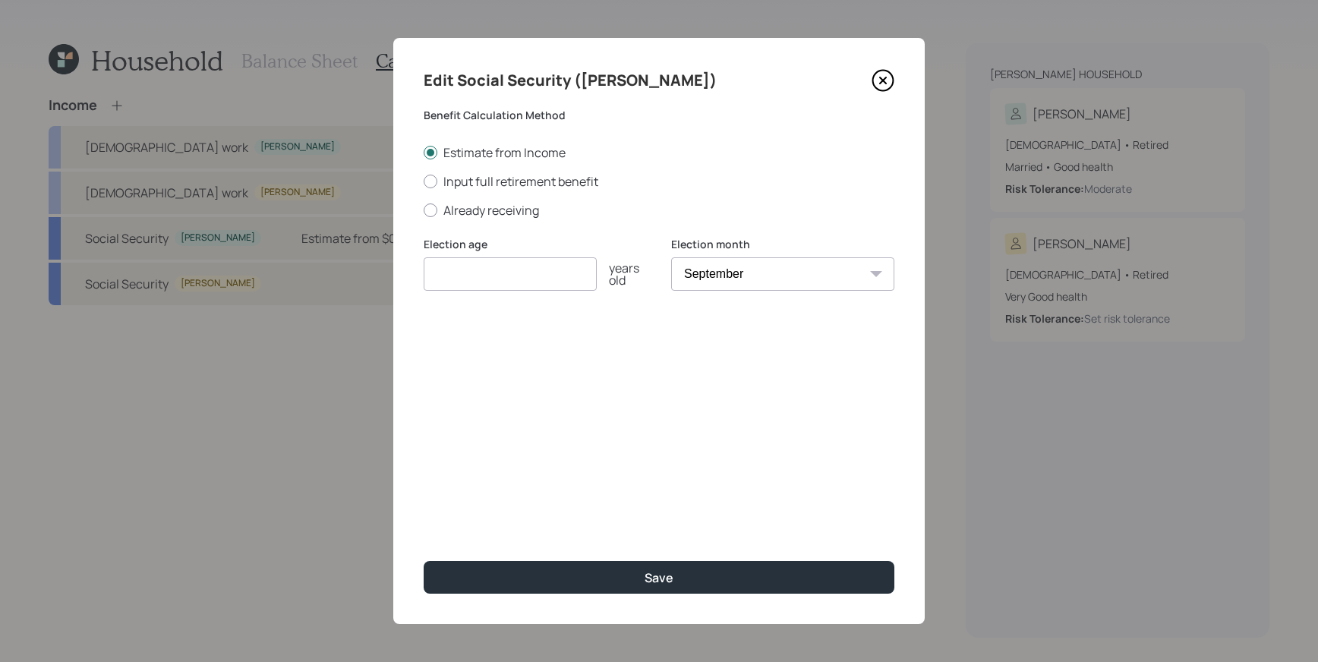
click at [423, 210] on div "Edit Social Security ([PERSON_NAME]) Benefit Calculation Method Estimate from I…" at bounding box center [659, 331] width 532 height 586
click at [430, 211] on div at bounding box center [431, 210] width 14 height 14
click at [424, 210] on input "Already receiving" at bounding box center [423, 210] width 1 height 1
radio input "true"
click at [523, 276] on input "number" at bounding box center [510, 273] width 173 height 33
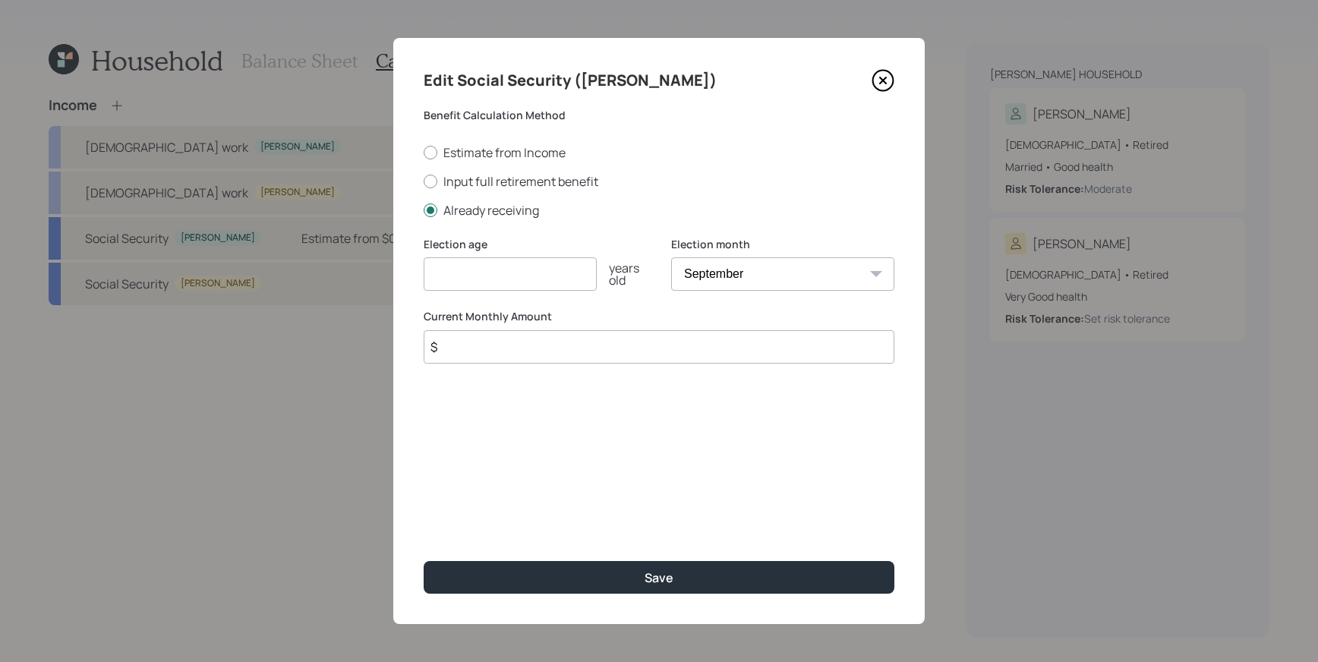
click at [559, 345] on input "$" at bounding box center [659, 346] width 471 height 33
click at [645, 364] on div "Current Monthly Amount $" at bounding box center [659, 336] width 471 height 55
click at [532, 350] on input "$" at bounding box center [659, 346] width 471 height 33
click at [578, 357] on input "$" at bounding box center [659, 346] width 471 height 33
click at [488, 277] on input "number" at bounding box center [510, 273] width 173 height 33
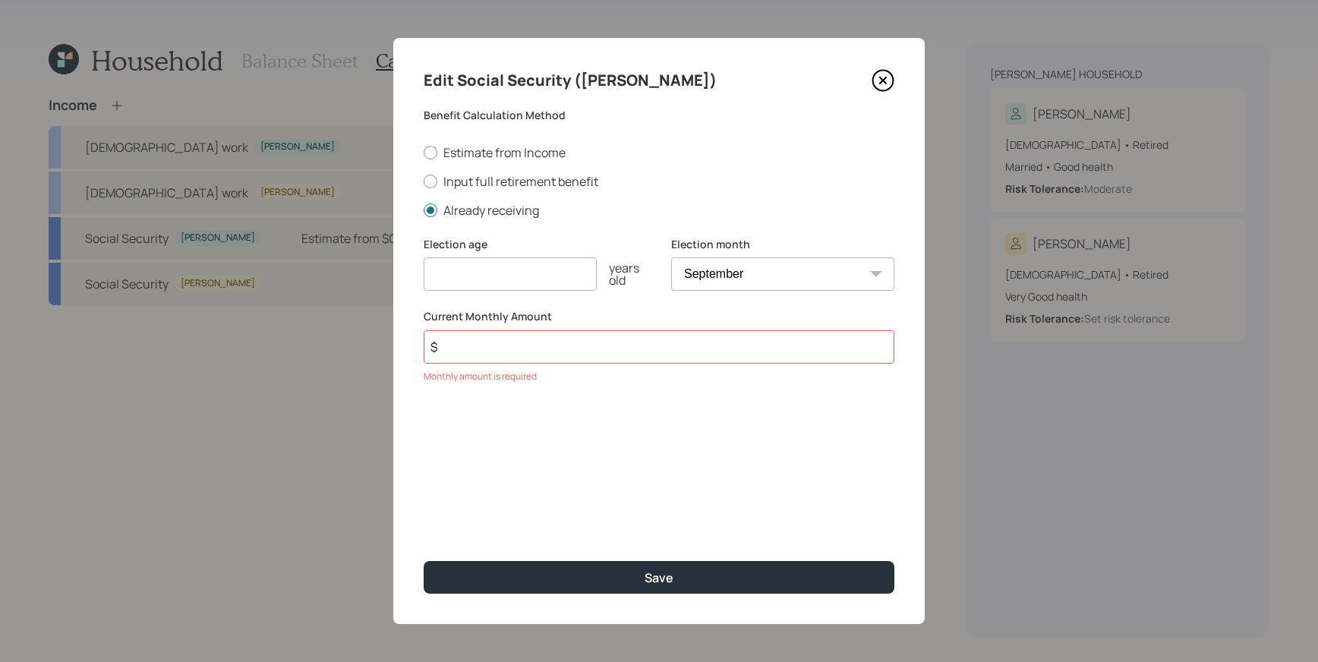
click at [488, 277] on input "number" at bounding box center [510, 273] width 173 height 33
type input "67"
click at [555, 337] on input "$" at bounding box center [659, 346] width 471 height 33
type input "$ 1,958"
click at [809, 267] on select "January February March April May June July August September October November De…" at bounding box center [782, 273] width 223 height 33
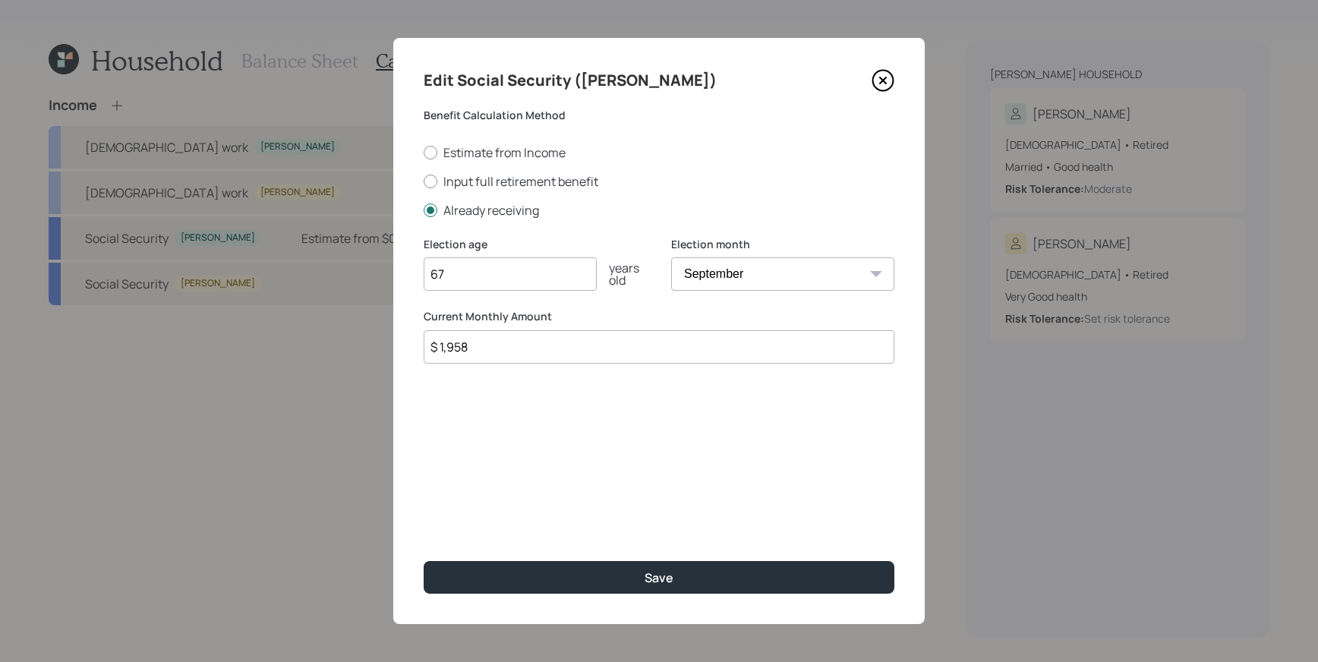
select select "1"
click at [671, 257] on select "January February March April May June July August September October November De…" at bounding box center [782, 273] width 223 height 33
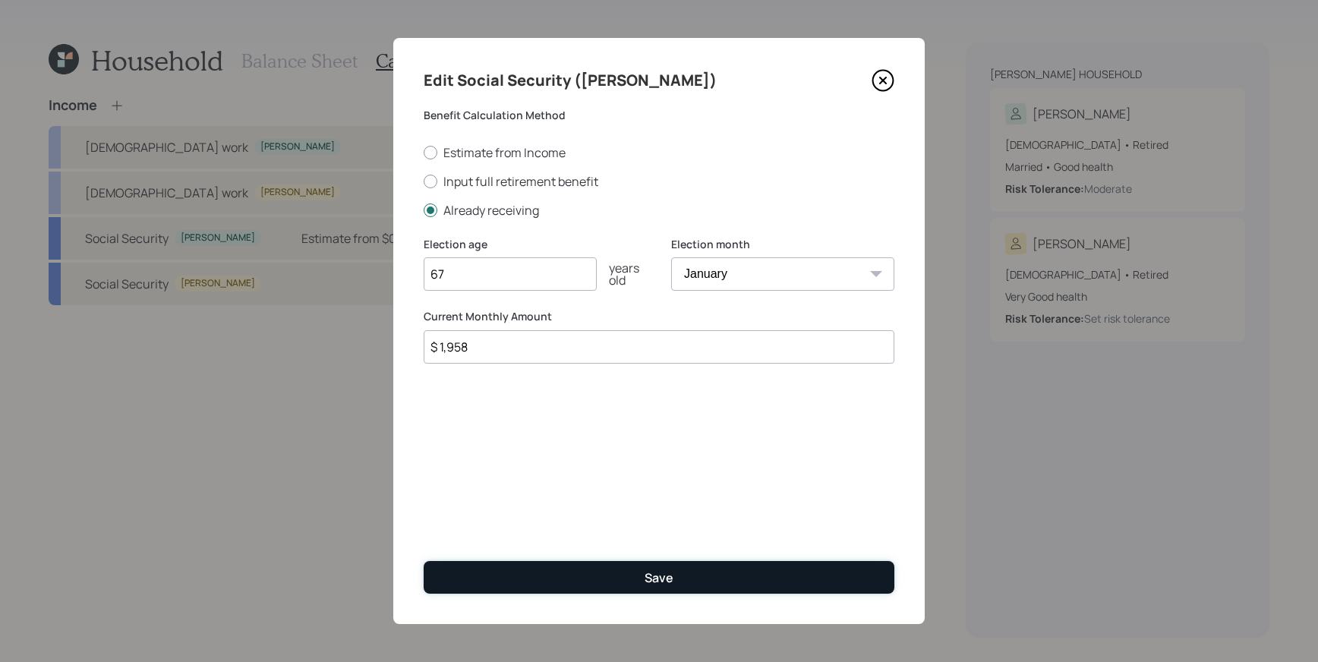
click at [655, 572] on div "Save" at bounding box center [659, 577] width 29 height 17
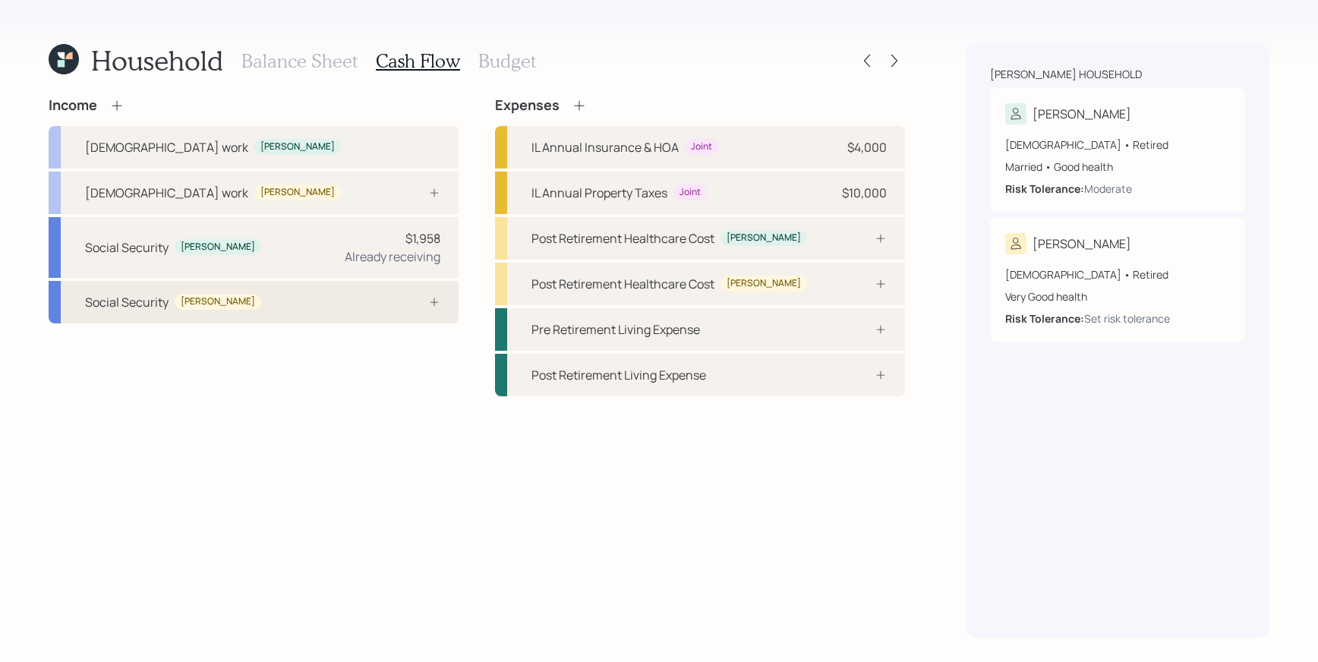
click at [341, 304] on div "Social Security [PERSON_NAME]" at bounding box center [254, 302] width 410 height 43
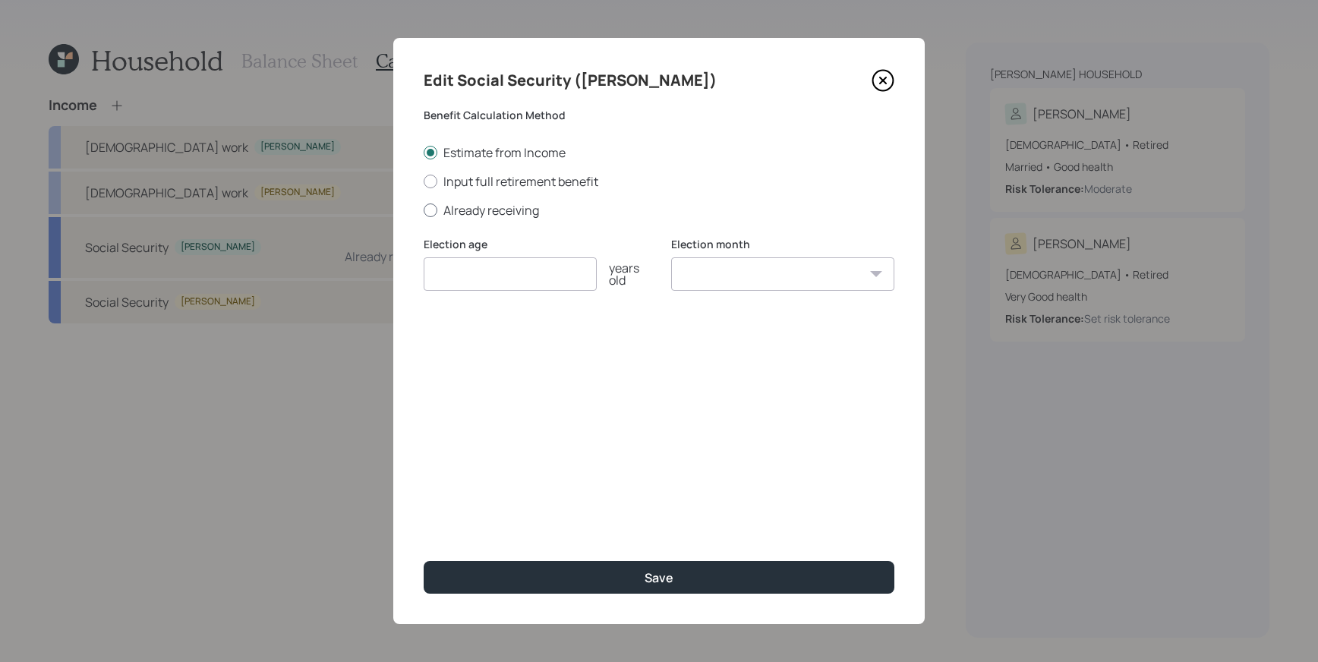
click at [434, 217] on label "Already receiving" at bounding box center [659, 210] width 471 height 17
click at [424, 210] on input "Already receiving" at bounding box center [423, 210] width 1 height 1
radio input "true"
click at [519, 292] on div "Election age years old" at bounding box center [535, 273] width 223 height 73
click at [518, 282] on input "number" at bounding box center [510, 273] width 173 height 33
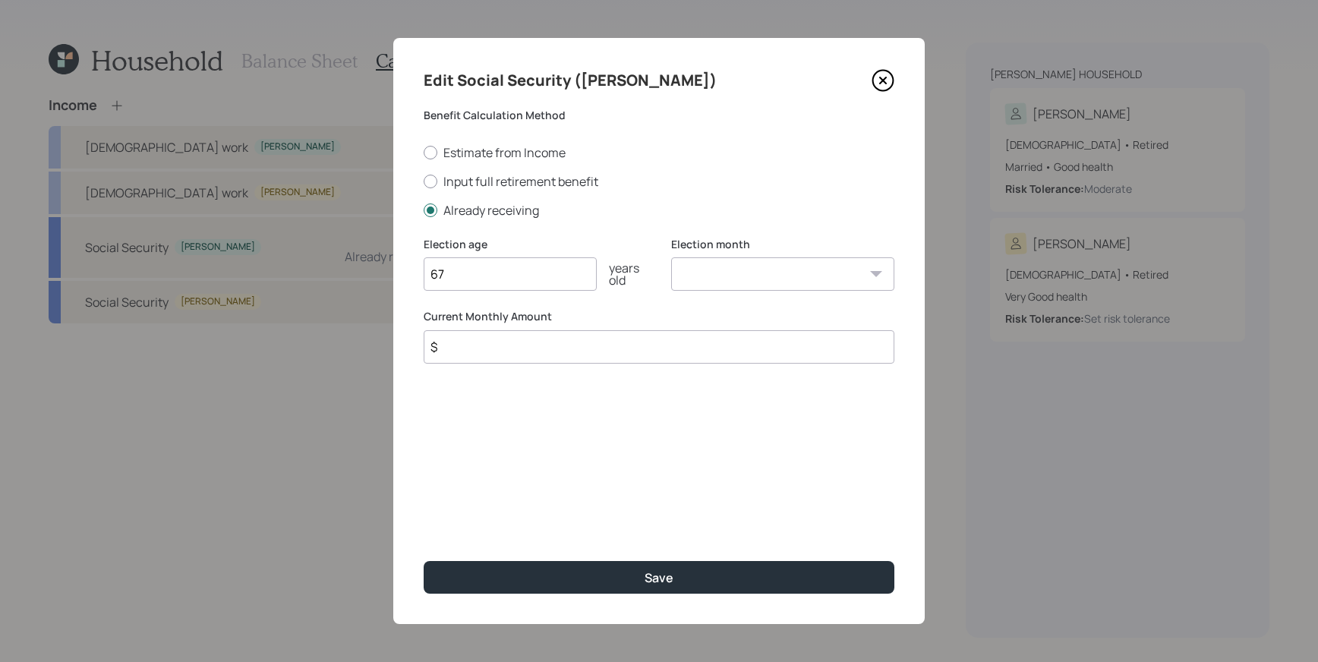
type input "67"
click at [560, 342] on input "$" at bounding box center [659, 346] width 471 height 33
click at [724, 257] on select "January February March April May June July August September October November De…" at bounding box center [782, 273] width 223 height 33
select select "1"
click at [671, 257] on select "January February March April May June July August September October November De…" at bounding box center [782, 273] width 223 height 33
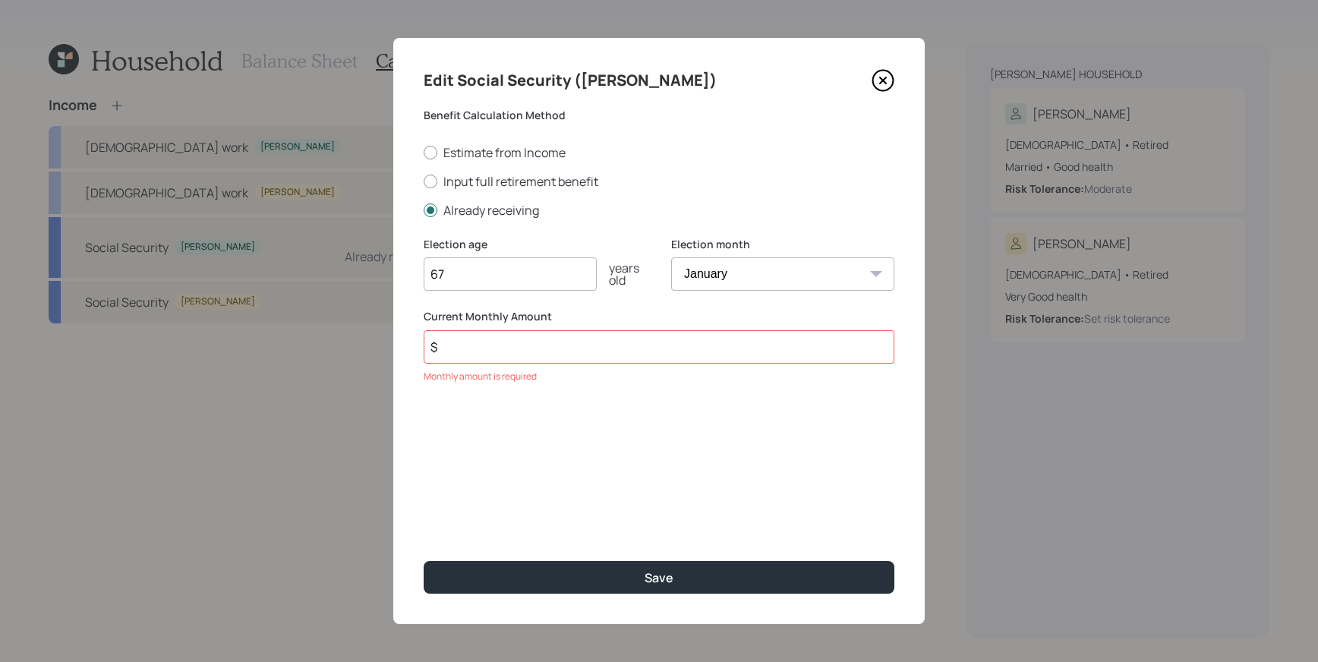
click at [535, 345] on input "$" at bounding box center [659, 346] width 471 height 33
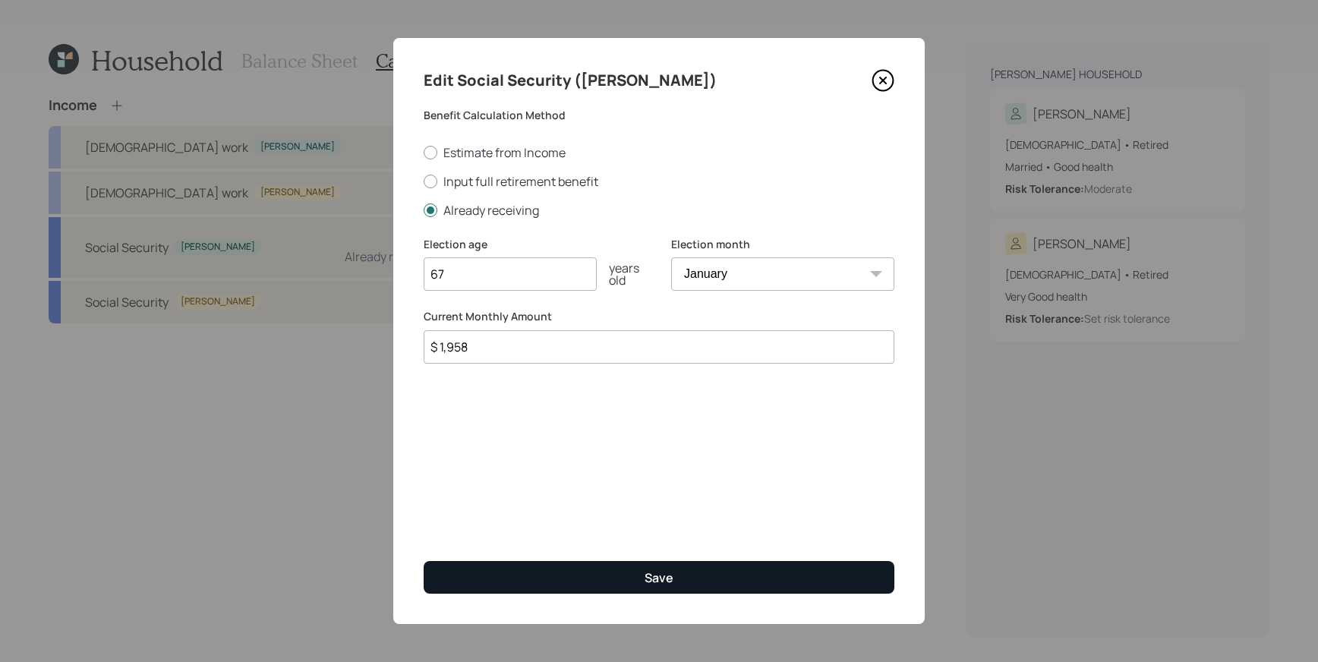
type input "$ 1,958"
click at [770, 560] on div "Edit Social Security ([PERSON_NAME]) Benefit Calculation Method Estimate from I…" at bounding box center [659, 331] width 532 height 586
drag, startPoint x: 759, startPoint y: 559, endPoint x: 752, endPoint y: 554, distance: 8.7
click at [759, 559] on div "Edit Social Security ([PERSON_NAME]) Benefit Calculation Method Estimate from I…" at bounding box center [659, 331] width 532 height 586
click at [680, 564] on button "Save" at bounding box center [659, 577] width 471 height 33
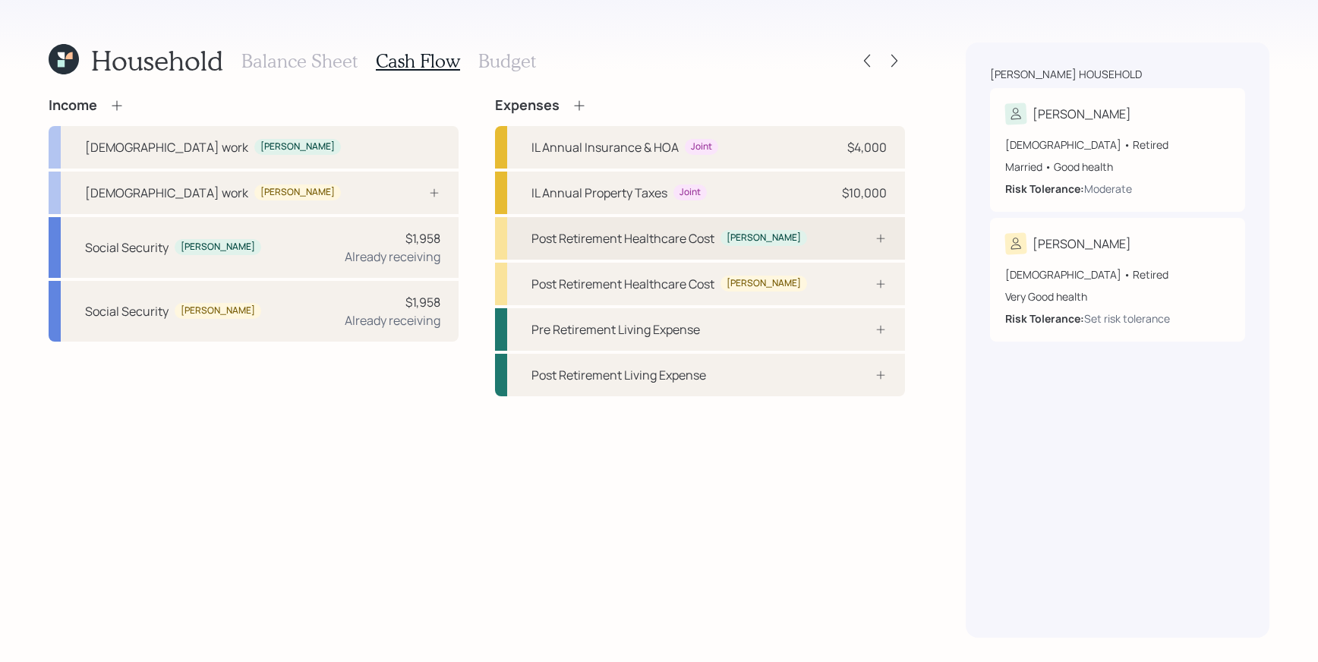
click at [877, 238] on icon at bounding box center [881, 238] width 12 height 12
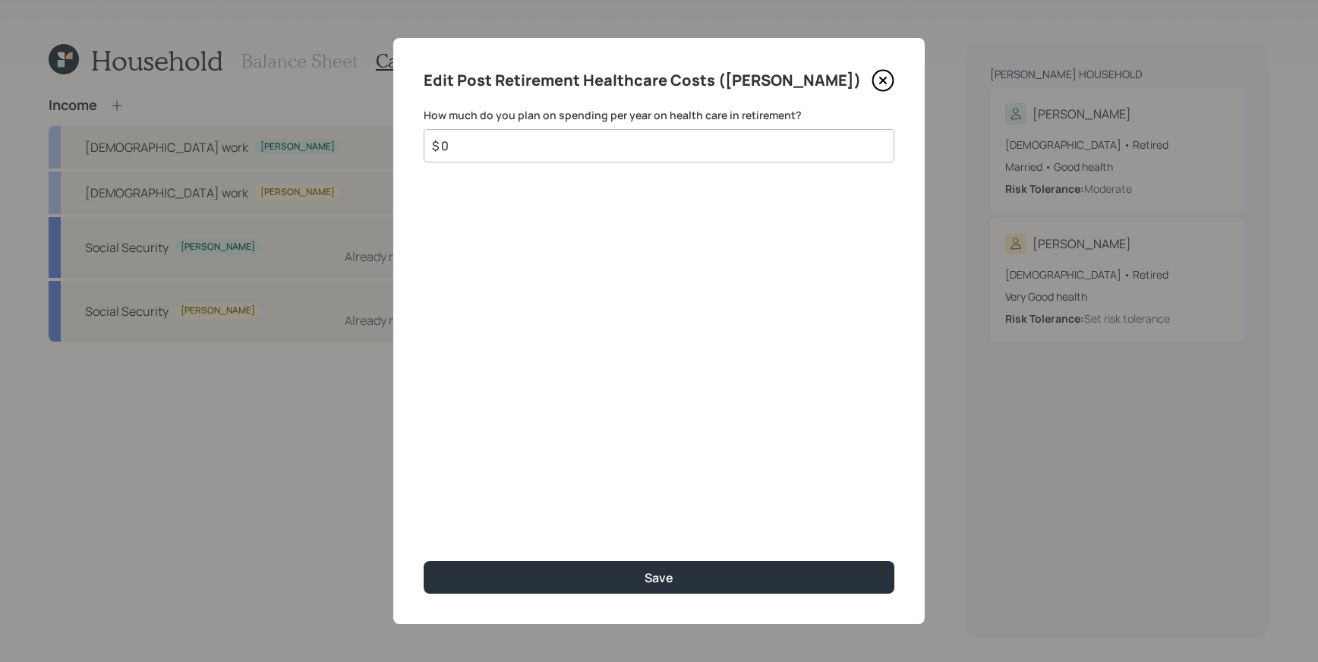
click at [705, 150] on input "$ 0" at bounding box center [653, 146] width 445 height 18
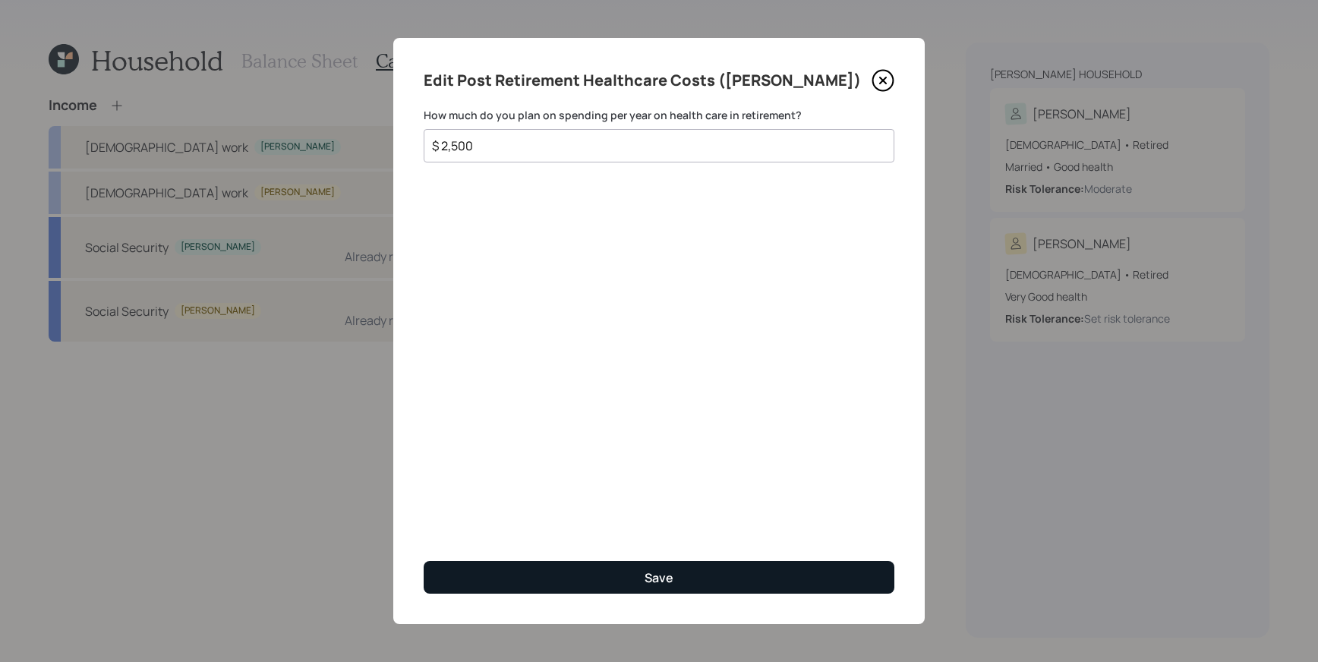
type input "$ 2,500"
click at [771, 587] on button "Save" at bounding box center [659, 577] width 471 height 33
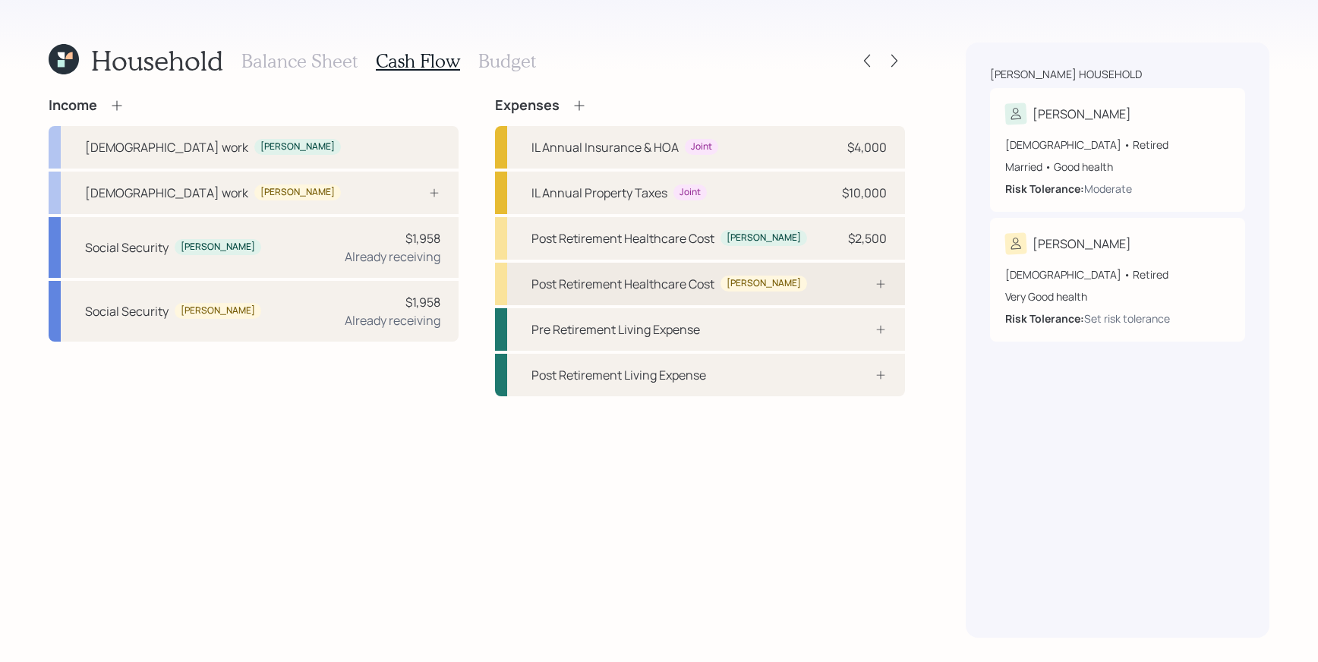
click at [765, 294] on div "Post Retirement Healthcare Cost [PERSON_NAME]" at bounding box center [700, 284] width 410 height 43
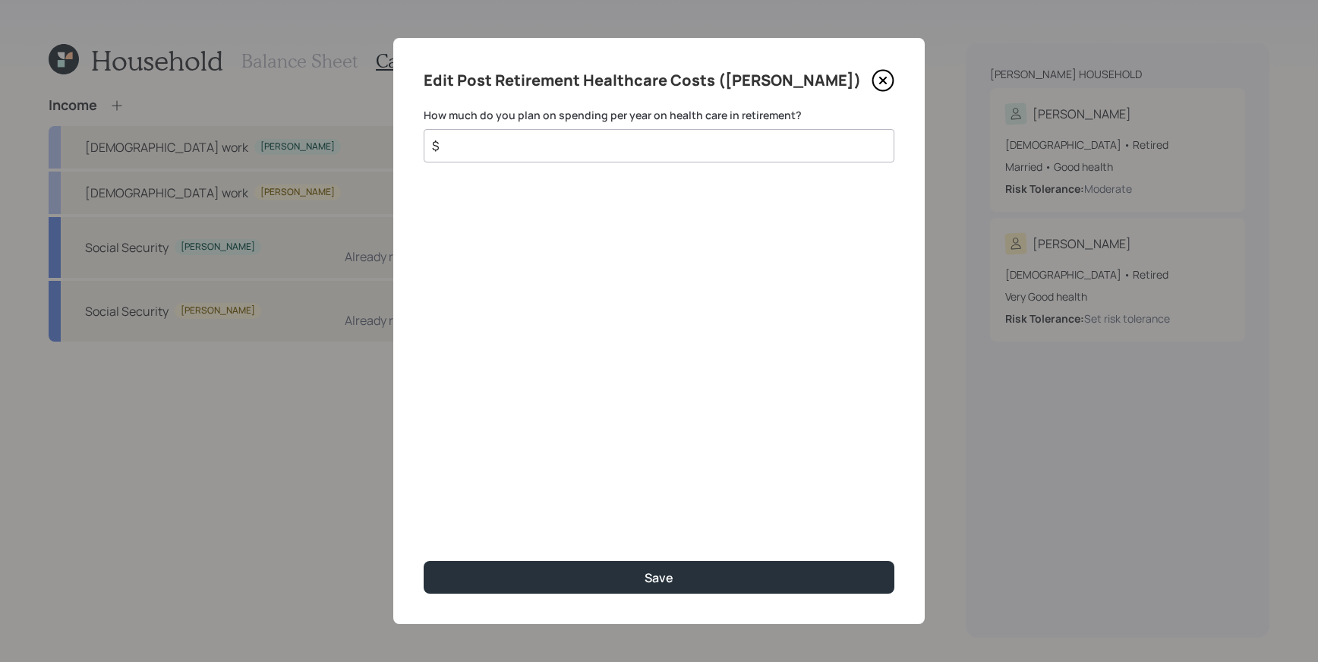
click at [597, 146] on input "$" at bounding box center [653, 146] width 445 height 18
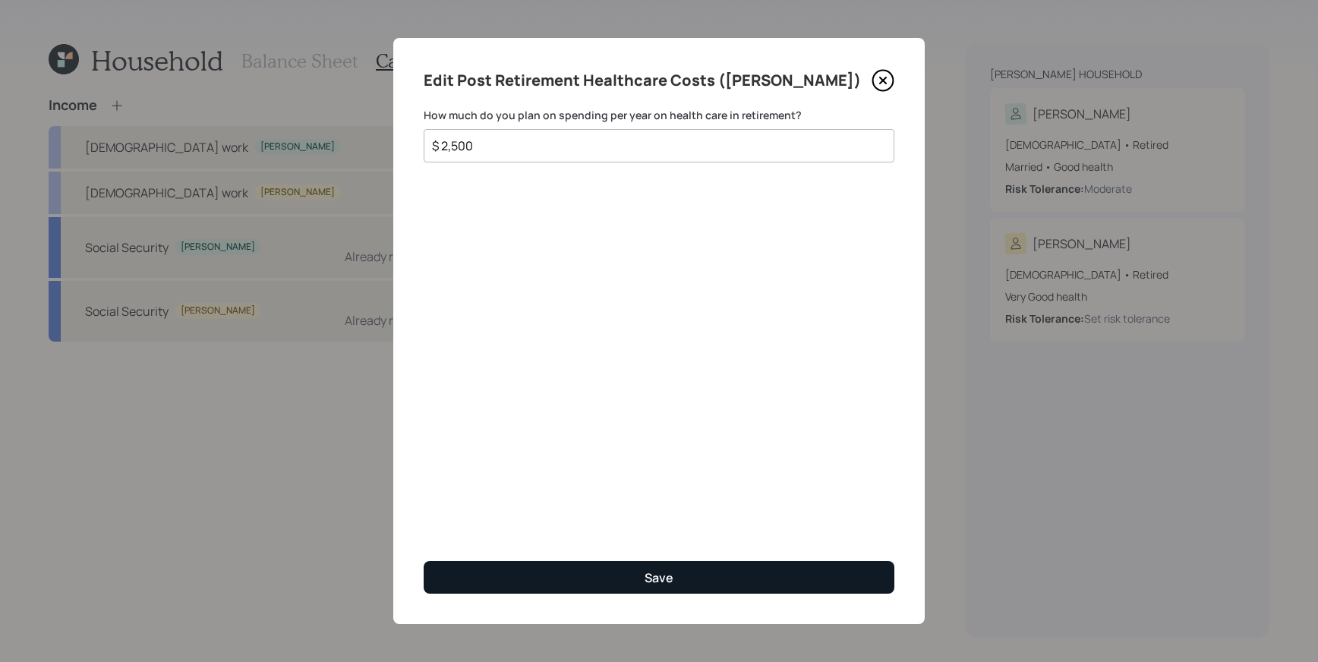
type input "$ 2,500"
click at [664, 562] on button "Save" at bounding box center [659, 577] width 471 height 33
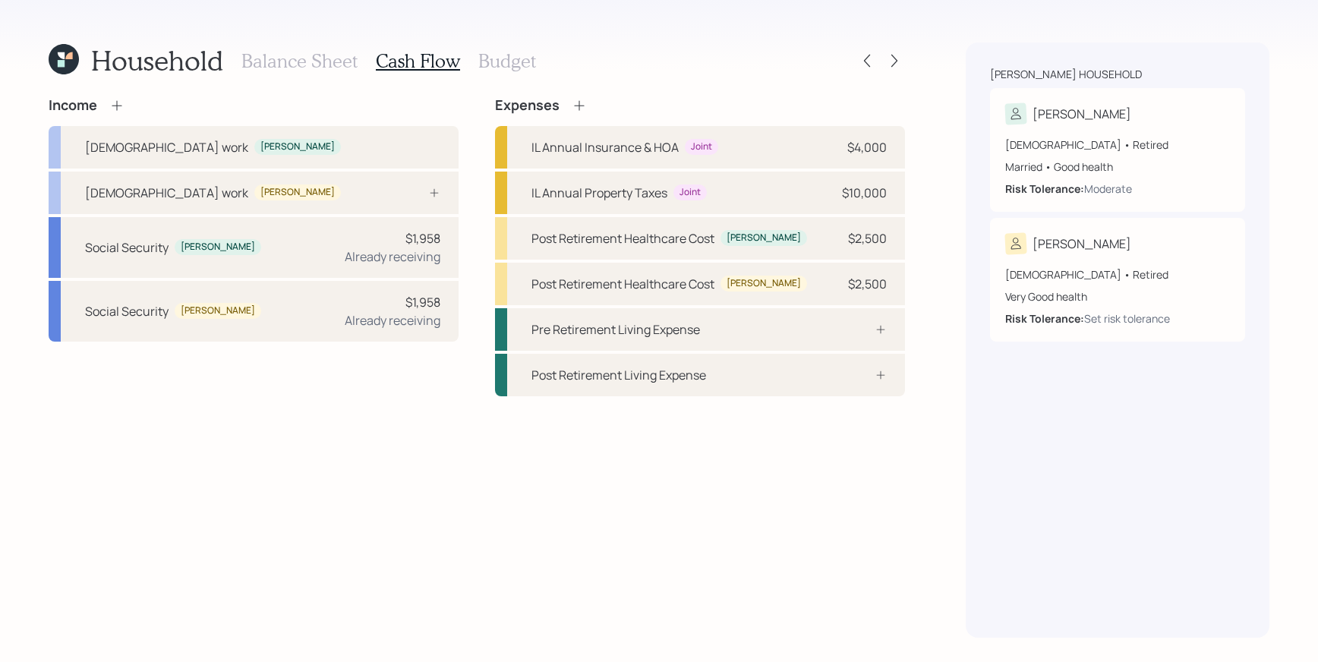
click at [516, 58] on h3 "Budget" at bounding box center [507, 61] width 58 height 22
click at [514, 62] on h3 "Budget" at bounding box center [507, 61] width 58 height 22
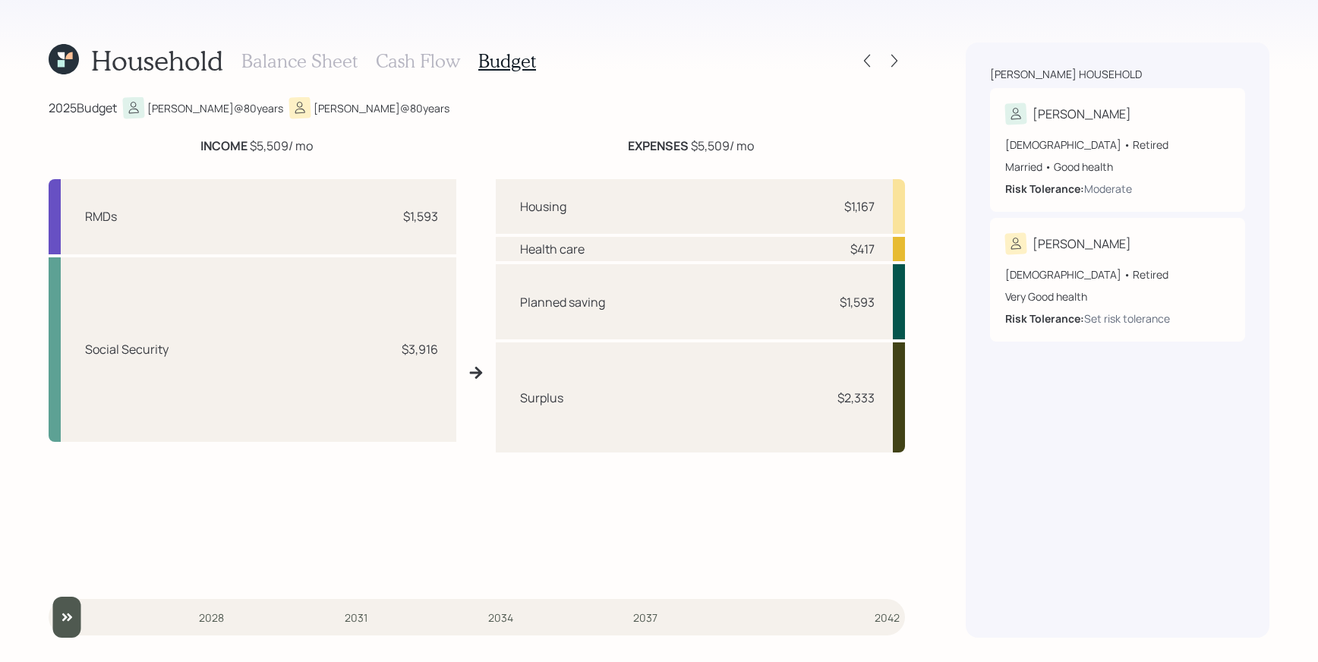
click at [402, 58] on h3 "Cash Flow" at bounding box center [418, 61] width 84 height 22
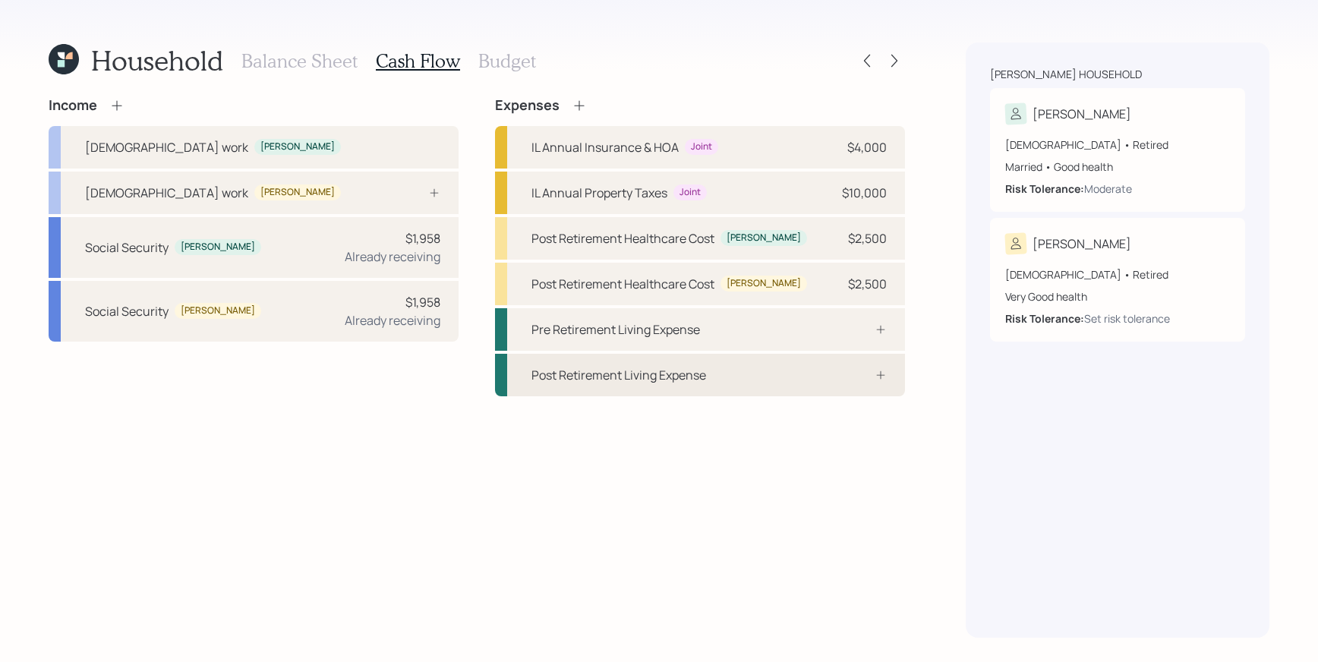
click at [869, 370] on div at bounding box center [864, 375] width 46 height 12
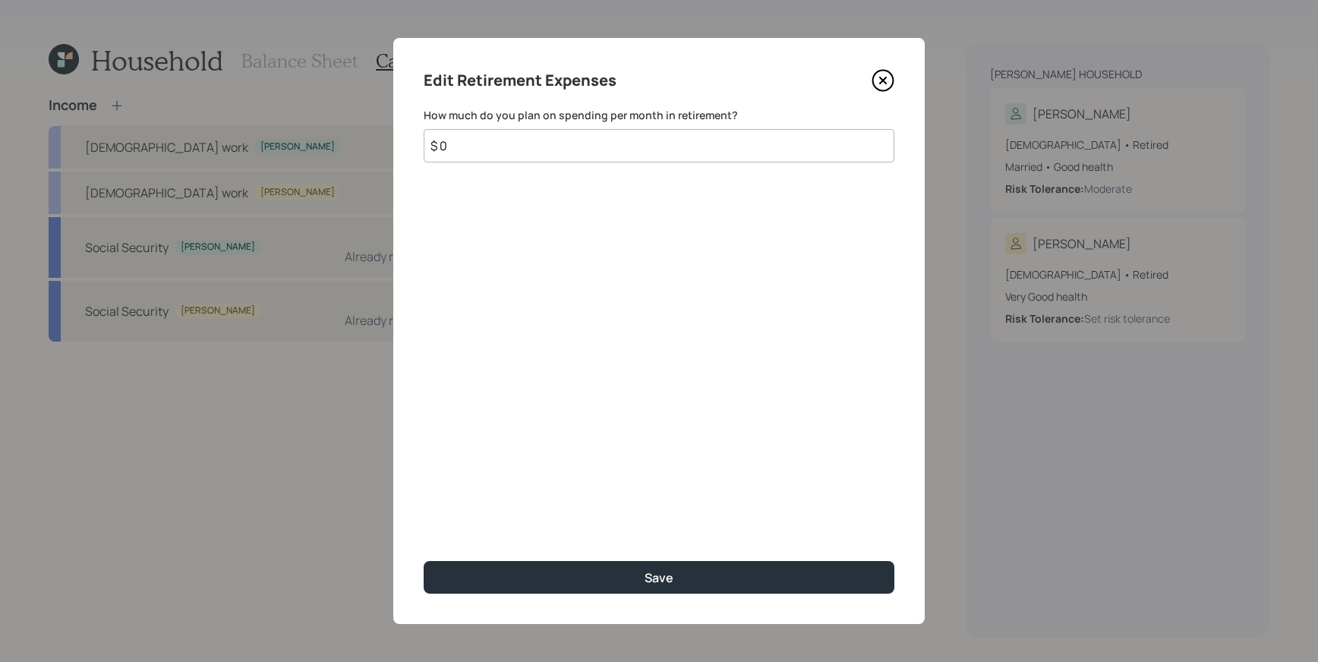
click at [648, 139] on input "$ 0" at bounding box center [659, 145] width 471 height 33
type input "$ 5,000"
click at [724, 552] on div "Edit Retirement Expenses How much do you plan on spending per month in retireme…" at bounding box center [659, 331] width 532 height 586
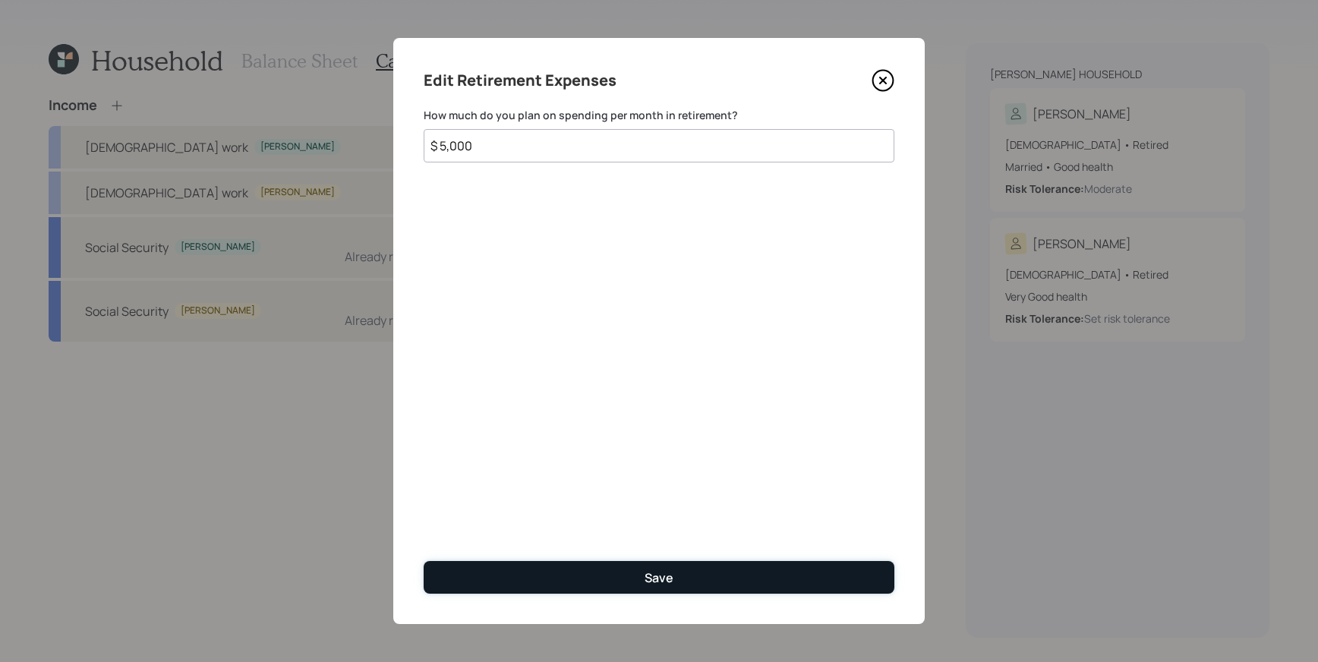
click at [711, 561] on button "Save" at bounding box center [659, 577] width 471 height 33
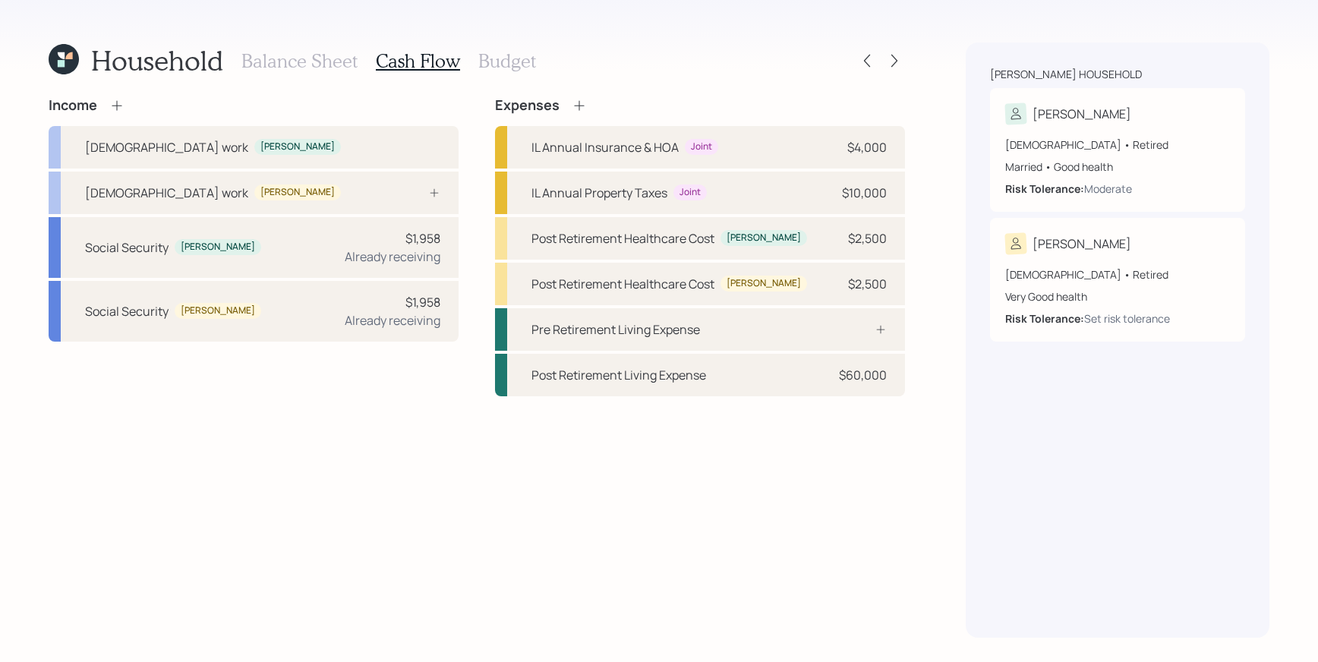
click at [529, 67] on h3 "Budget" at bounding box center [507, 61] width 58 height 22
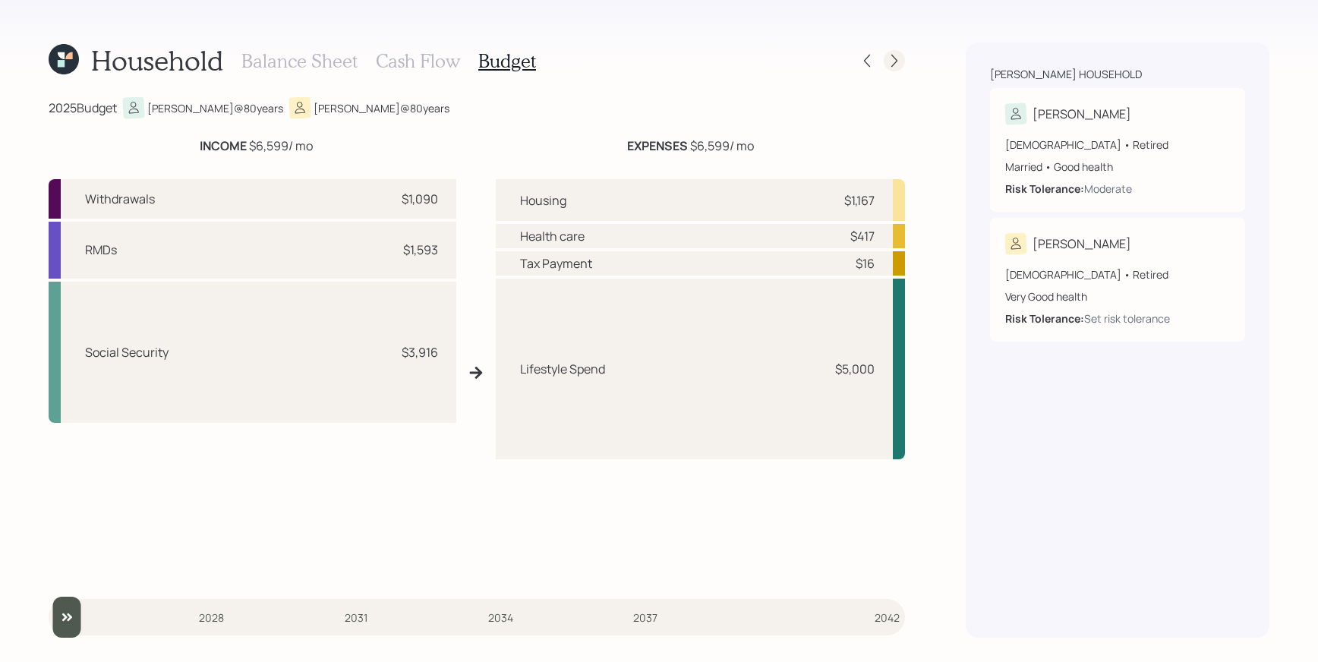
click at [894, 64] on icon at bounding box center [894, 61] width 6 height 13
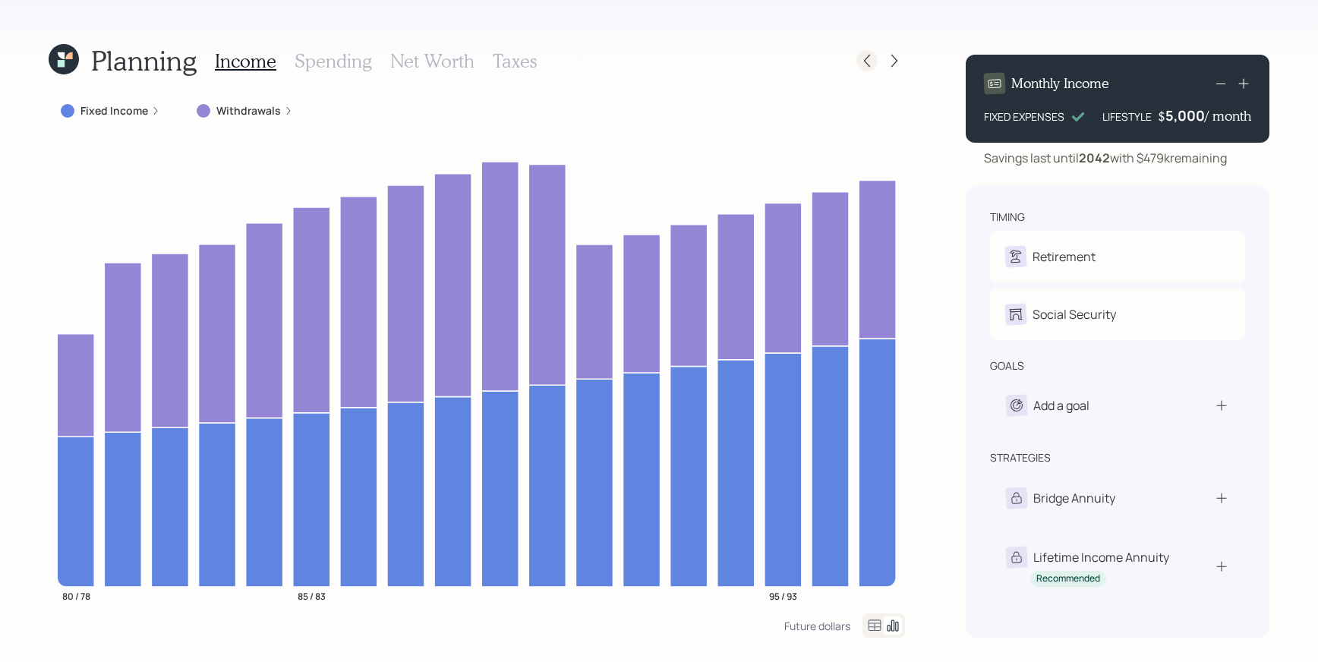
click at [864, 64] on icon at bounding box center [867, 60] width 15 height 15
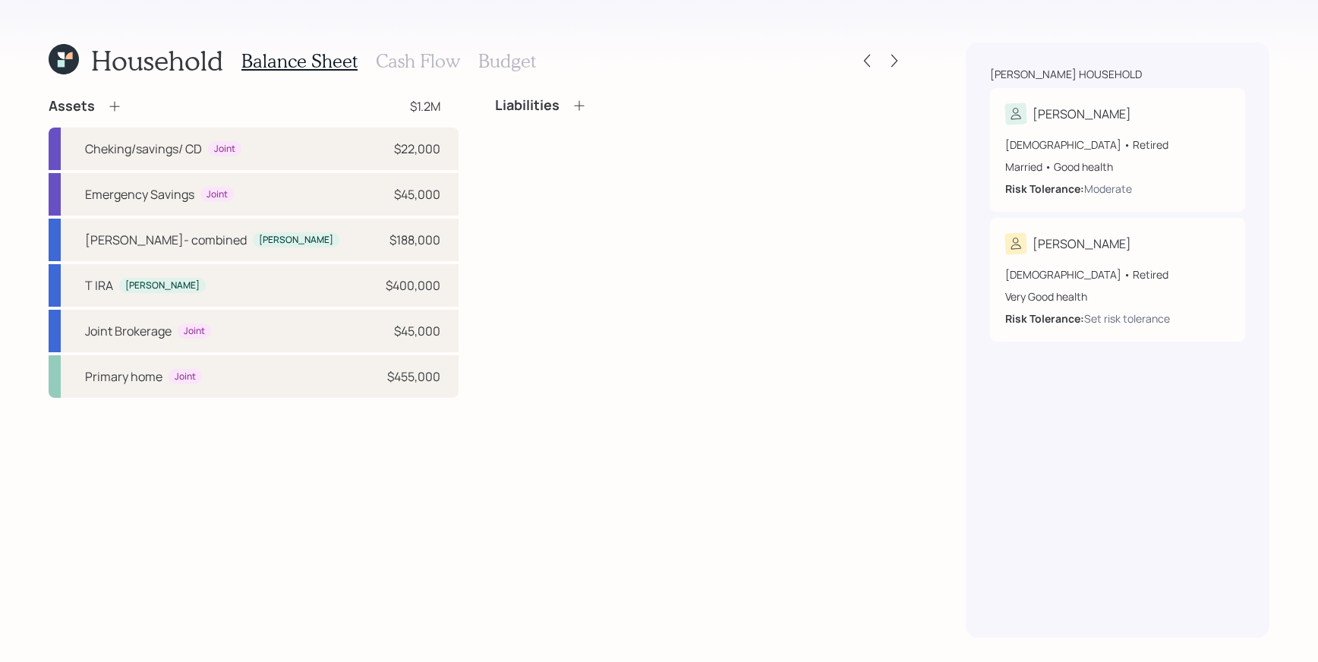
click at [507, 65] on h3 "Budget" at bounding box center [507, 61] width 58 height 22
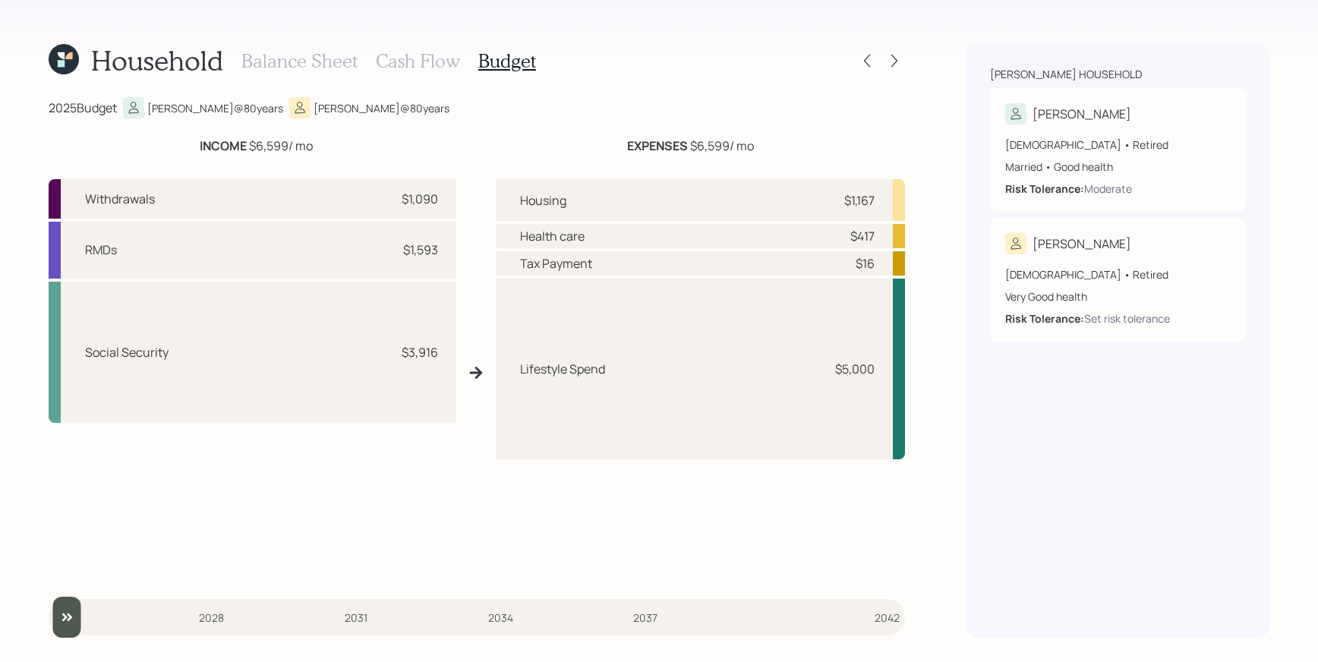
click at [427, 60] on h3 "Cash Flow" at bounding box center [418, 61] width 84 height 22
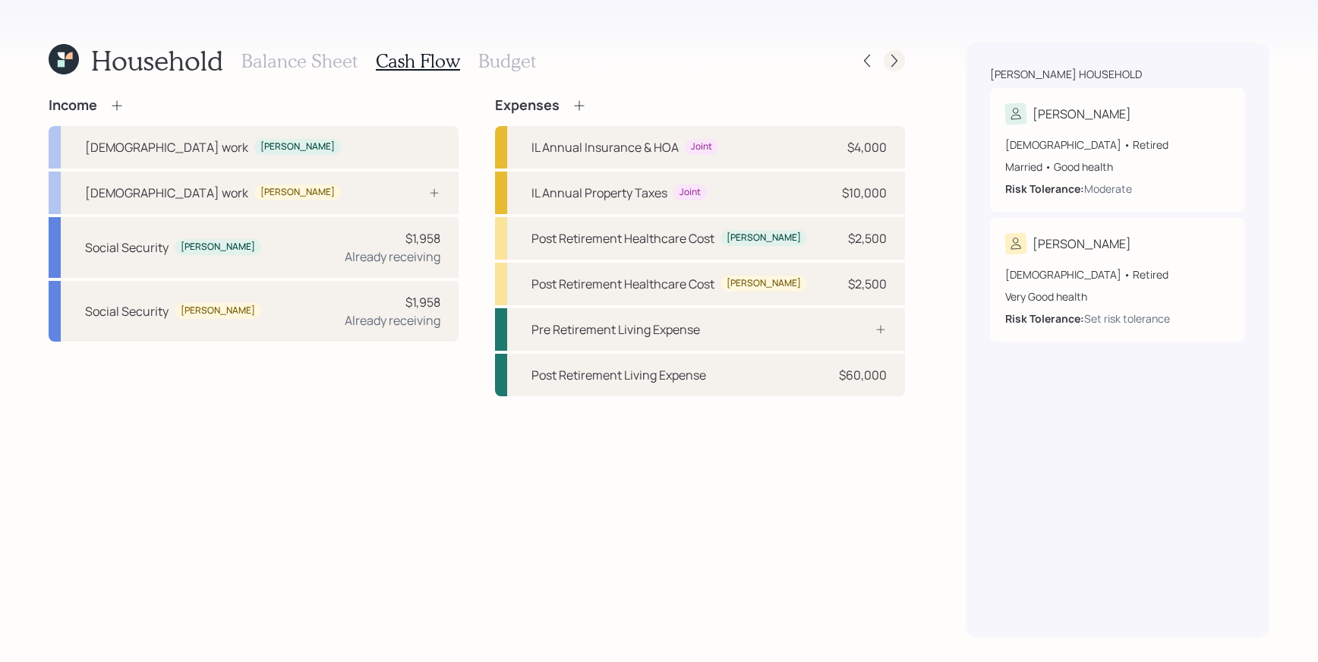
click at [892, 59] on icon at bounding box center [894, 60] width 15 height 15
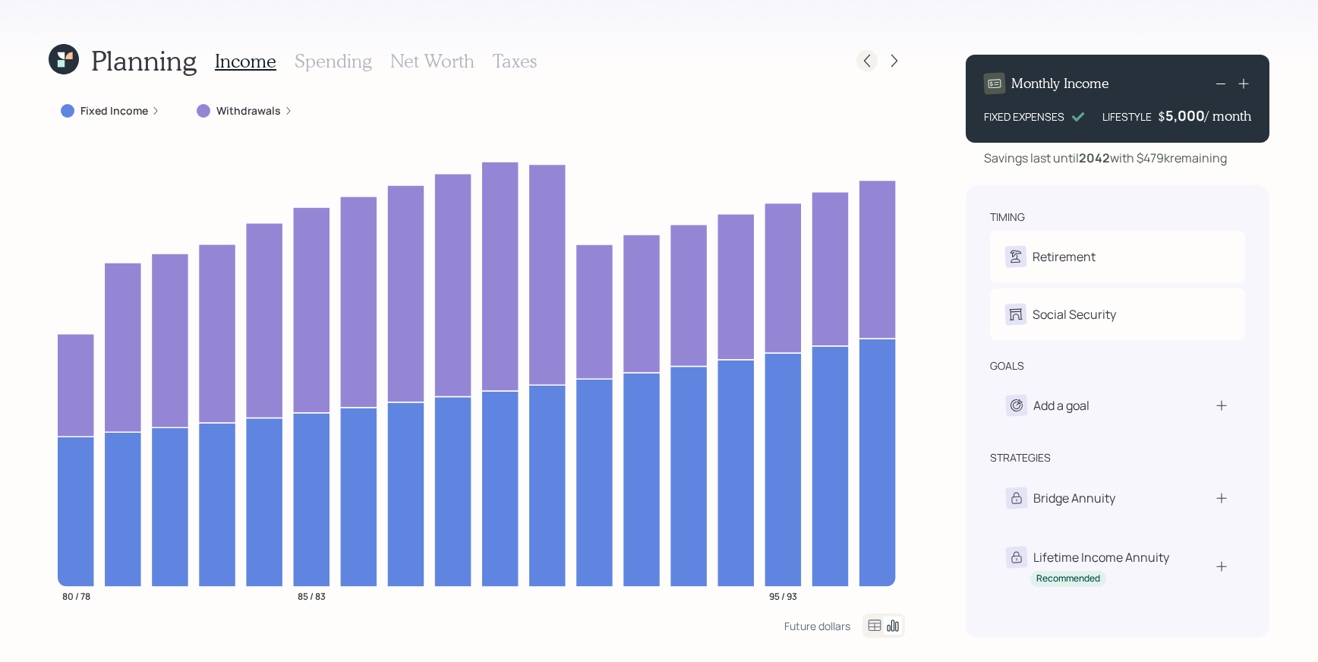
click at [863, 65] on icon at bounding box center [867, 60] width 15 height 15
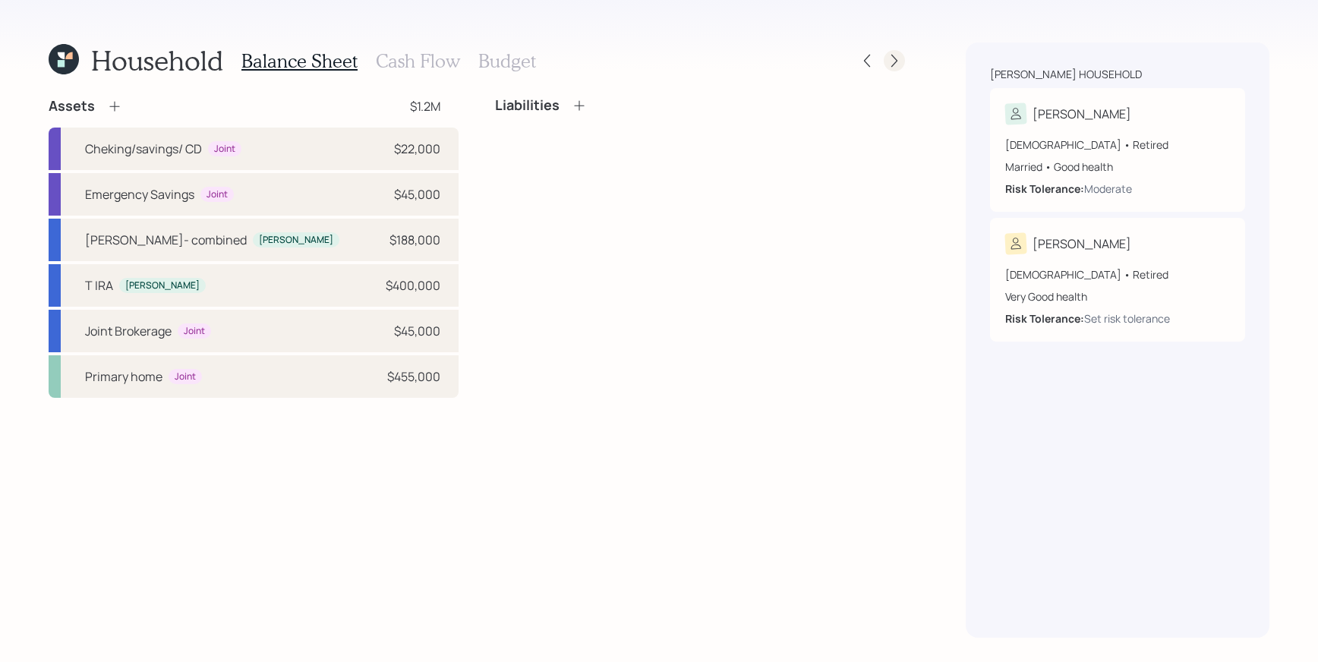
click at [898, 60] on icon at bounding box center [894, 60] width 15 height 15
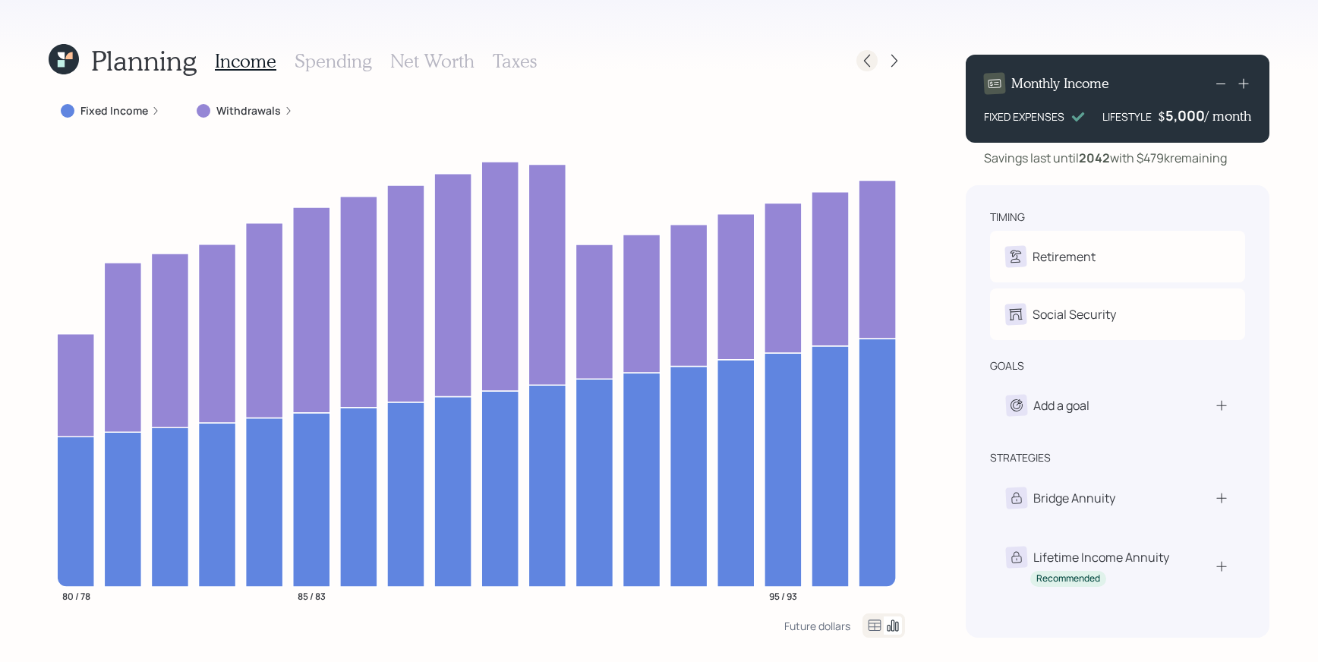
click at [860, 53] on icon at bounding box center [867, 60] width 15 height 15
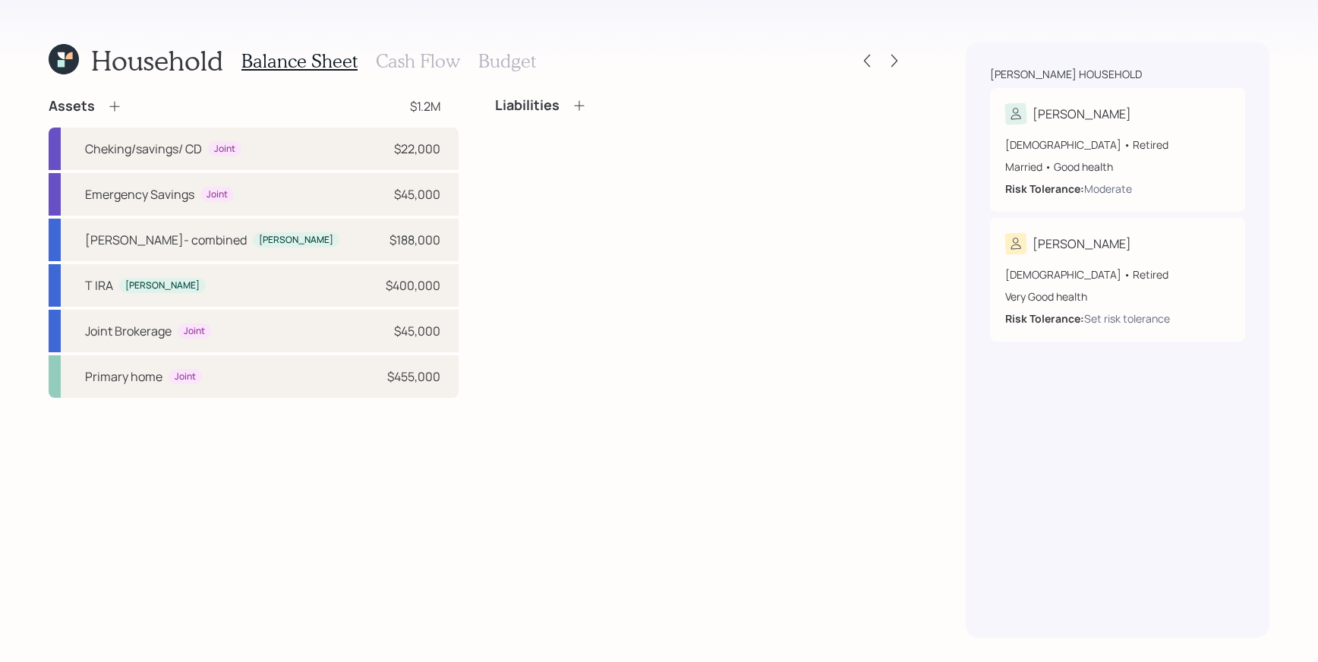
click at [497, 55] on h3 "Budget" at bounding box center [507, 61] width 58 height 22
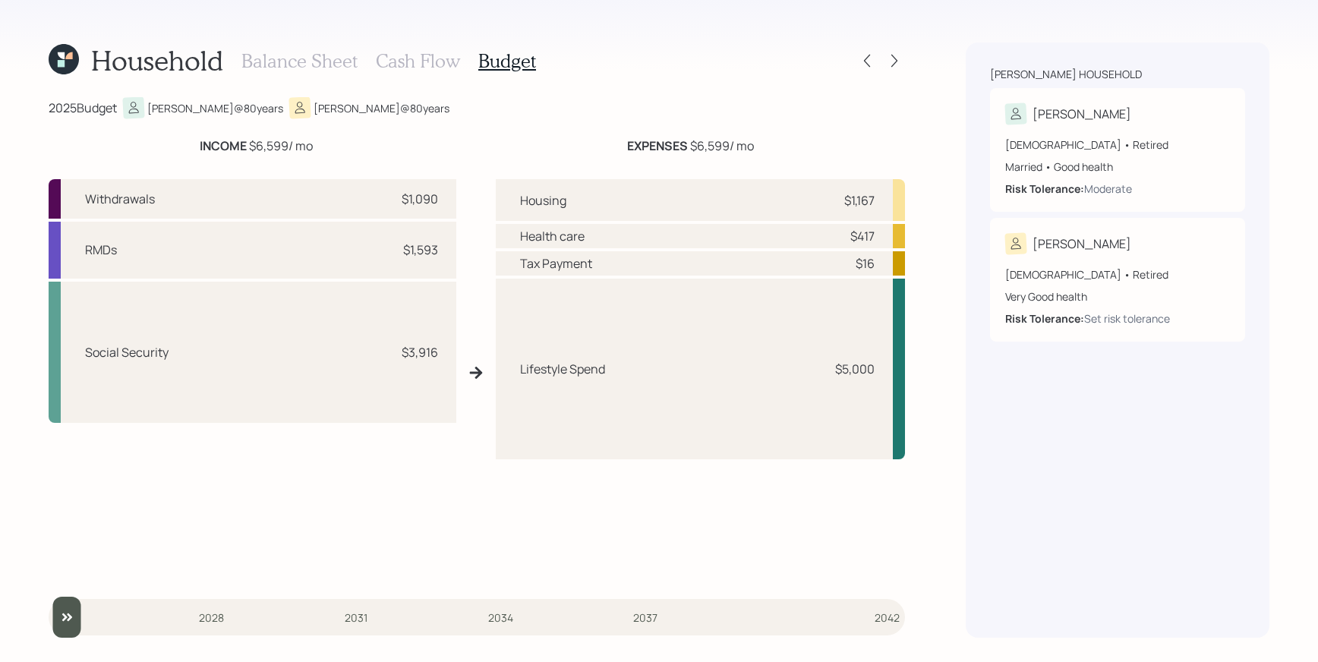
click at [268, 68] on h3 "Balance Sheet" at bounding box center [299, 61] width 116 height 22
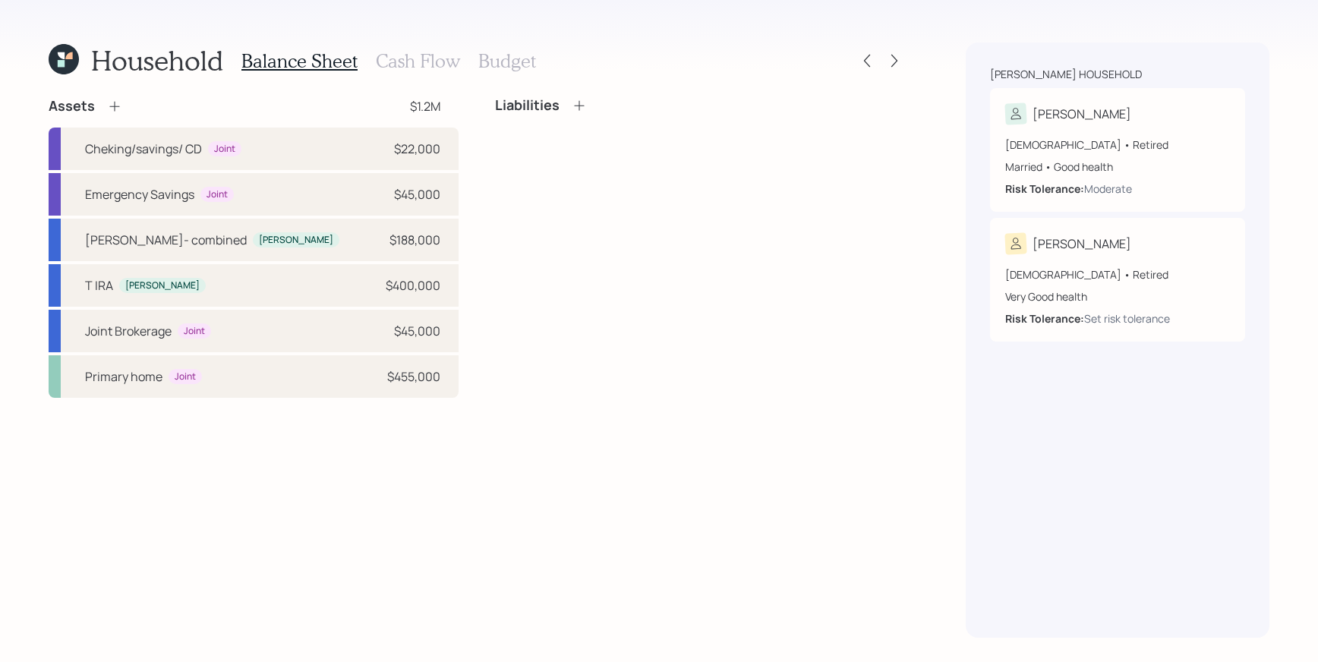
click at [527, 65] on h3 "Budget" at bounding box center [507, 61] width 58 height 22
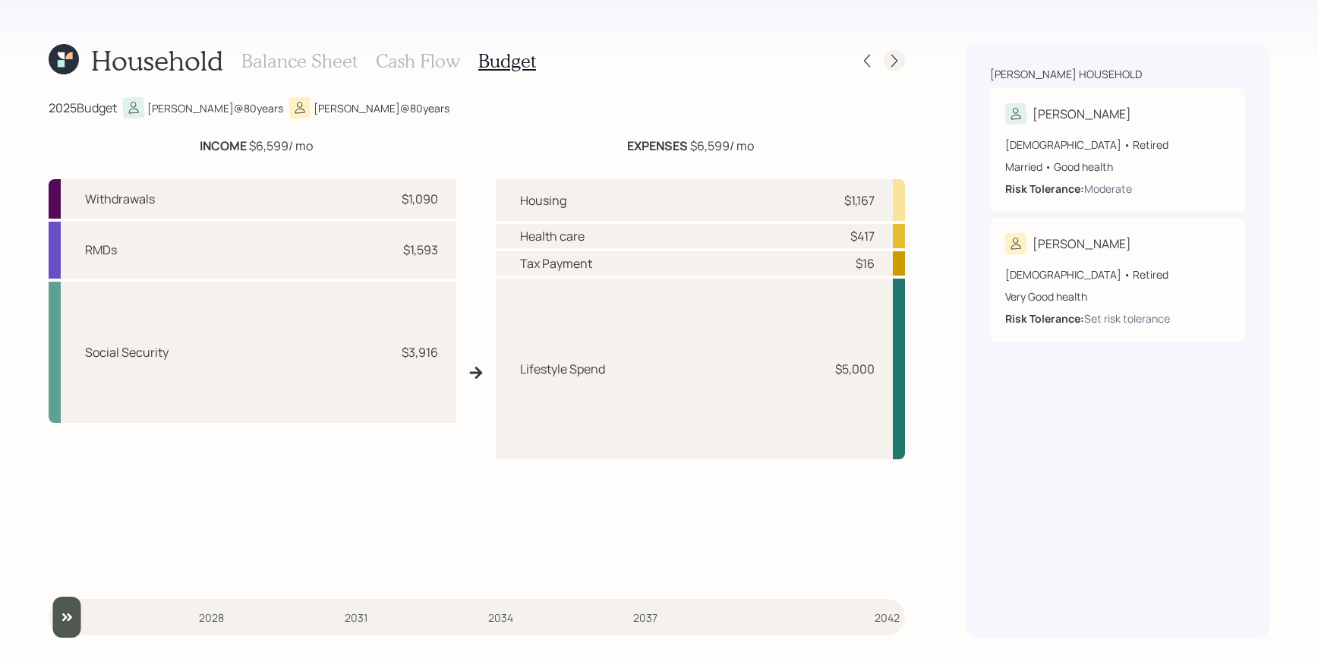
click at [891, 62] on icon at bounding box center [894, 60] width 15 height 15
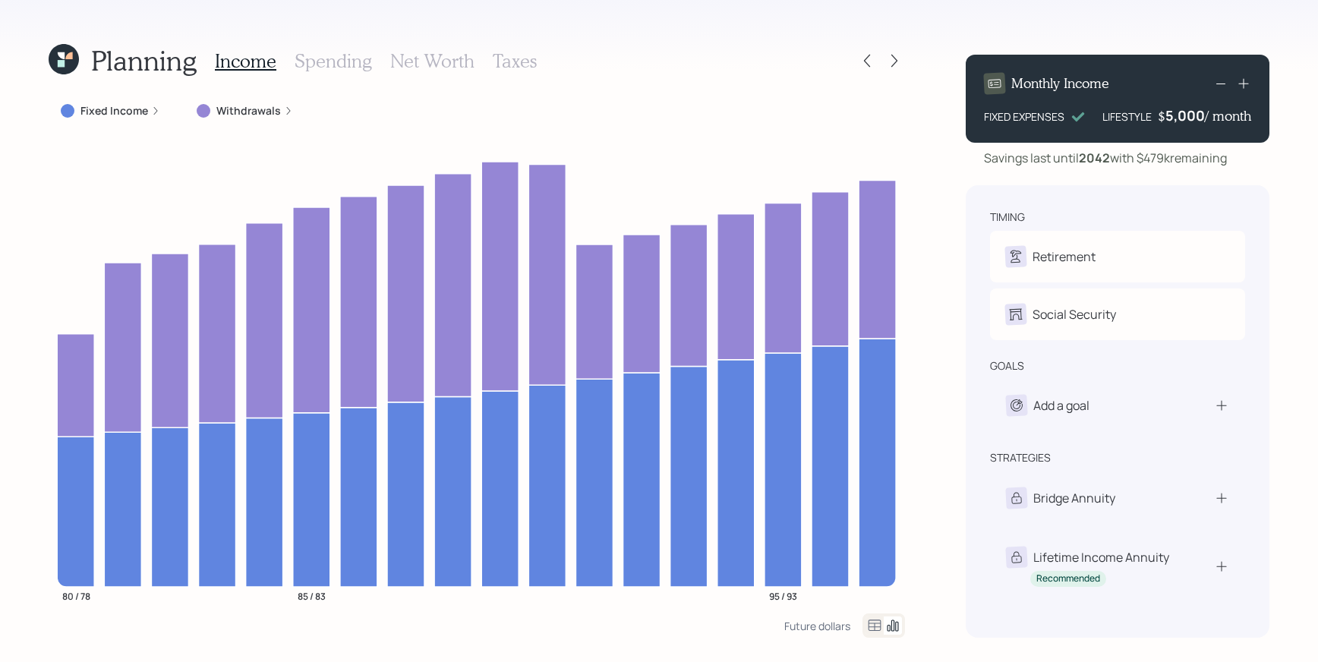
click at [328, 74] on div "Income Spending Net Worth Taxes" at bounding box center [376, 61] width 322 height 36
click at [339, 68] on h3 "Spending" at bounding box center [333, 61] width 77 height 22
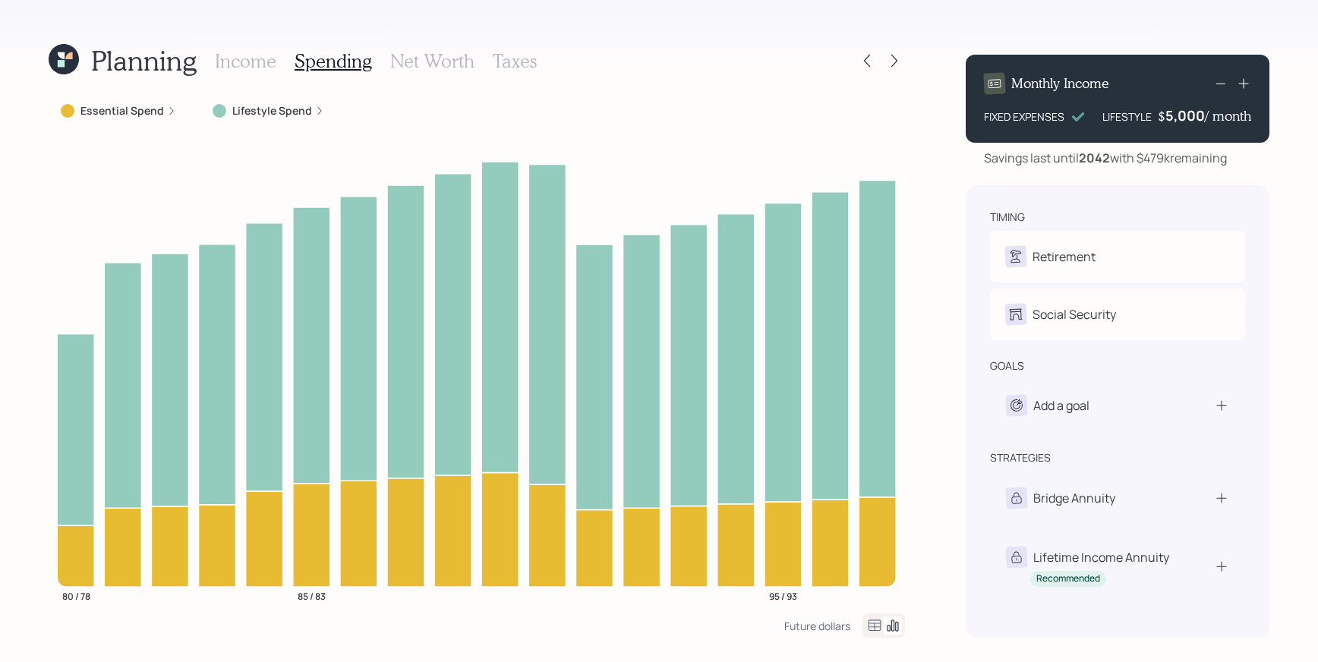
click at [263, 55] on h3 "Income" at bounding box center [246, 61] width 62 height 22
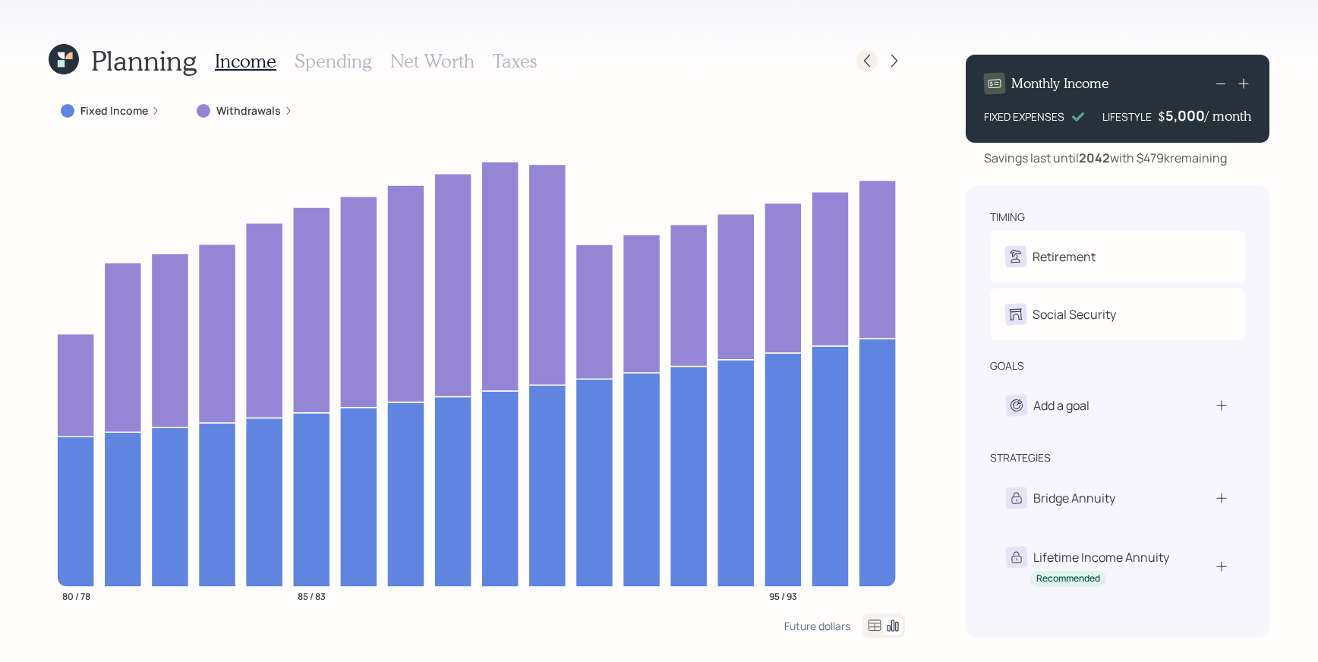
click at [860, 58] on icon at bounding box center [867, 60] width 15 height 15
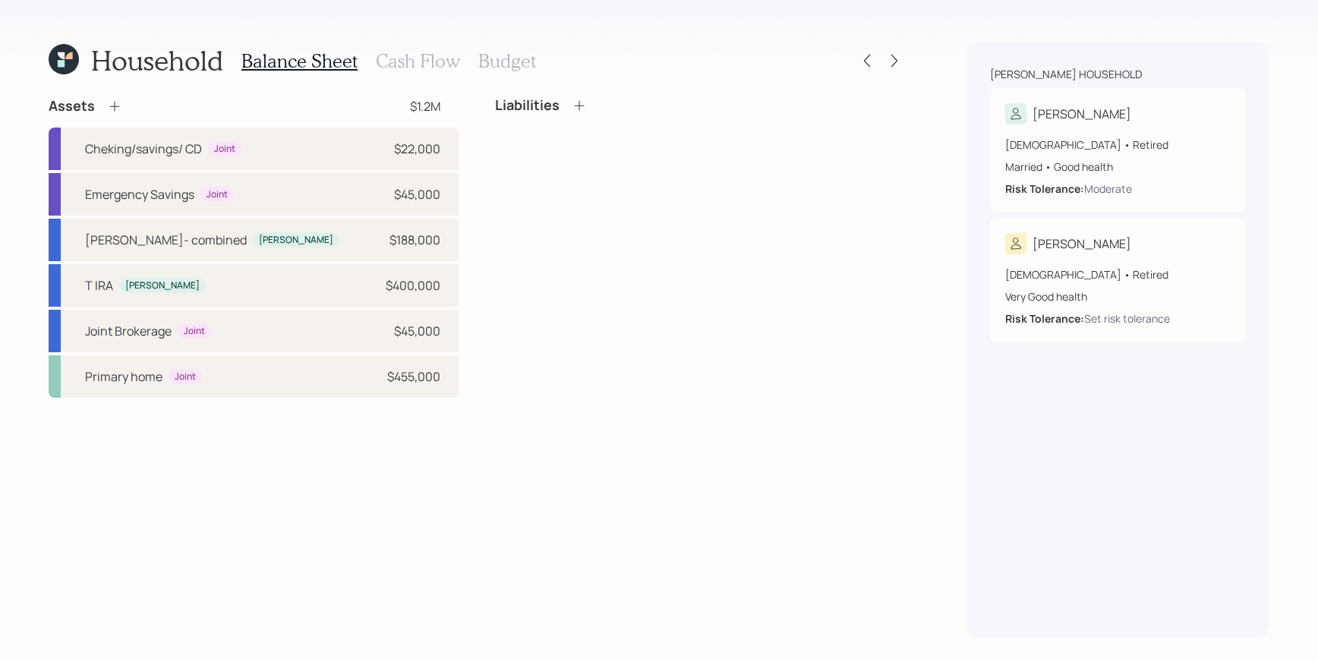
click at [495, 73] on div "Balance Sheet Cash Flow Budget" at bounding box center [388, 61] width 295 height 36
click at [497, 71] on h3 "Budget" at bounding box center [507, 61] width 58 height 22
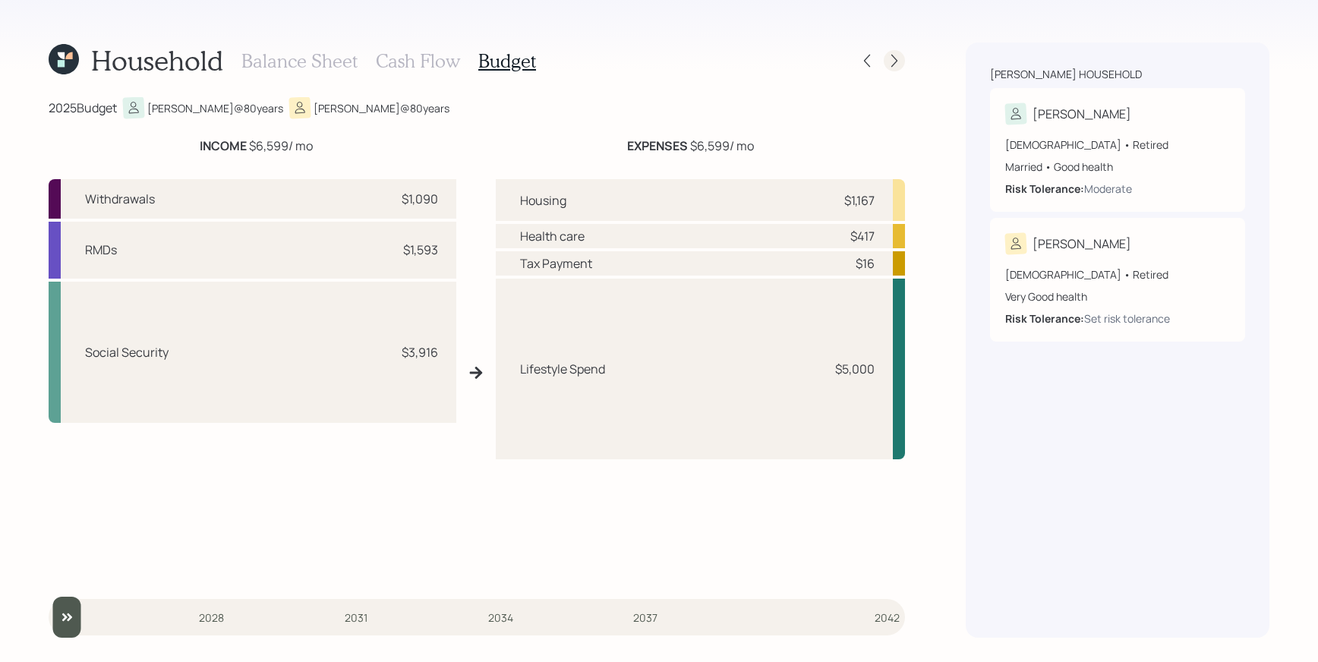
click at [885, 55] on div at bounding box center [894, 60] width 21 height 21
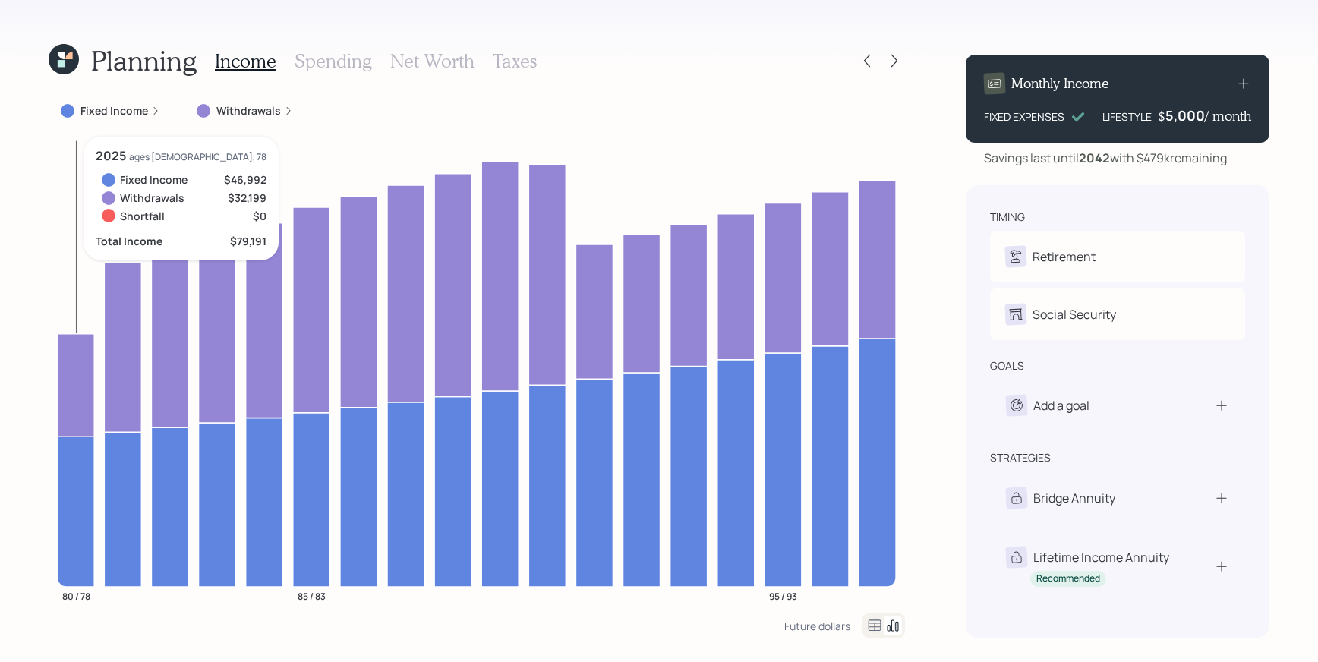
click at [91, 372] on icon at bounding box center [75, 384] width 37 height 103
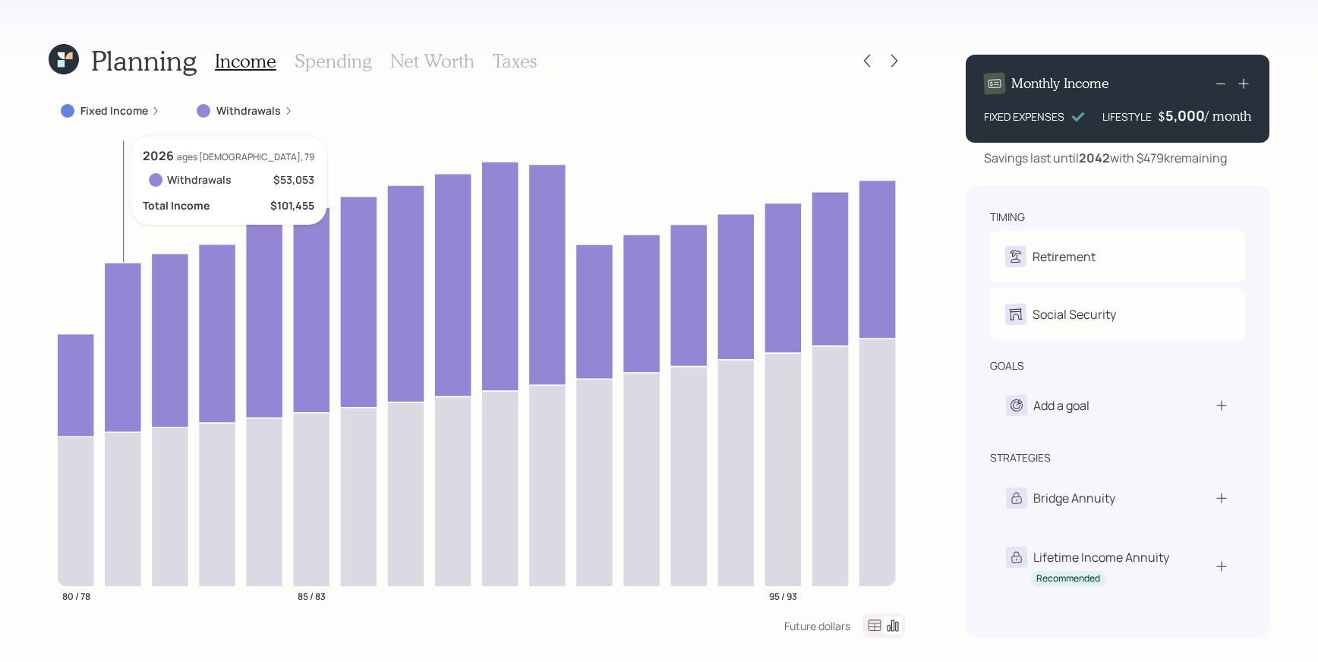
click at [144, 479] on icon "80 / 78 85 / 83 95 / 93" at bounding box center [477, 375] width 857 height 477
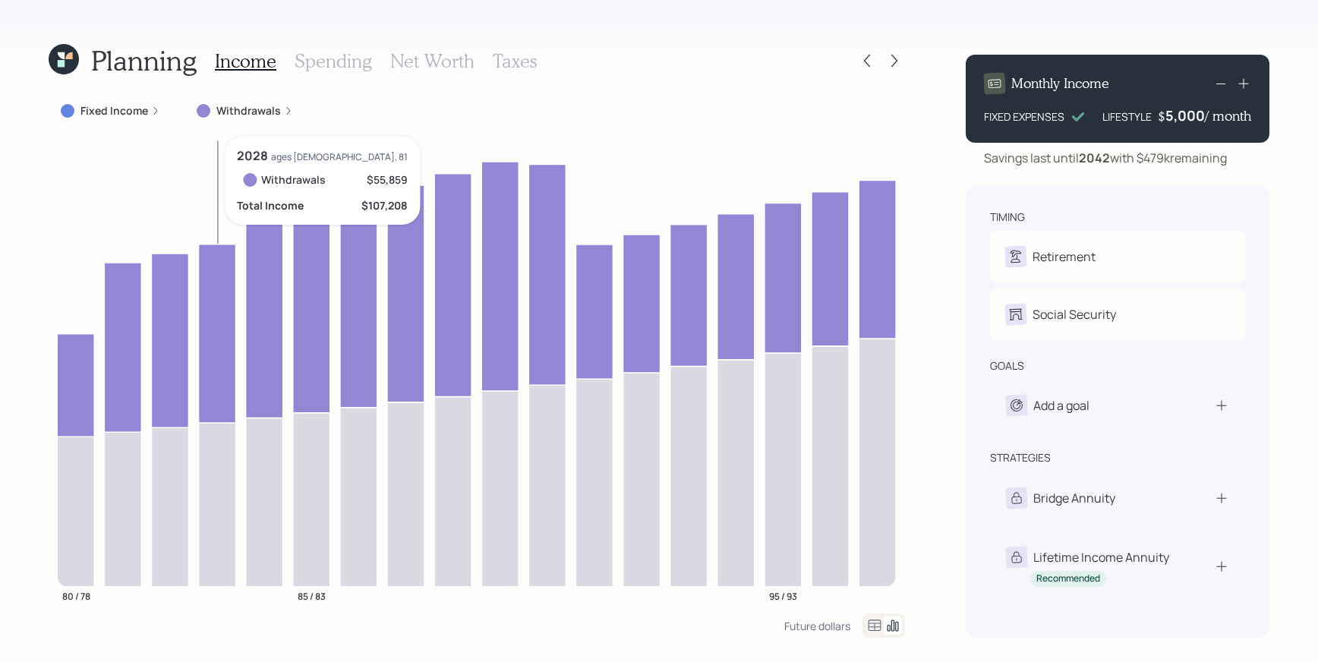
click at [193, 376] on icon "80 / 78 85 / 83 95 / 93" at bounding box center [477, 375] width 857 height 477
click at [172, 386] on icon at bounding box center [169, 341] width 37 height 174
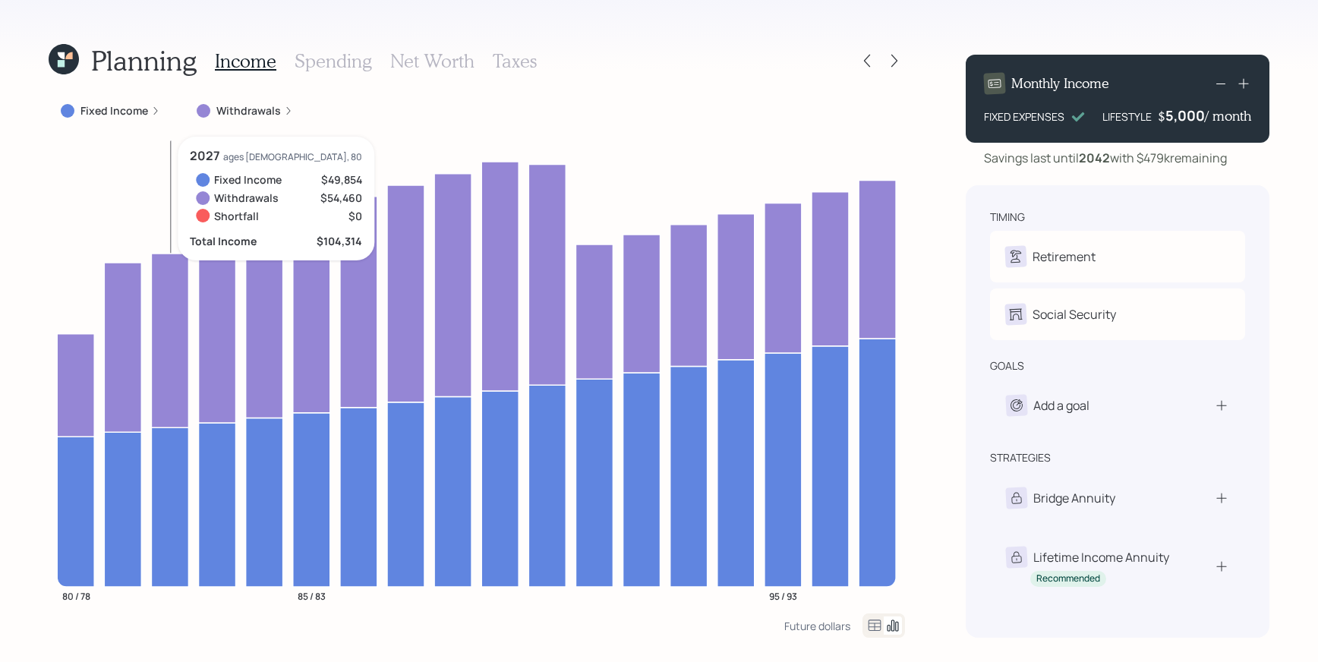
click at [178, 487] on icon at bounding box center [169, 506] width 37 height 159
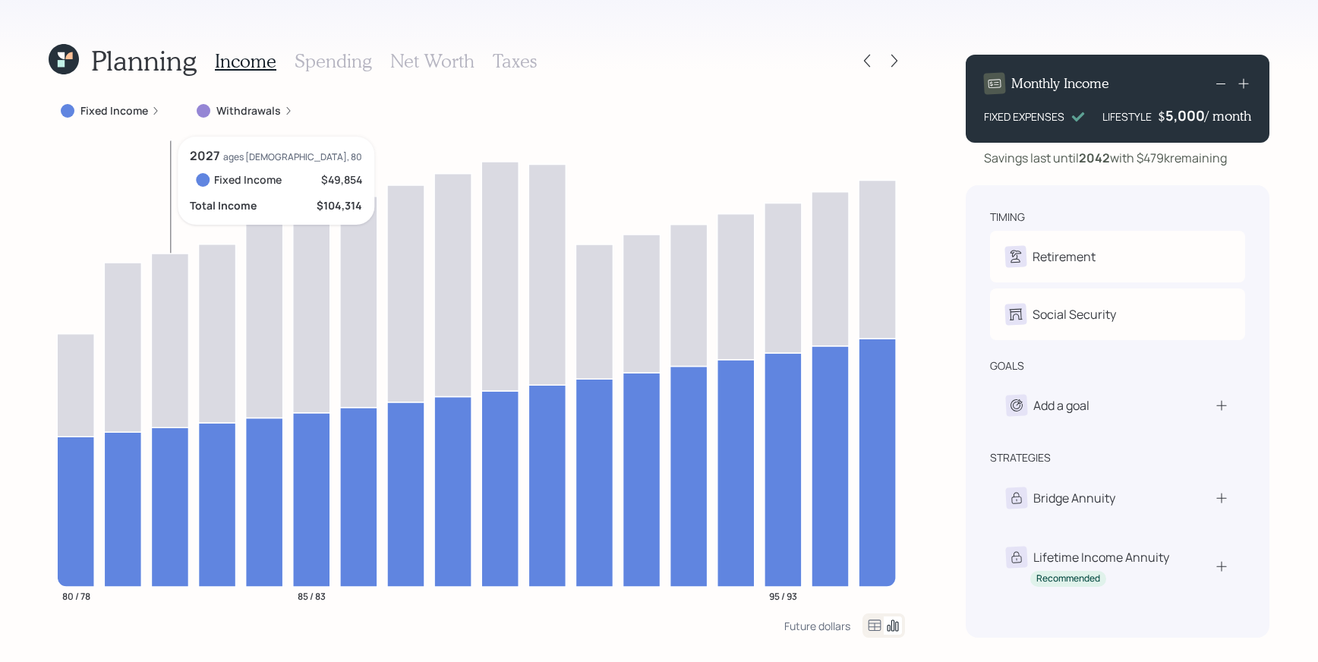
click at [181, 330] on icon at bounding box center [169, 341] width 37 height 174
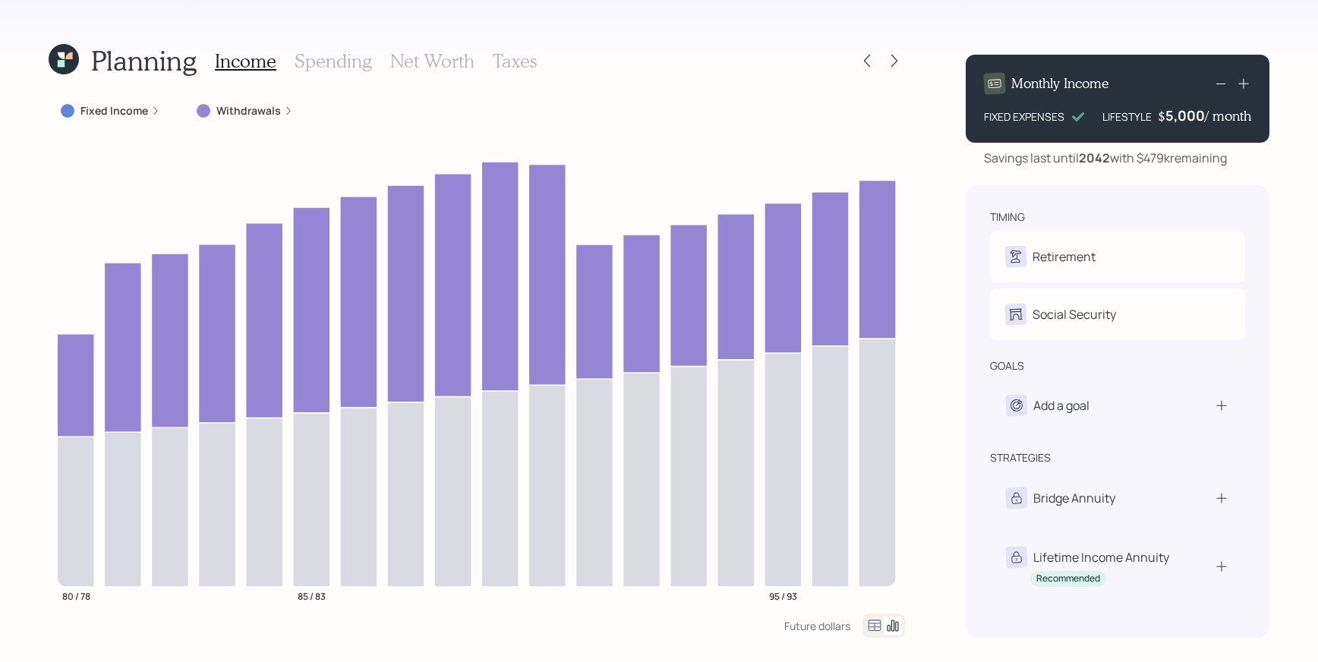
click at [160, 112] on div "Fixed Income" at bounding box center [111, 110] width 124 height 27
click at [193, 118] on div "Fixed Income : Social Security" at bounding box center [155, 110] width 213 height 27
click at [110, 110] on label "Fixed Income" at bounding box center [114, 110] width 68 height 15
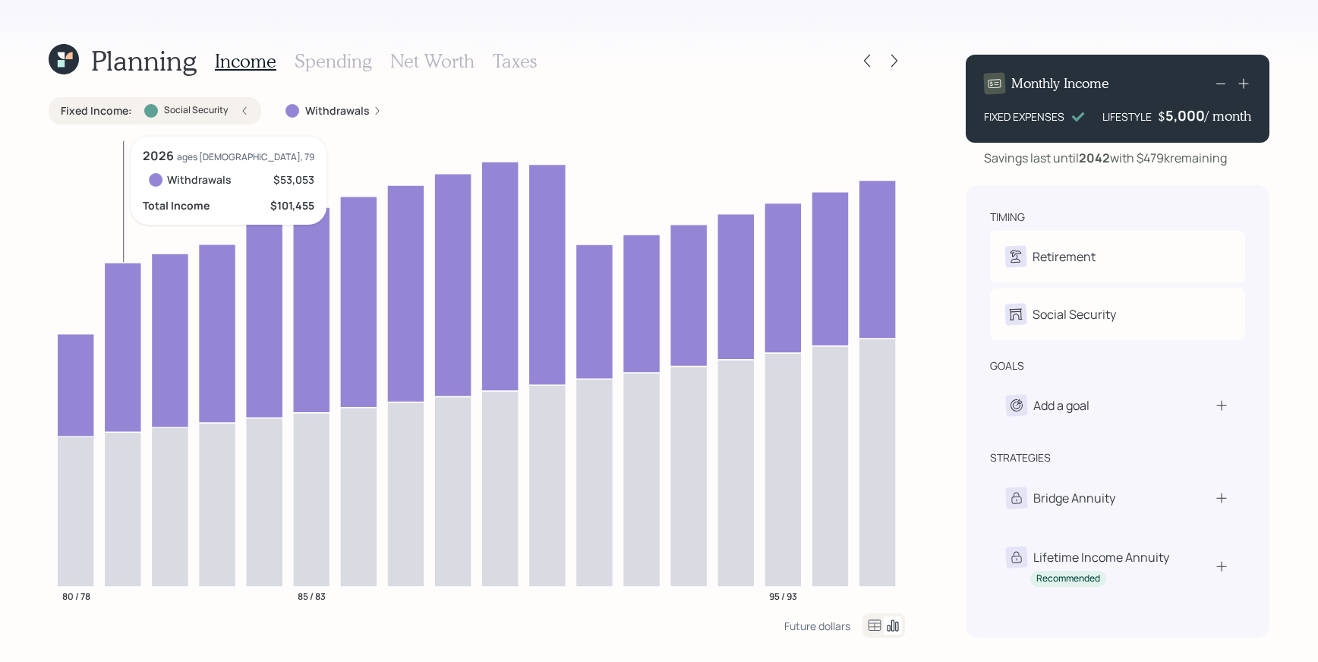
click at [129, 480] on icon at bounding box center [122, 509] width 37 height 155
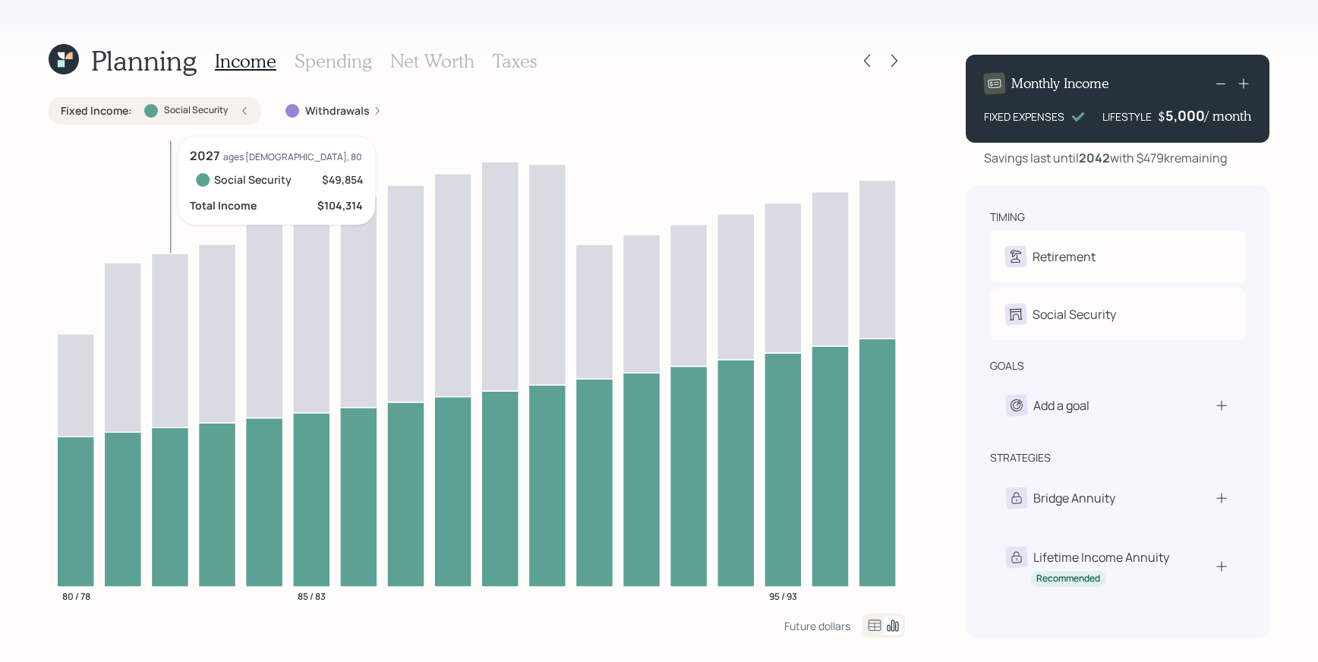
click at [154, 485] on icon at bounding box center [169, 506] width 37 height 159
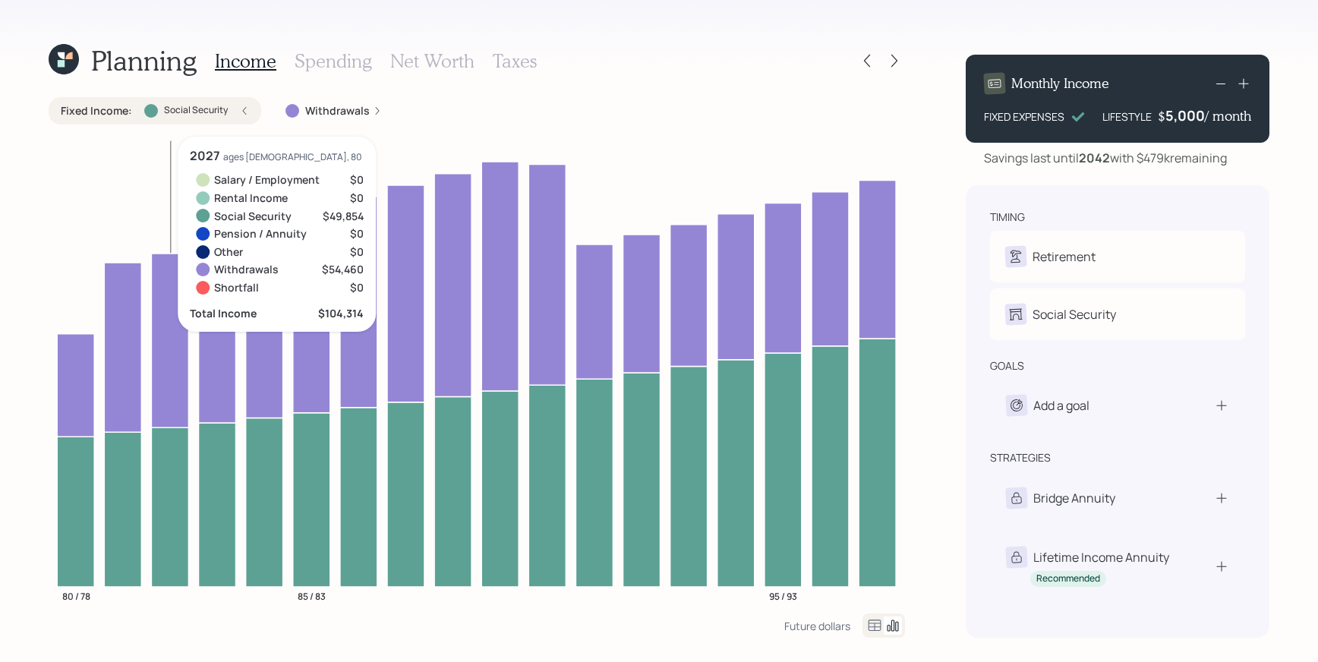
click at [154, 485] on icon at bounding box center [169, 506] width 37 height 159
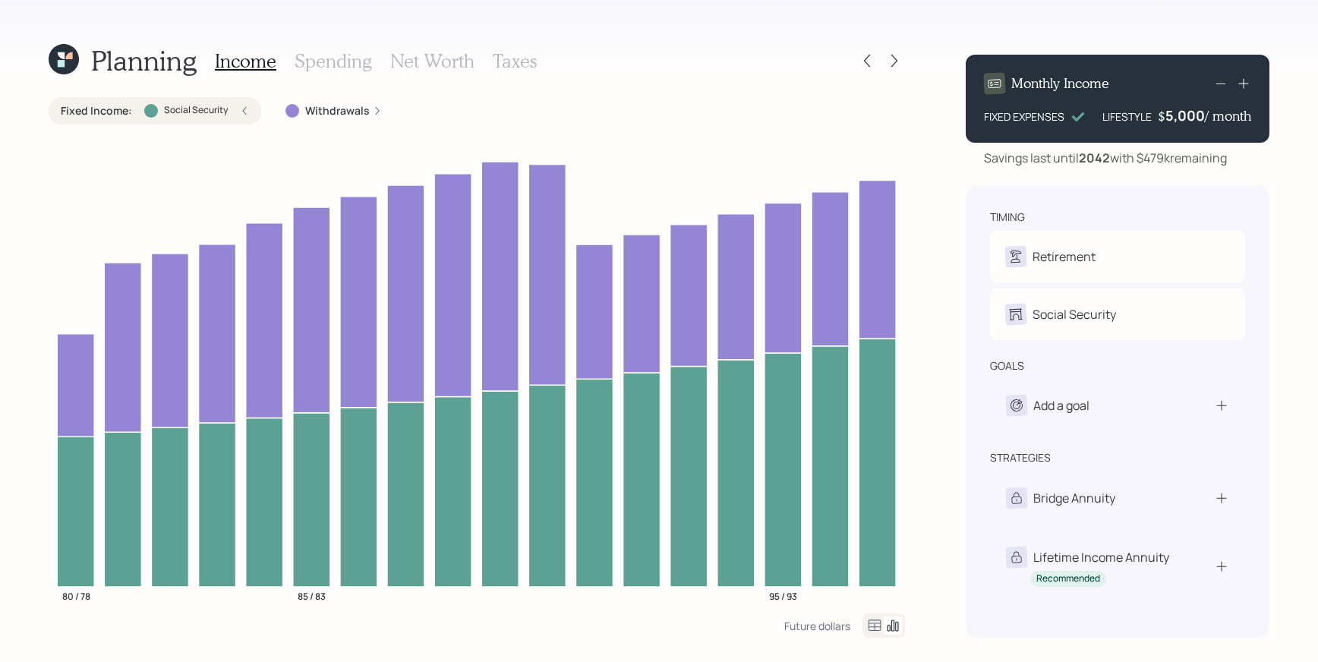
click at [353, 93] on div "Planning Income Spending Net Worth Taxes Fixed Income : Social Security Withdra…" at bounding box center [477, 340] width 857 height 595
click at [345, 111] on label "Withdrawals" at bounding box center [337, 110] width 65 height 15
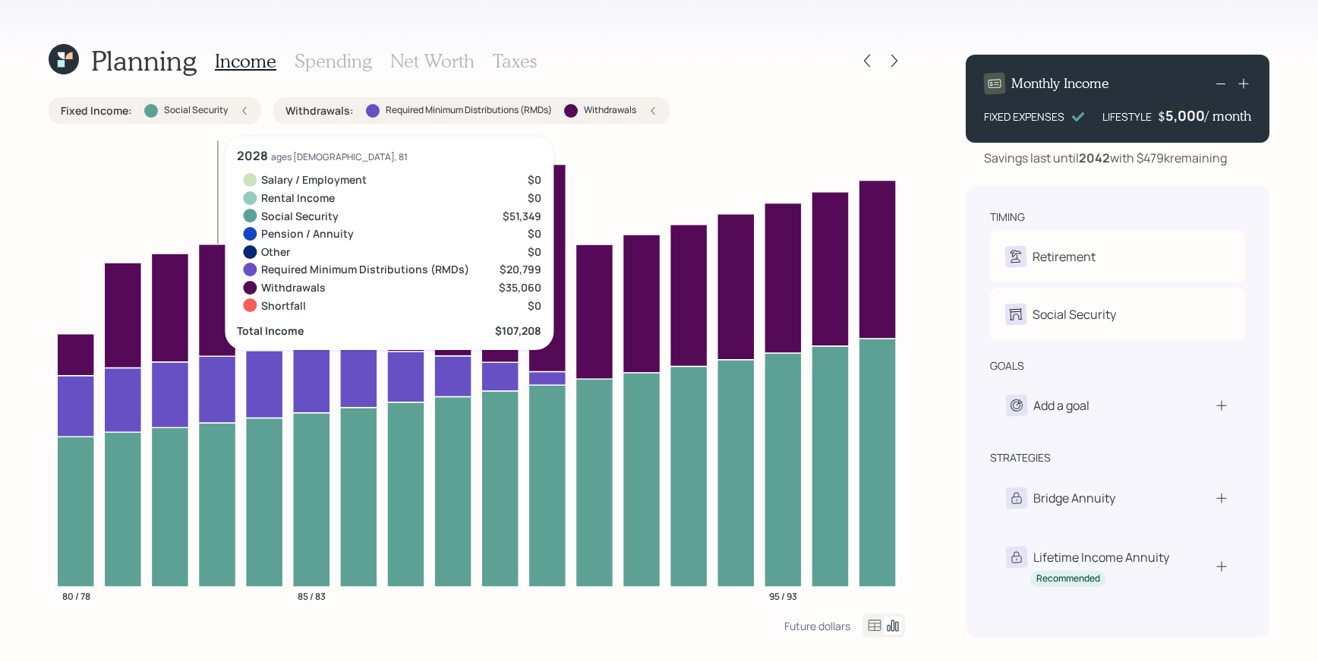
click at [211, 371] on icon at bounding box center [217, 389] width 37 height 67
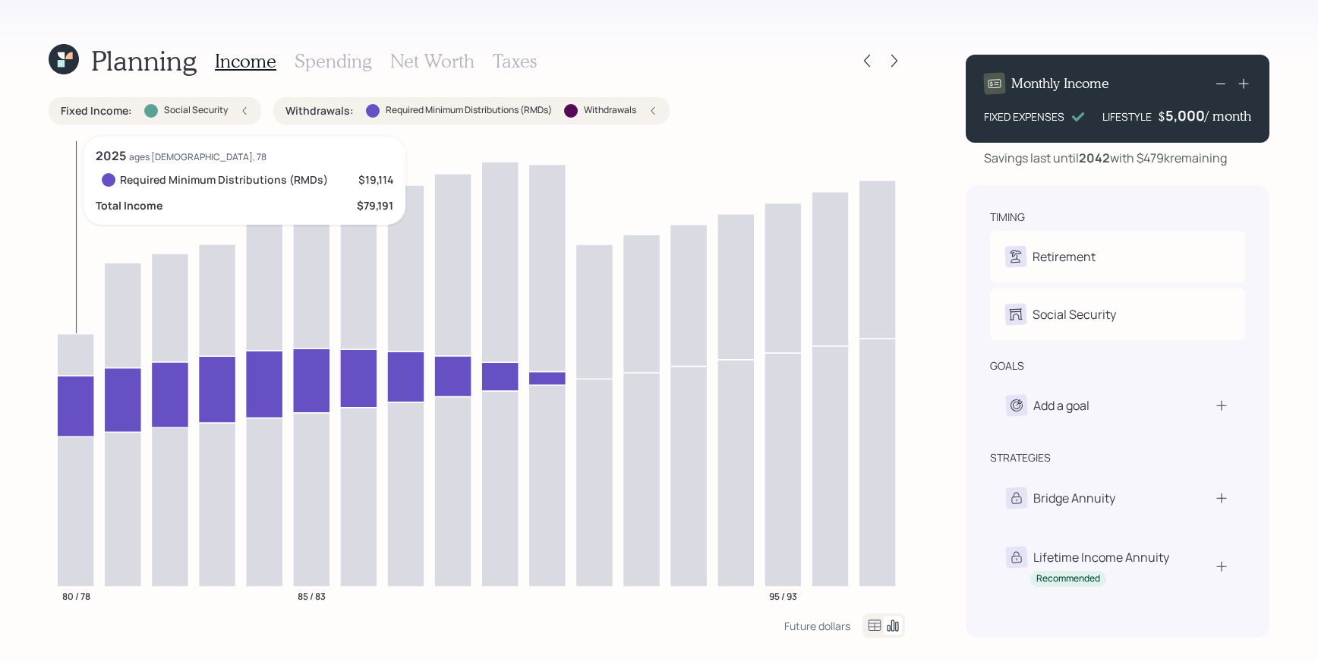
click at [74, 186] on icon "80 / 78 85 / 83 95 / 93" at bounding box center [477, 375] width 857 height 477
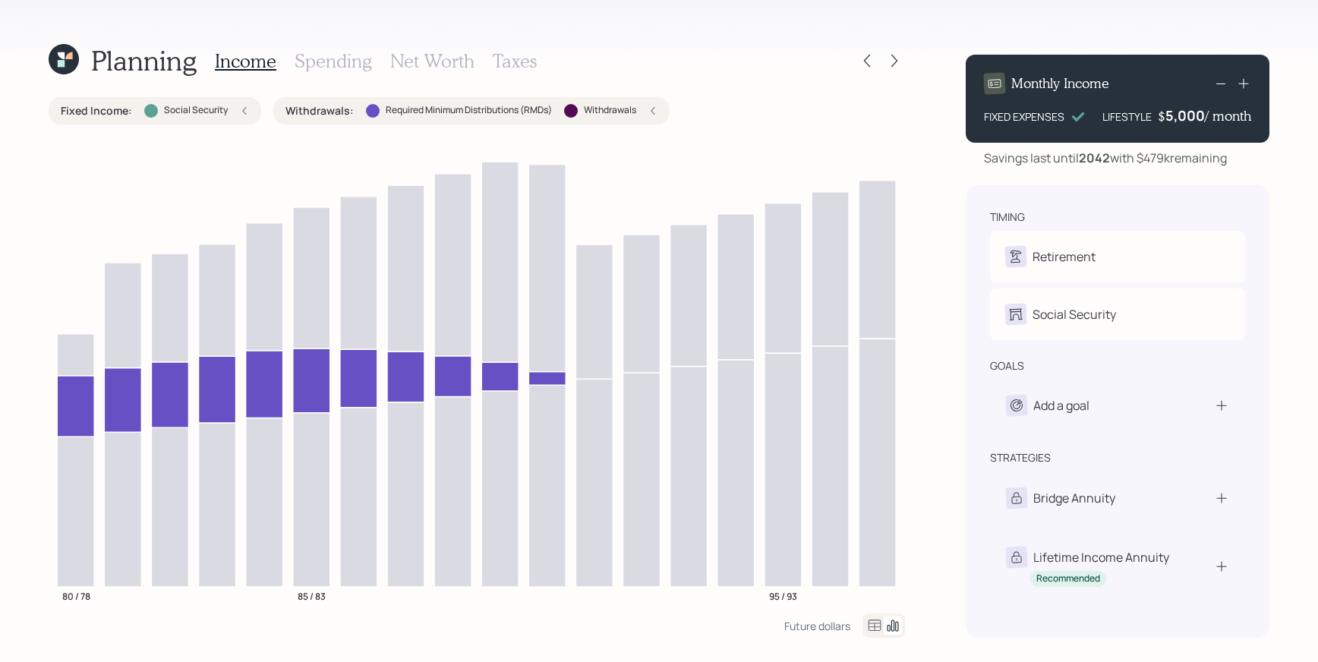
click at [1304, 367] on div "Planning Income Spending Net Worth Taxes Fixed Income : Social Security Withdra…" at bounding box center [659, 331] width 1318 height 662
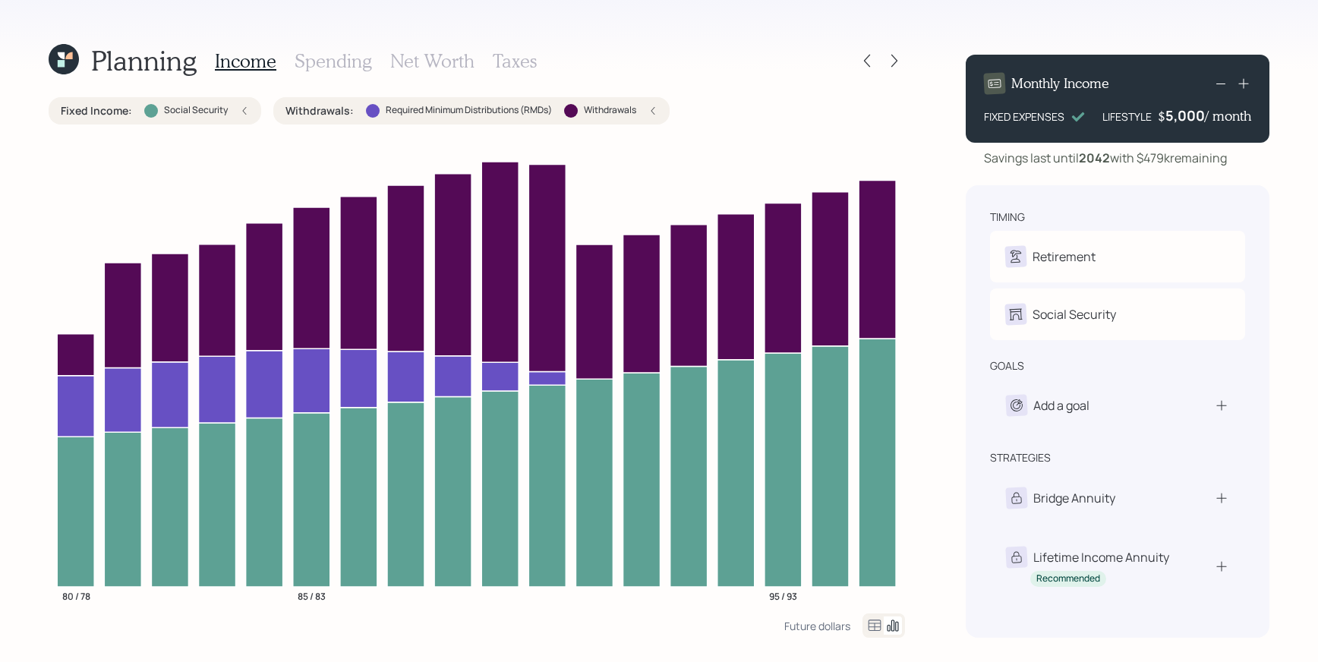
click at [651, 113] on icon at bounding box center [652, 110] width 9 height 9
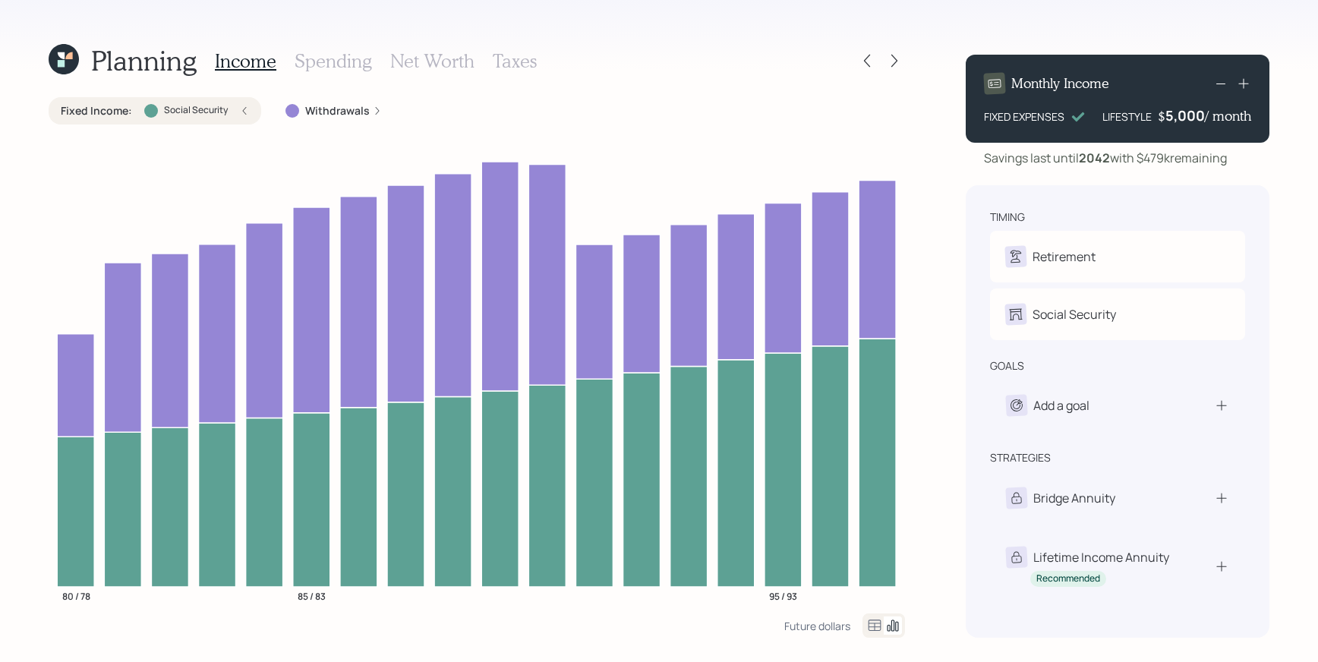
click at [190, 109] on label "Social Security" at bounding box center [196, 110] width 64 height 13
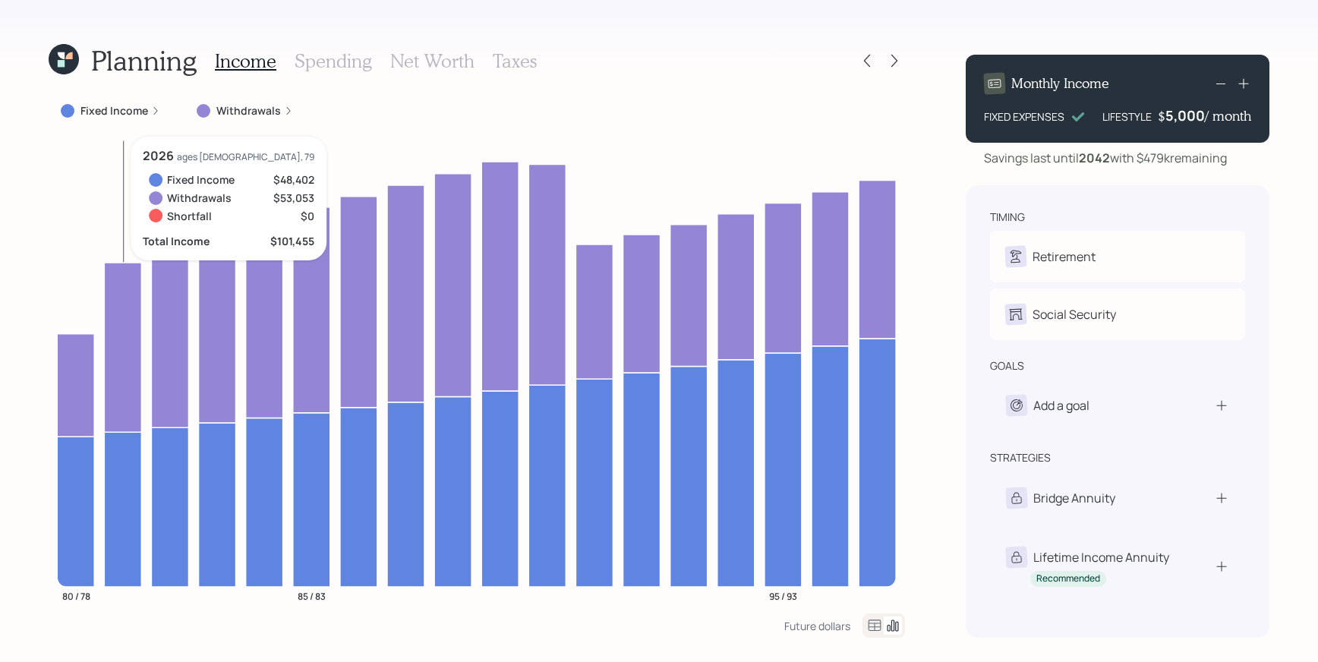
click at [130, 337] on icon at bounding box center [122, 347] width 37 height 169
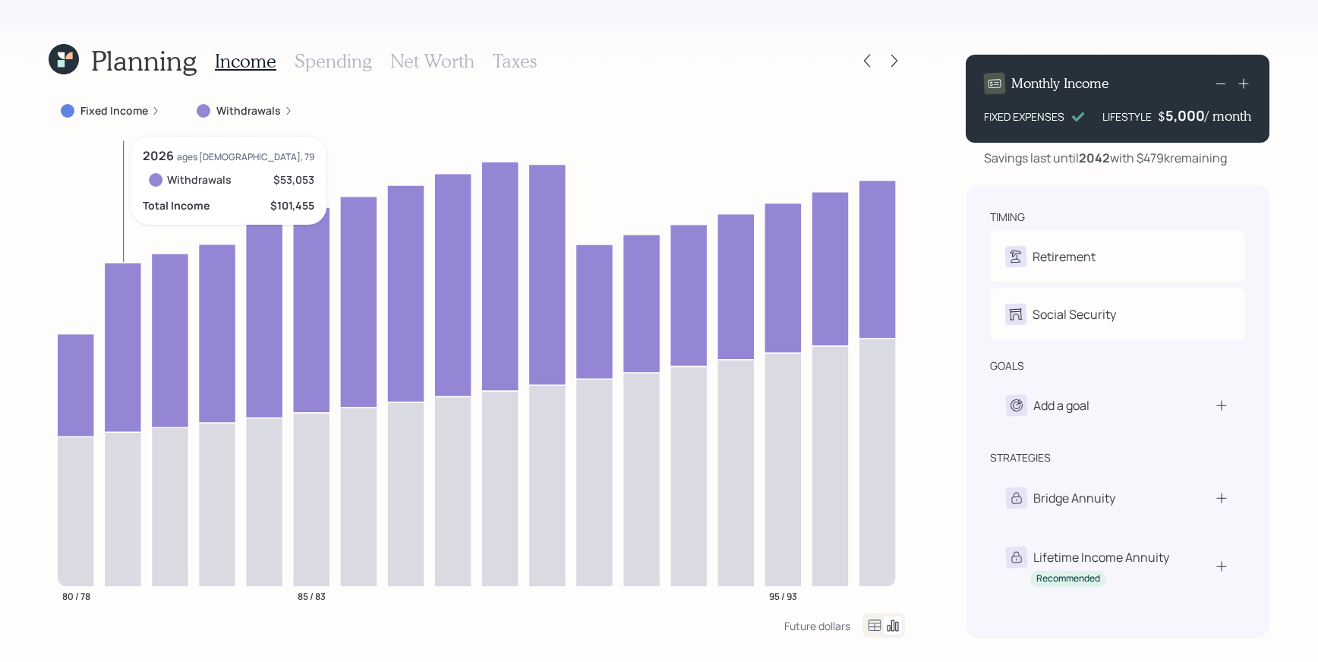
click at [130, 337] on icon at bounding box center [122, 347] width 37 height 169
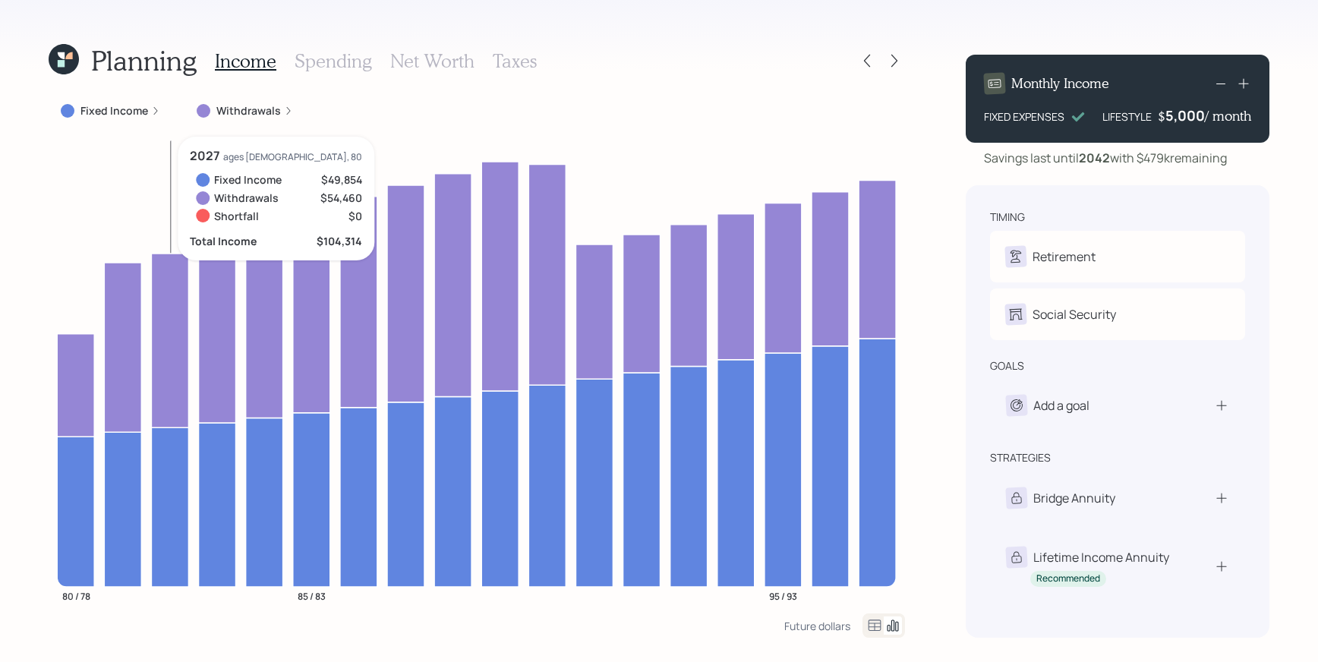
click at [157, 534] on icon at bounding box center [169, 506] width 37 height 159
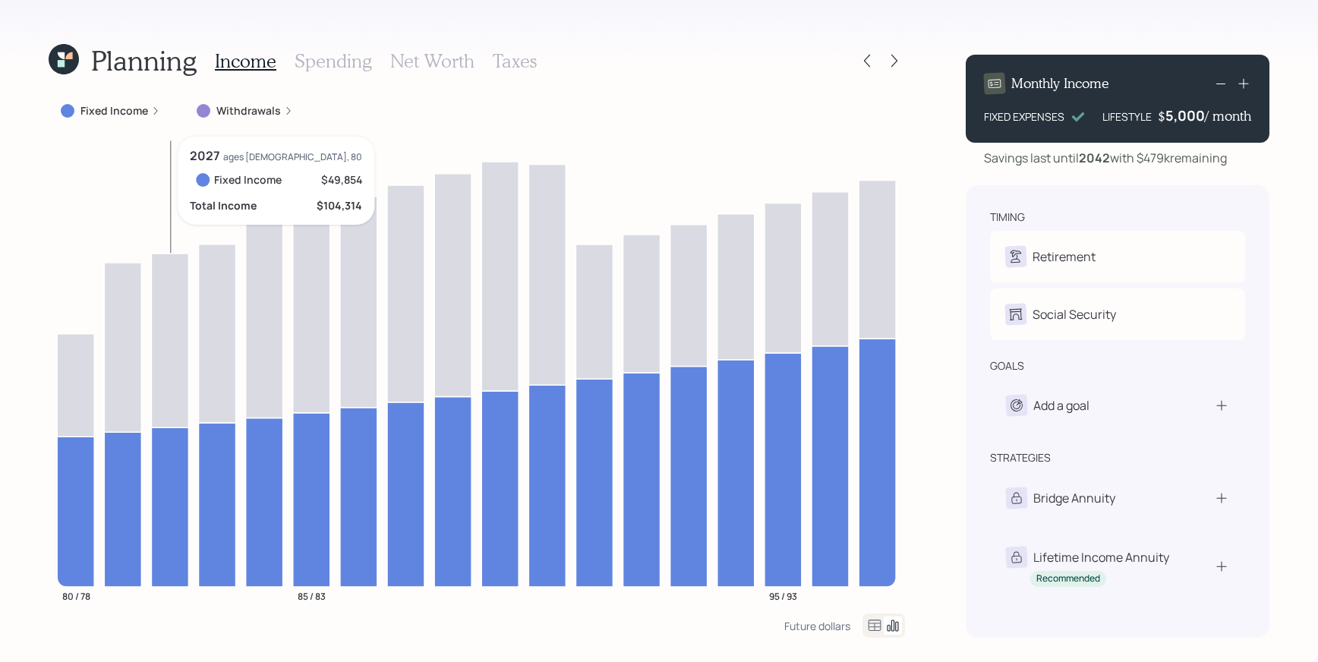
click at [180, 501] on icon at bounding box center [169, 506] width 37 height 159
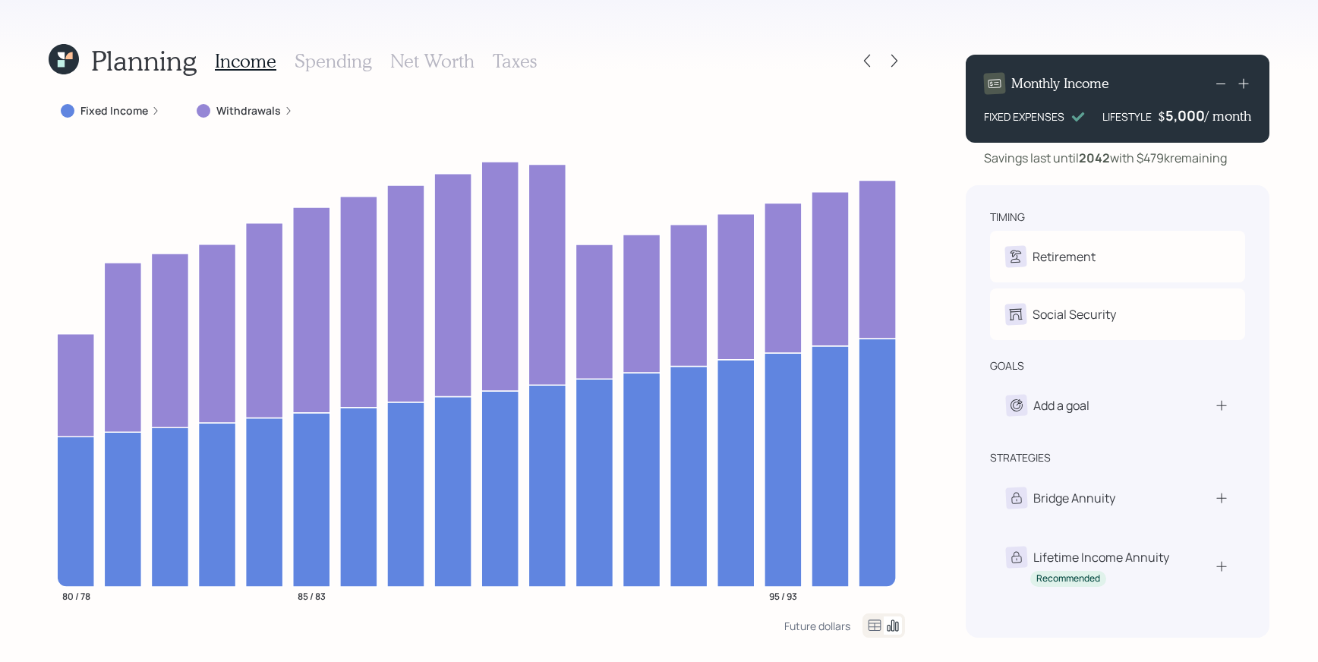
click at [260, 112] on label "Withdrawals" at bounding box center [248, 110] width 65 height 15
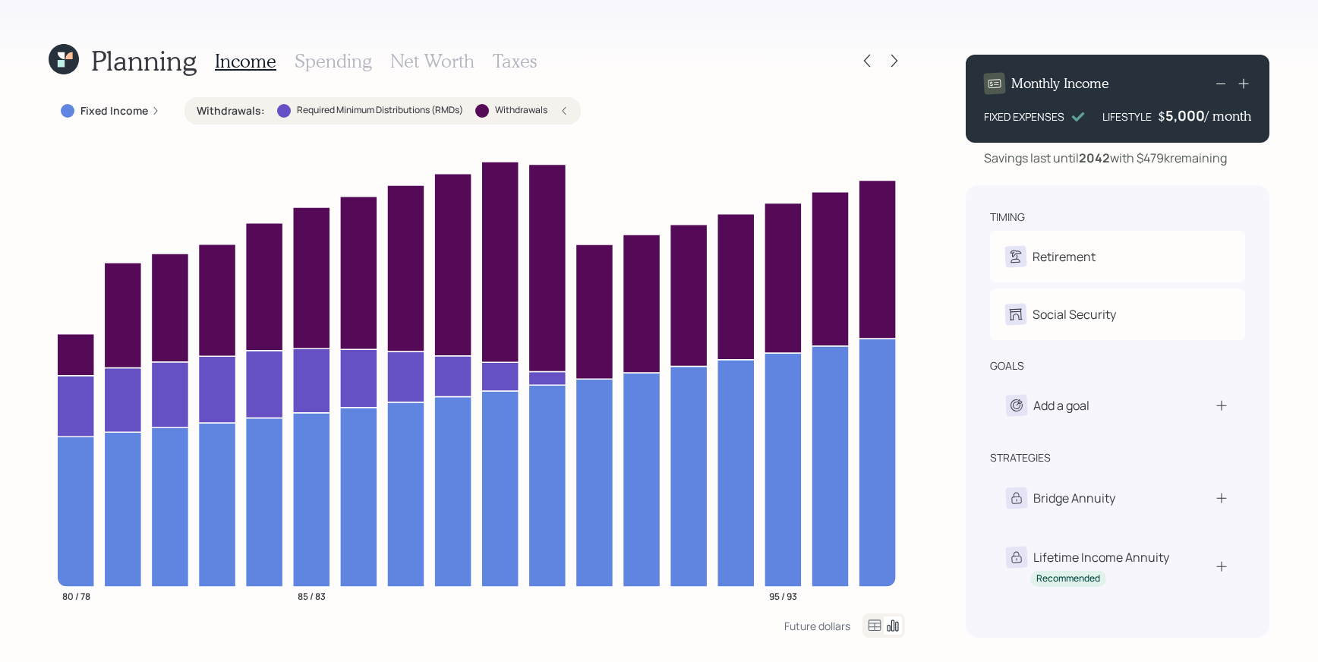
click at [557, 108] on div "Withdrawals : Required Minimum Distributions (RMDs) Withdrawals" at bounding box center [383, 110] width 372 height 15
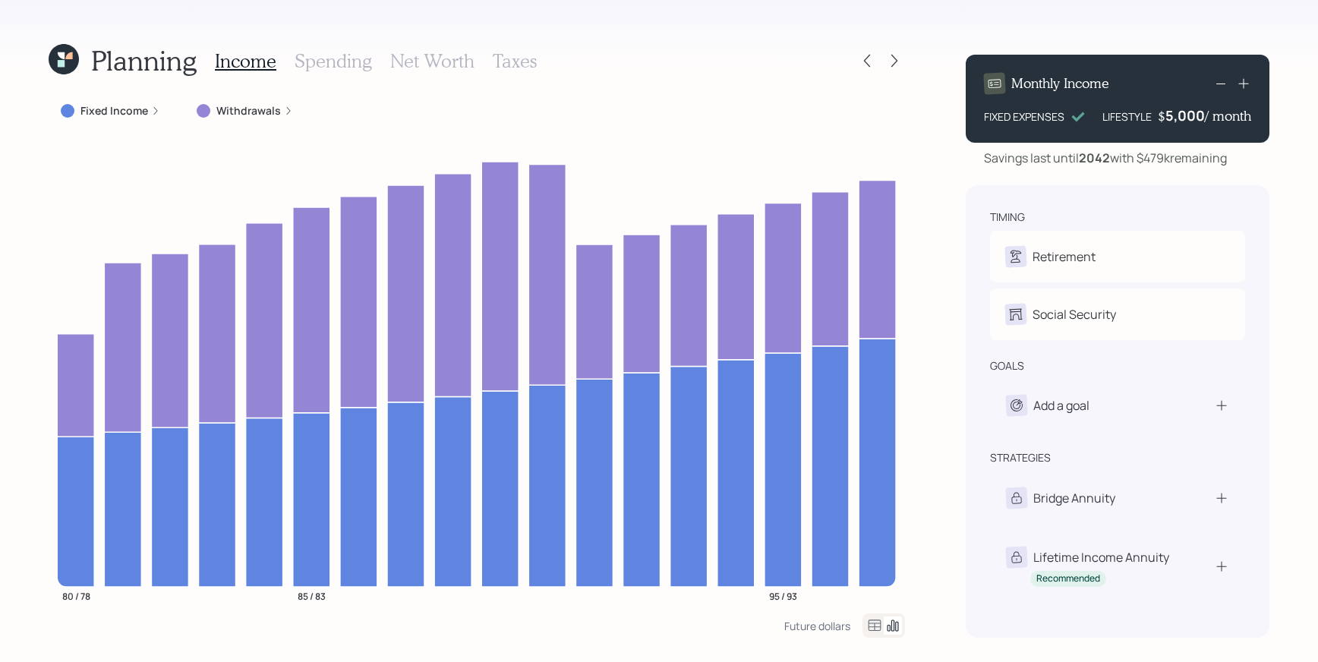
click at [529, 55] on h3 "Taxes" at bounding box center [515, 61] width 44 height 22
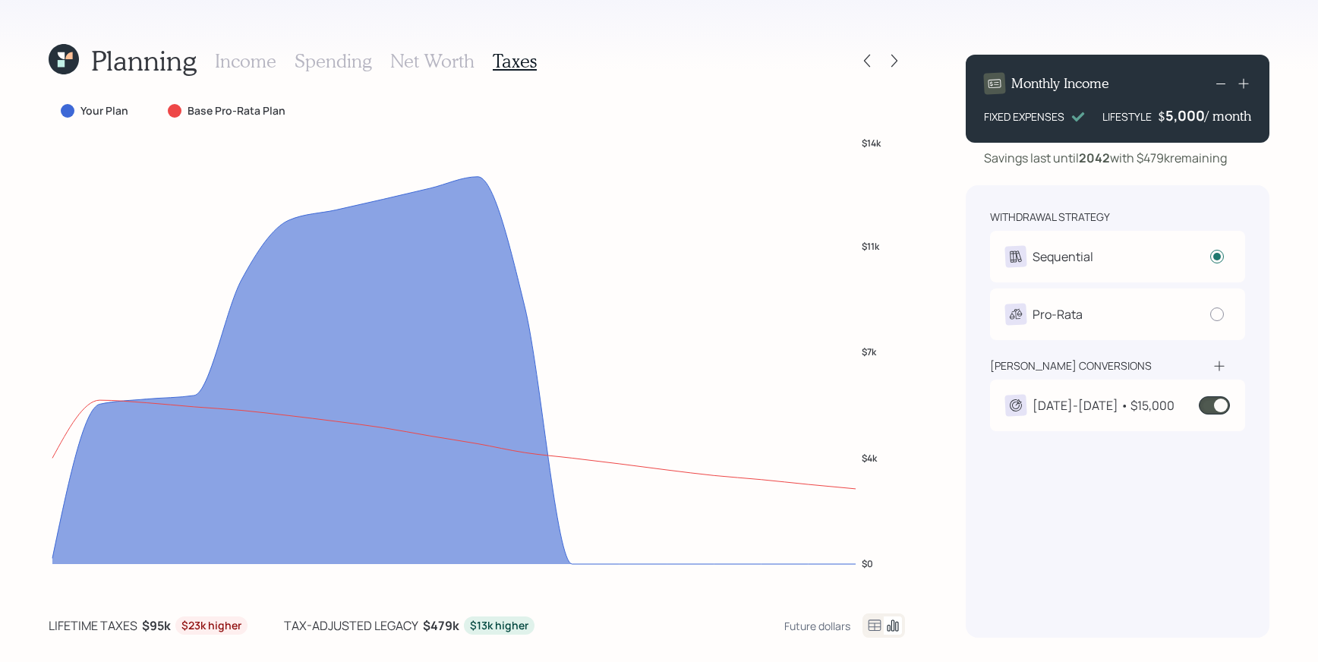
click at [229, 62] on h3 "Income" at bounding box center [246, 61] width 62 height 22
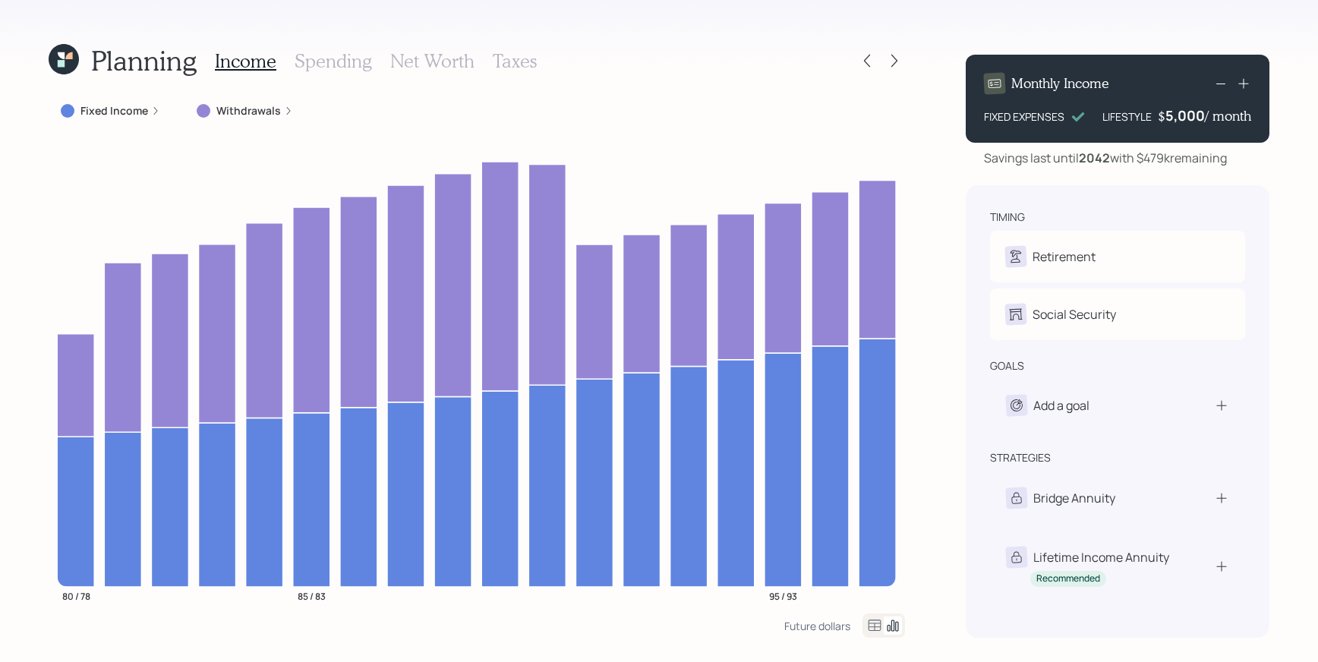
click at [272, 110] on label "Withdrawals" at bounding box center [248, 110] width 65 height 15
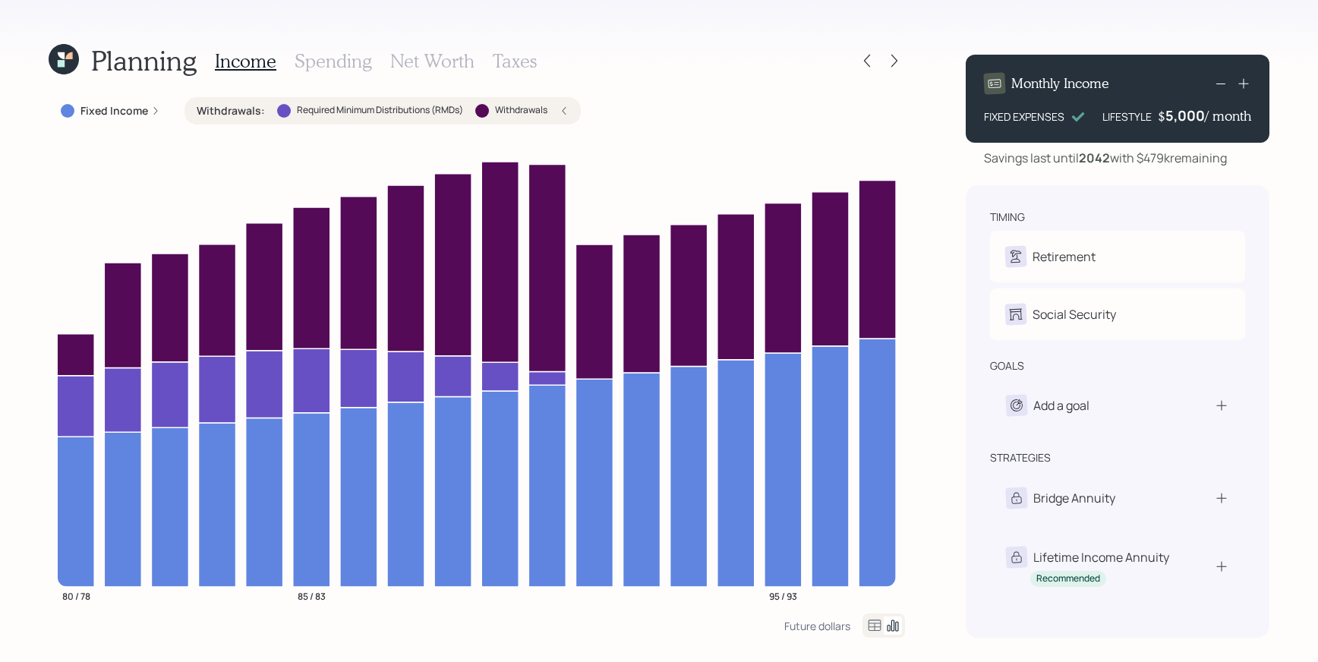
click at [496, 110] on label "Withdrawals" at bounding box center [521, 110] width 52 height 13
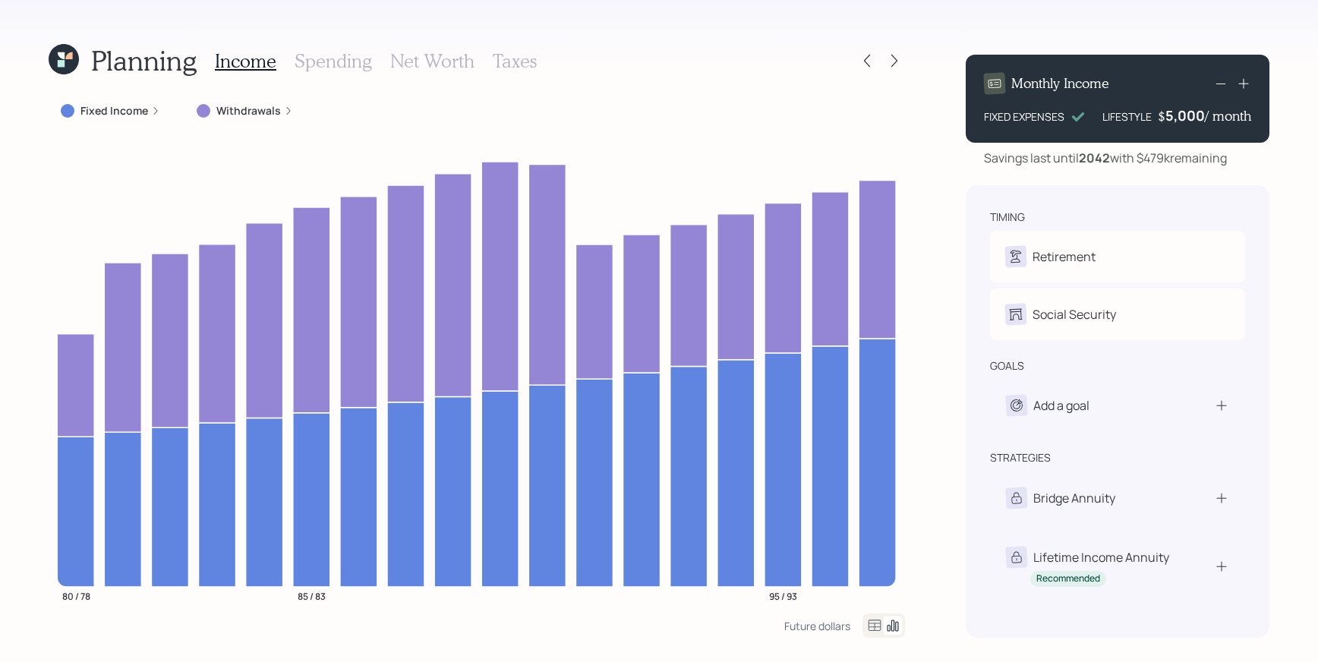
click at [277, 100] on div "Withdrawals" at bounding box center [245, 110] width 121 height 27
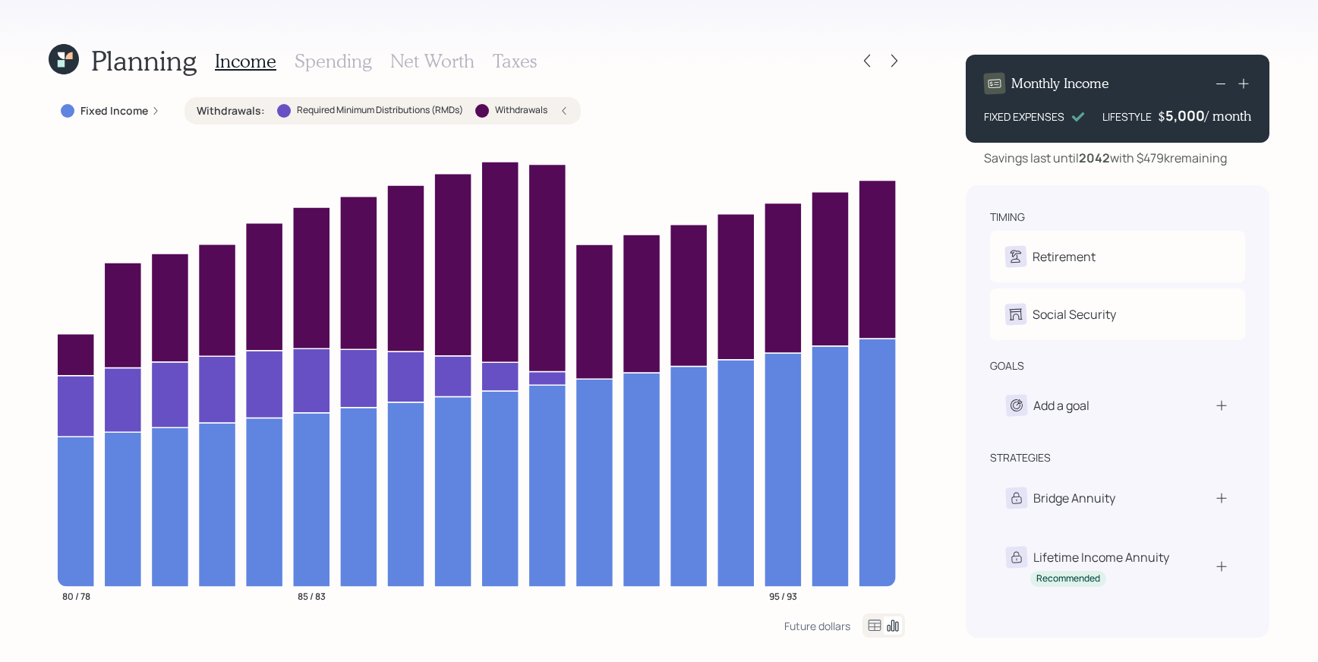
click at [93, 109] on label "Fixed Income" at bounding box center [114, 110] width 68 height 15
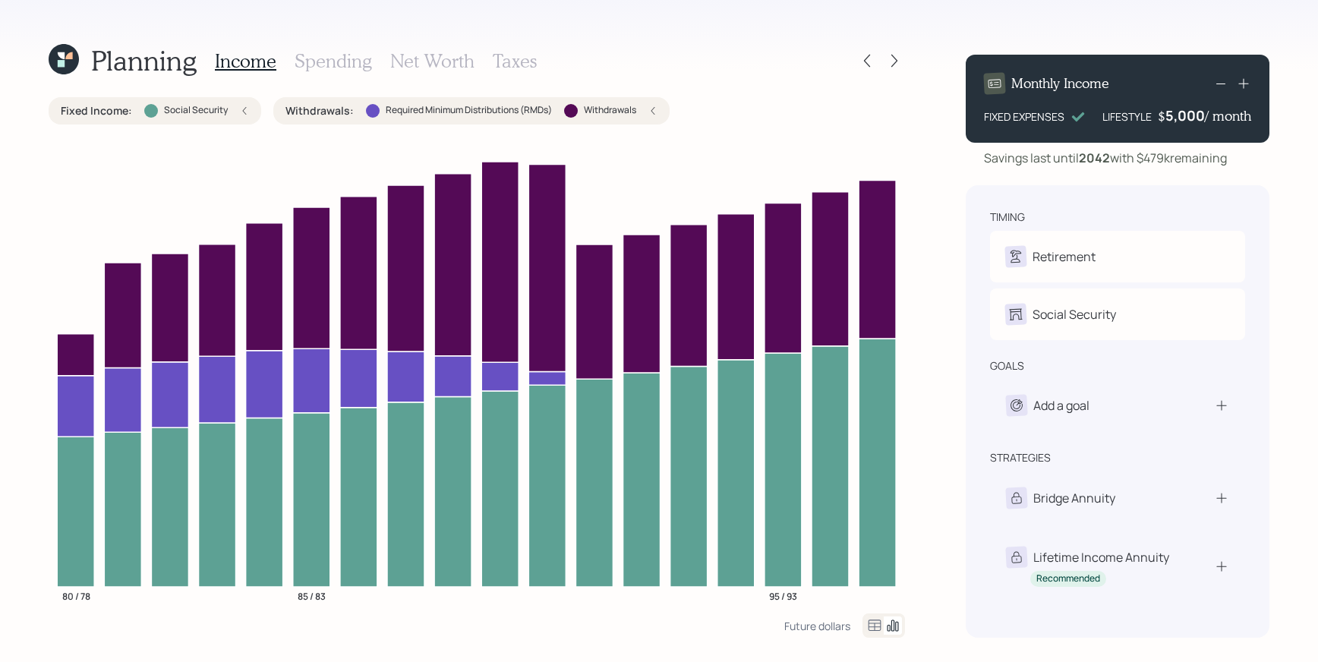
click at [1185, 118] on div "5,000" at bounding box center [1185, 115] width 39 height 18
click at [696, 60] on div "Planning Income Spending Net Worth Taxes" at bounding box center [477, 61] width 857 height 36
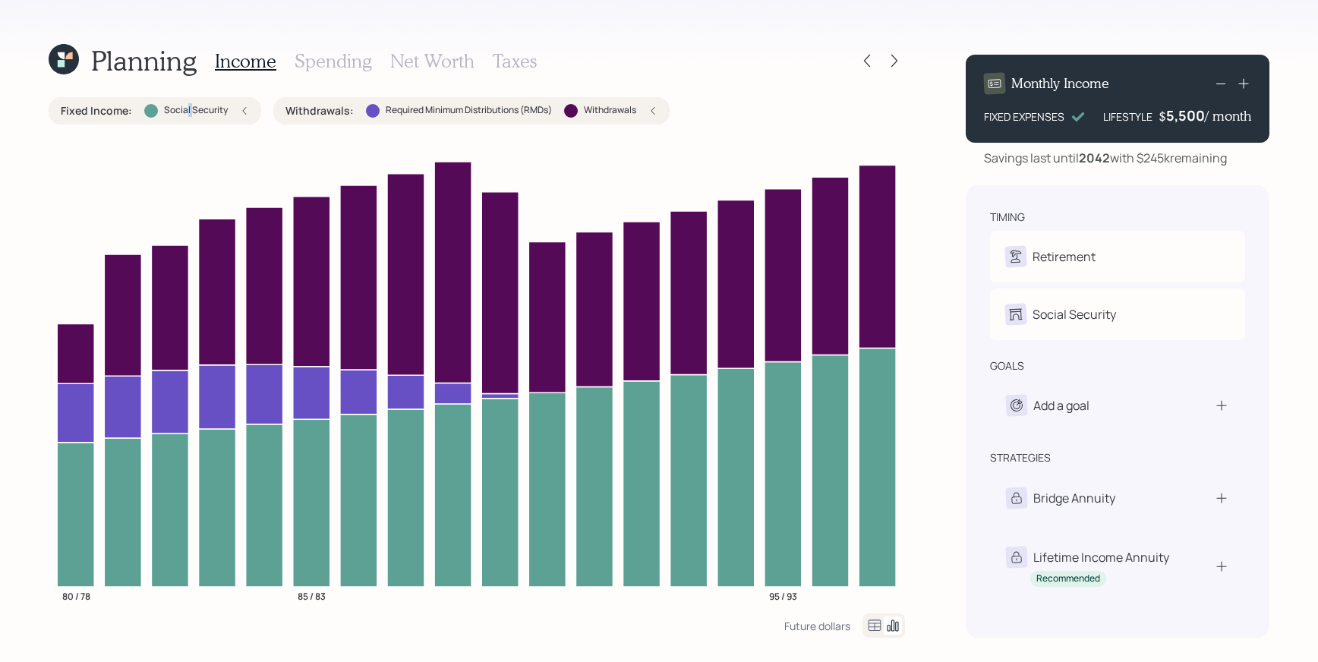
click at [189, 109] on label "Social Security" at bounding box center [196, 110] width 64 height 13
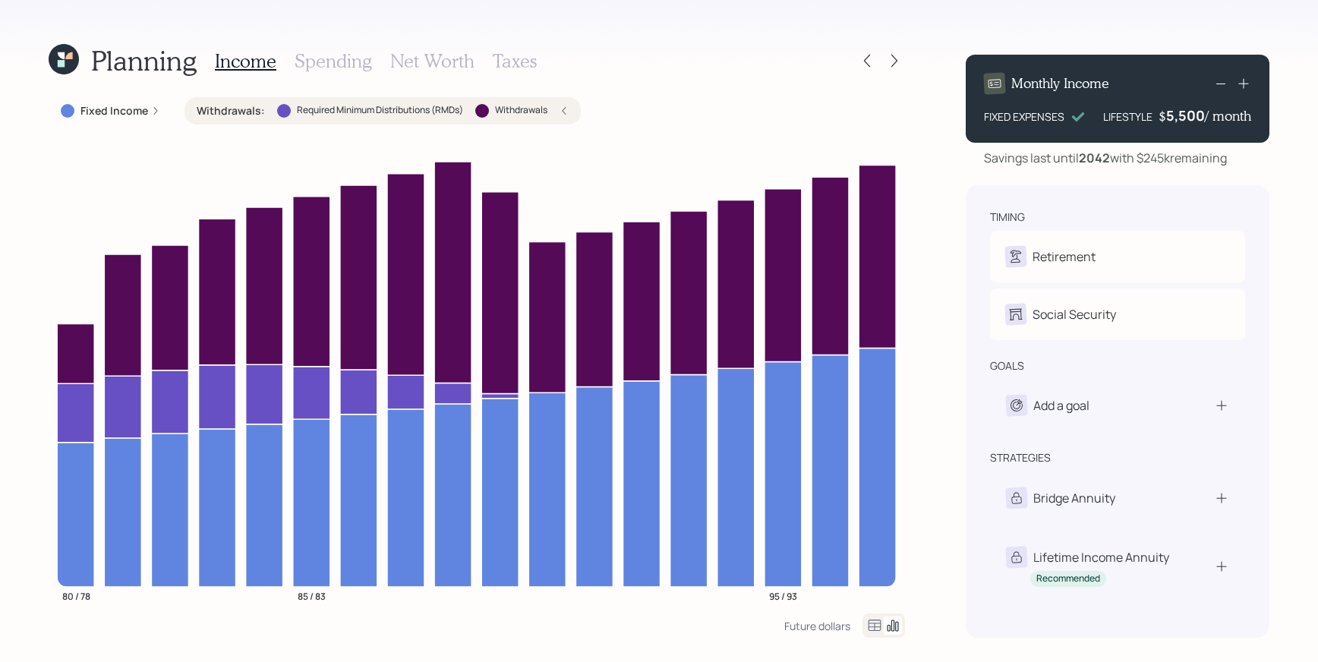
click at [147, 108] on div "Fixed Income" at bounding box center [110, 110] width 99 height 15
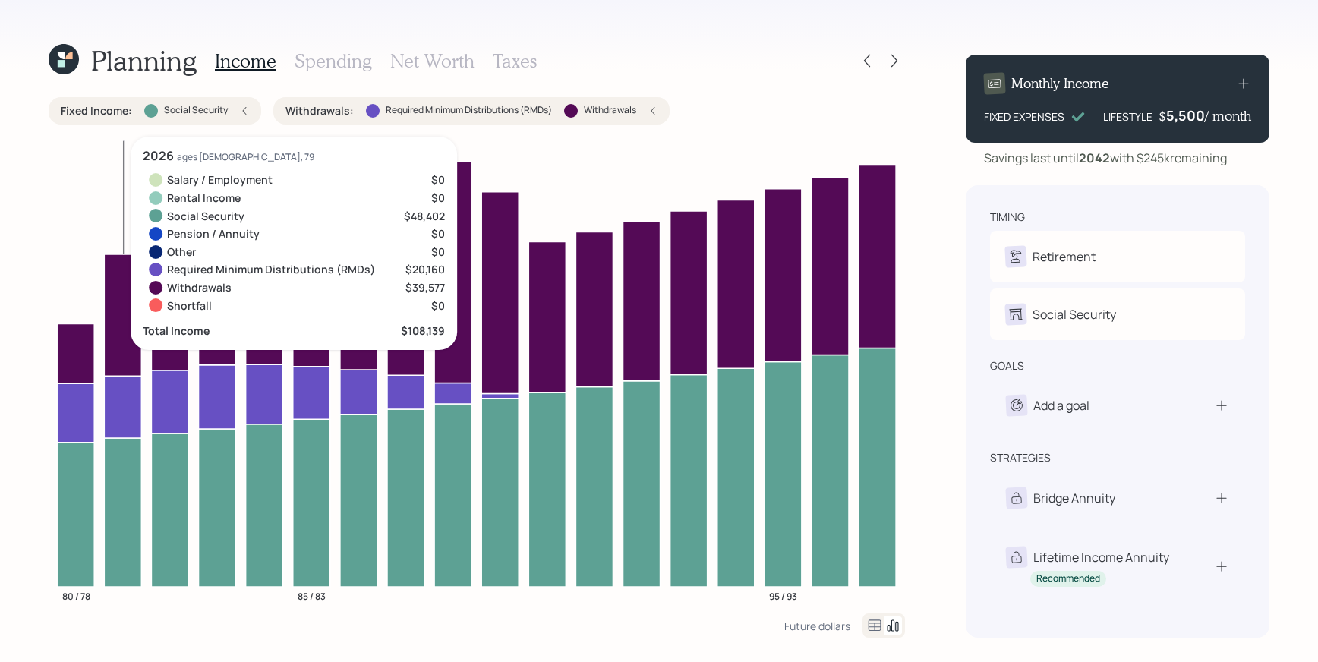
click at [126, 319] on icon at bounding box center [122, 314] width 37 height 121
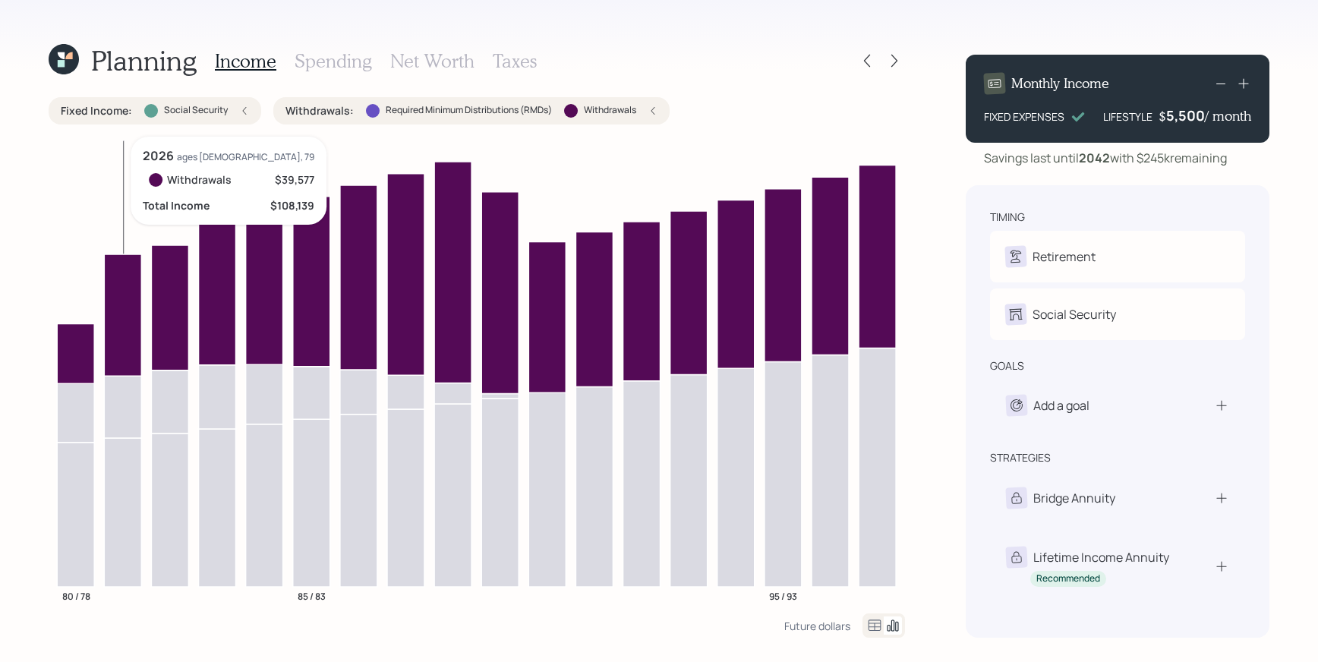
click at [123, 316] on icon at bounding box center [122, 314] width 37 height 121
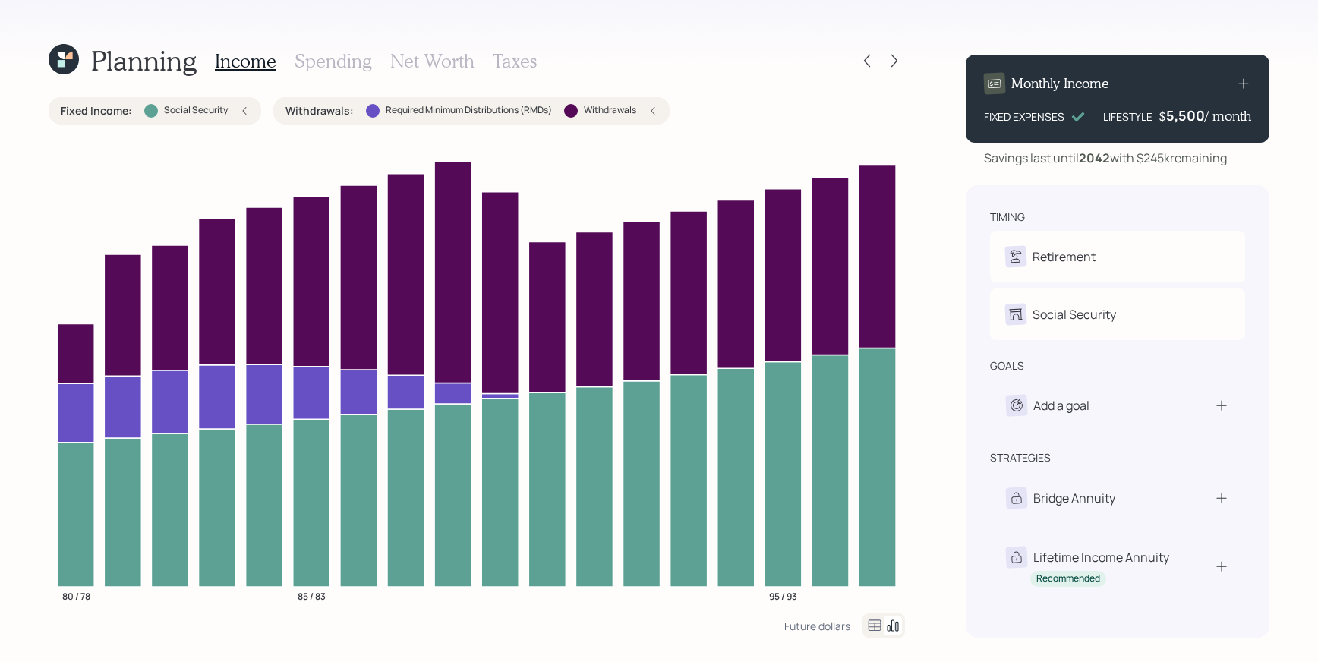
click at [1175, 117] on div "5,500" at bounding box center [1185, 115] width 39 height 18
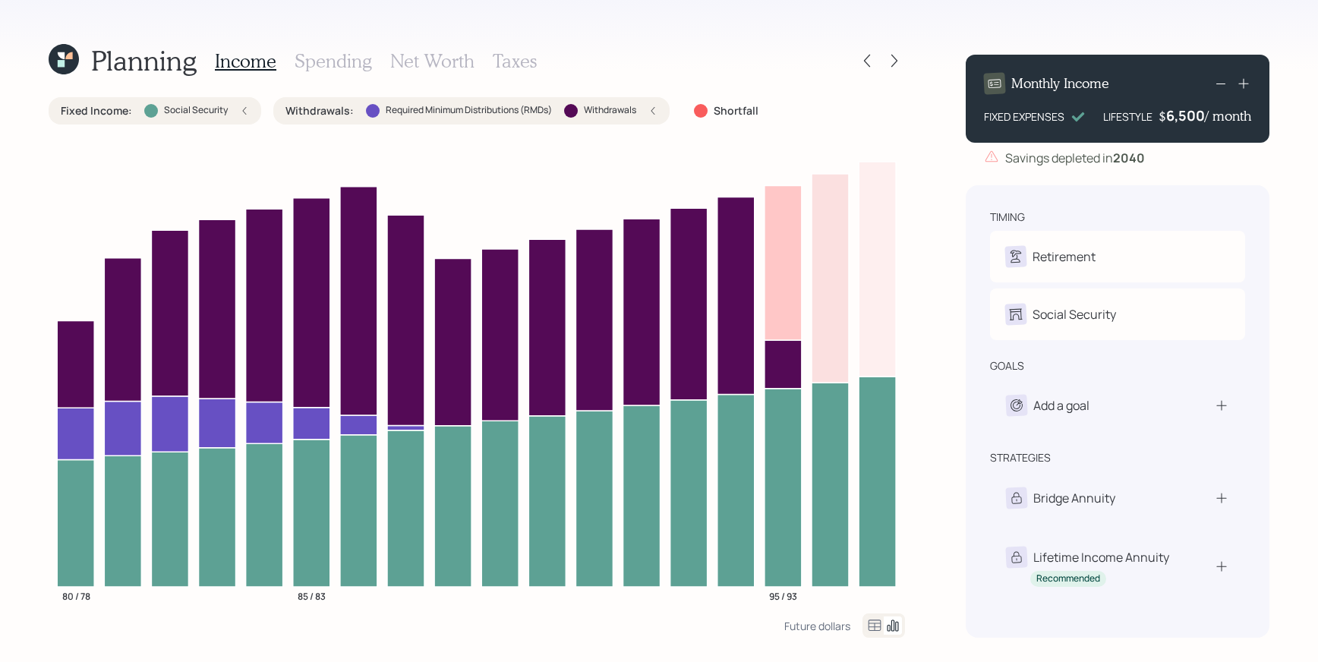
click at [191, 106] on label "Social Security" at bounding box center [196, 110] width 64 height 13
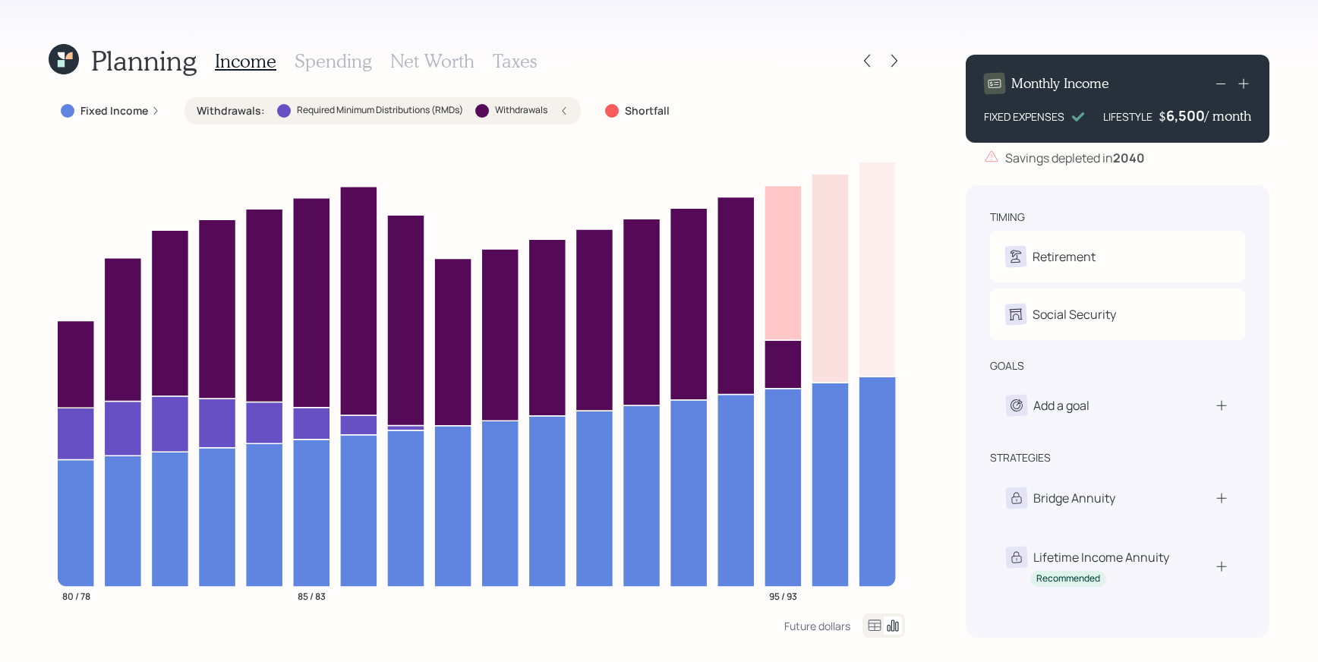
click at [544, 112] on label "Withdrawals" at bounding box center [521, 110] width 52 height 13
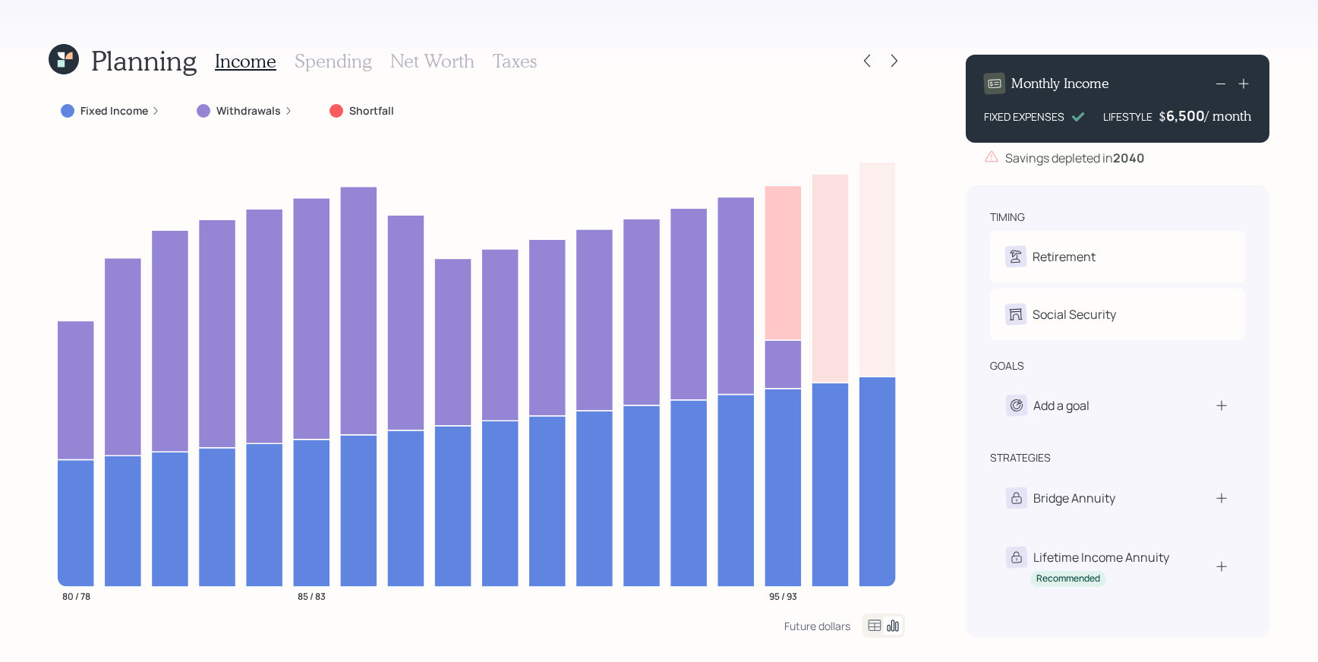
click at [315, 71] on h3 "Spending" at bounding box center [333, 61] width 77 height 22
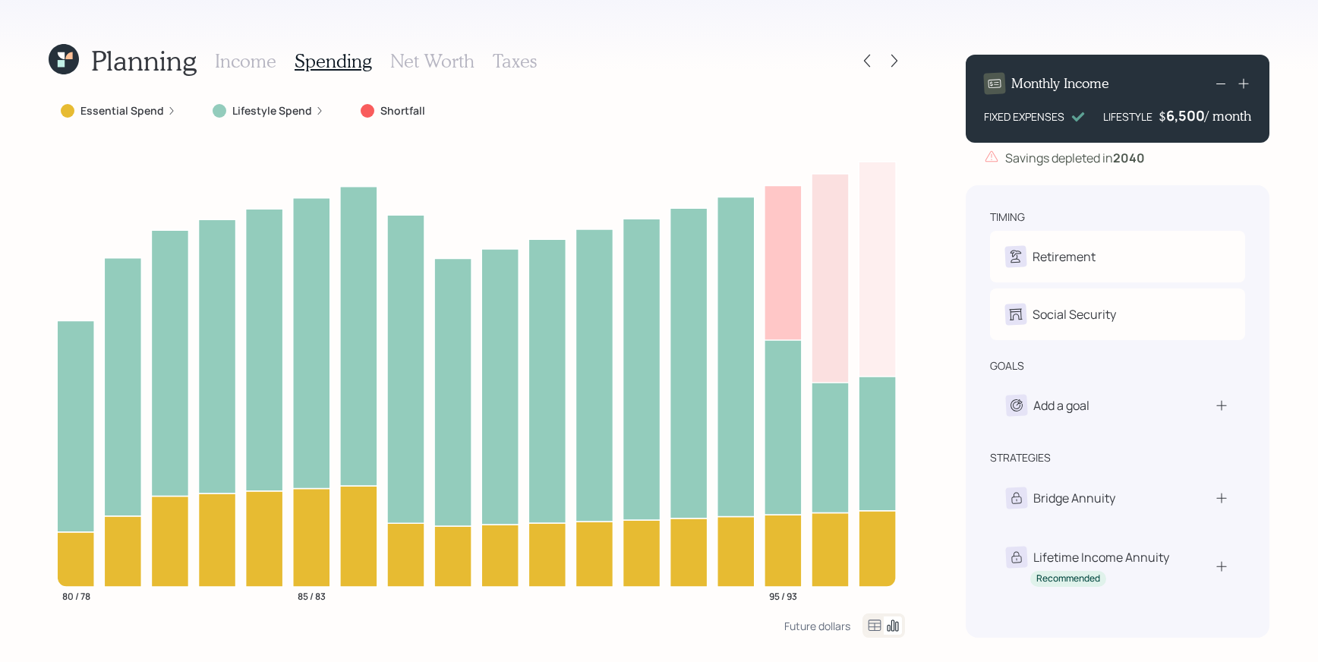
click at [874, 628] on icon at bounding box center [875, 626] width 18 height 18
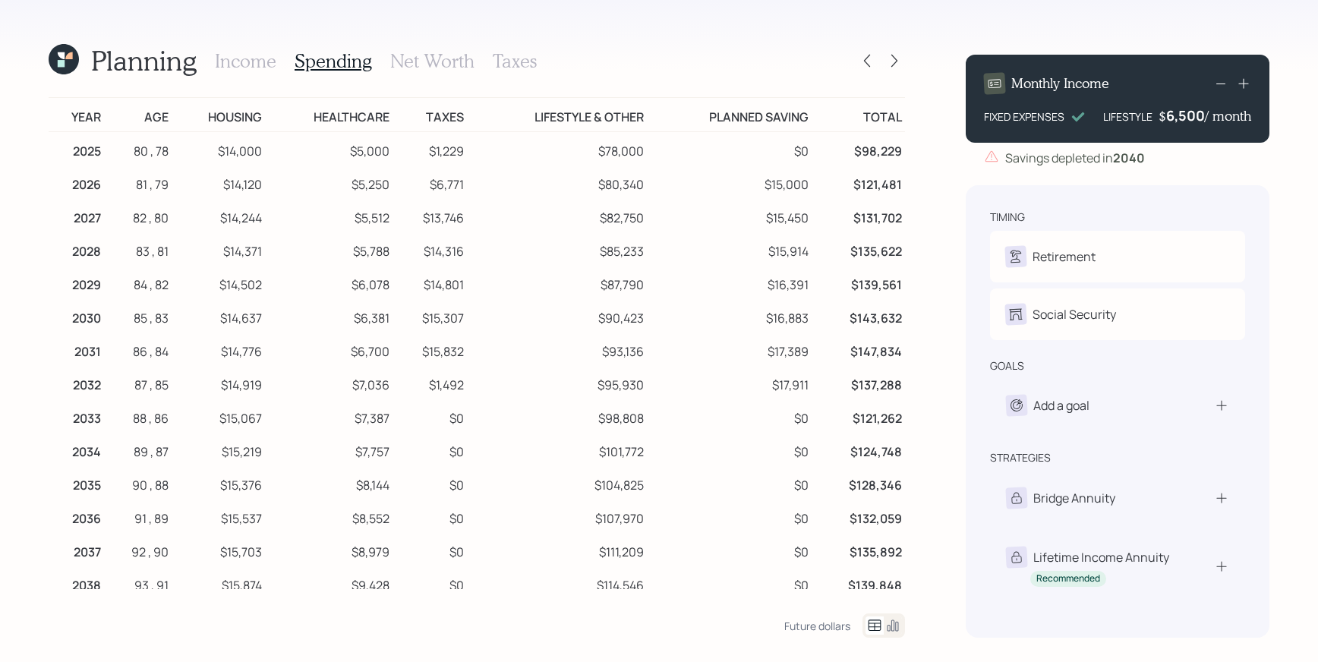
click at [446, 63] on h3 "Net Worth" at bounding box center [432, 61] width 84 height 22
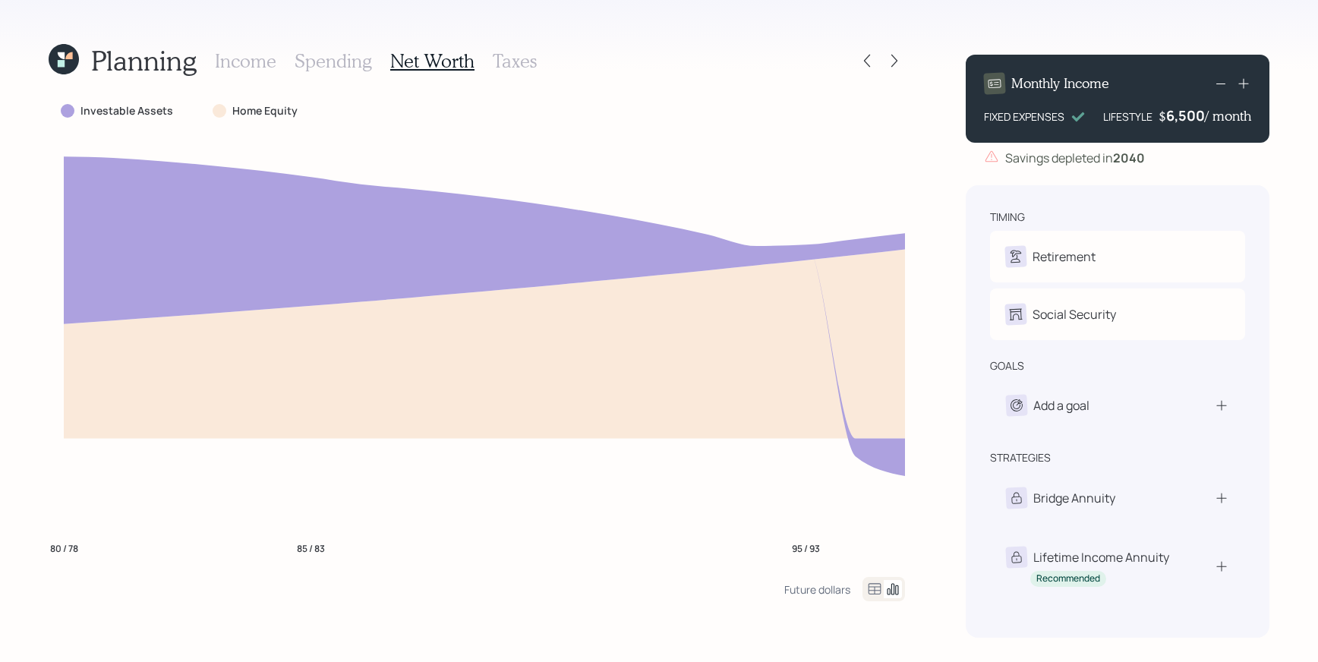
click at [343, 83] on div "Planning Income Spending Net Worth Taxes Investable Assets Home Equity 80 / 78 …" at bounding box center [477, 340] width 857 height 595
click at [337, 70] on h3 "Spending" at bounding box center [333, 61] width 77 height 22
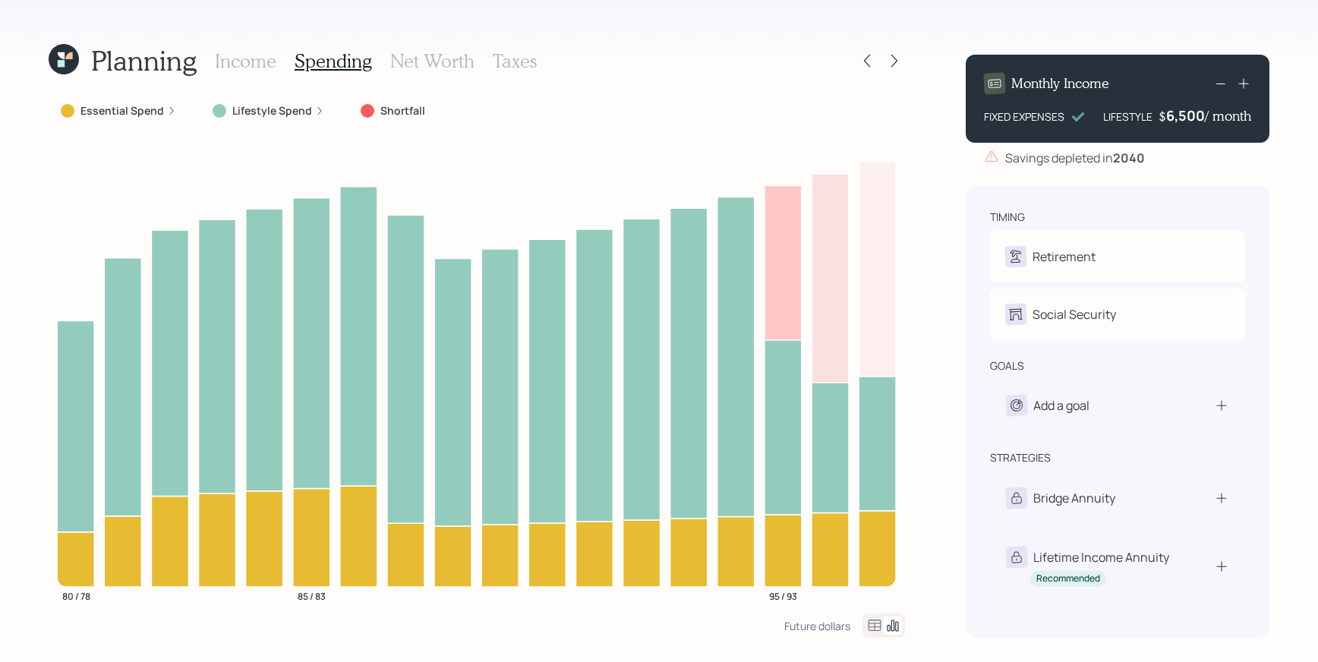
drag, startPoint x: 241, startPoint y: 46, endPoint x: 248, endPoint y: 61, distance: 16.0
click at [241, 46] on div "Income Spending Net Worth Taxes" at bounding box center [376, 61] width 322 height 36
click at [260, 75] on div "Income Spending Net Worth Taxes" at bounding box center [376, 61] width 322 height 36
click at [903, 65] on div at bounding box center [894, 60] width 21 height 21
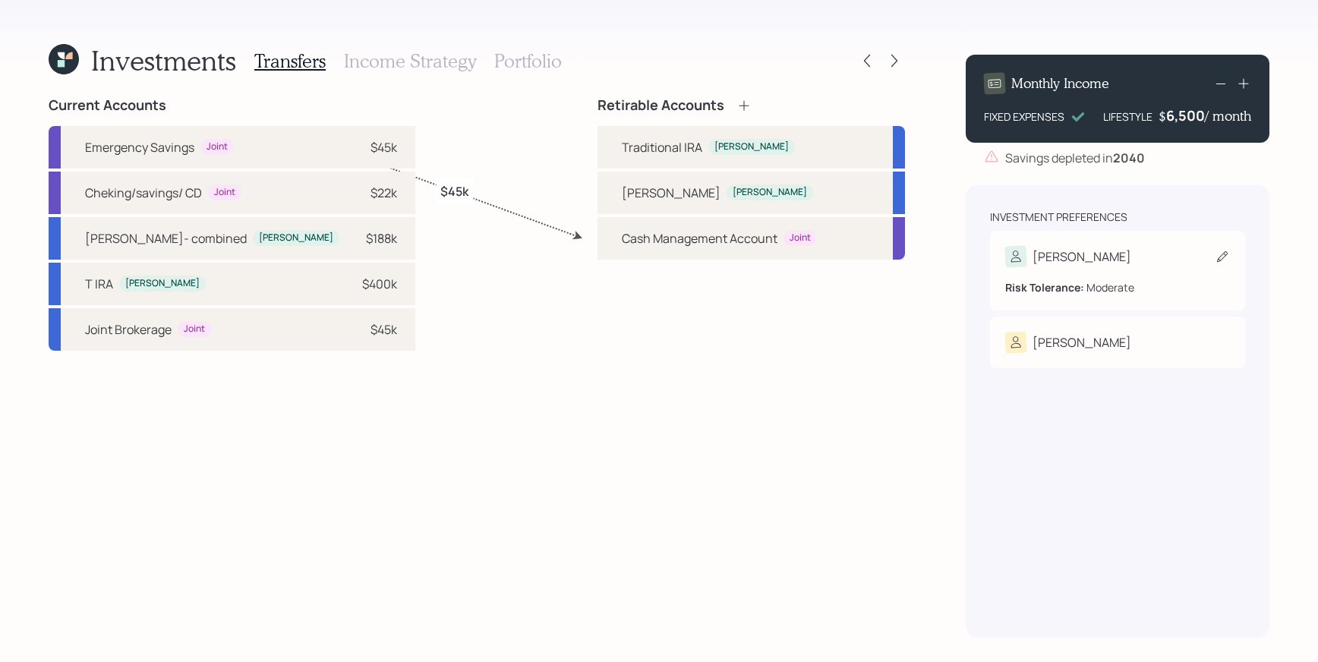
click at [1072, 284] on b "Risk Tolerance:" at bounding box center [1044, 287] width 79 height 14
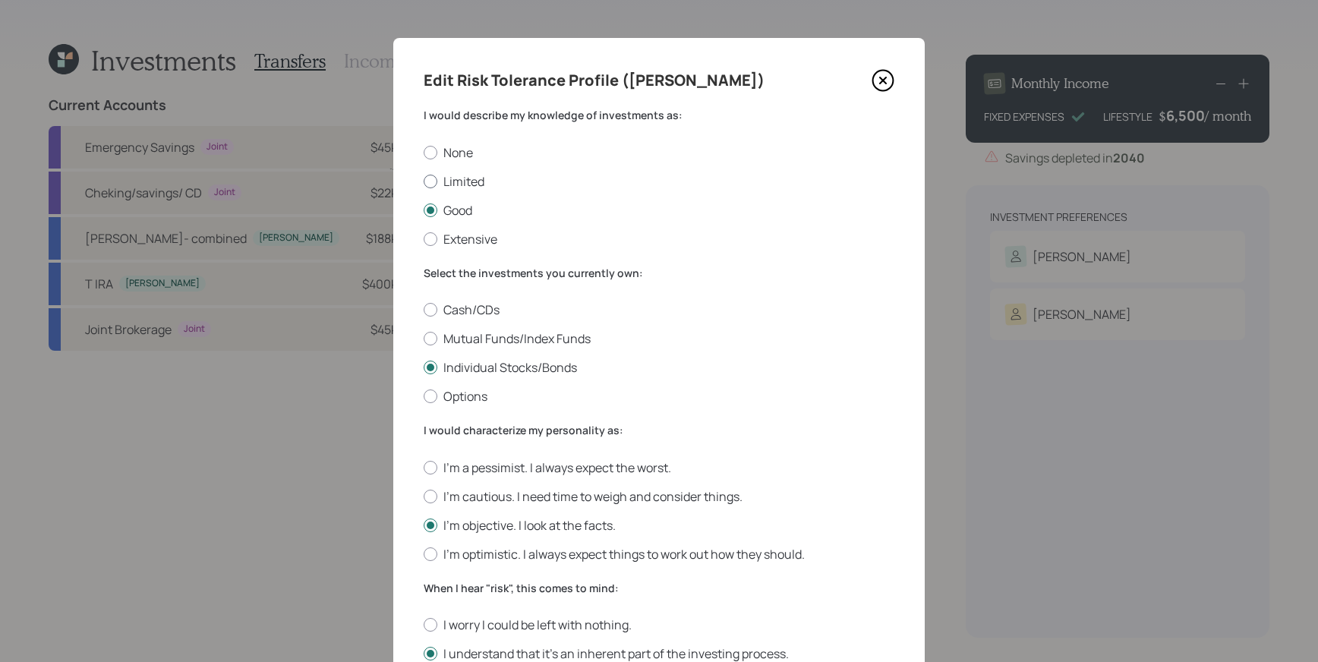
click at [437, 183] on label "Limited" at bounding box center [659, 181] width 471 height 17
click at [424, 181] on input "Limited" at bounding box center [423, 181] width 1 height 1
radio input "true"
click at [437, 302] on label "Cash/CDs" at bounding box center [659, 309] width 471 height 17
click at [424, 310] on input "Cash/CDs" at bounding box center [423, 310] width 1 height 1
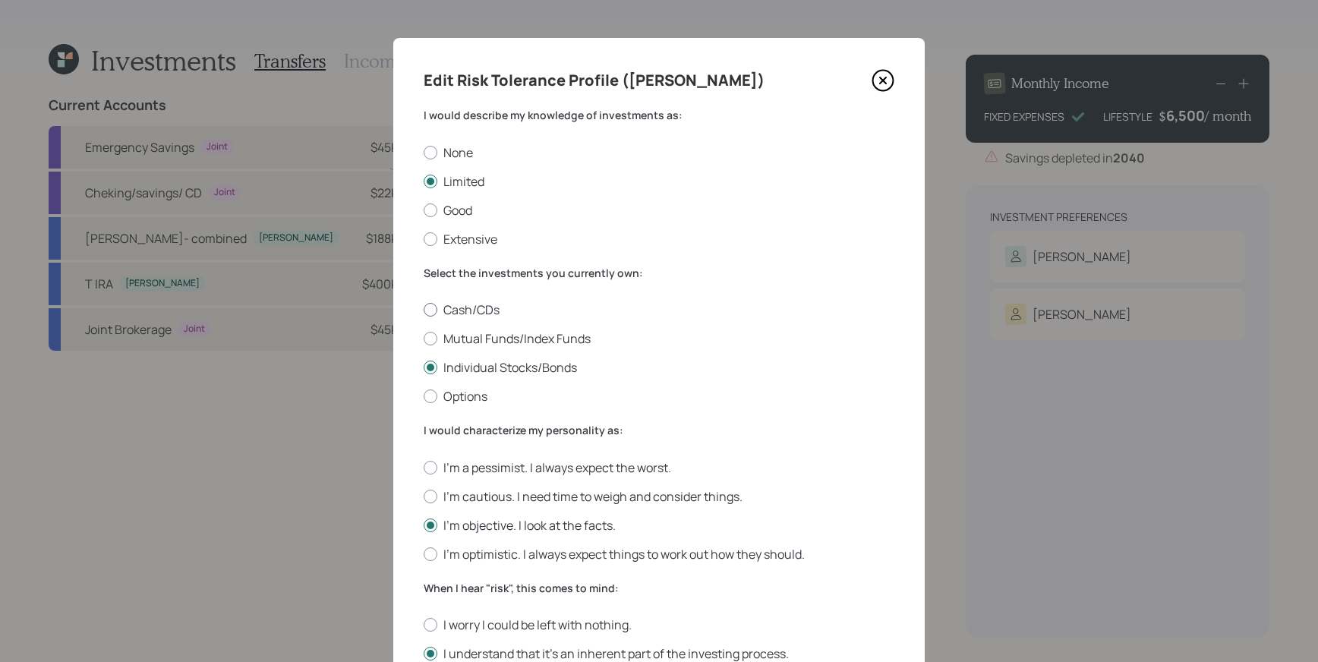
radio input "true"
click at [440, 482] on div "I'm a pessimist. I always expect the worst. I'm cautious. I need time to weigh …" at bounding box center [659, 510] width 471 height 103
click at [426, 464] on div at bounding box center [431, 468] width 14 height 14
click at [424, 467] on input "I'm a pessimist. I always expect the worst." at bounding box center [423, 467] width 1 height 1
radio input "true"
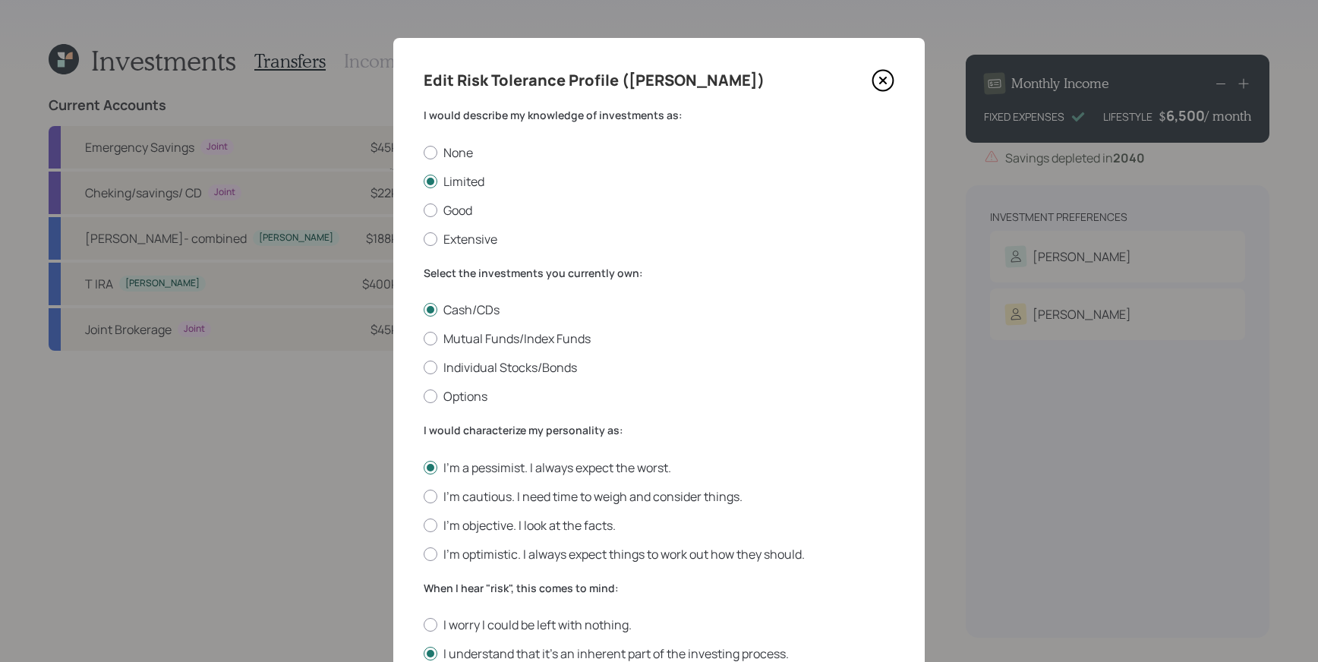
scroll to position [450, 0]
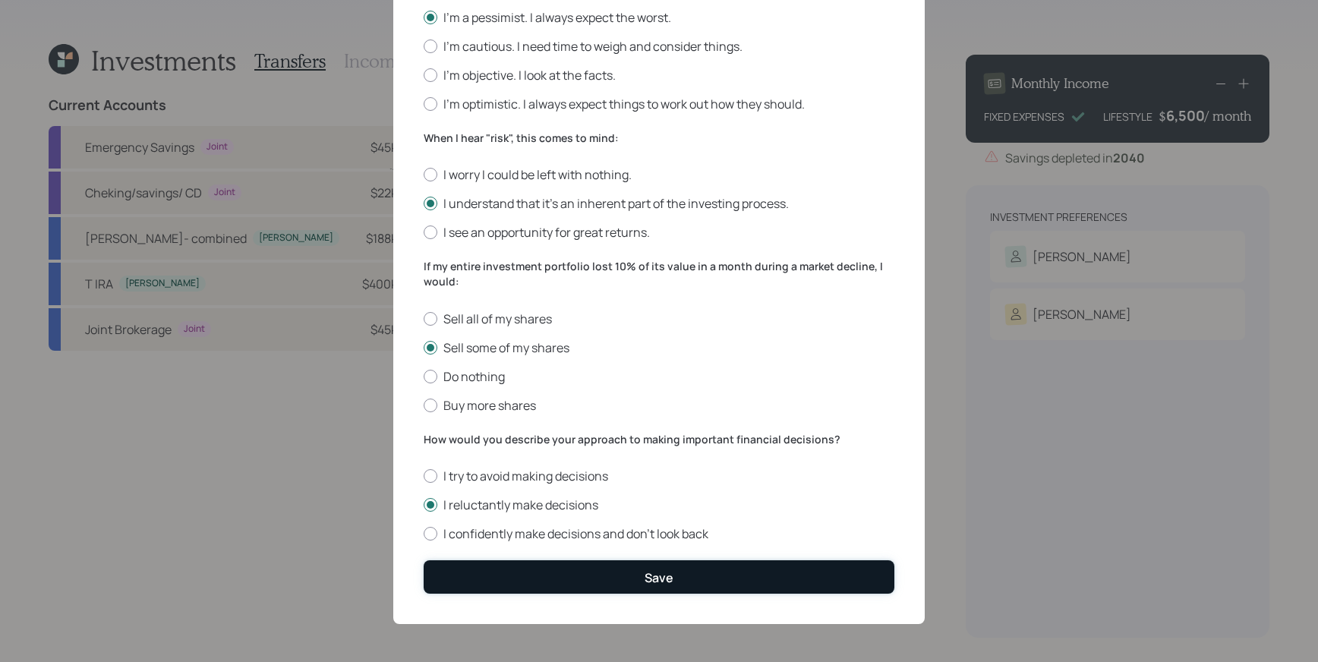
click at [588, 579] on button "Save" at bounding box center [659, 576] width 471 height 33
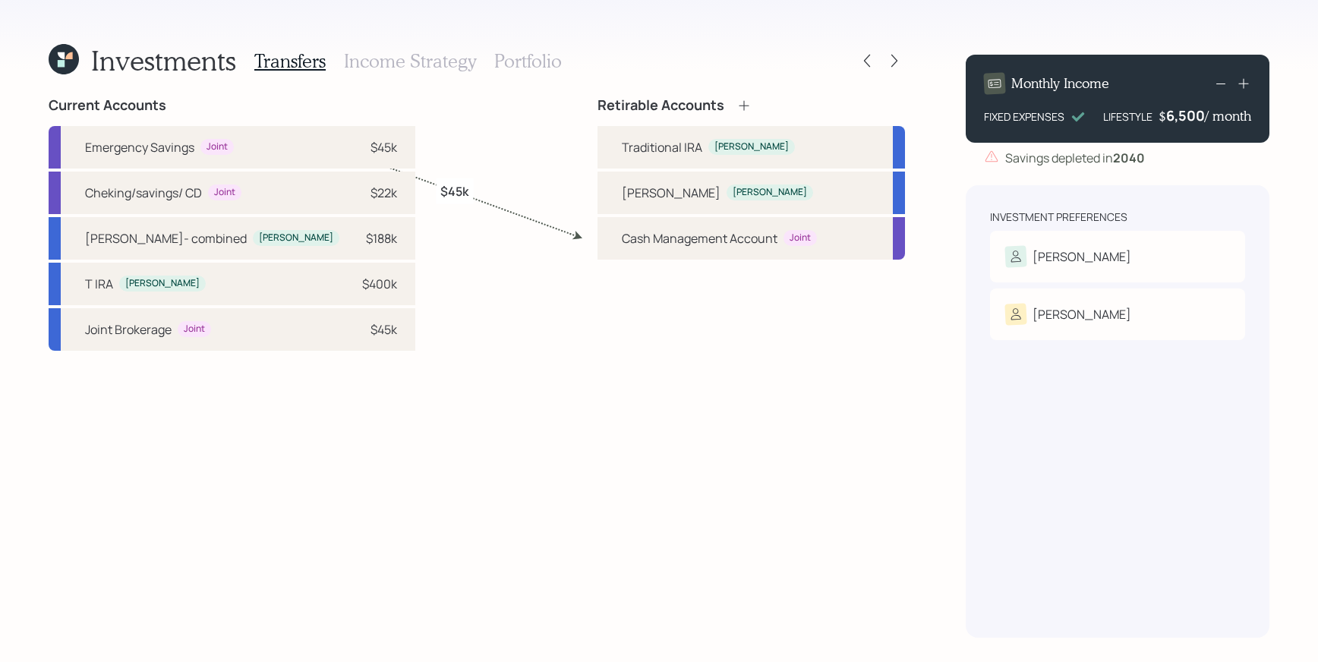
click at [746, 102] on icon at bounding box center [744, 105] width 15 height 15
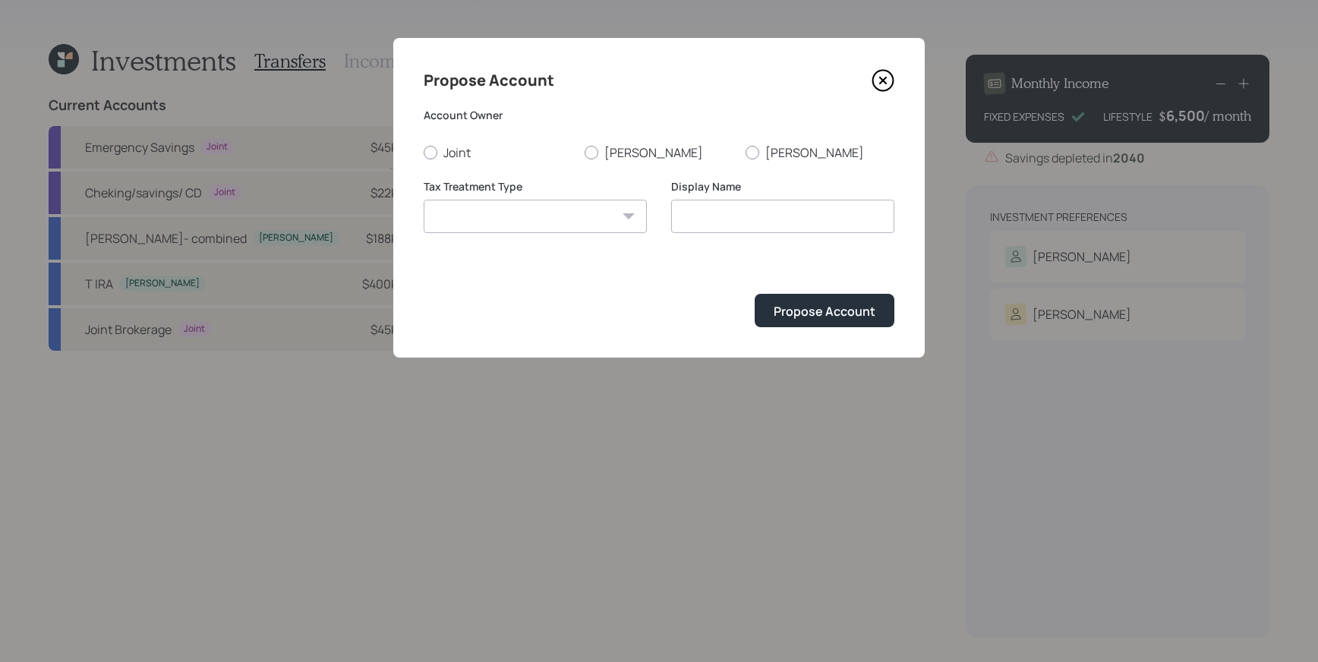
click at [541, 217] on select "[PERSON_NAME] Taxable Traditional" at bounding box center [535, 216] width 223 height 33
select select "taxable"
click at [424, 200] on select "[PERSON_NAME] Taxable Traditional" at bounding box center [535, 216] width 223 height 33
type input "Taxable"
click at [555, 205] on select "[PERSON_NAME] Taxable Traditional" at bounding box center [535, 216] width 223 height 33
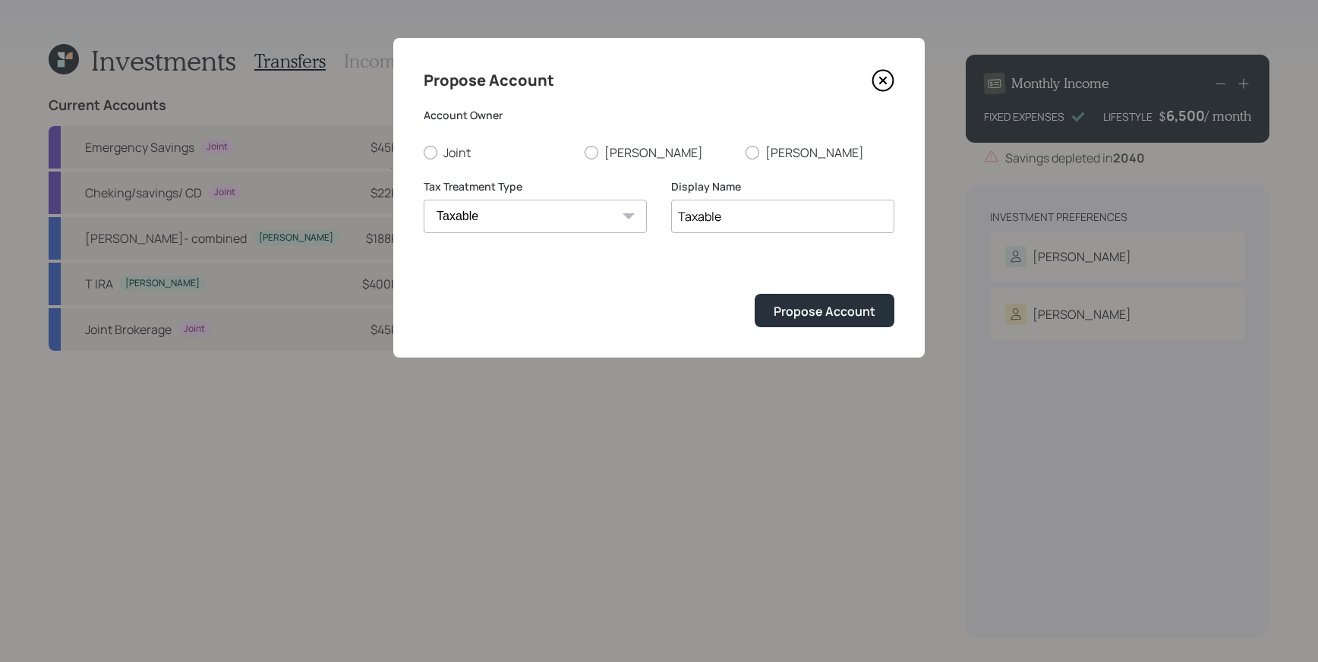
select select "traditional"
click at [424, 200] on select "[PERSON_NAME] Taxable Traditional" at bounding box center [535, 216] width 223 height 33
click at [837, 306] on div "Propose Account" at bounding box center [825, 311] width 102 height 17
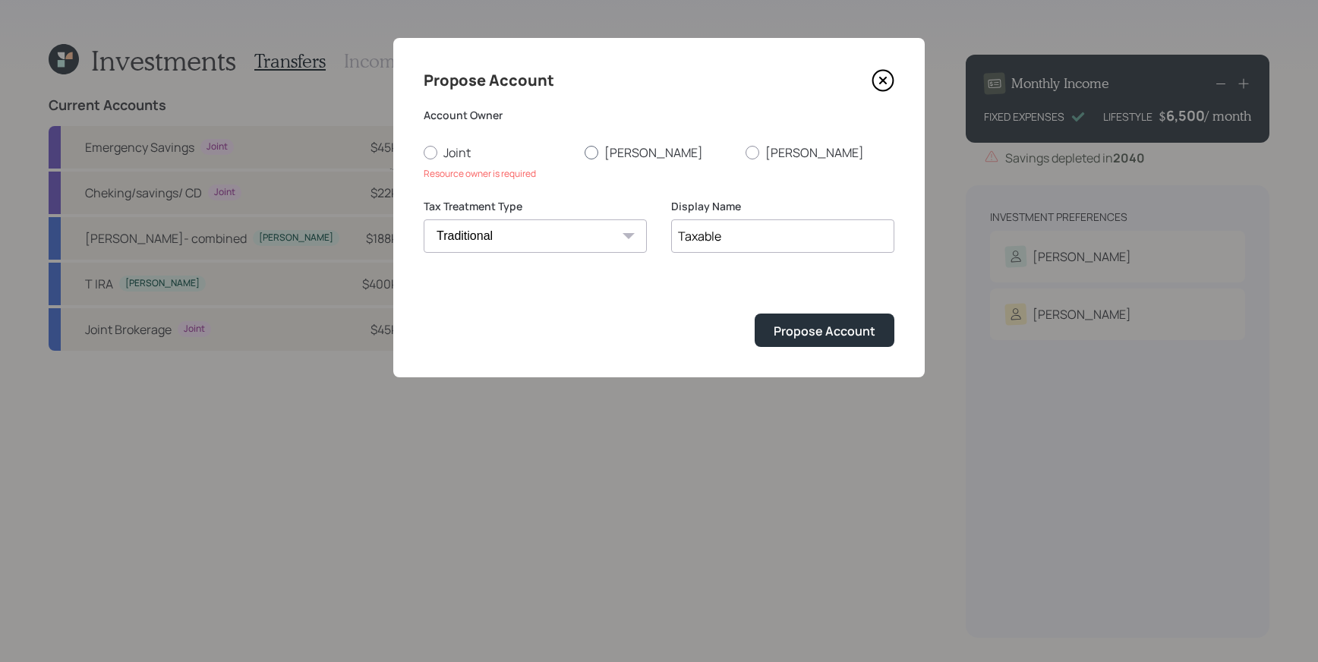
click at [585, 153] on div at bounding box center [592, 153] width 14 height 14
click at [585, 153] on input "[PERSON_NAME]" at bounding box center [584, 152] width 1 height 1
radio input "true"
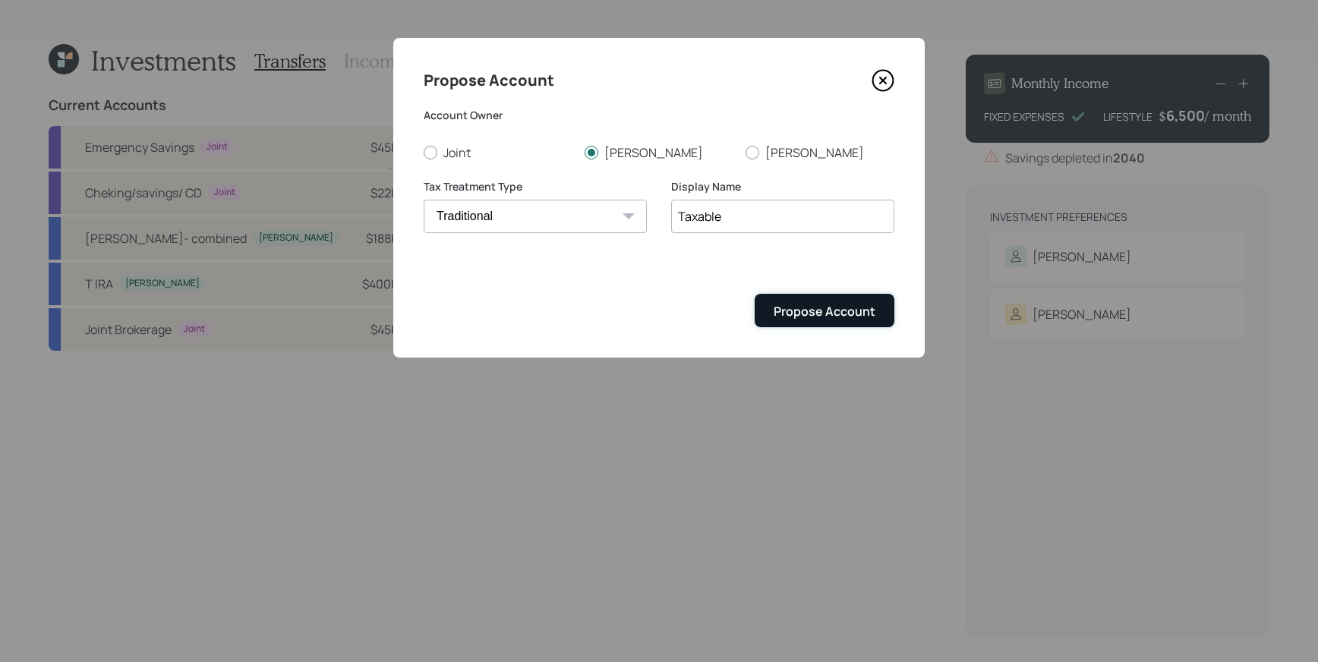
click at [801, 307] on div "Propose Account" at bounding box center [825, 311] width 102 height 17
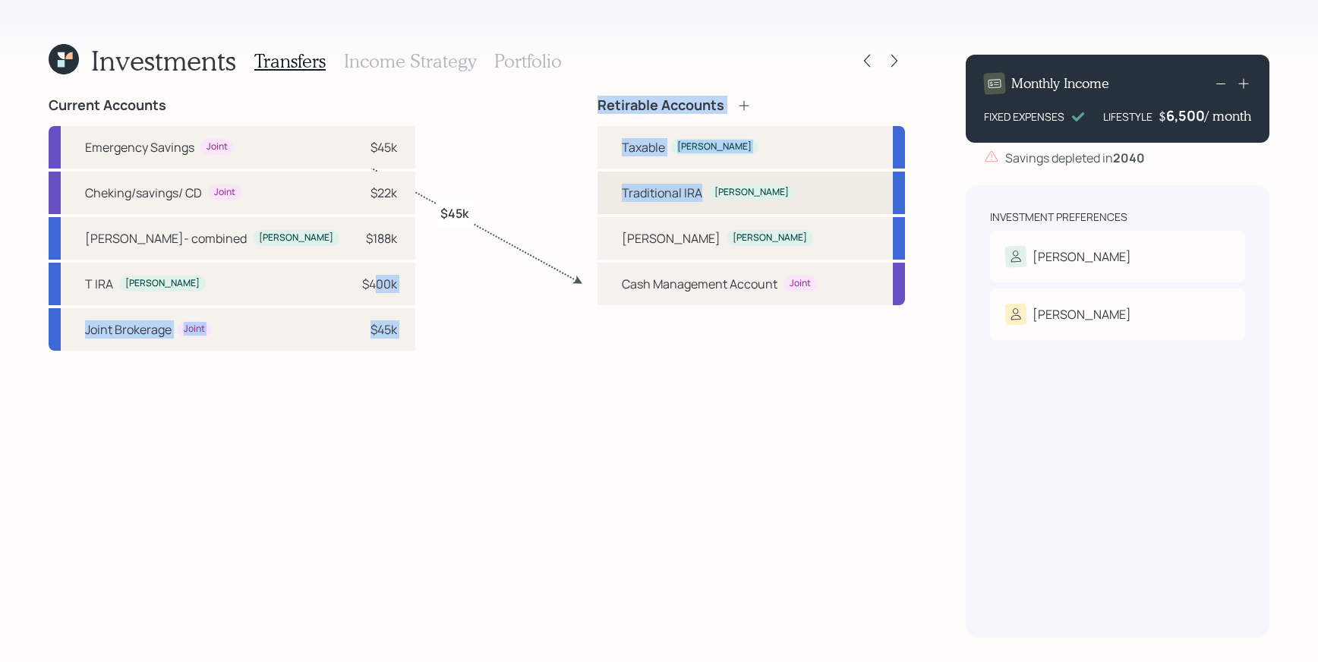
drag, startPoint x: 303, startPoint y: 293, endPoint x: 632, endPoint y: 207, distance: 339.8
click at [647, 210] on div "Current Accounts Emergency Savings Joint $45k Cheking/savings/ CD Joint $22k [P…" at bounding box center [477, 367] width 857 height 541
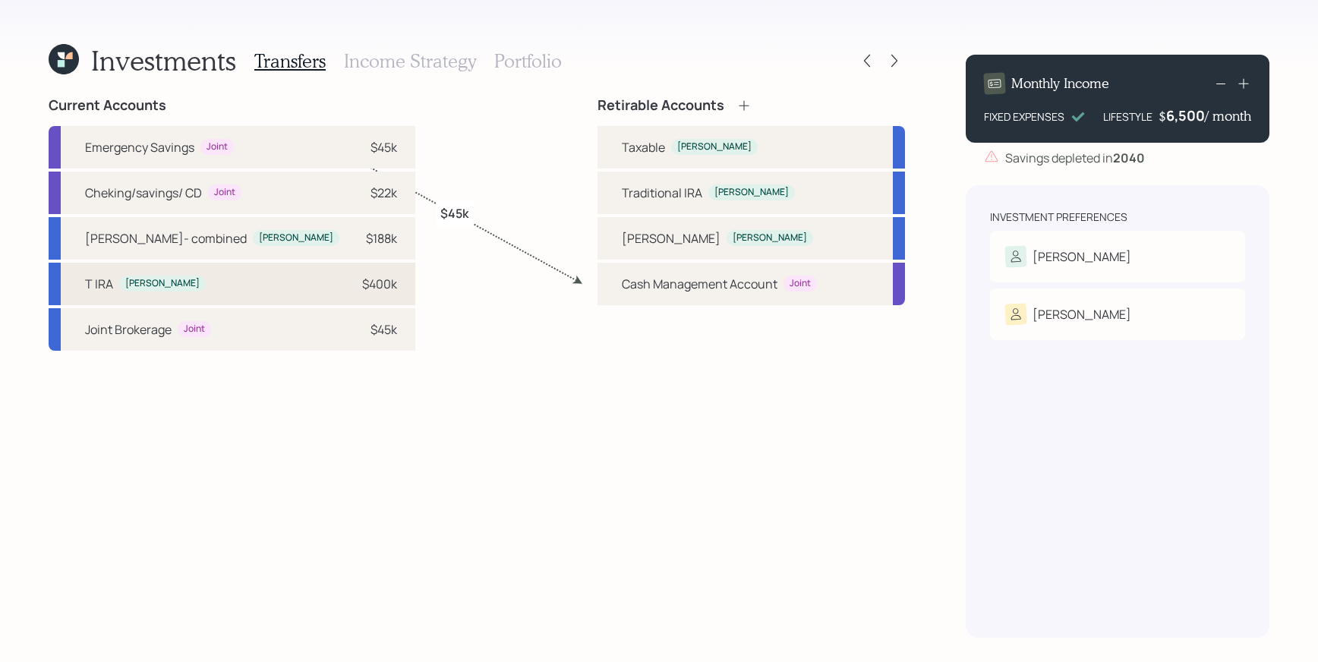
click at [316, 296] on div "T [PERSON_NAME] [PERSON_NAME] $400k" at bounding box center [232, 284] width 367 height 43
drag, startPoint x: 222, startPoint y: 279, endPoint x: 270, endPoint y: 284, distance: 47.4
click at [227, 279] on div "T [PERSON_NAME] [PERSON_NAME] $400k" at bounding box center [232, 284] width 367 height 43
click at [362, 283] on div "$400k" at bounding box center [379, 284] width 35 height 18
click at [638, 199] on div "Traditional IRA" at bounding box center [662, 193] width 80 height 18
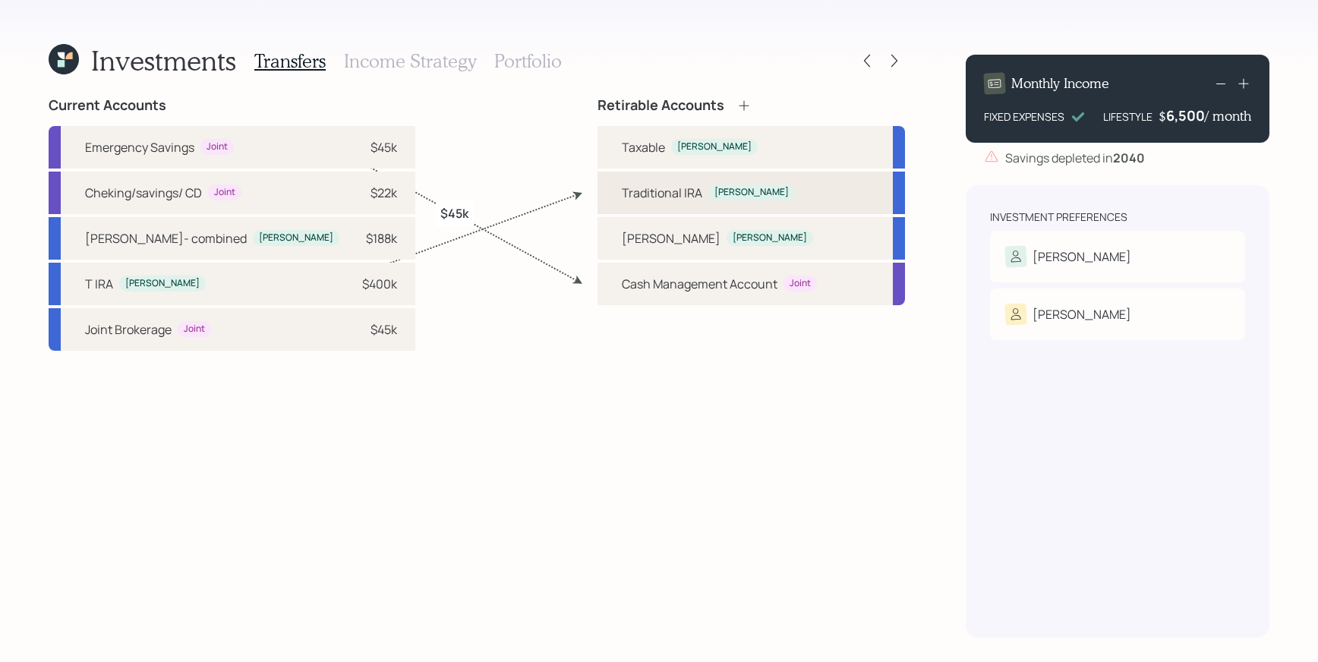
select select "d9f28fcb-76ae-4823-b89a-cdc95d58e1e5"
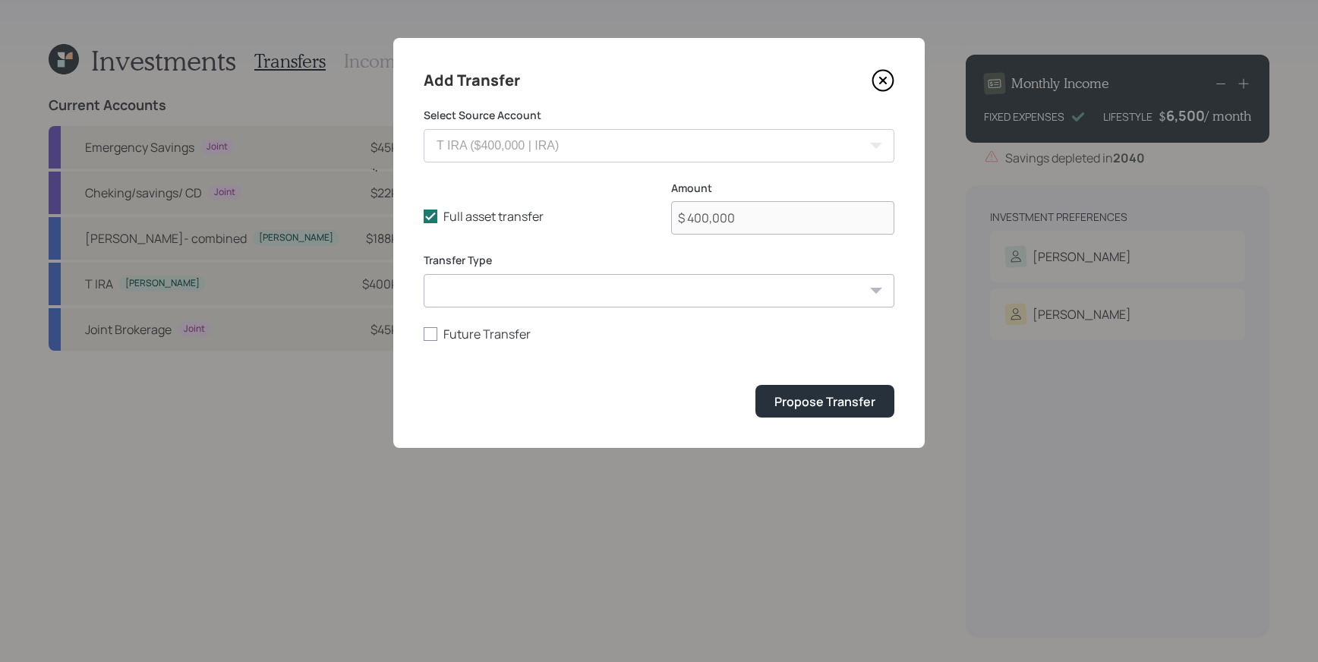
click at [623, 281] on select "ACAT Transfer Non ACAT Transfer Capitalize Rollover Rollover Deposit" at bounding box center [659, 290] width 471 height 33
select select "acat_transfer"
click at [424, 274] on select "ACAT Transfer Non ACAT Transfer Capitalize Rollover Rollover Deposit" at bounding box center [659, 290] width 471 height 33
click at [860, 412] on button "Propose Transfer" at bounding box center [825, 401] width 139 height 33
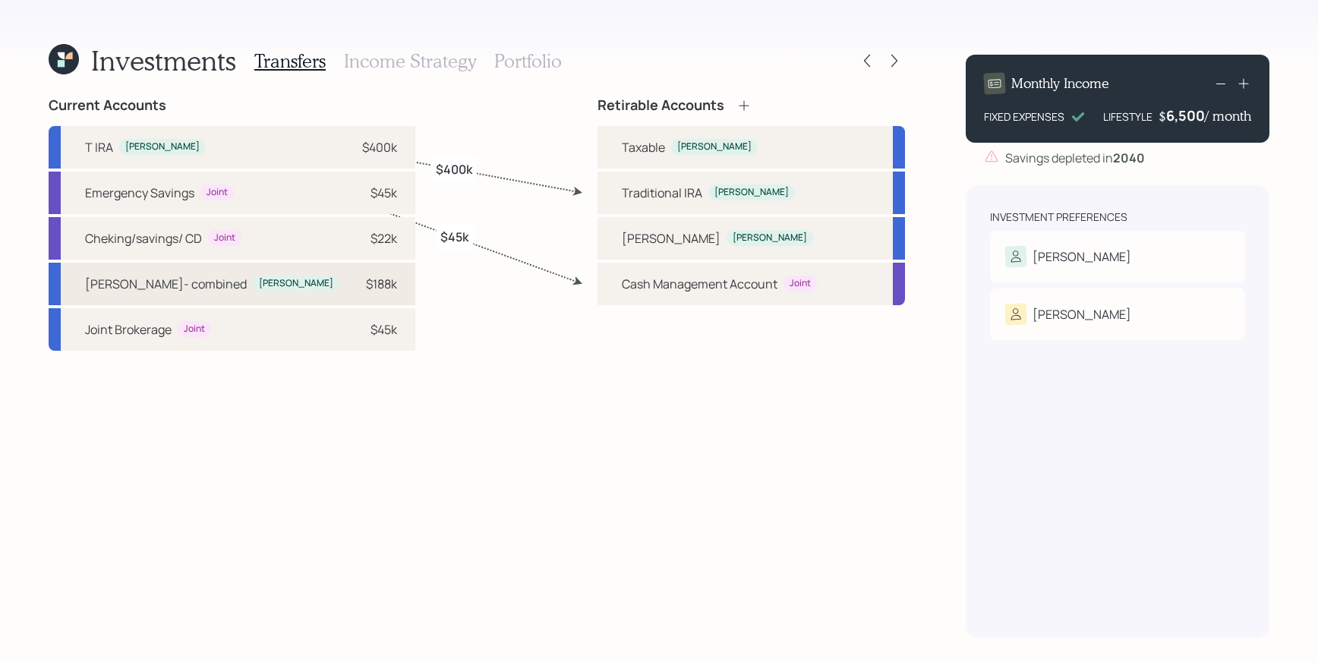
click at [250, 286] on div "[PERSON_NAME]- combined [PERSON_NAME] $188k" at bounding box center [232, 284] width 367 height 43
click at [645, 237] on div "[PERSON_NAME]" at bounding box center [671, 238] width 99 height 18
select select "6fbcad0c-fc9a-4ad8-ac44-ab63f9c759cb"
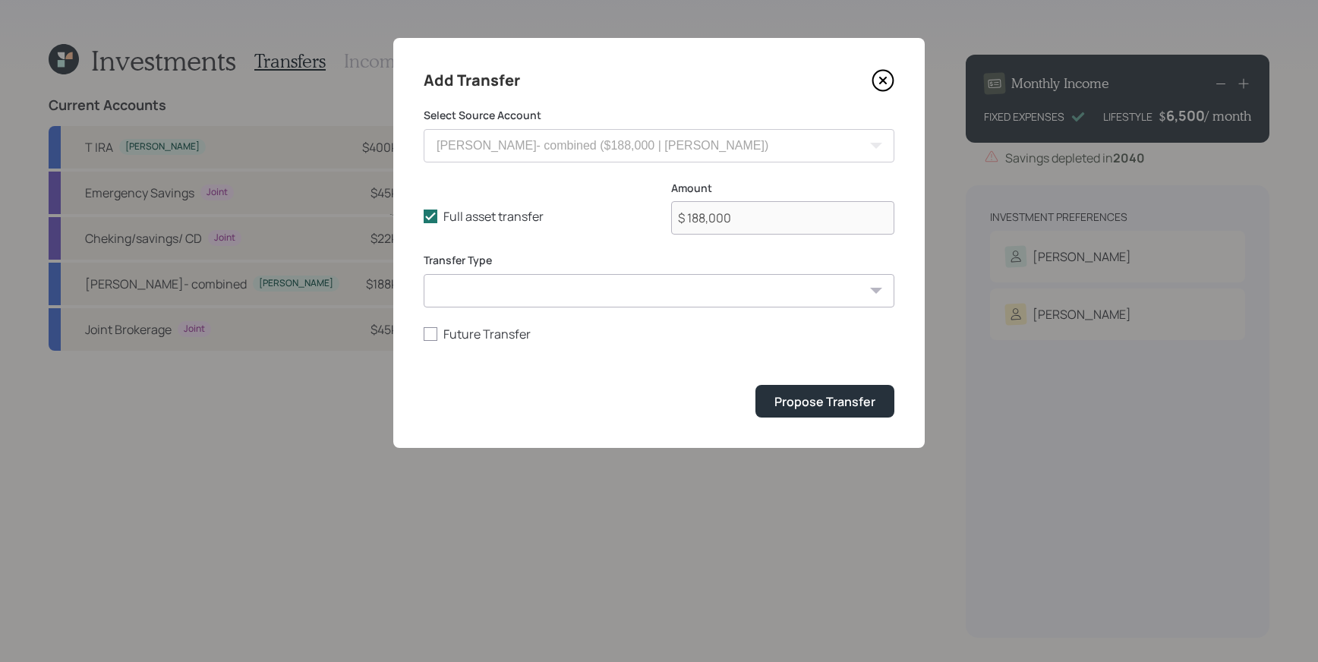
click at [728, 297] on select "ACAT Transfer Non ACAT Transfer Capitalize Rollover Rollover Deposit" at bounding box center [659, 290] width 471 height 33
select select "acat_transfer"
click at [424, 274] on select "ACAT Transfer Non ACAT Transfer Capitalize Rollover Rollover Deposit" at bounding box center [659, 290] width 471 height 33
click at [815, 403] on div "Propose Transfer" at bounding box center [824, 401] width 101 height 17
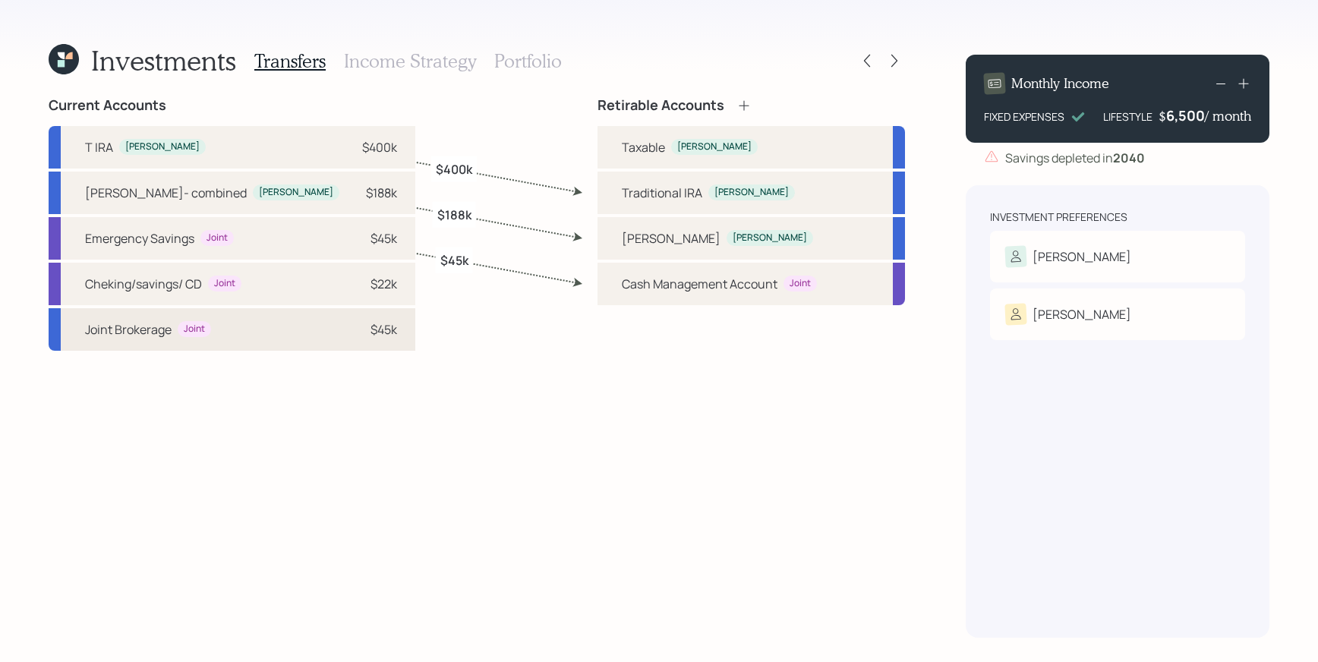
click at [230, 323] on div "Joint Brokerage Joint $45k" at bounding box center [232, 329] width 367 height 43
click at [690, 137] on div "Taxable [PERSON_NAME]" at bounding box center [752, 147] width 308 height 43
select select "9898847a-6681-49b5-9264-d0930949d8ca"
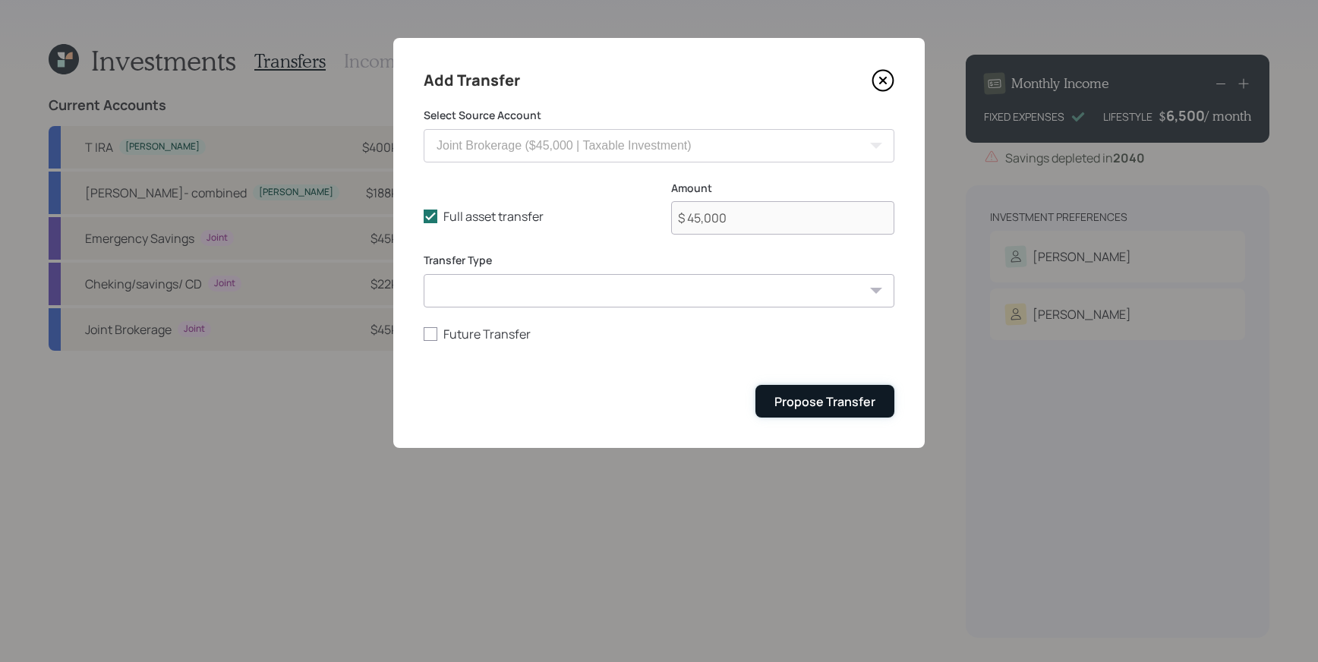
click at [826, 395] on div "Propose Transfer" at bounding box center [824, 401] width 101 height 17
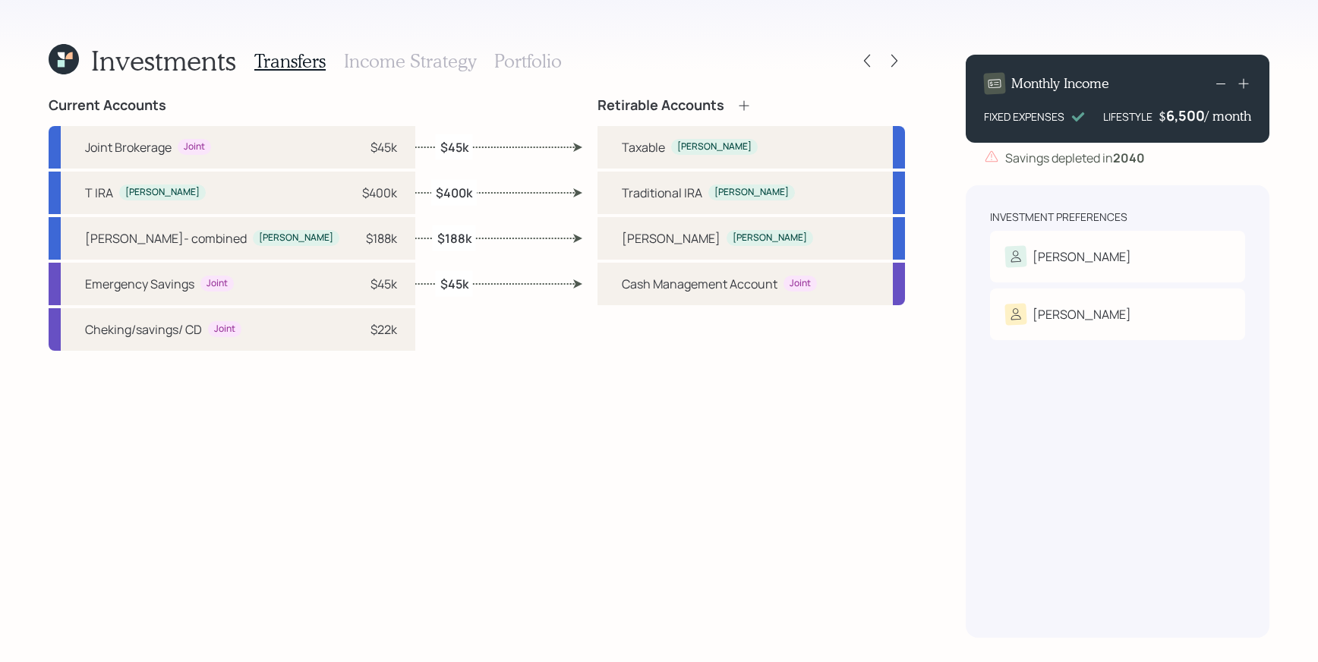
click at [380, 49] on div "Transfers Income Strategy Portfolio" at bounding box center [408, 61] width 308 height 36
click at [380, 55] on h3 "Income Strategy" at bounding box center [410, 61] width 132 height 22
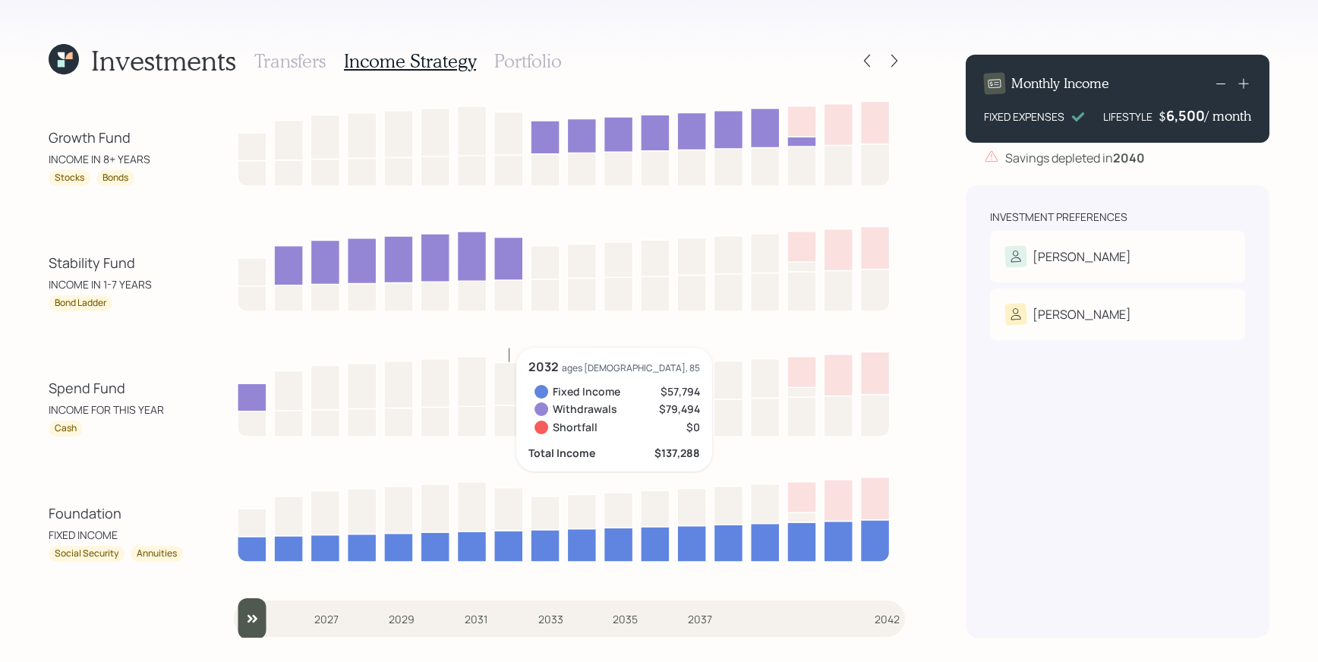
scroll to position [2, 0]
